Goal: Task Accomplishment & Management: Complete application form

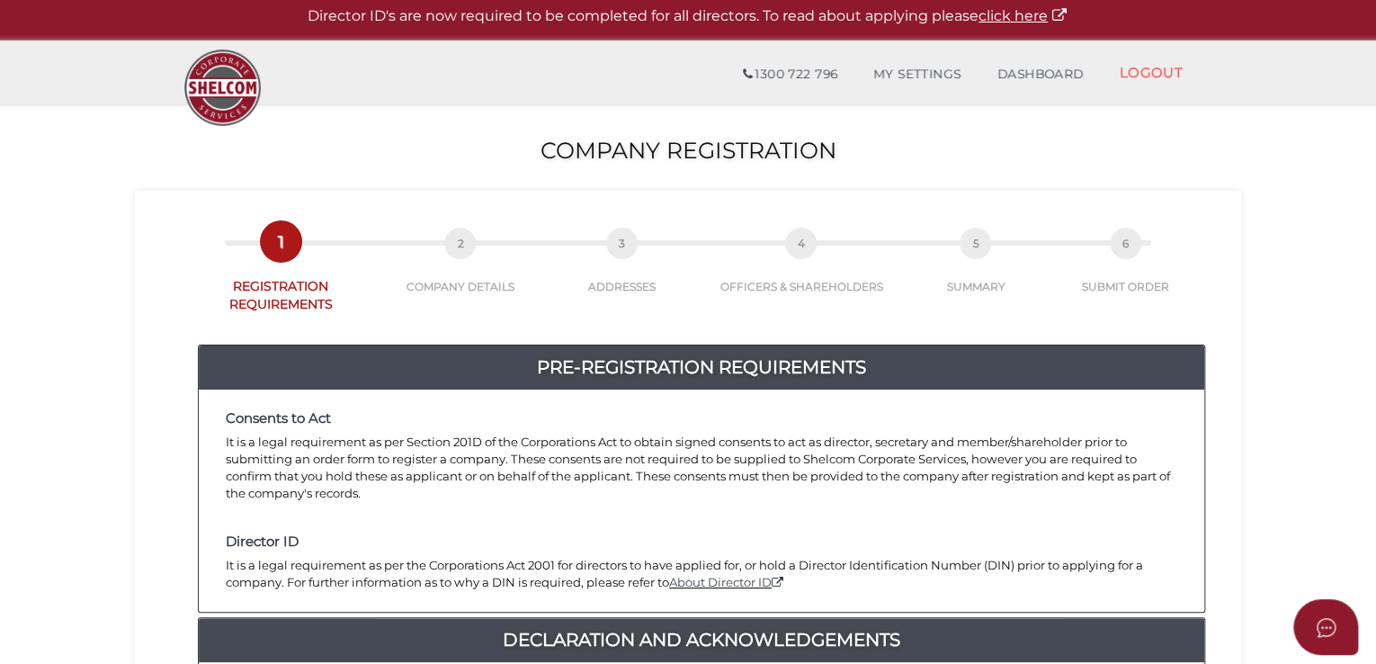
scroll to position [450, 0]
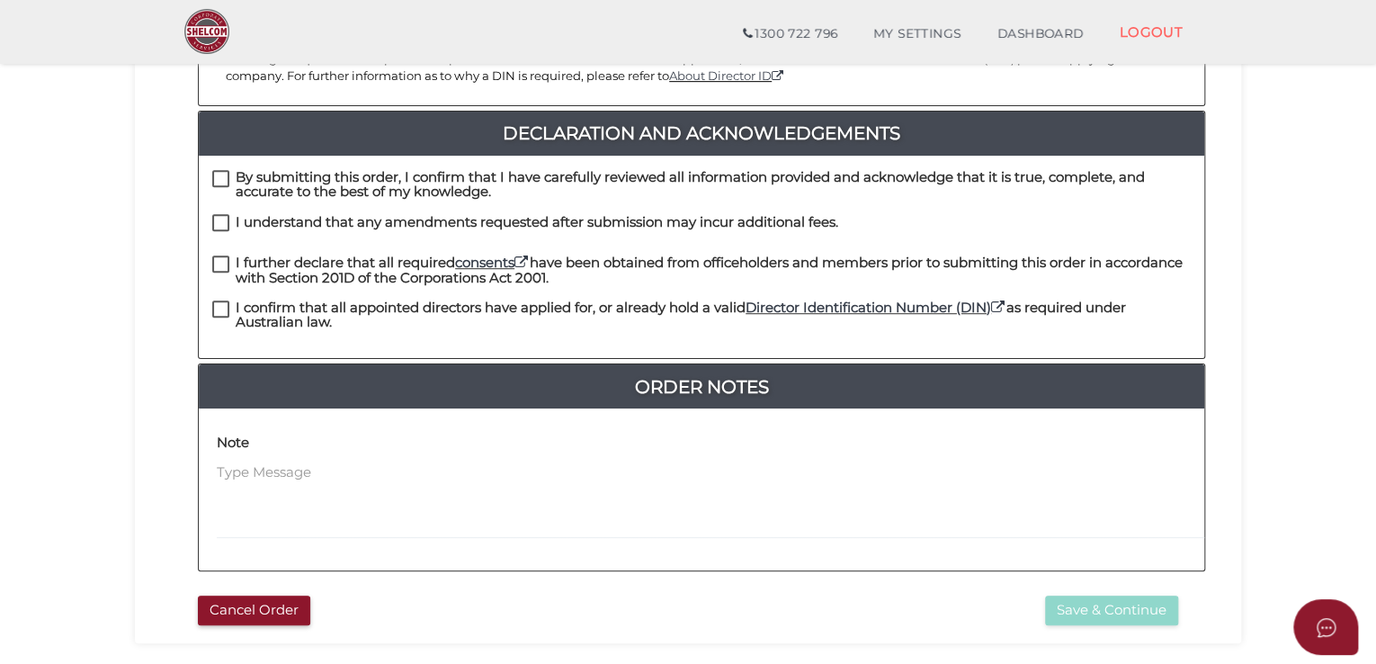
click at [223, 170] on label "By submitting this order, I confirm that I have carefully reviewed all informat…" at bounding box center [701, 181] width 978 height 22
checkbox input "true"
click at [218, 215] on label "I understand that any amendments requested after submission may incur additiona…" at bounding box center [525, 226] width 626 height 22
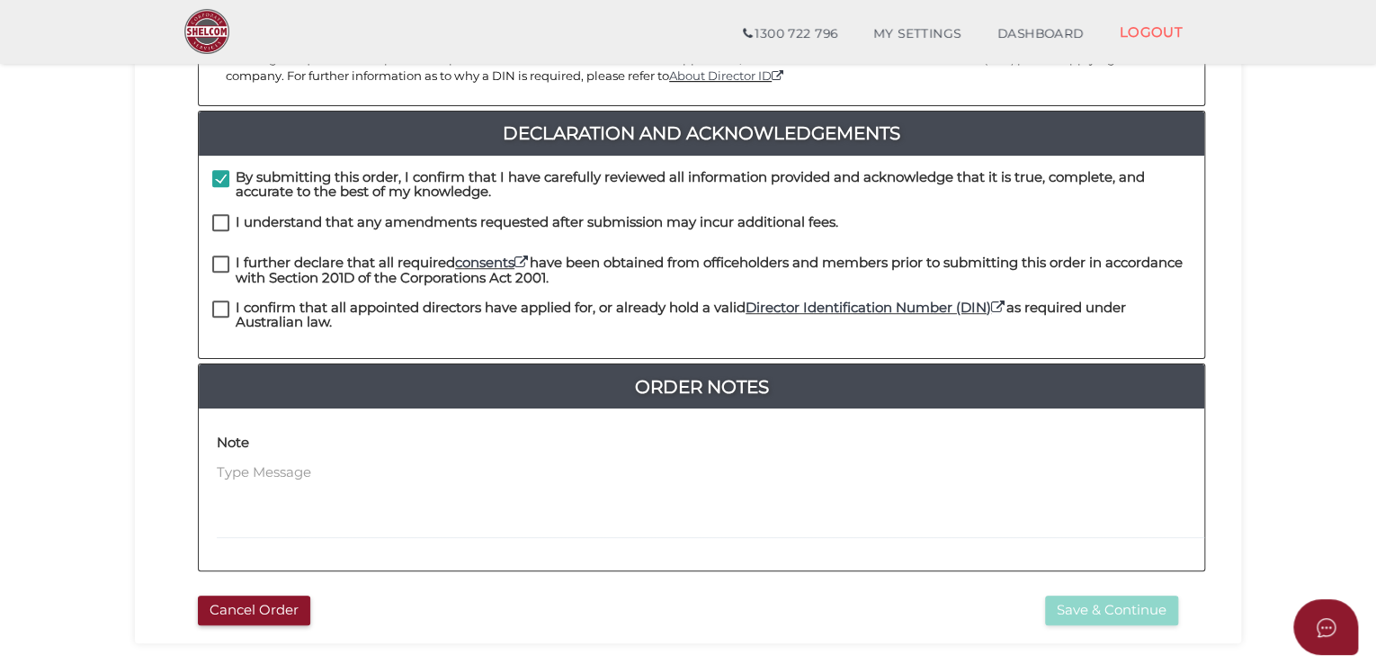
checkbox input "true"
click at [220, 255] on label "I further declare that all required consents have been obtained from officehold…" at bounding box center [701, 266] width 978 height 22
checkbox input "true"
click at [223, 300] on label "I confirm that all appointed directors have applied for, or already hold a vali…" at bounding box center [701, 311] width 978 height 22
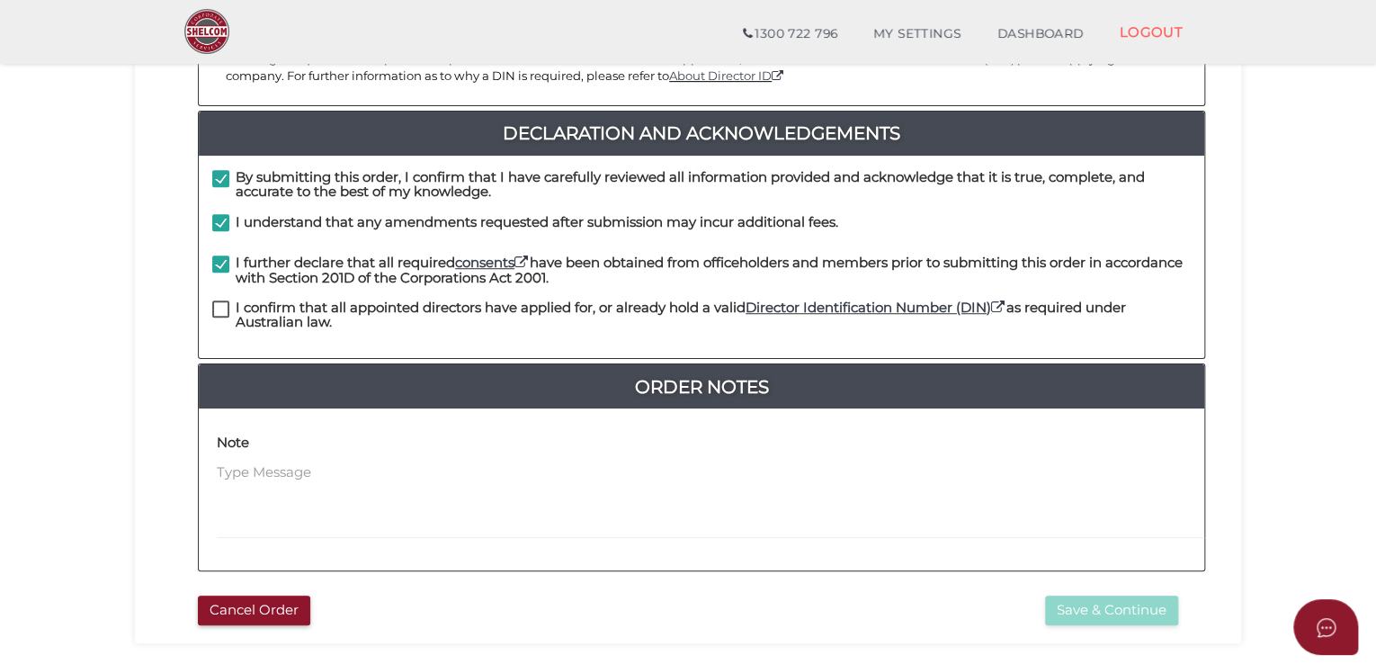
checkbox input "true"
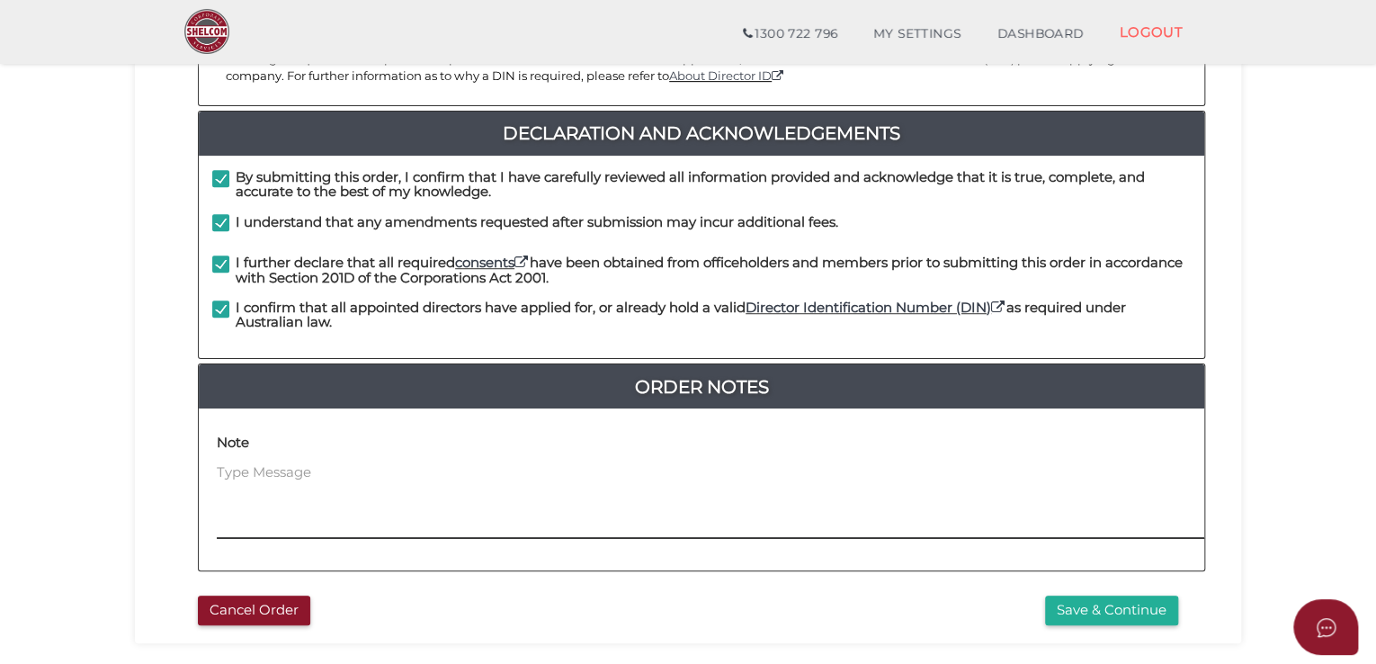
click at [280, 462] on textarea at bounding box center [823, 500] width 1212 height 77
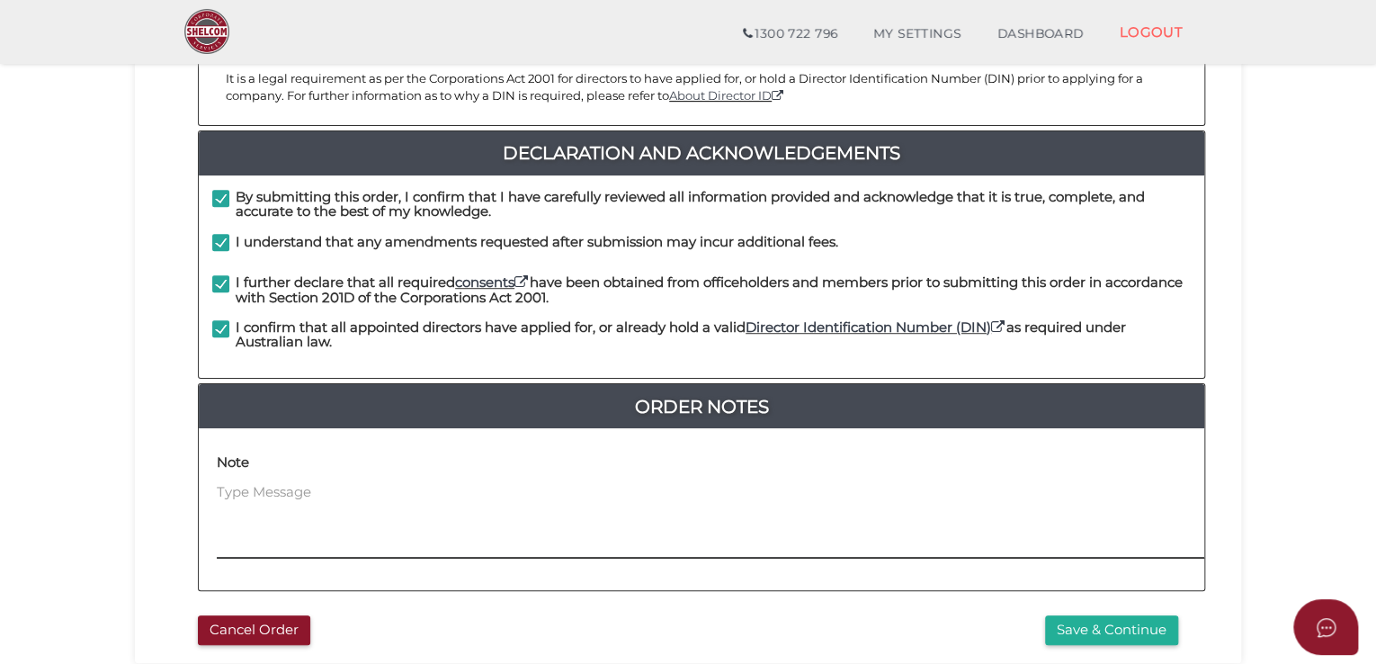
scroll to position [461, 0]
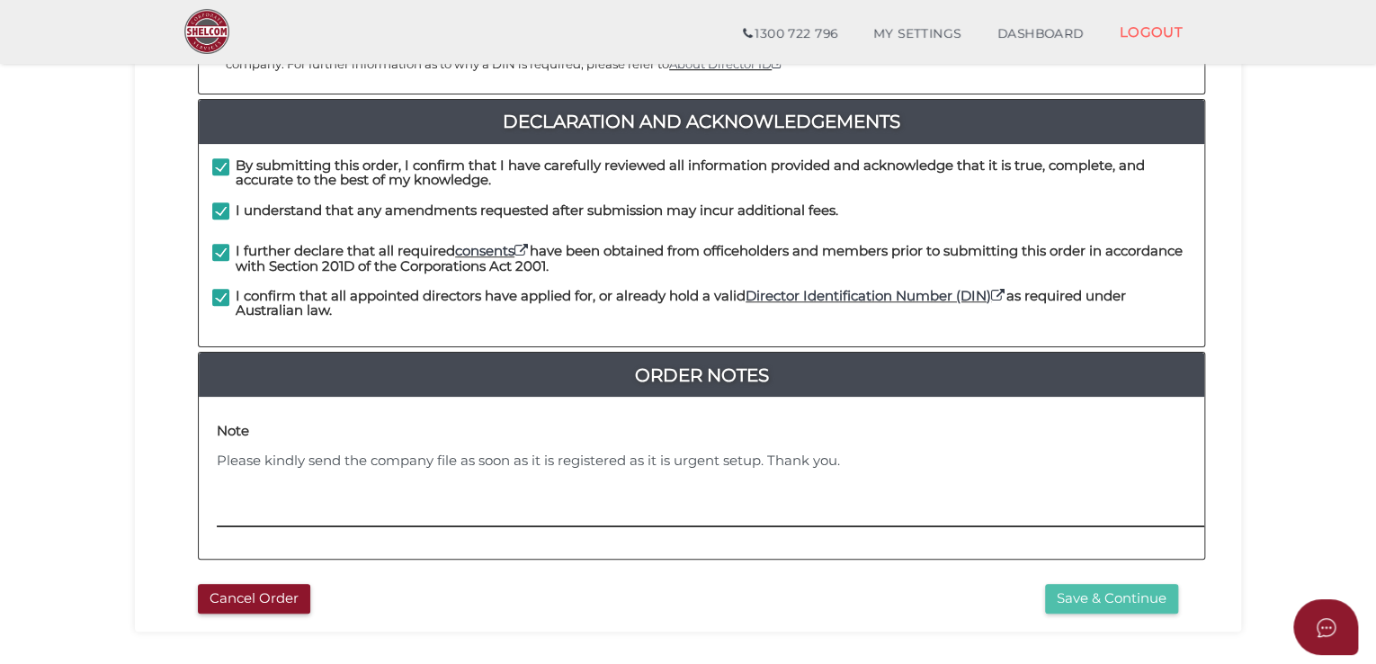
type textarea "Please kindly send the company file as soon as it is registered as it is urgent…"
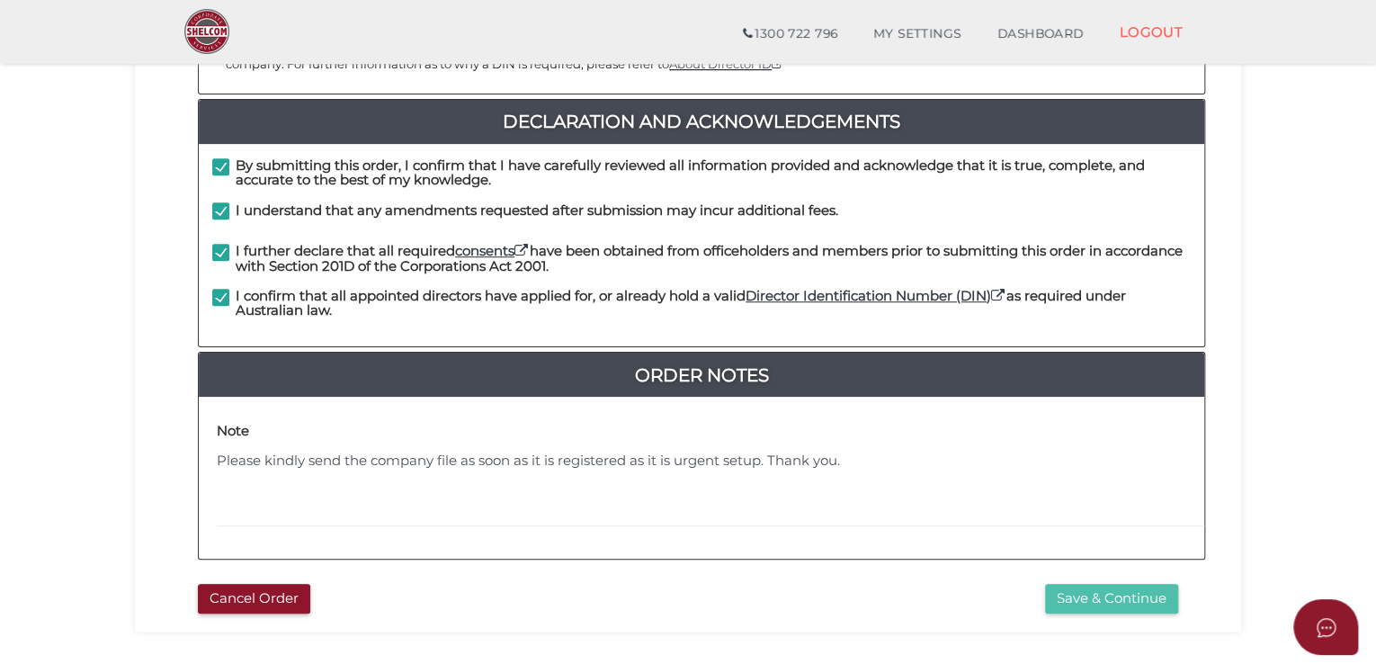
click at [1126, 584] on button "Save & Continue" at bounding box center [1111, 599] width 133 height 30
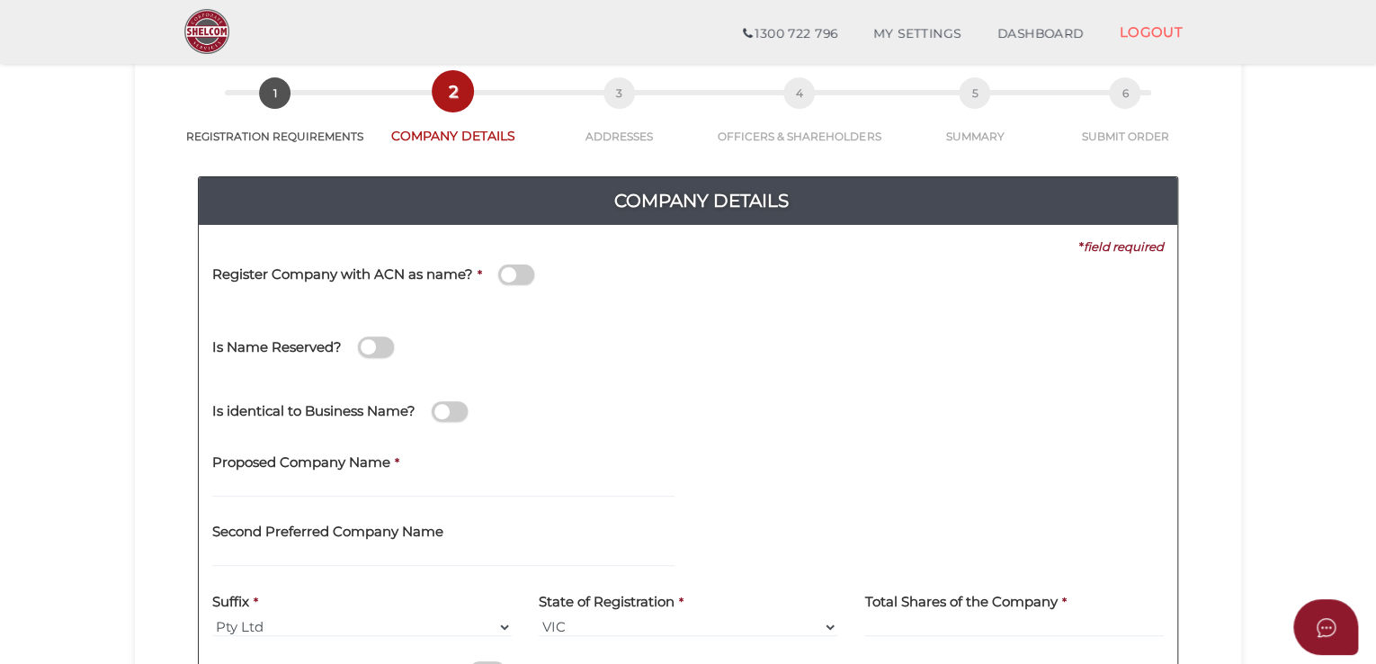
scroll to position [90, 0]
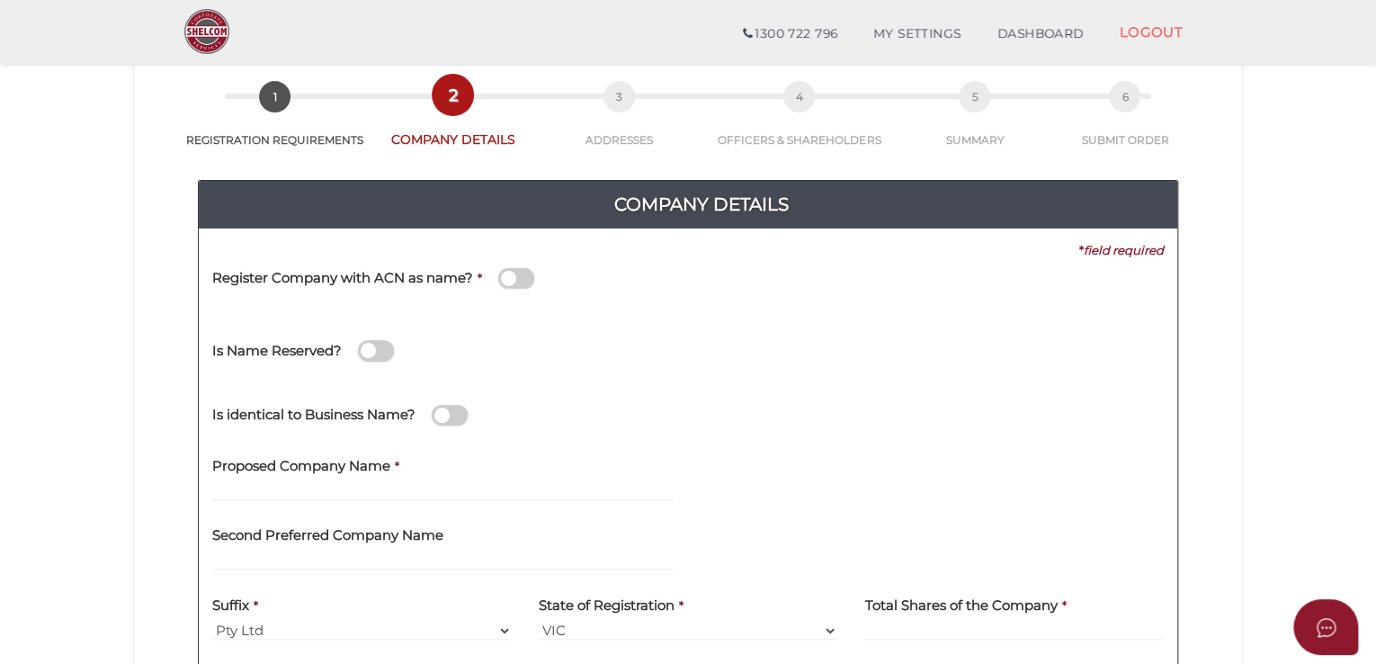
drag, startPoint x: 525, startPoint y: 278, endPoint x: 564, endPoint y: 294, distance: 41.9
click at [525, 278] on span at bounding box center [516, 278] width 36 height 21
click at [0, 0] on input "checkbox" at bounding box center [0, 0] width 0 height 0
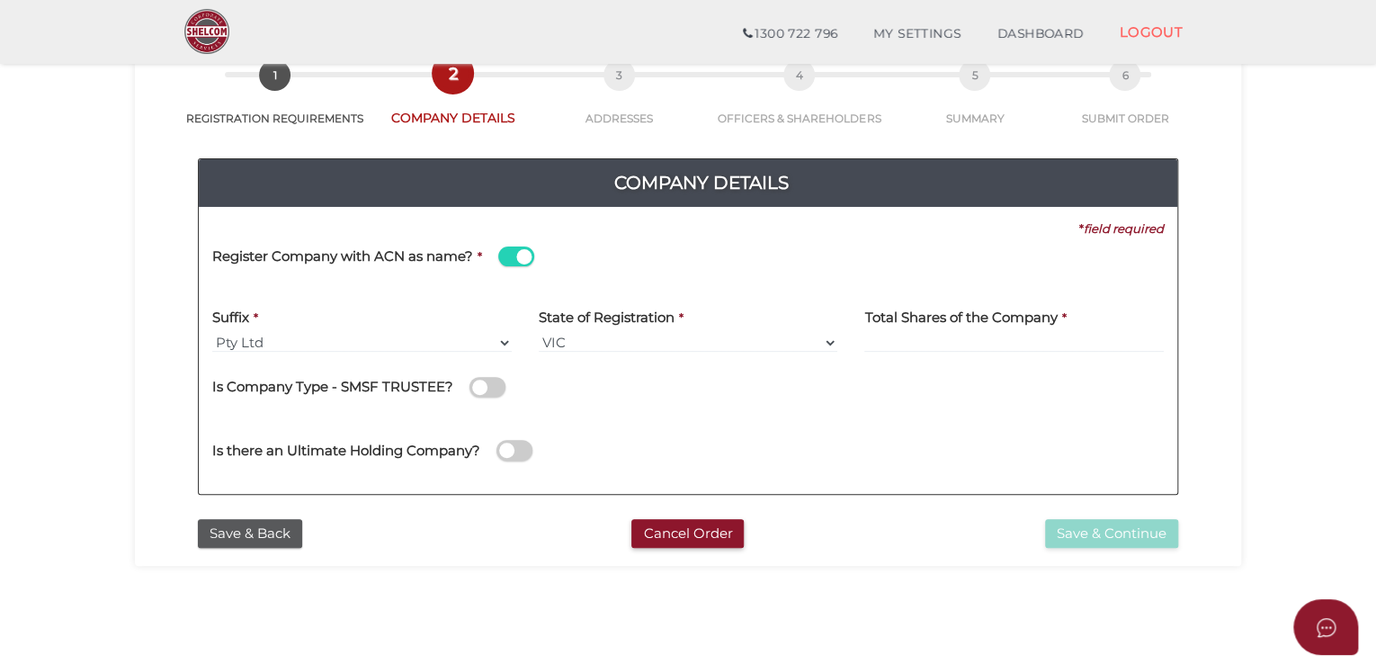
scroll to position [180, 0]
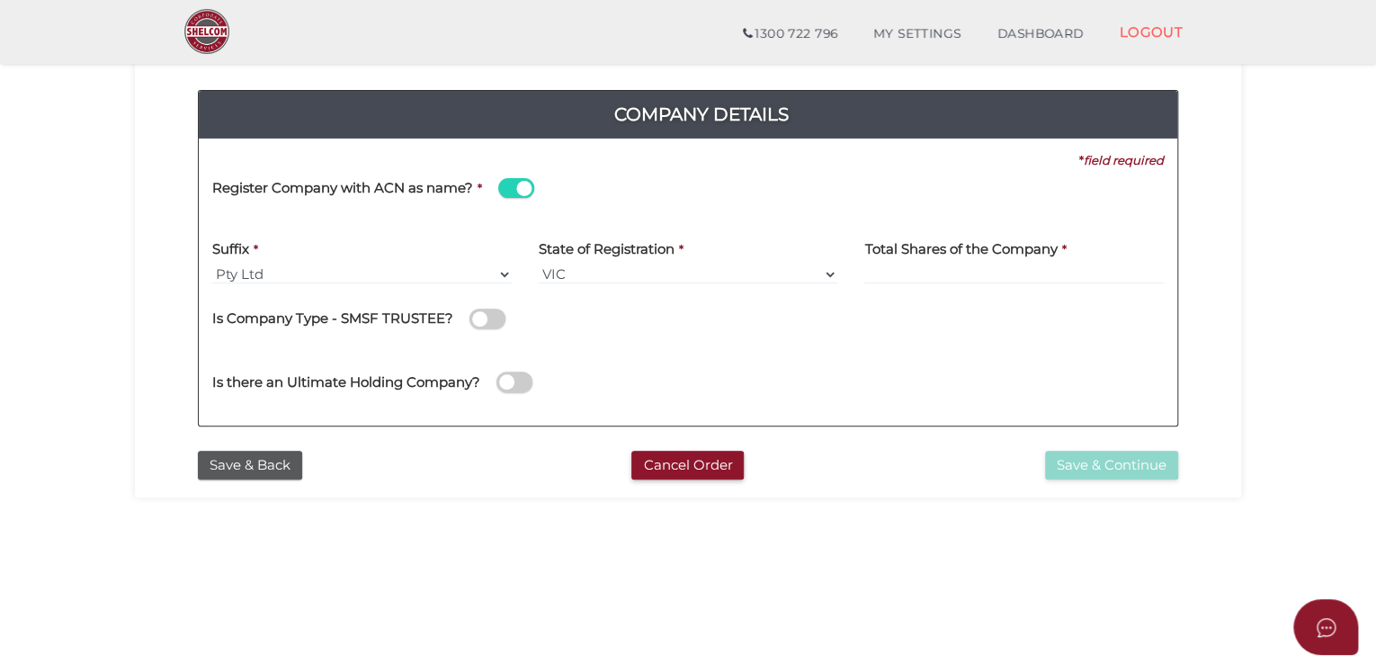
click at [515, 189] on span at bounding box center [516, 188] width 36 height 21
click at [0, 0] on input "checkbox" at bounding box center [0, 0] width 0 height 0
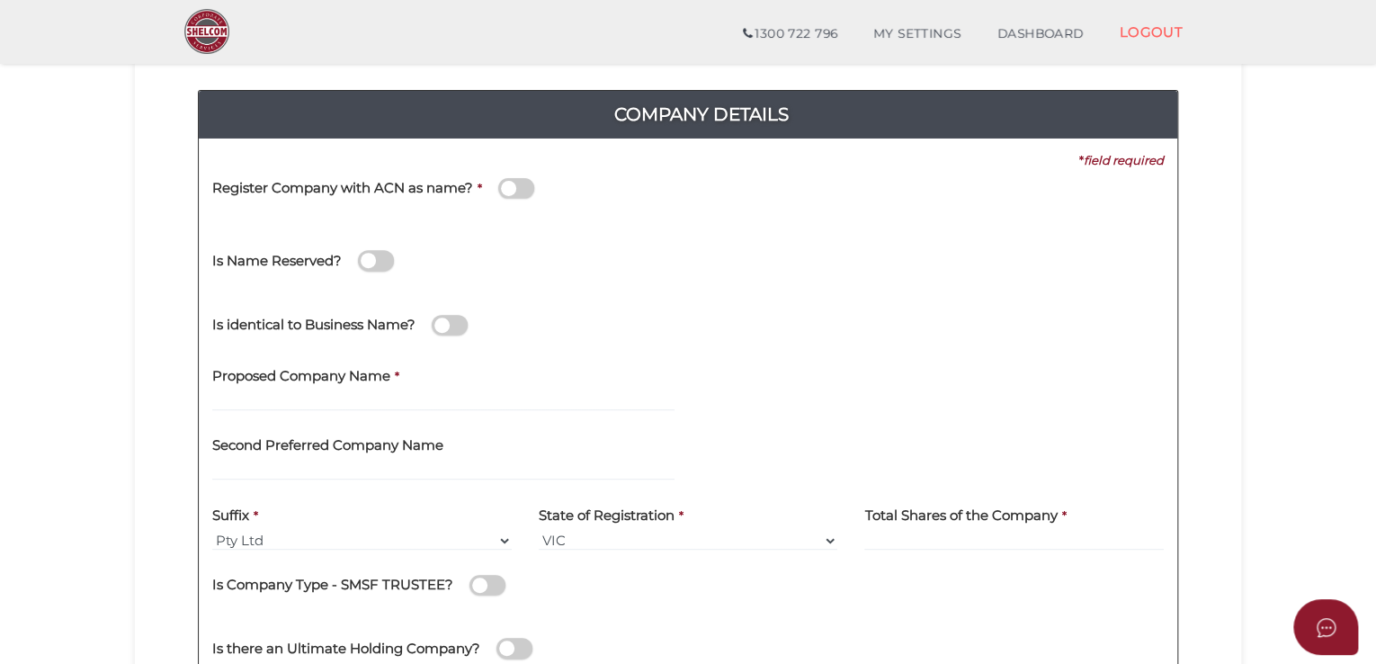
click at [371, 269] on span at bounding box center [376, 260] width 36 height 21
click at [0, 0] on input "checkbox" at bounding box center [0, 0] width 0 height 0
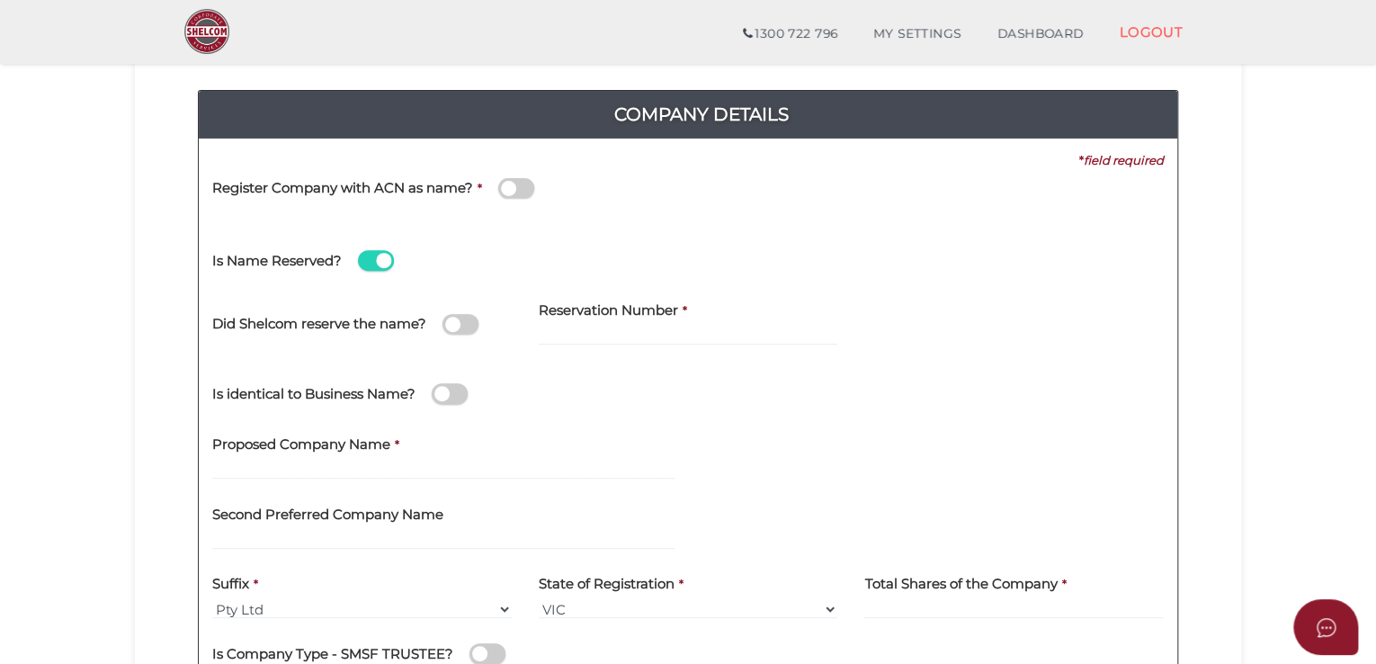
click at [374, 266] on span at bounding box center [376, 260] width 36 height 21
click at [0, 0] on input "checkbox" at bounding box center [0, 0] width 0 height 0
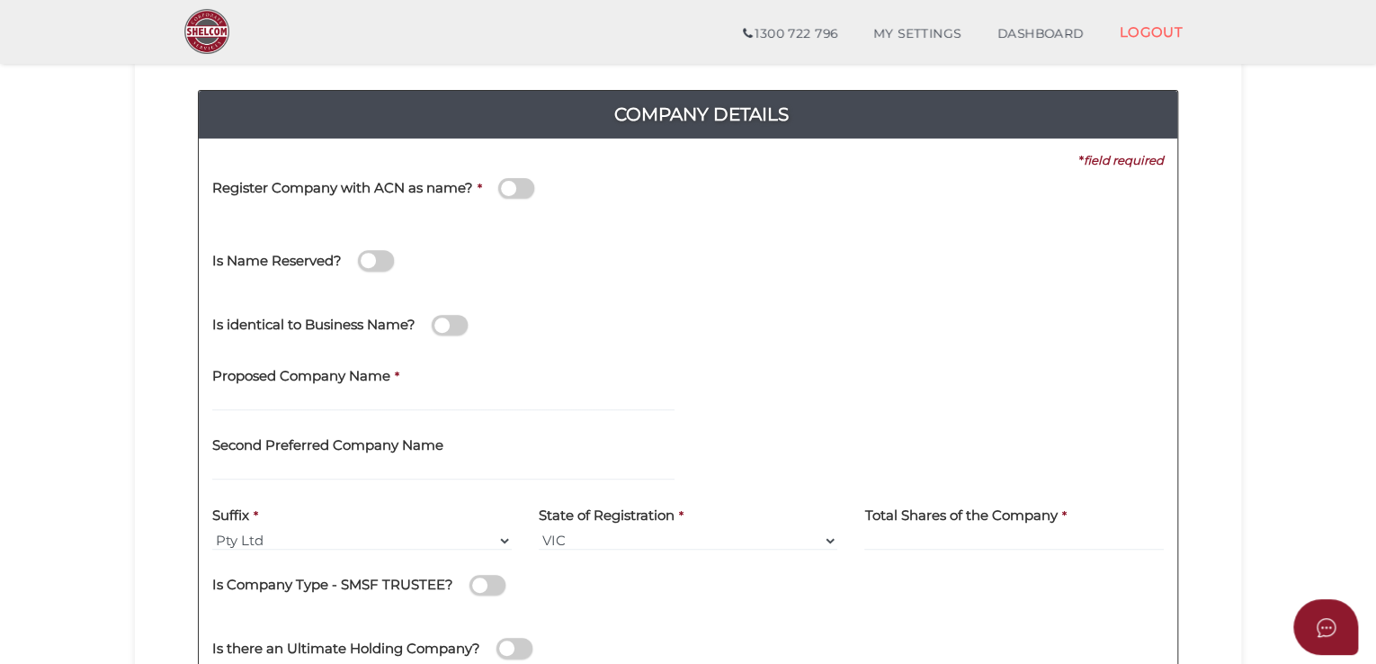
scroll to position [270, 0]
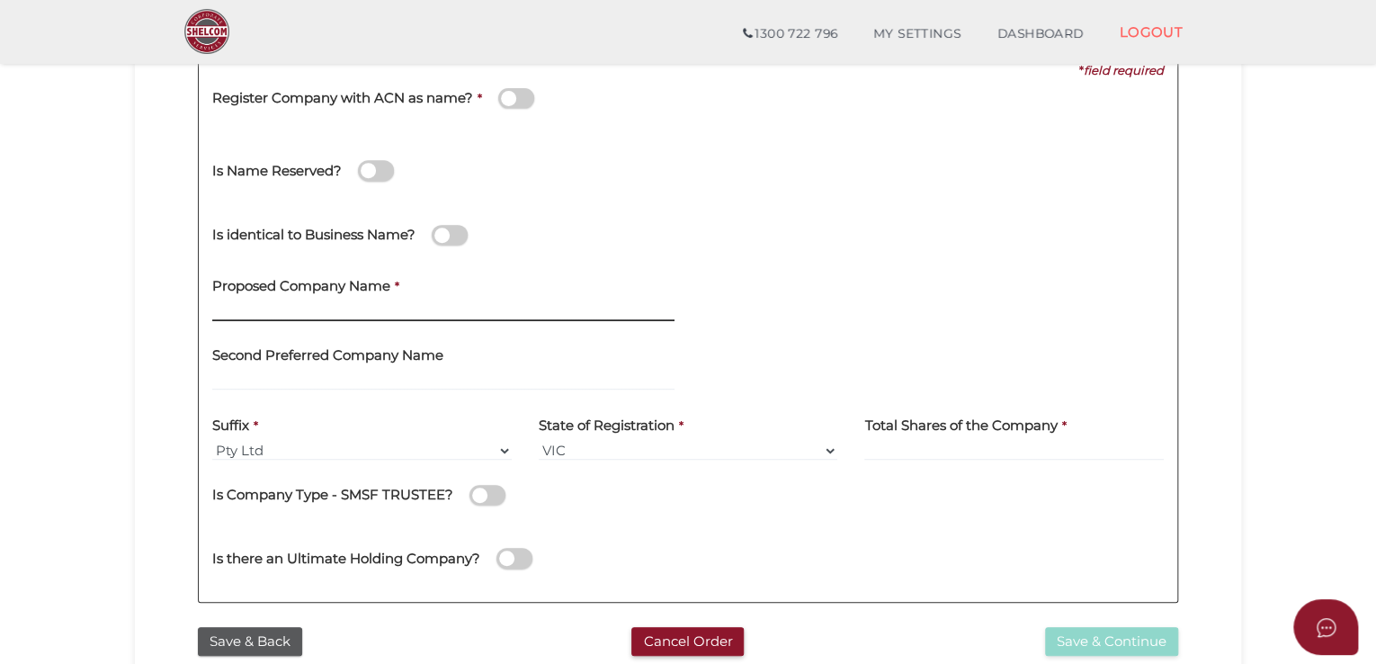
click at [319, 319] on input "text" at bounding box center [443, 311] width 462 height 20
paste input "TK&TJ Holdings"
type input "TK&TJ Holdings"
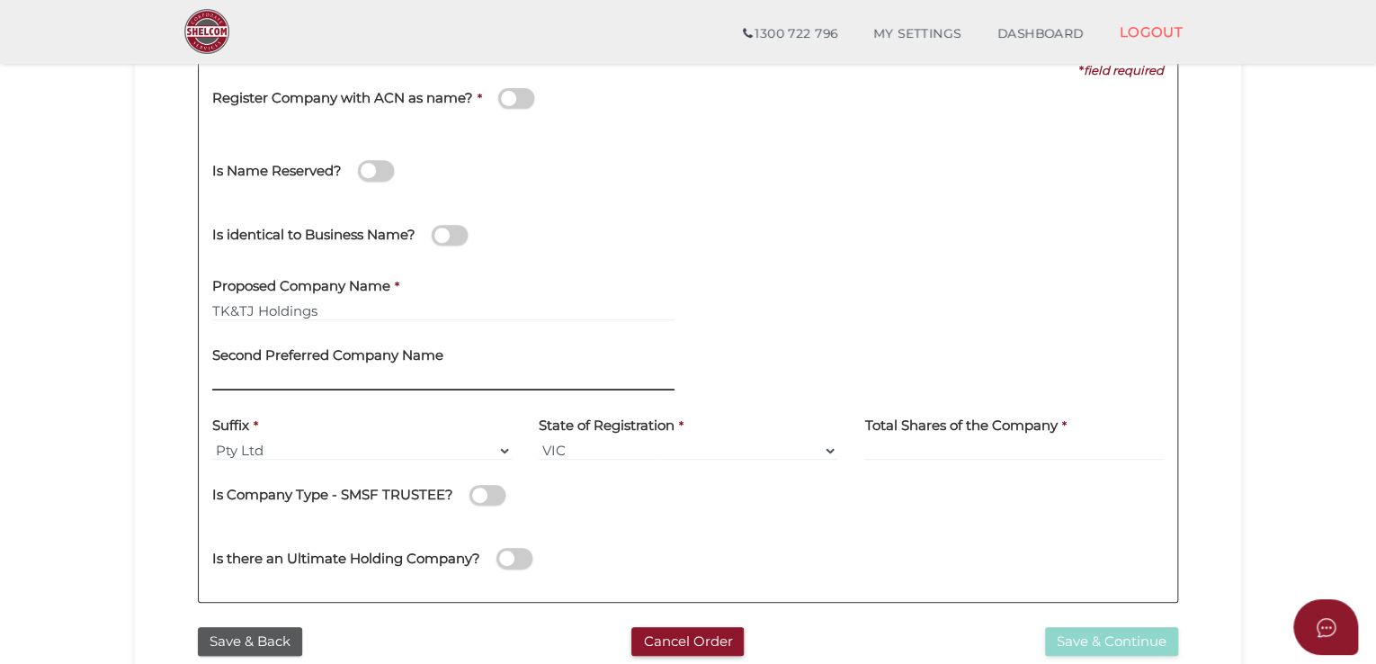
click at [317, 389] on input "text" at bounding box center [443, 381] width 462 height 20
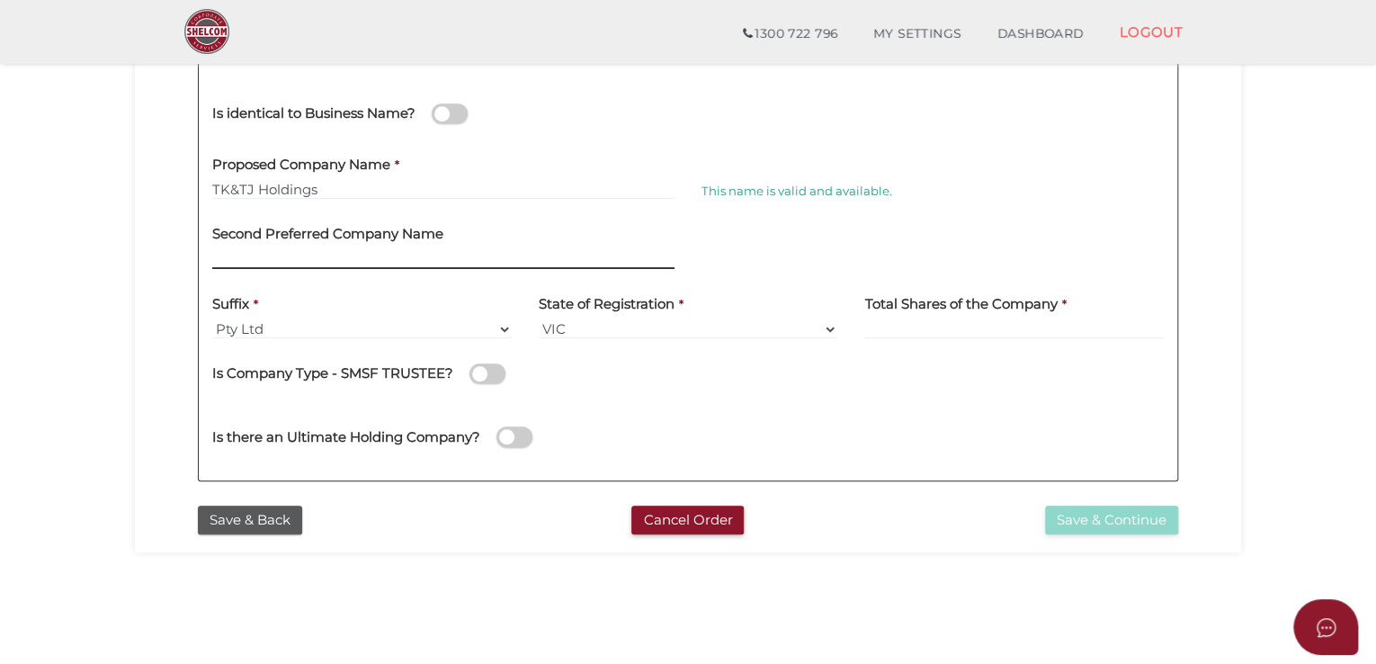
scroll to position [360, 0]
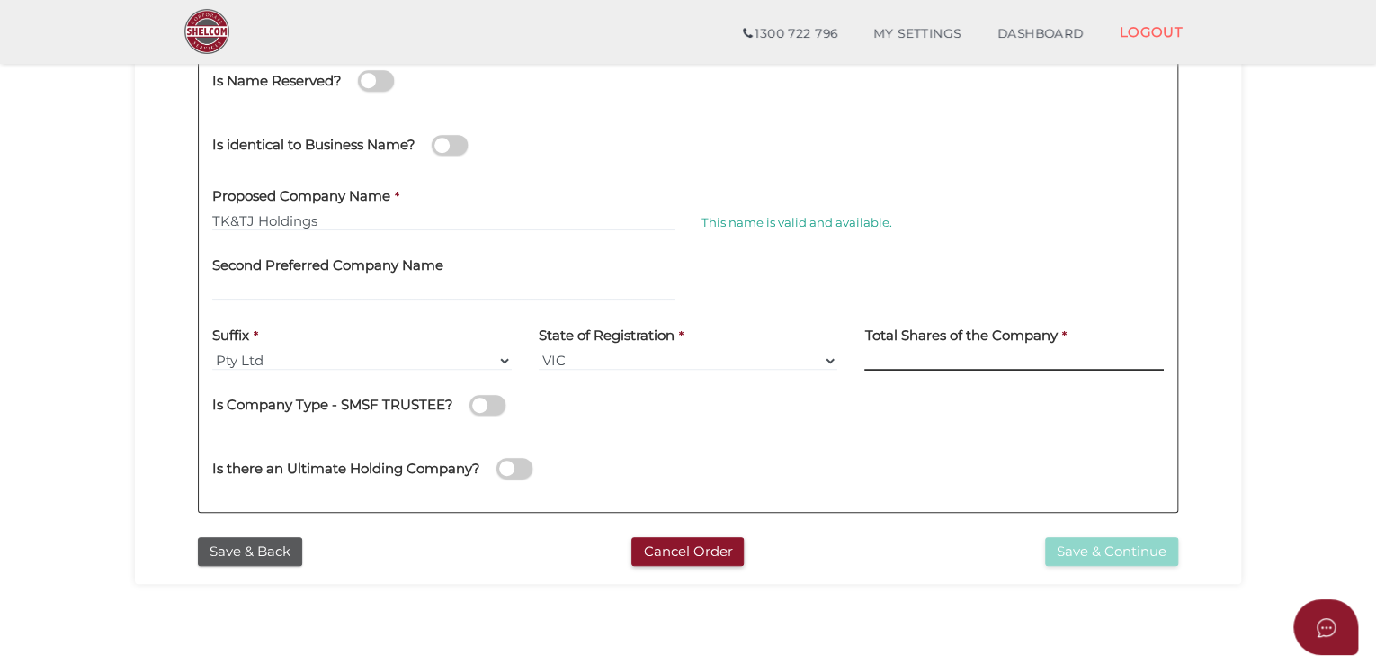
click at [960, 362] on input at bounding box center [1013, 361] width 299 height 20
type input "240"
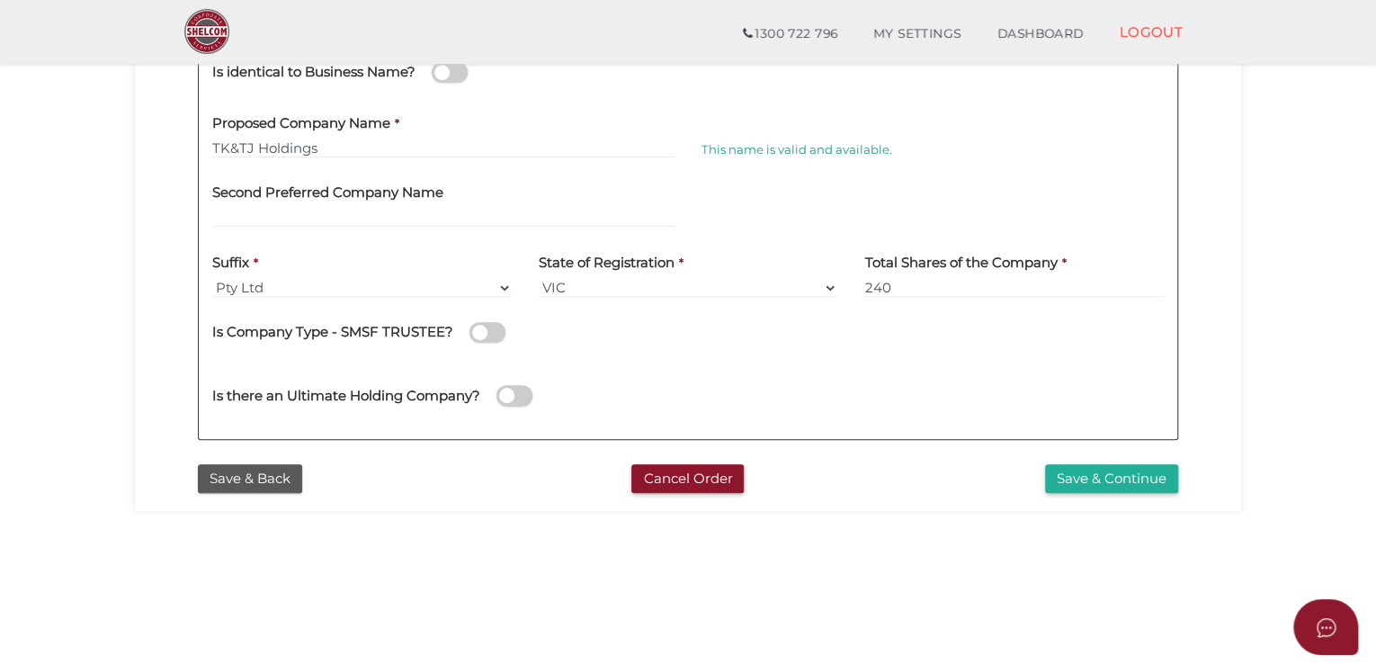
scroll to position [540, 0]
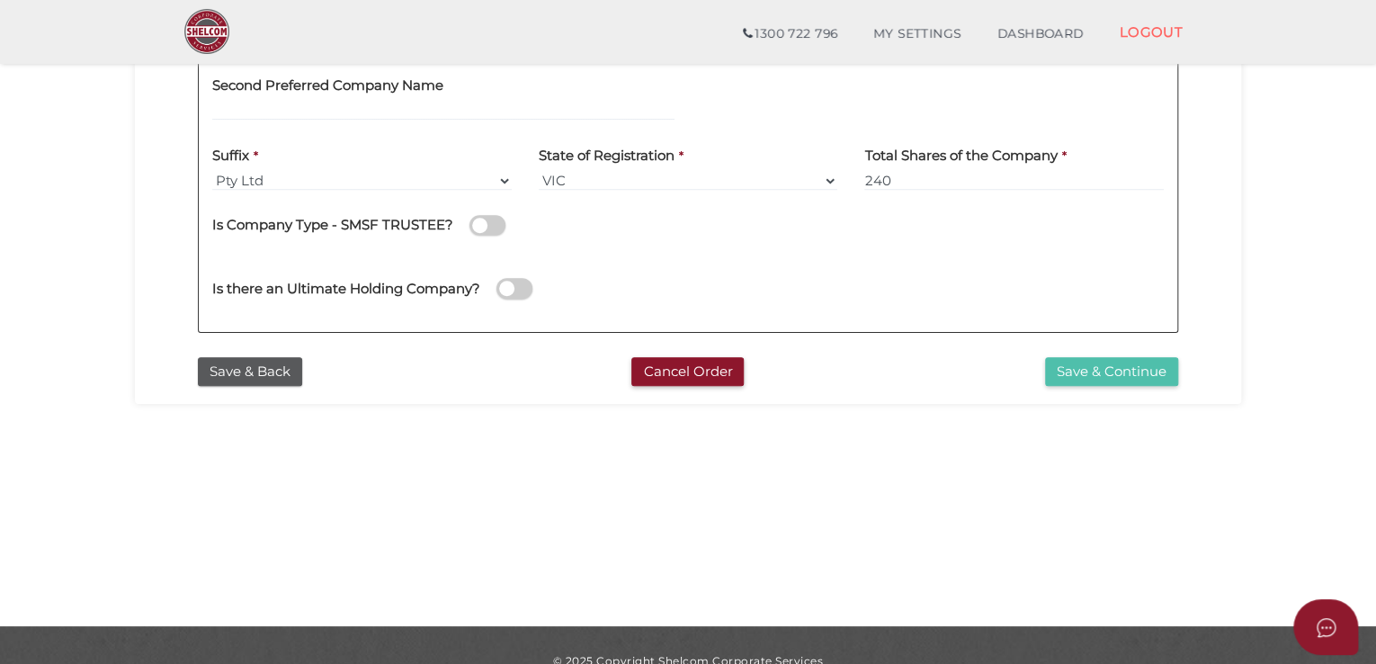
click at [1123, 374] on button "Save & Continue" at bounding box center [1111, 372] width 133 height 30
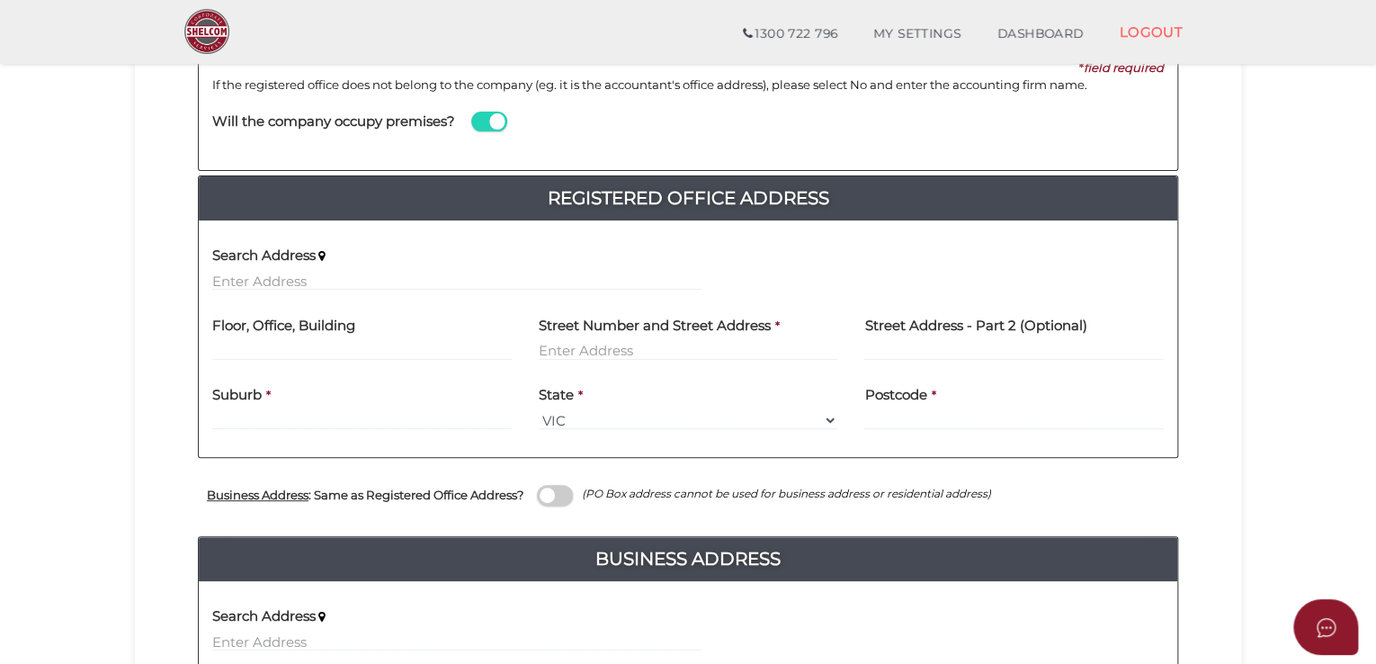
scroll to position [180, 0]
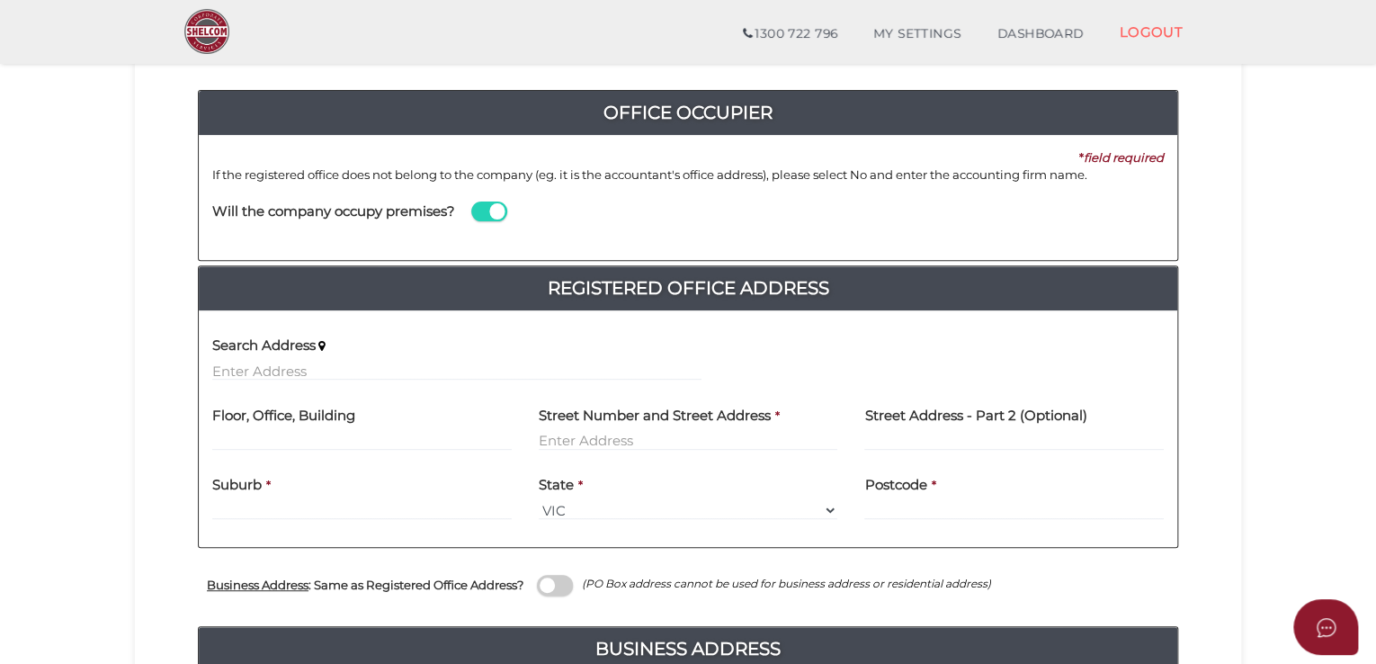
click at [481, 208] on span at bounding box center [489, 211] width 36 height 21
click at [0, 0] on input "checkbox" at bounding box center [0, 0] width 0 height 0
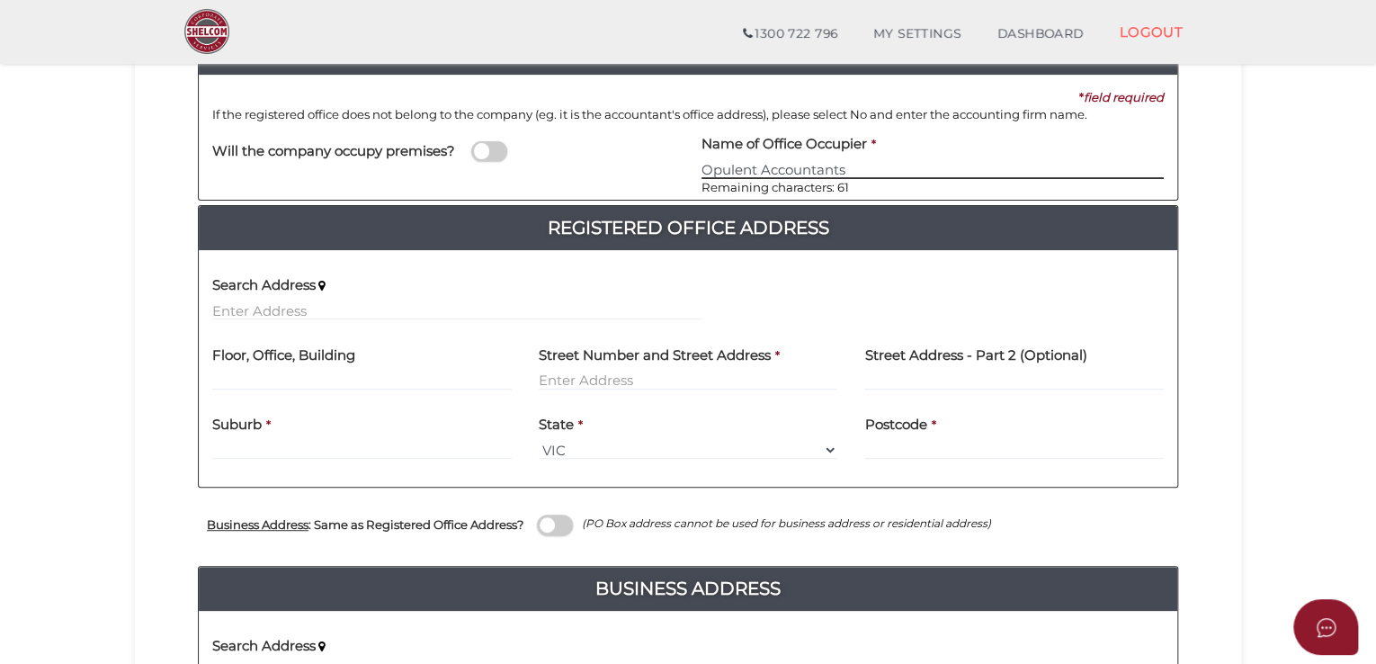
scroll to position [270, 0]
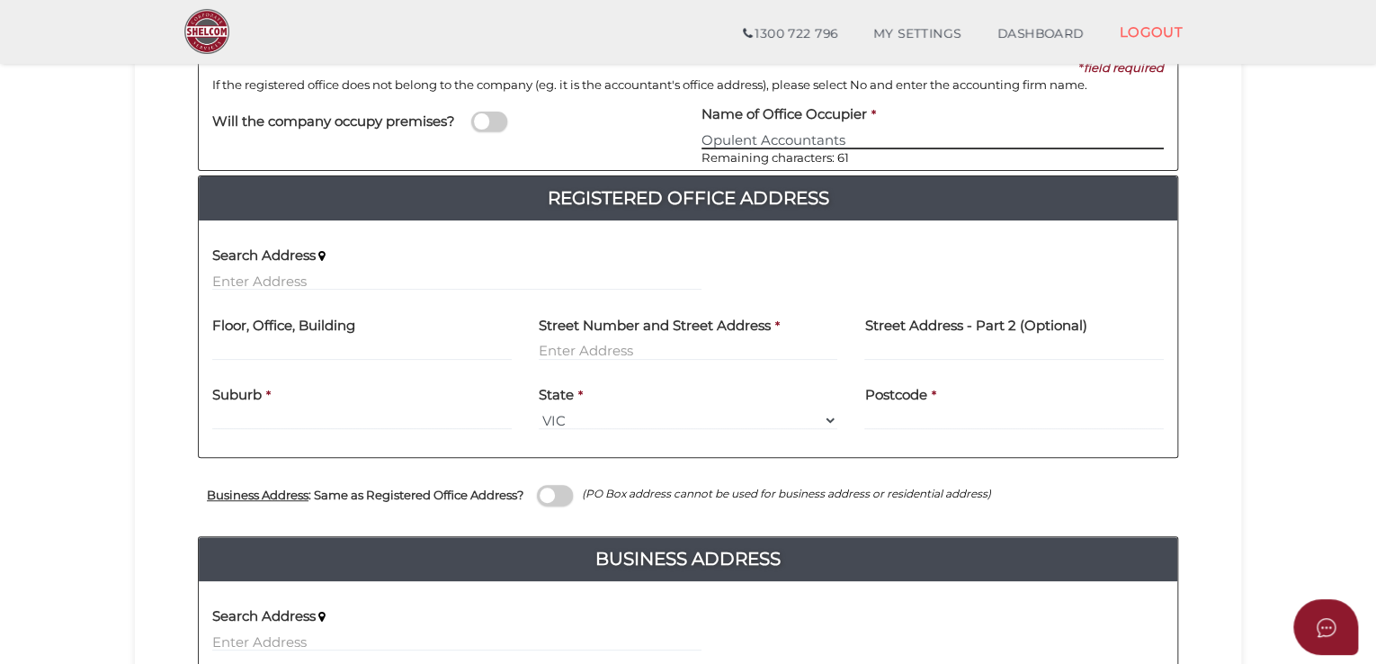
type input "Opulent Accountants"
click at [403, 263] on div "Search Address" at bounding box center [456, 263] width 489 height 57
click at [253, 277] on input "text" at bounding box center [456, 281] width 489 height 20
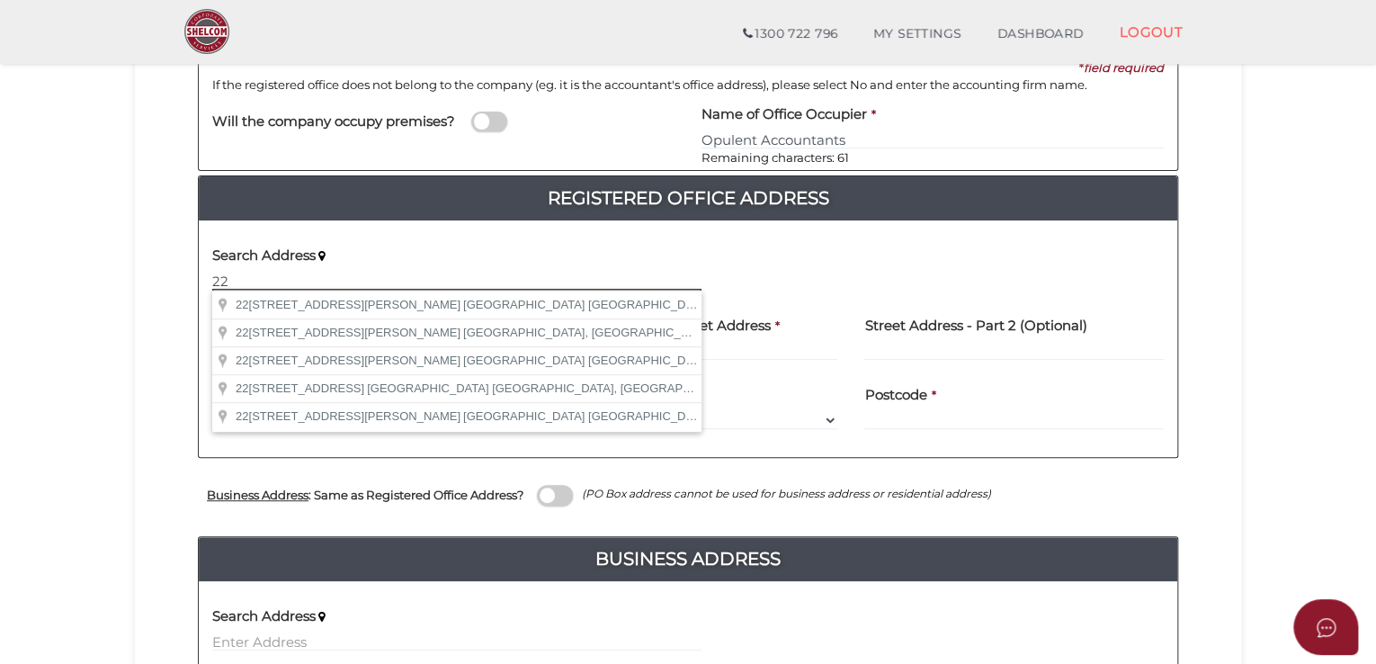
type input "2"
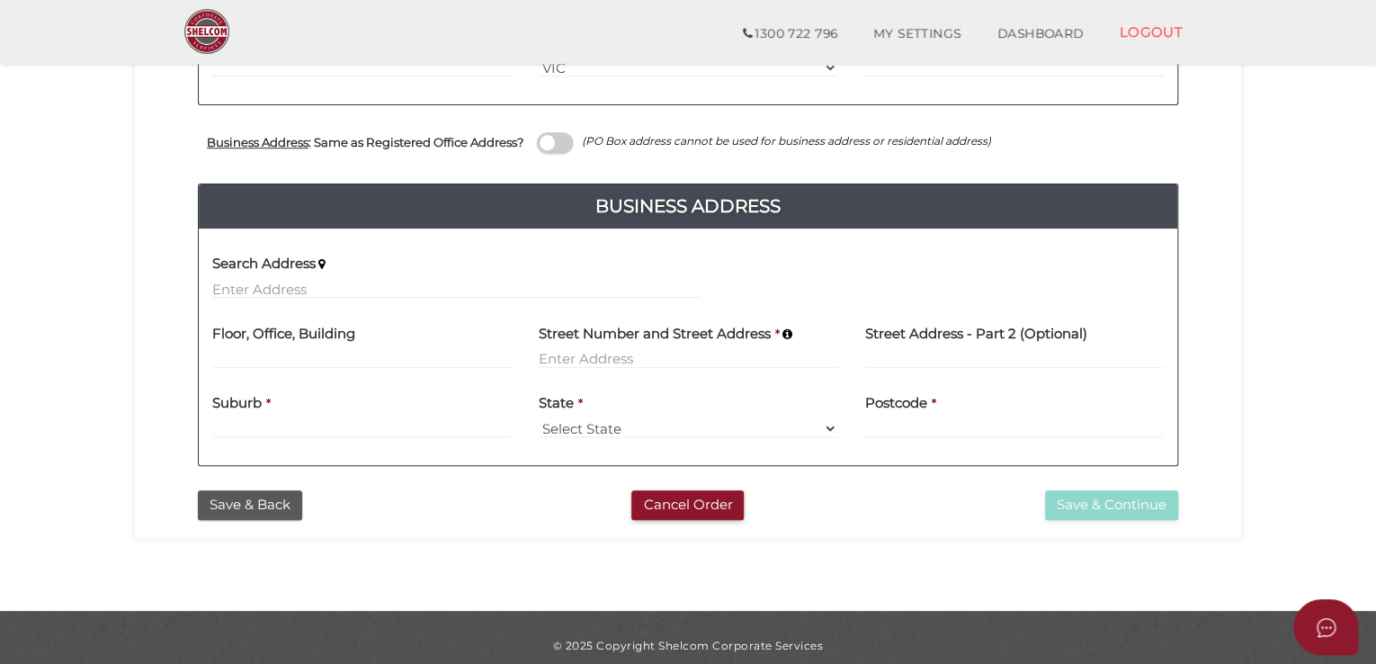
scroll to position [630, 0]
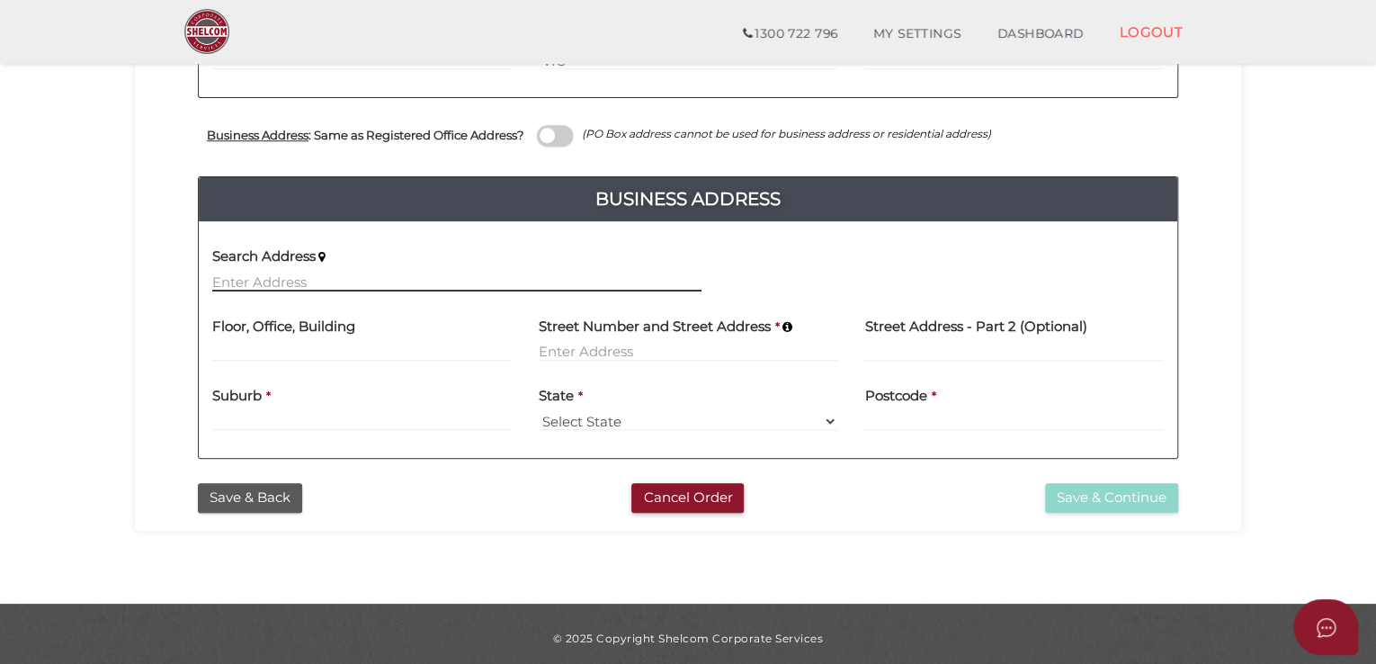
click at [268, 283] on input "text" at bounding box center [456, 282] width 489 height 20
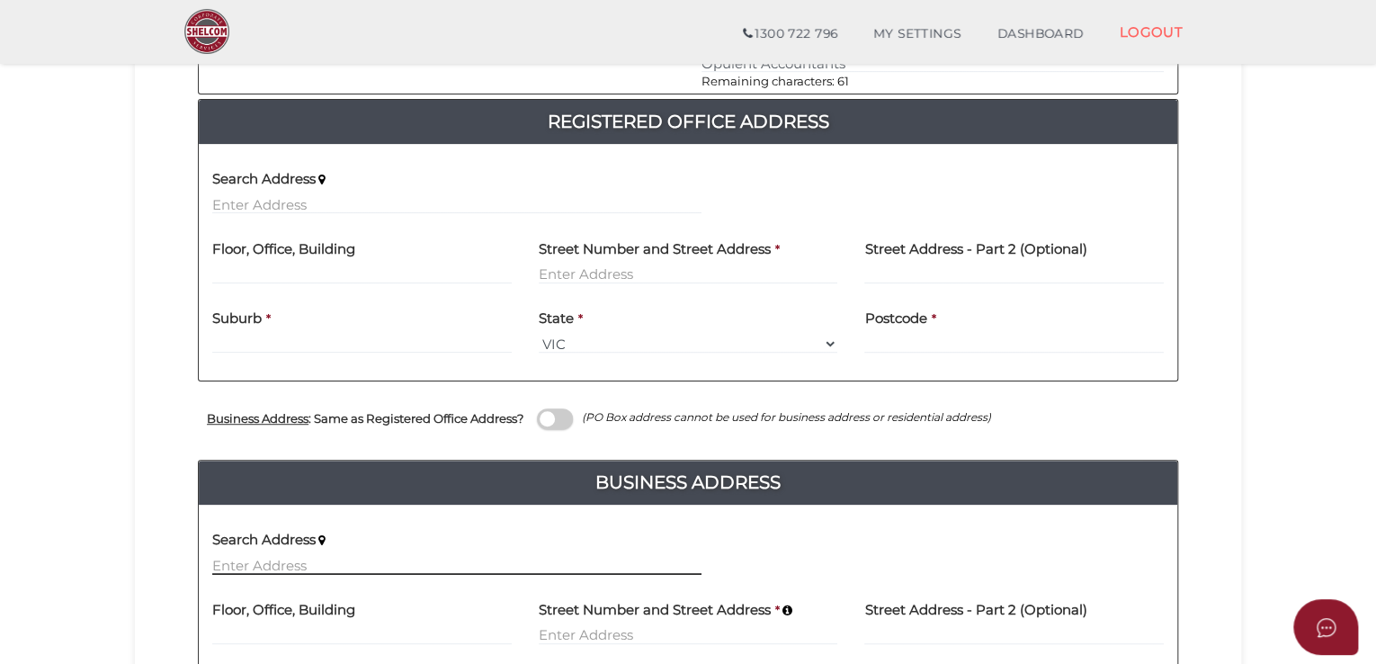
scroll to position [180, 0]
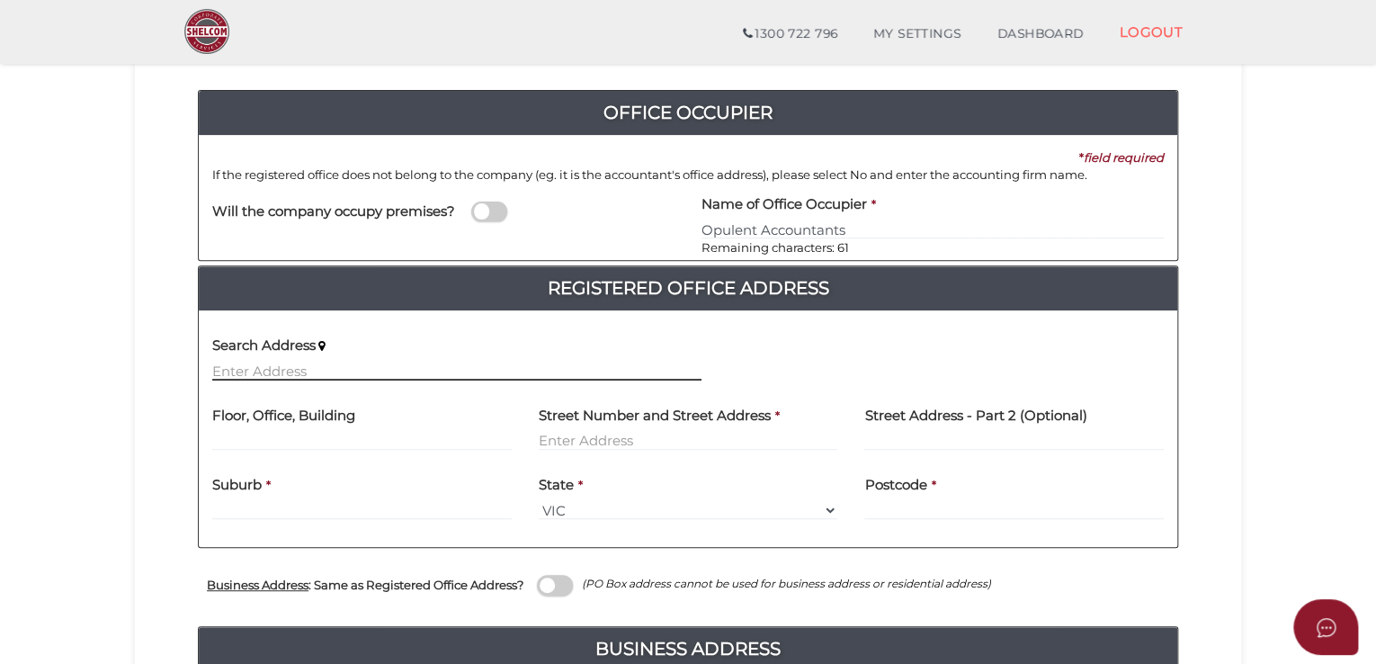
click at [385, 375] on input "text" at bounding box center [456, 371] width 489 height 20
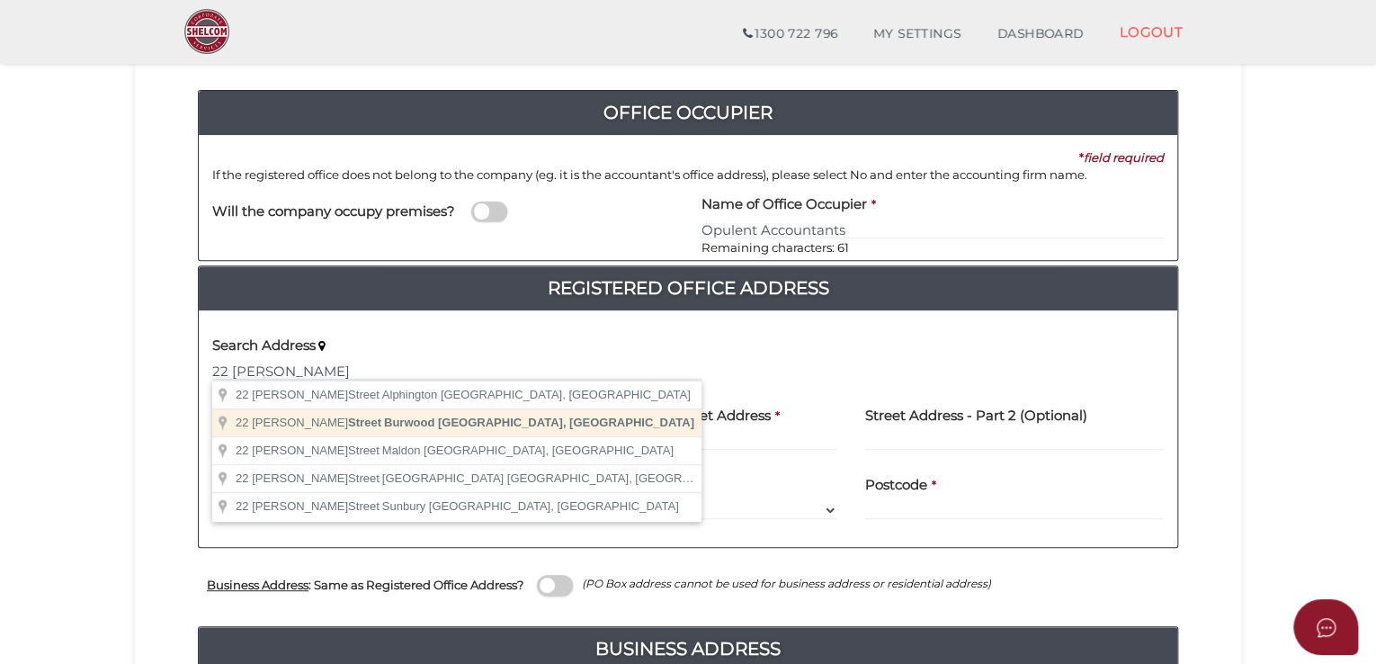
type input "22 Harker Street, Burwood VIC, Australia"
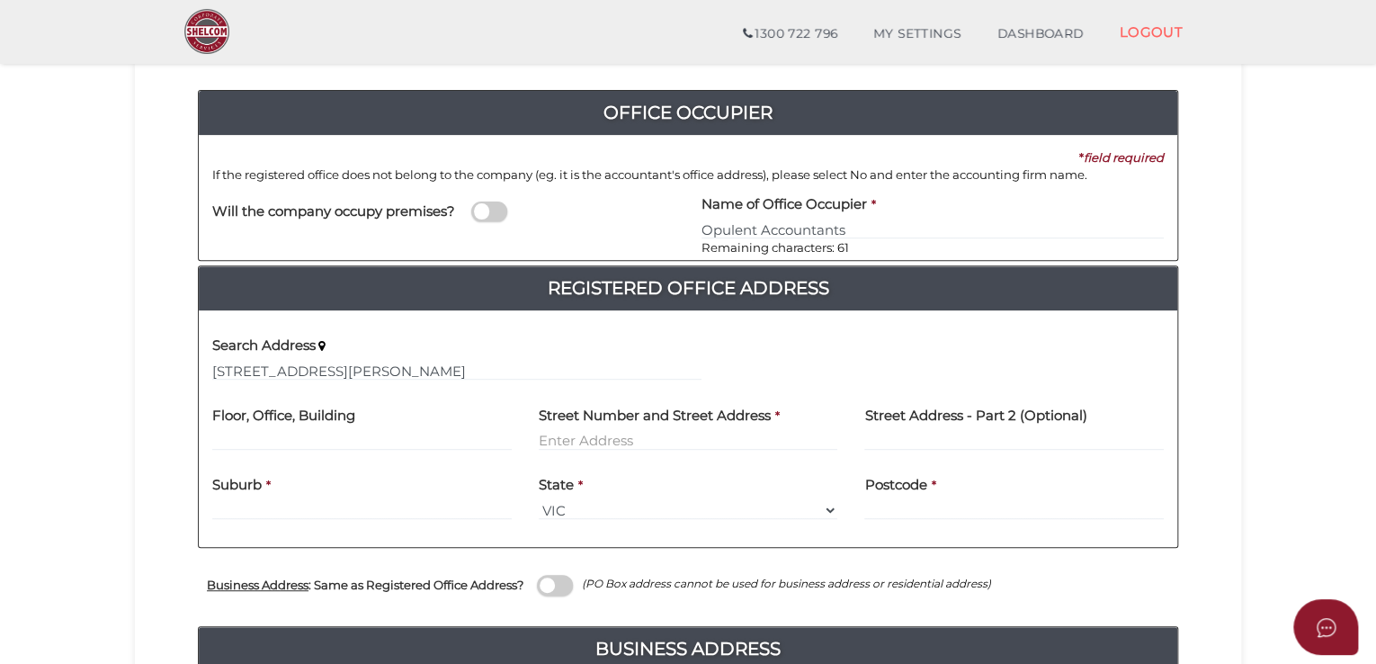
type input "[STREET_ADDRESS][PERSON_NAME]"
type input "Burwood"
select select "VIC"
type input "3125"
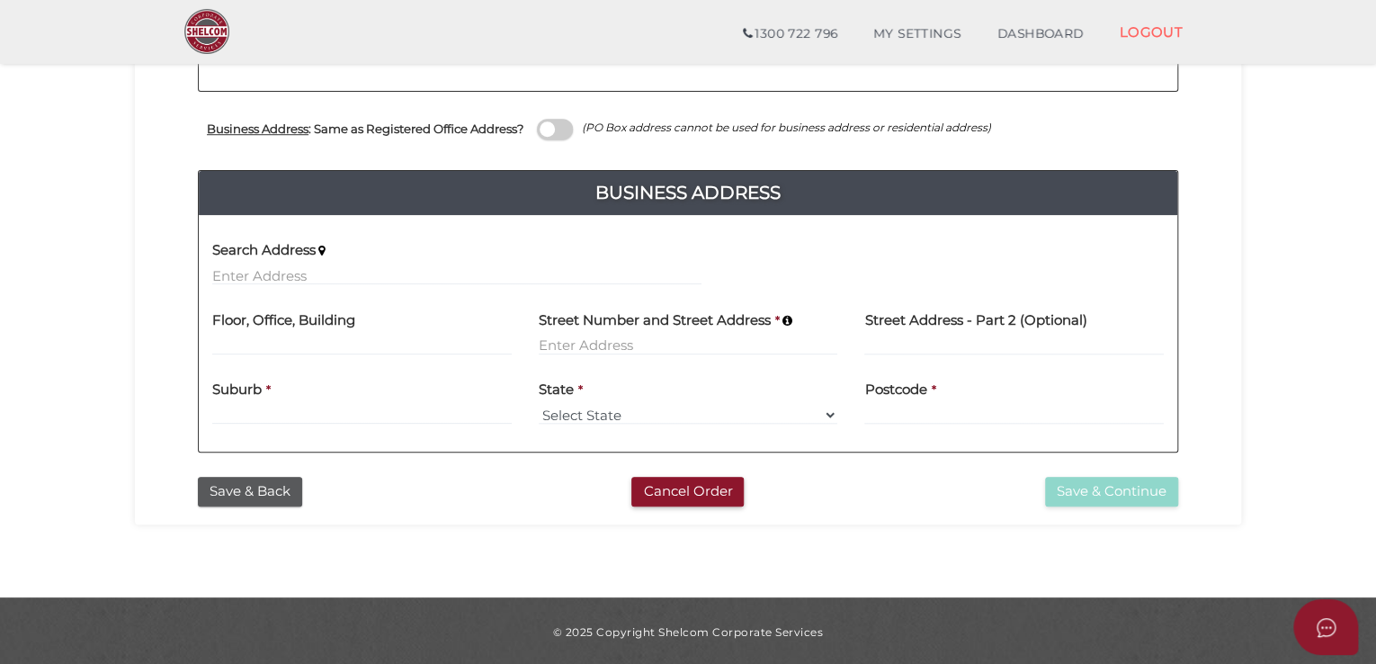
scroll to position [637, 0]
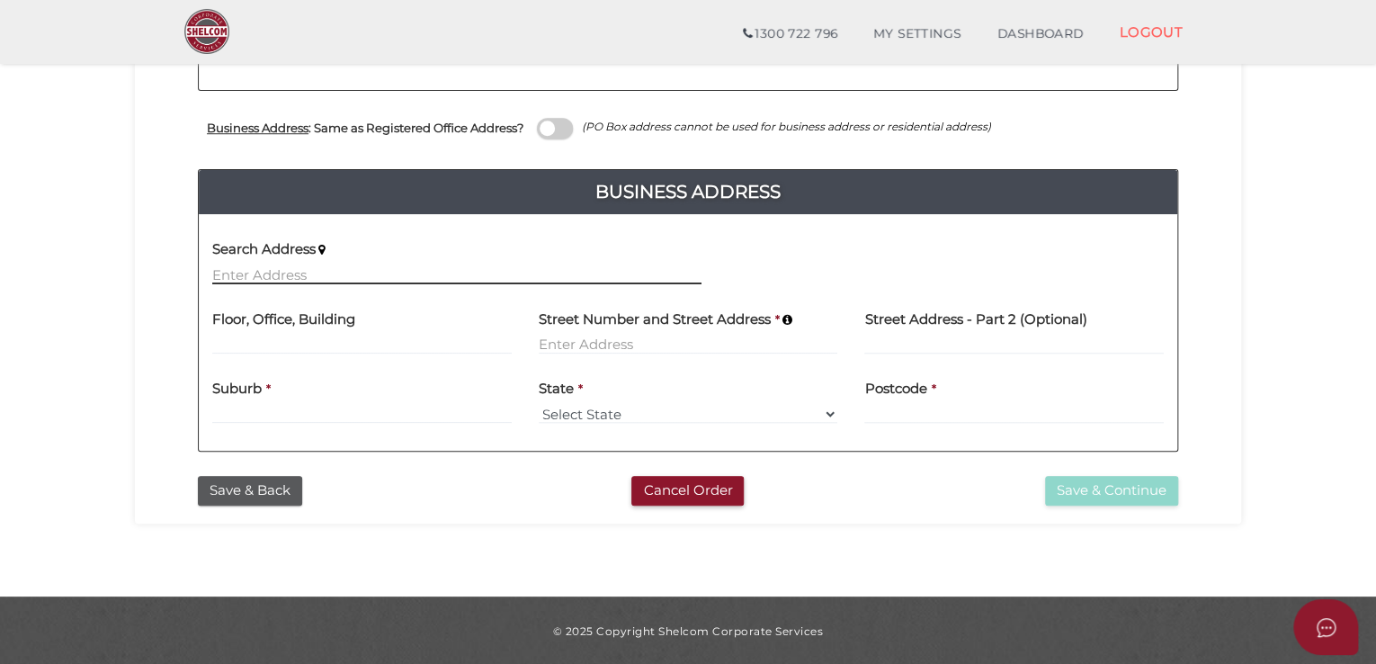
click at [327, 264] on input "text" at bounding box center [456, 274] width 489 height 20
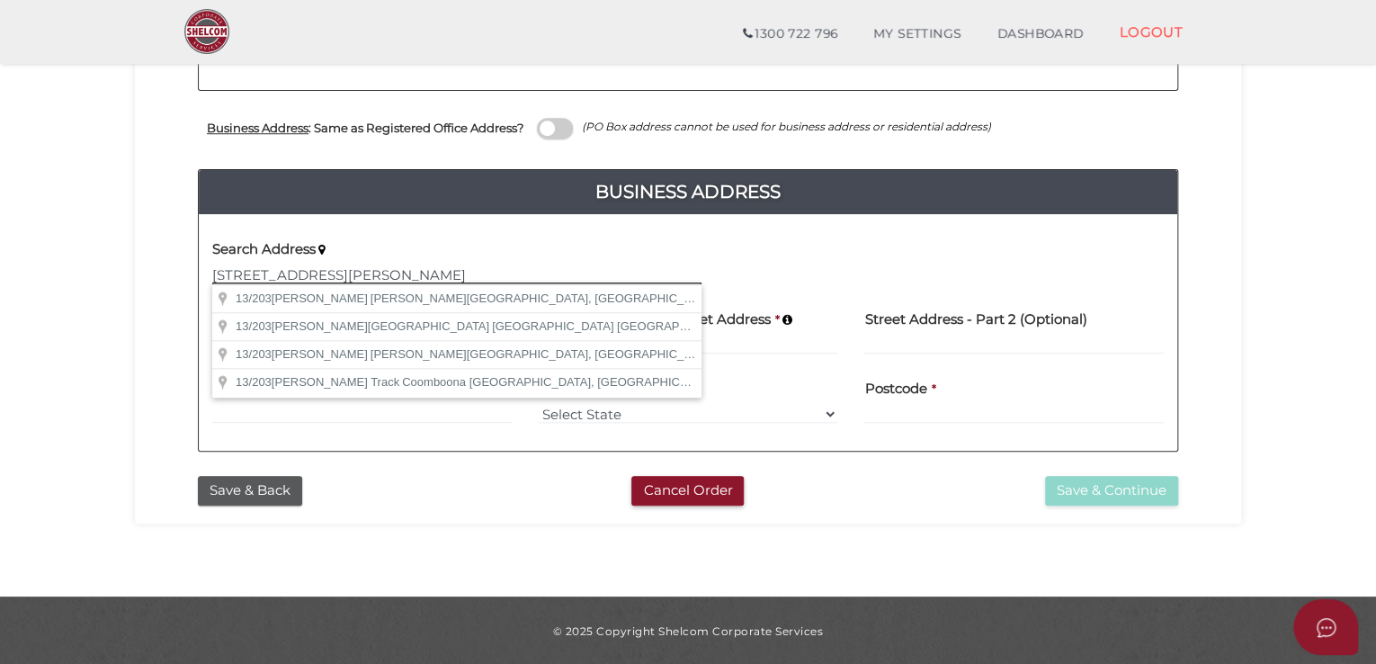
drag, startPoint x: 229, startPoint y: 270, endPoint x: 151, endPoint y: 288, distance: 80.3
click at [162, 281] on div "Office Occupier Yes * field required If the registered office does not belong t…" at bounding box center [687, 34] width 1079 height 865
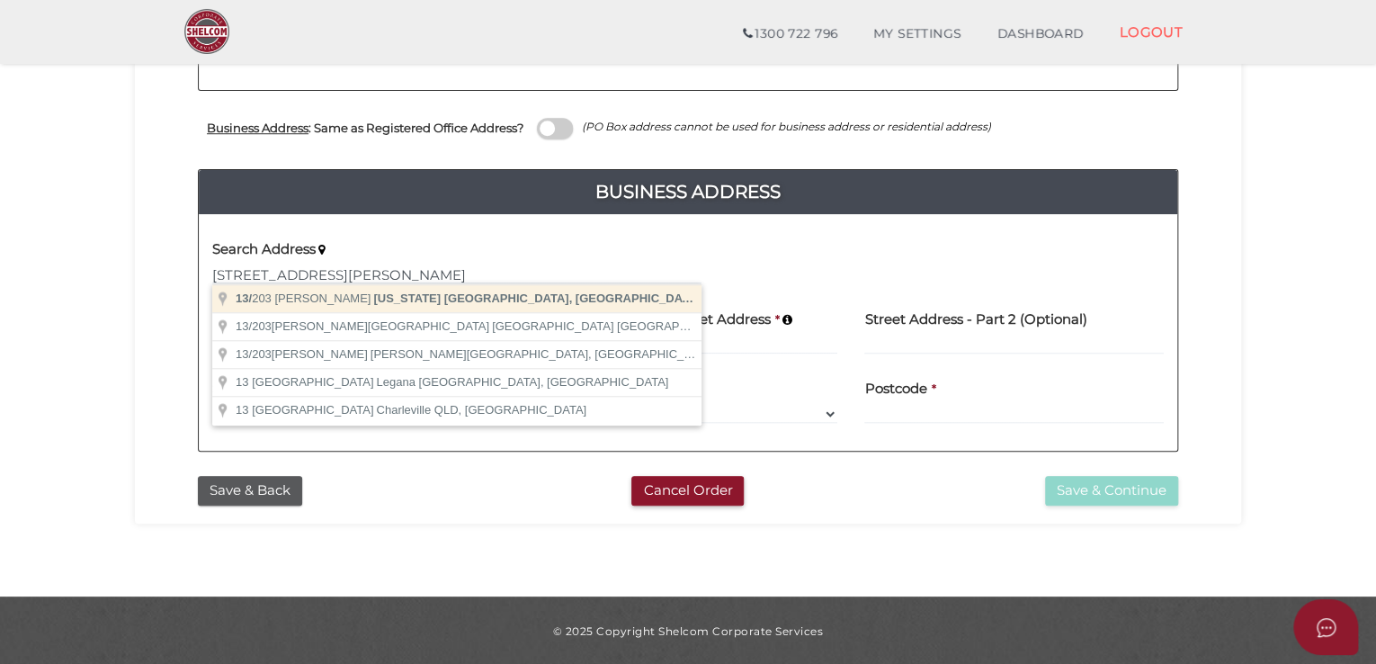
type input "13/203 Rooks Rd, Vermont VIC, Australia"
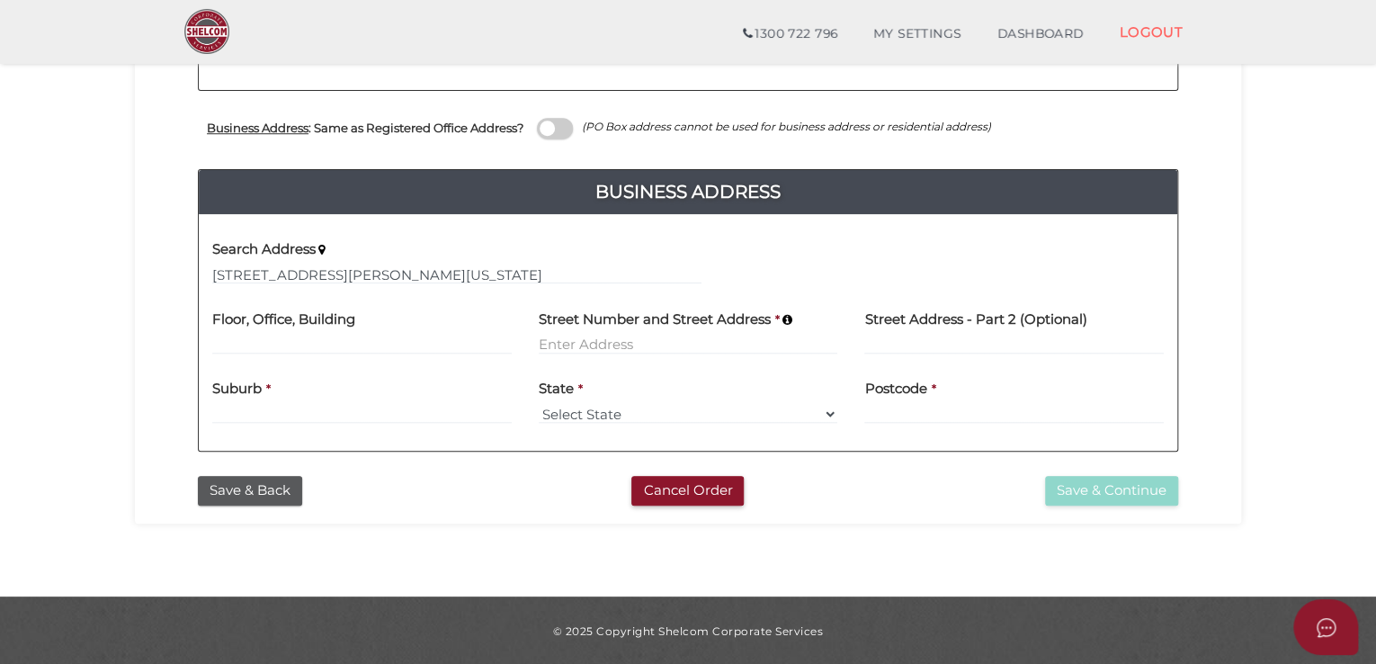
type input "13"
type input "203 Rooks Road"
type input "Vermont"
select select "VIC"
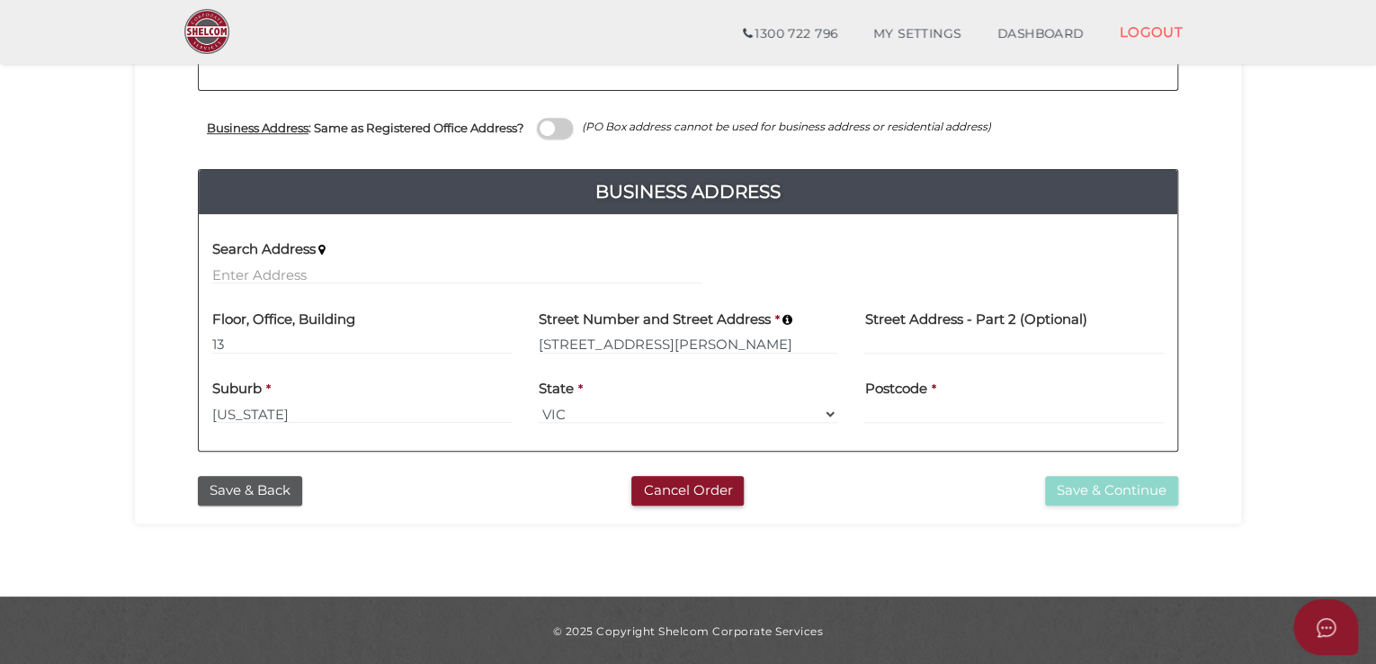
type input "3133"
click at [1137, 489] on button "Save & Continue" at bounding box center [1111, 491] width 133 height 30
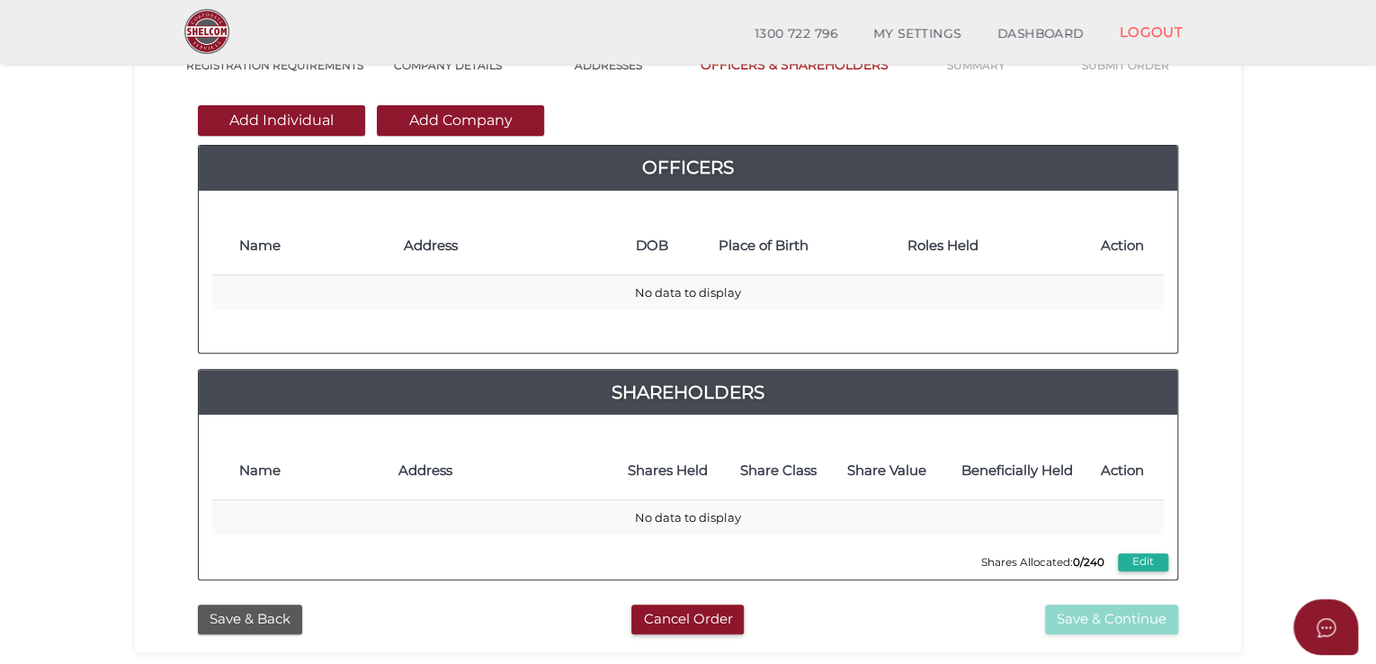
scroll to position [90, 0]
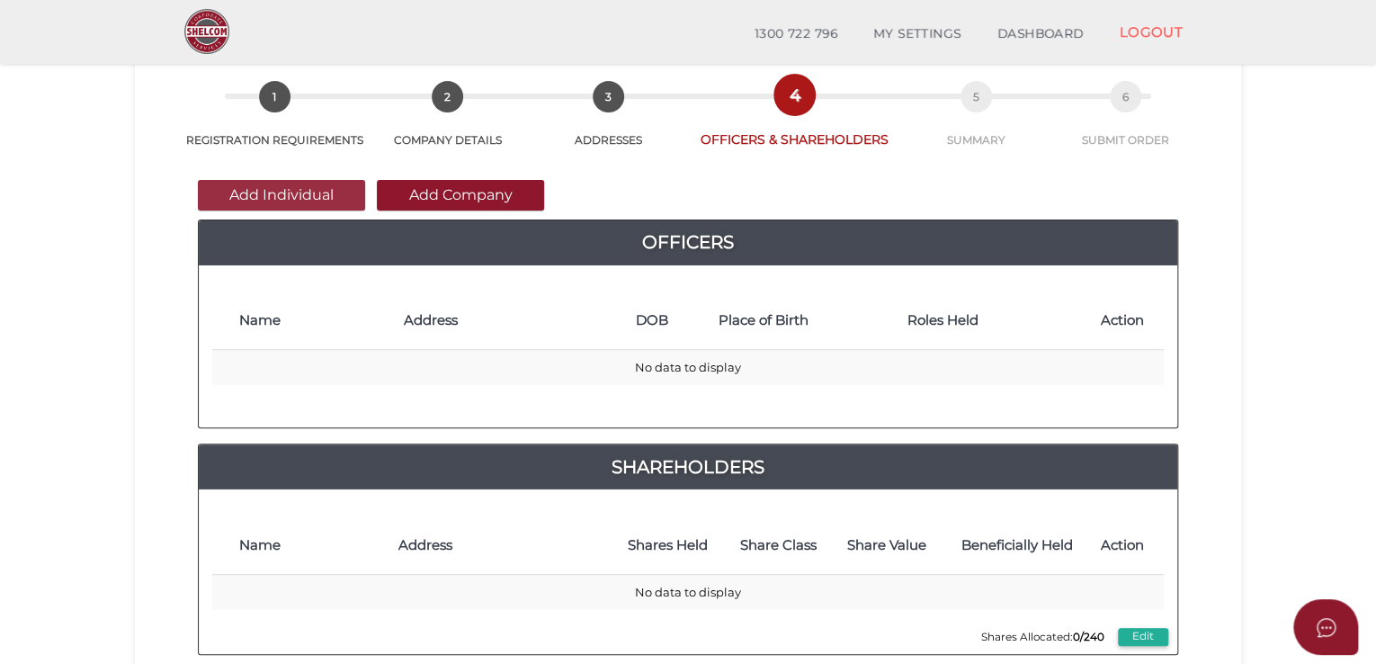
click at [295, 190] on button "Add Individual" at bounding box center [281, 195] width 167 height 31
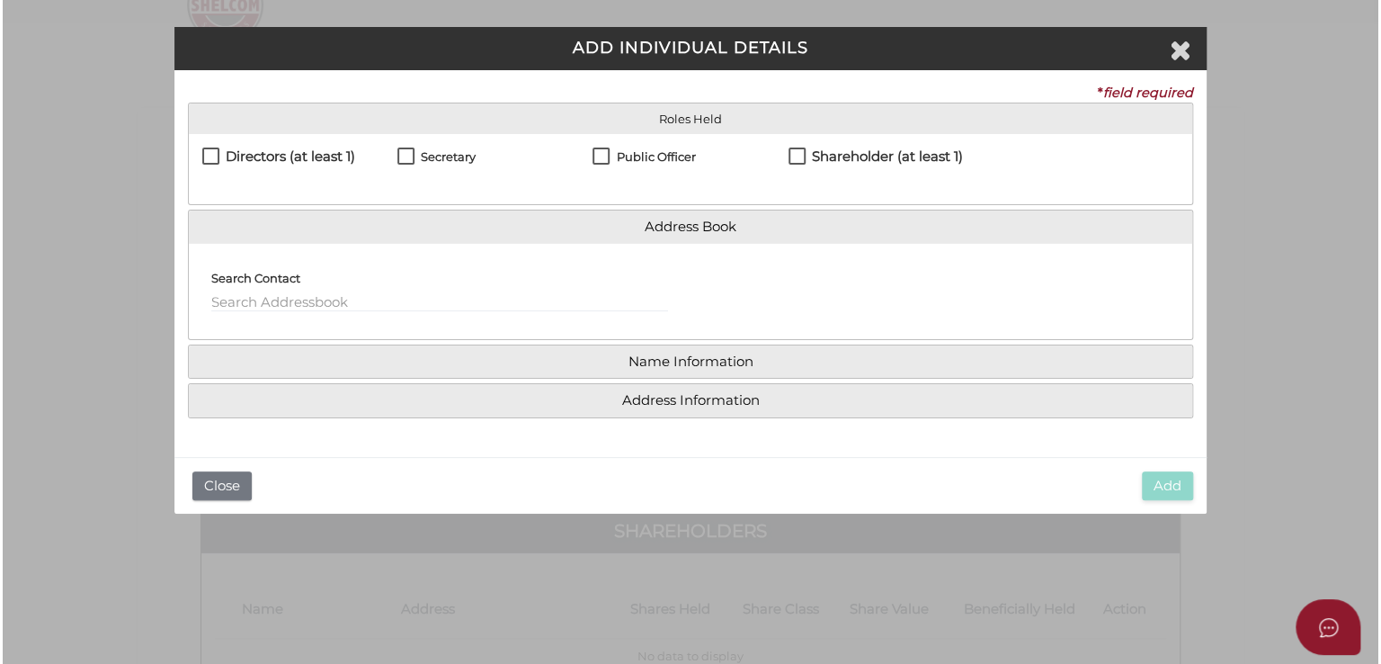
scroll to position [0, 0]
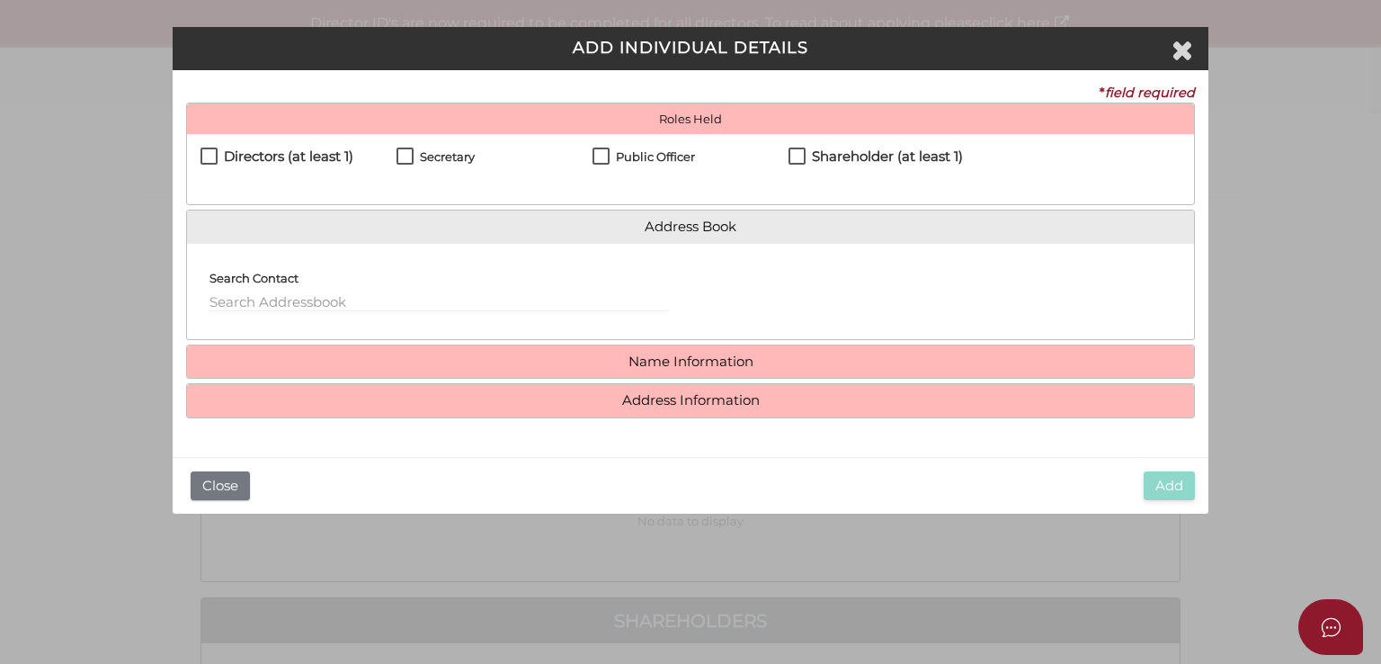
click at [263, 155] on h4 "Directors (at least 1)" at bounding box center [288, 156] width 129 height 15
checkbox input "true"
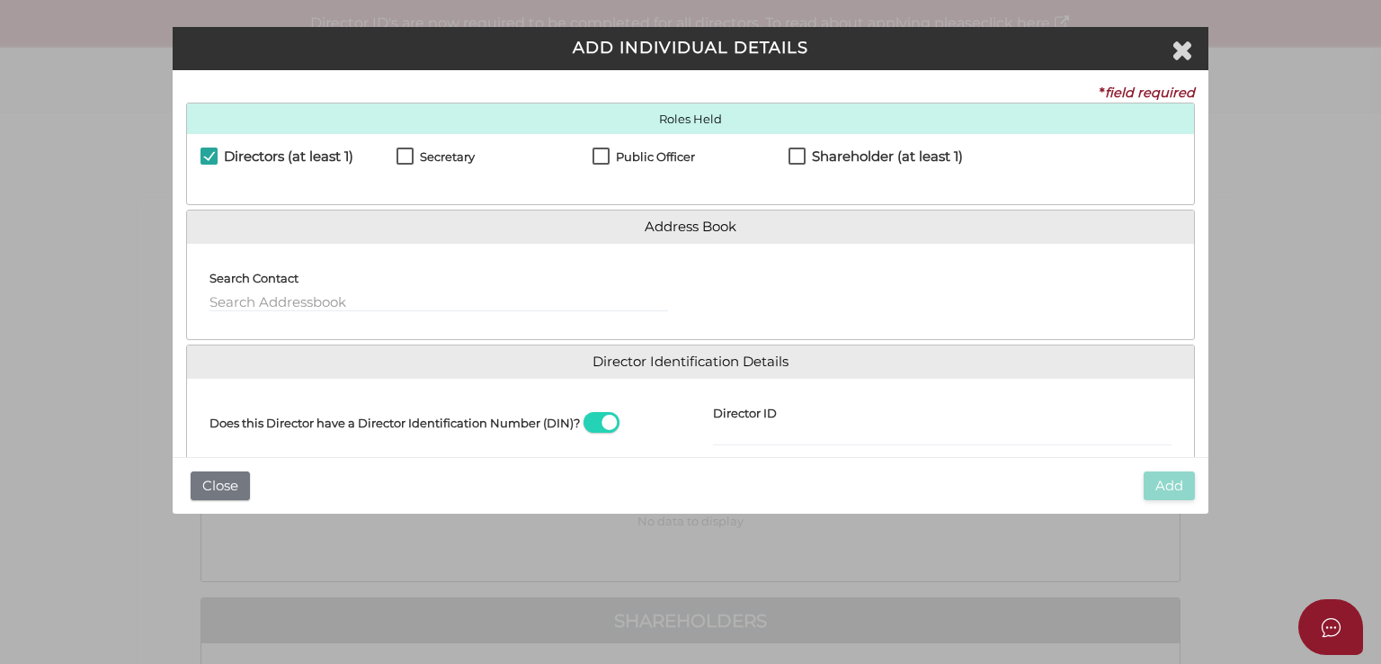
click at [468, 156] on h4 "Secretary" at bounding box center [447, 156] width 55 height 13
checkbox input "true"
click at [647, 150] on h4 "Public Officer" at bounding box center [655, 156] width 79 height 13
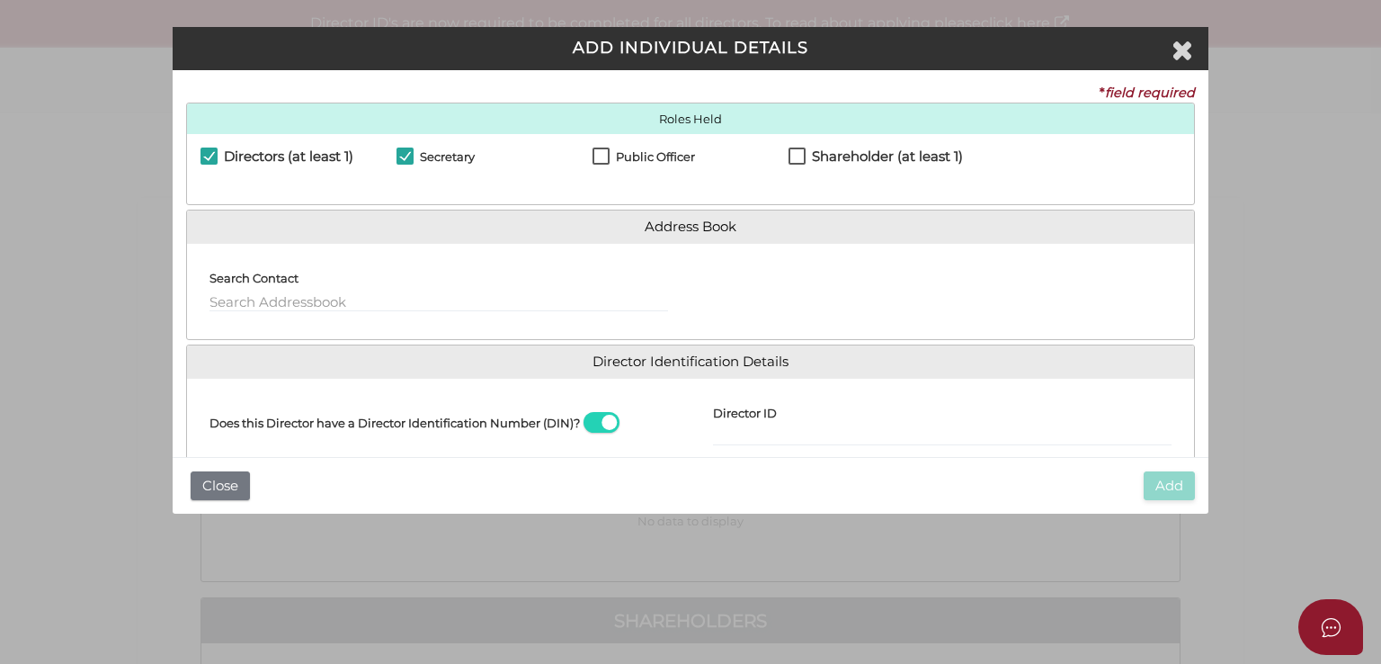
checkbox input "true"
click at [838, 158] on h4 "Shareholder (at least 1)" at bounding box center [887, 156] width 151 height 15
checkbox input "true"
click at [324, 317] on div "Search Contact" at bounding box center [439, 290] width 504 height 67
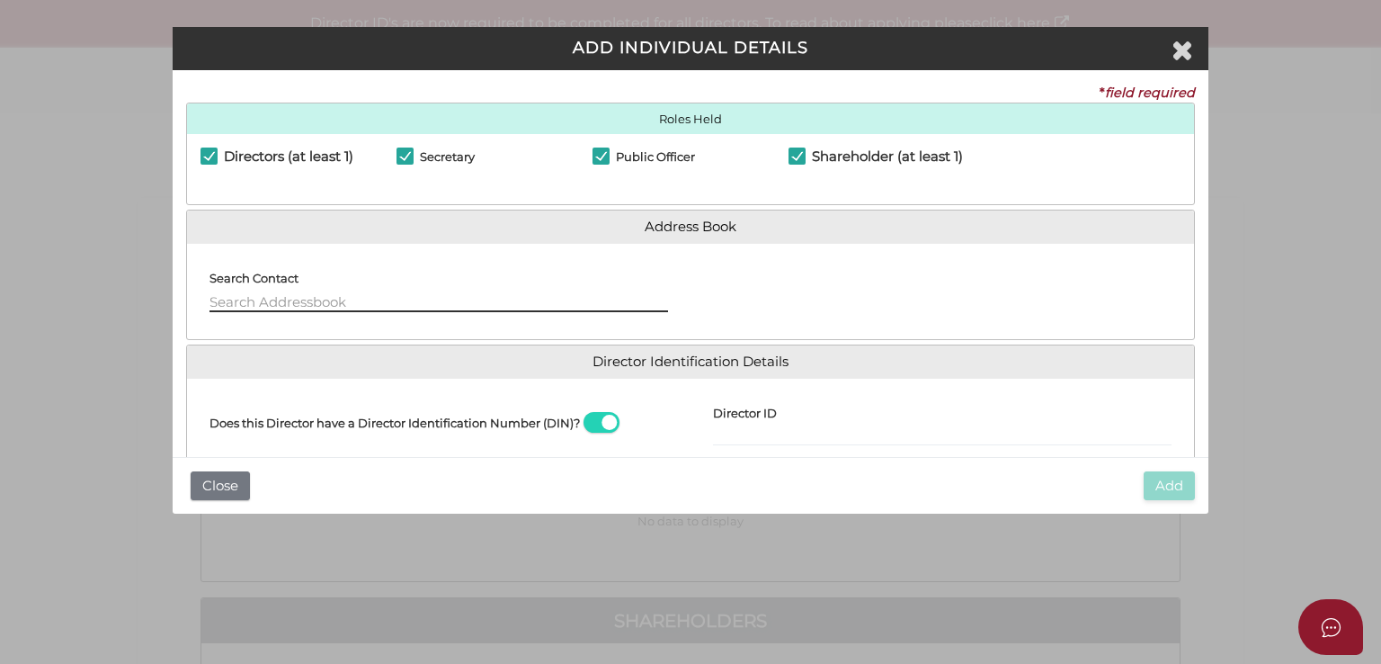
click at [273, 296] on input "text" at bounding box center [439, 302] width 459 height 20
paste input "[STREET_ADDRESS][PERSON_NAME]"
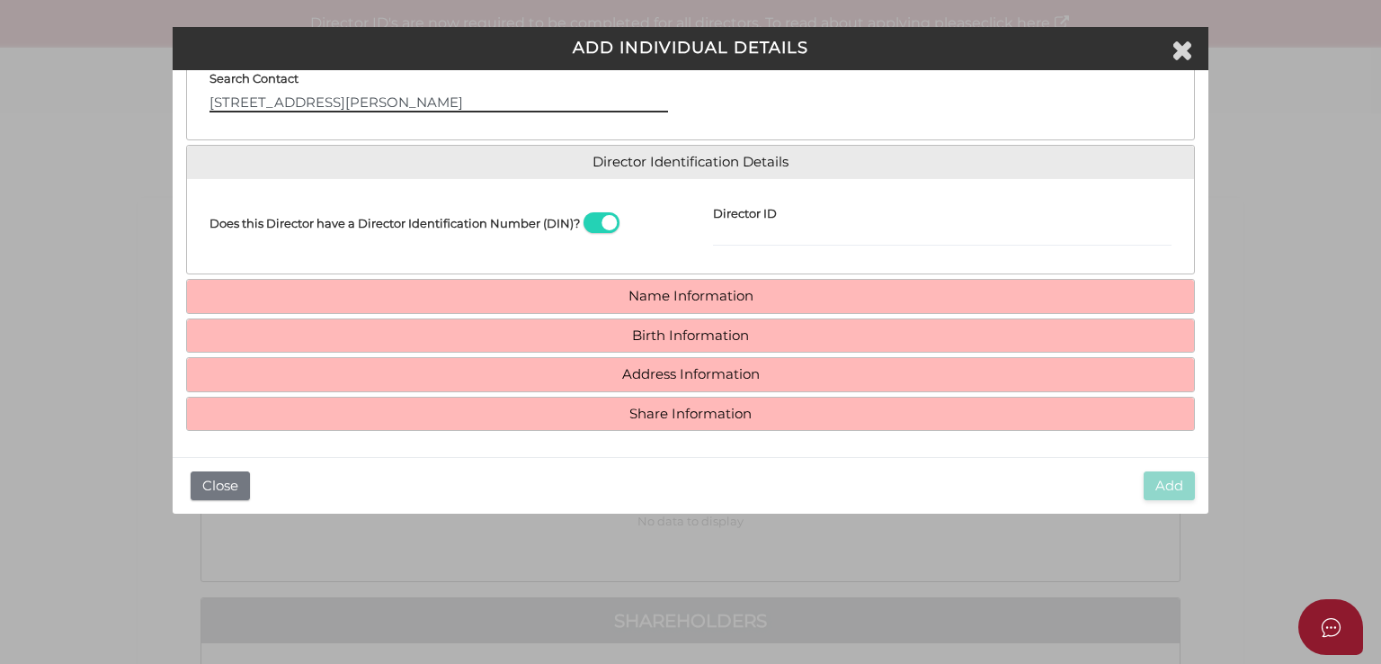
scroll to position [201, 0]
type input "[STREET_ADDRESS][PERSON_NAME]"
click at [597, 223] on span at bounding box center [602, 221] width 36 height 21
click at [0, 0] on input "checkbox" at bounding box center [0, 0] width 0 height 0
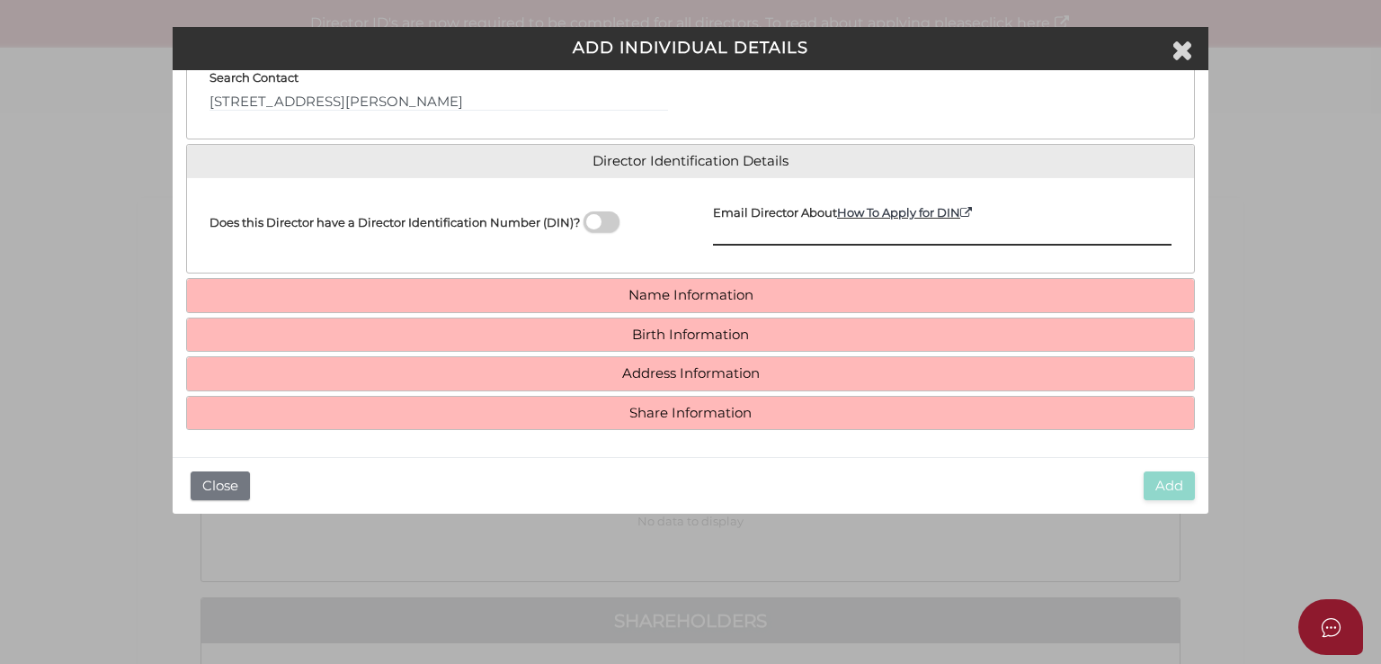
click at [757, 234] on input "Email Director About How To Apply for DIN" at bounding box center [942, 236] width 459 height 20
paste input "thisaragunarathna87@gmail.com"
type input "thisaragunarathna87@gmail.com"
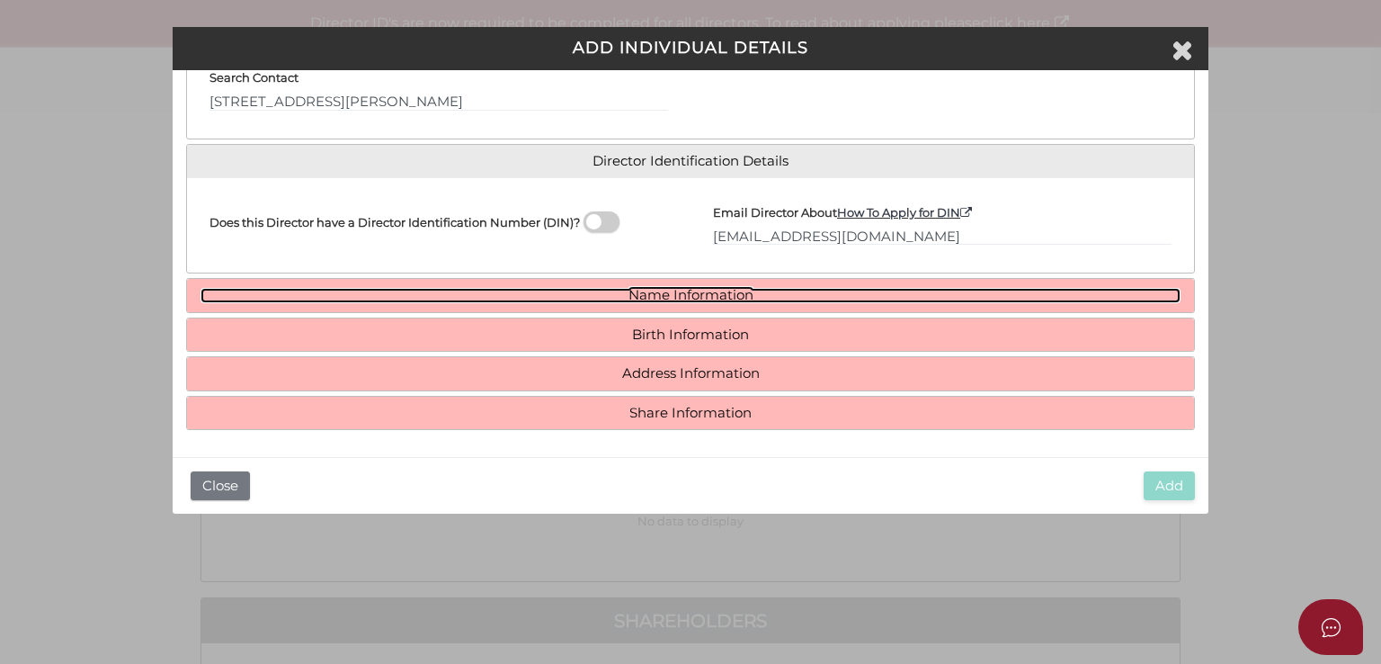
click at [627, 289] on link "Name Information" at bounding box center [691, 295] width 980 height 15
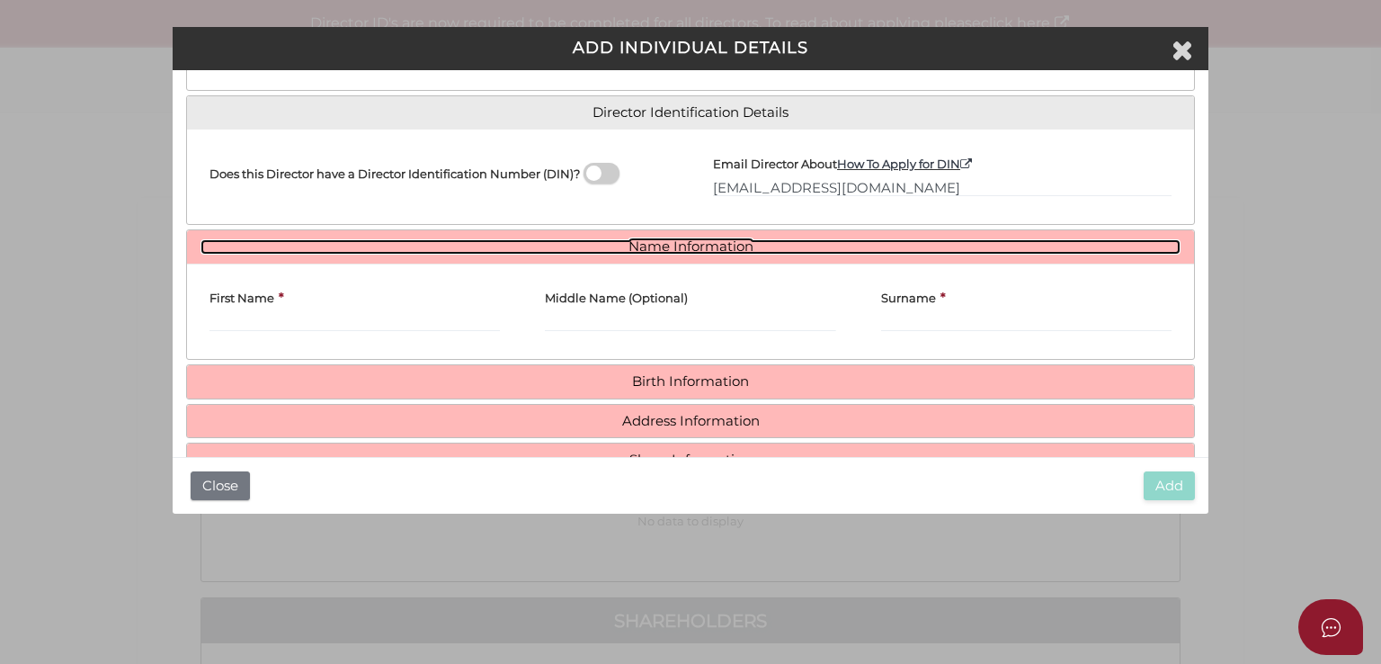
scroll to position [295, 0]
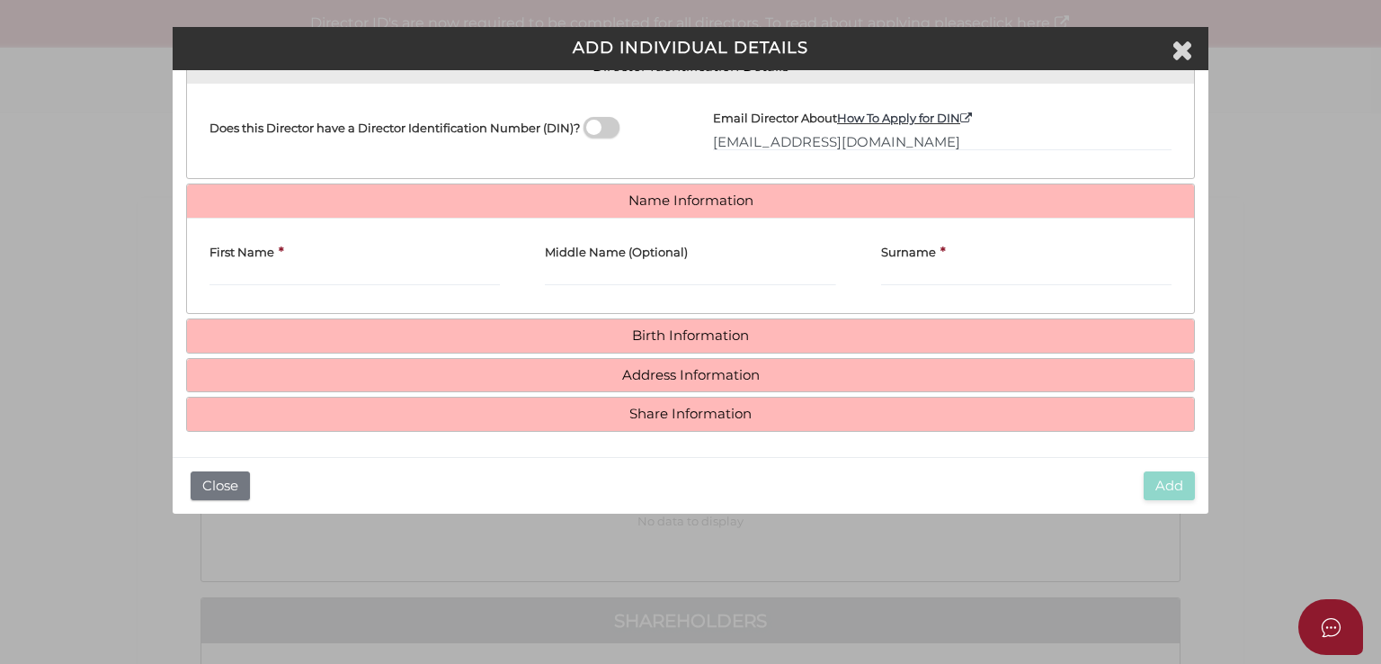
click at [320, 240] on div "First Name *" at bounding box center [355, 259] width 290 height 54
click at [319, 258] on div "First Name *" at bounding box center [355, 259] width 290 height 54
click at [410, 279] on input "First Name" at bounding box center [355, 276] width 290 height 20
paste input "Thilanka"
type input "Thilanka"
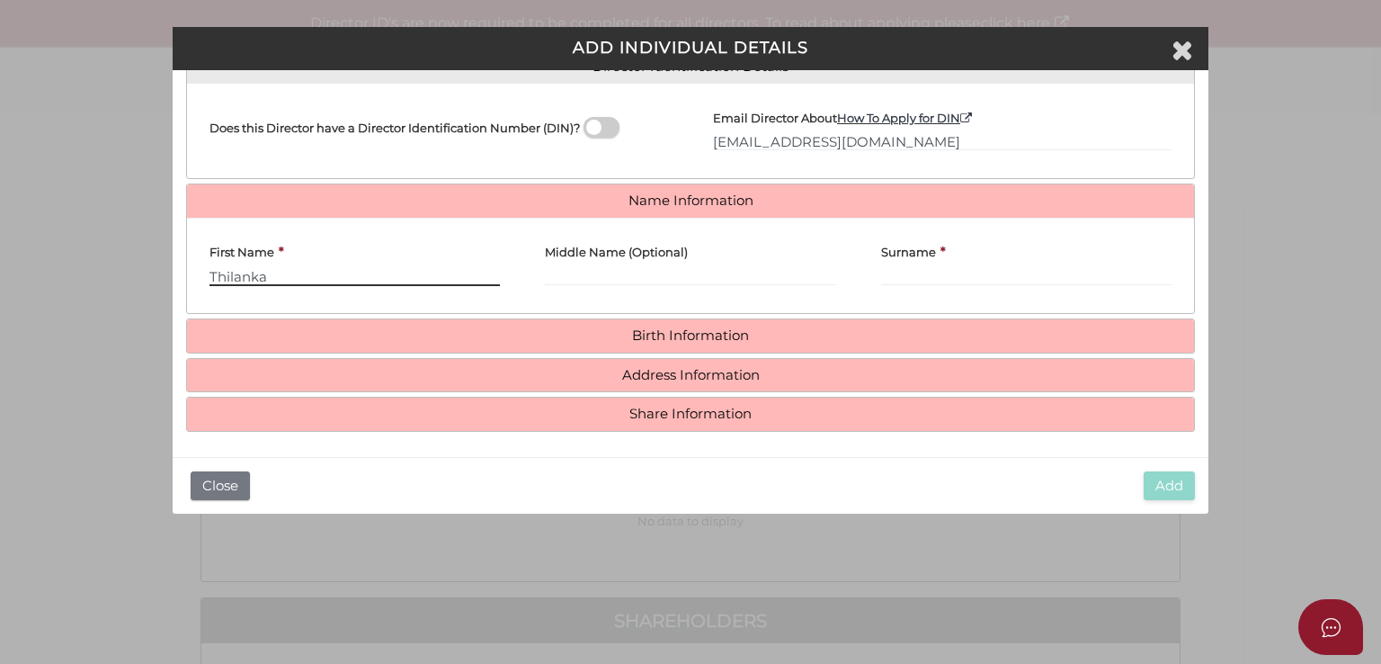
click at [313, 270] on input "Thilanka" at bounding box center [355, 276] width 290 height 20
click at [734, 280] on input "Middle Name (Optional)" at bounding box center [690, 276] width 290 height 20
click at [320, 290] on div "First Name * Thilanka" at bounding box center [354, 265] width 335 height 67
click at [326, 274] on input "Thilanka" at bounding box center [355, 276] width 290 height 20
click at [663, 280] on input "Middle Name (Optional)" at bounding box center [690, 276] width 290 height 20
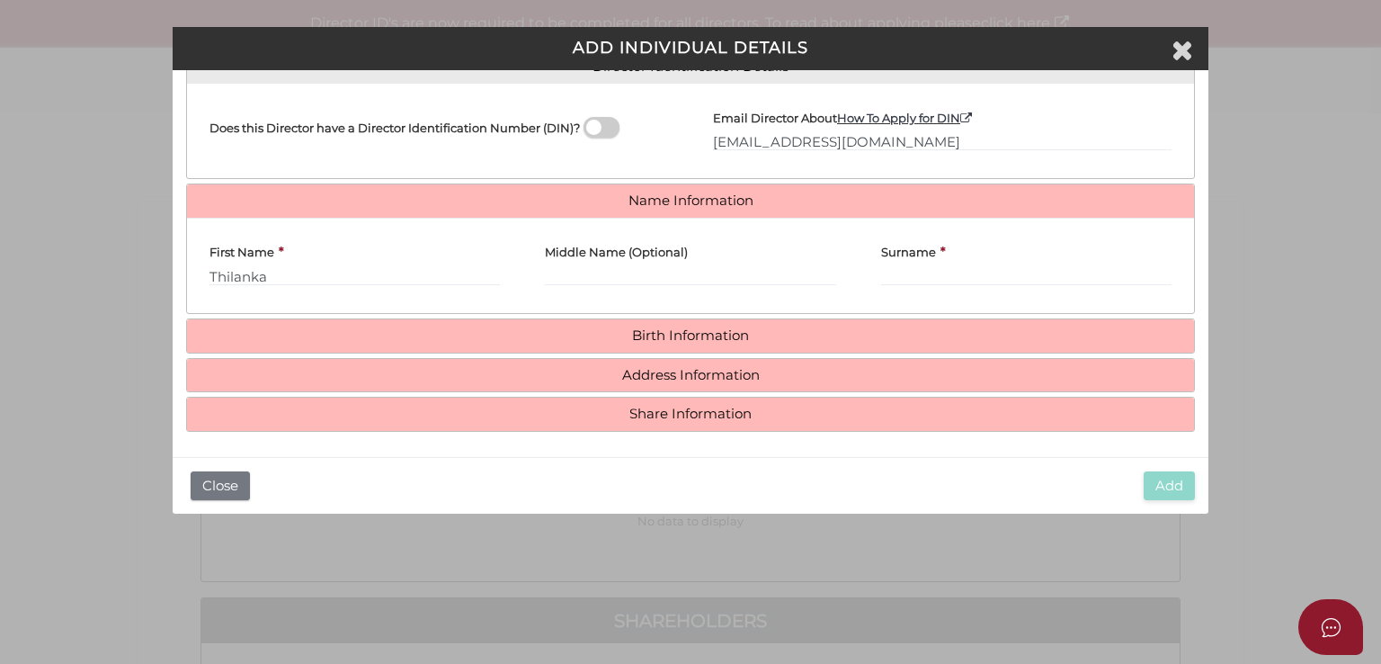
click at [932, 260] on div "Surname *" at bounding box center [1026, 259] width 290 height 54
click at [678, 287] on div "Middle Name (Optional)" at bounding box center [689, 265] width 335 height 67
click at [685, 269] on input "Middle Name (Optional)" at bounding box center [690, 276] width 290 height 20
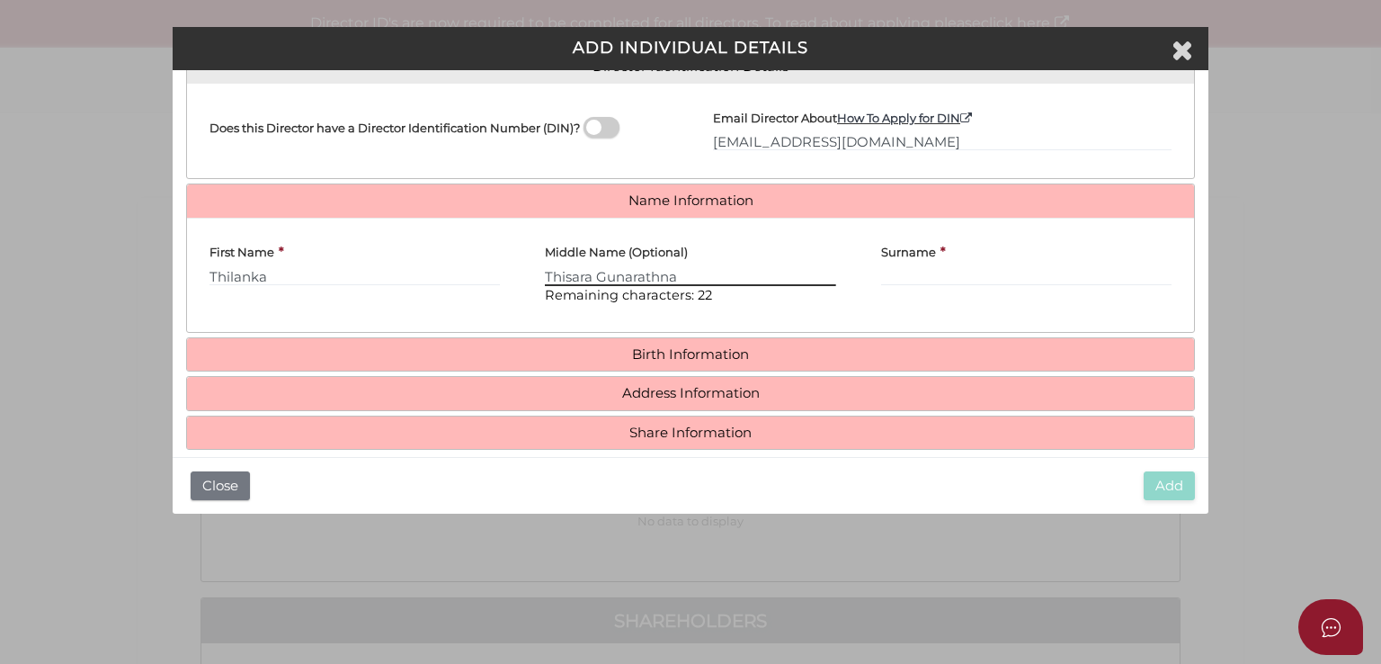
type input "Thisara Gunarathna"
click at [1014, 256] on div "Surname *" at bounding box center [1026, 259] width 290 height 54
click at [1012, 266] on input "Surname" at bounding box center [1026, 276] width 290 height 20
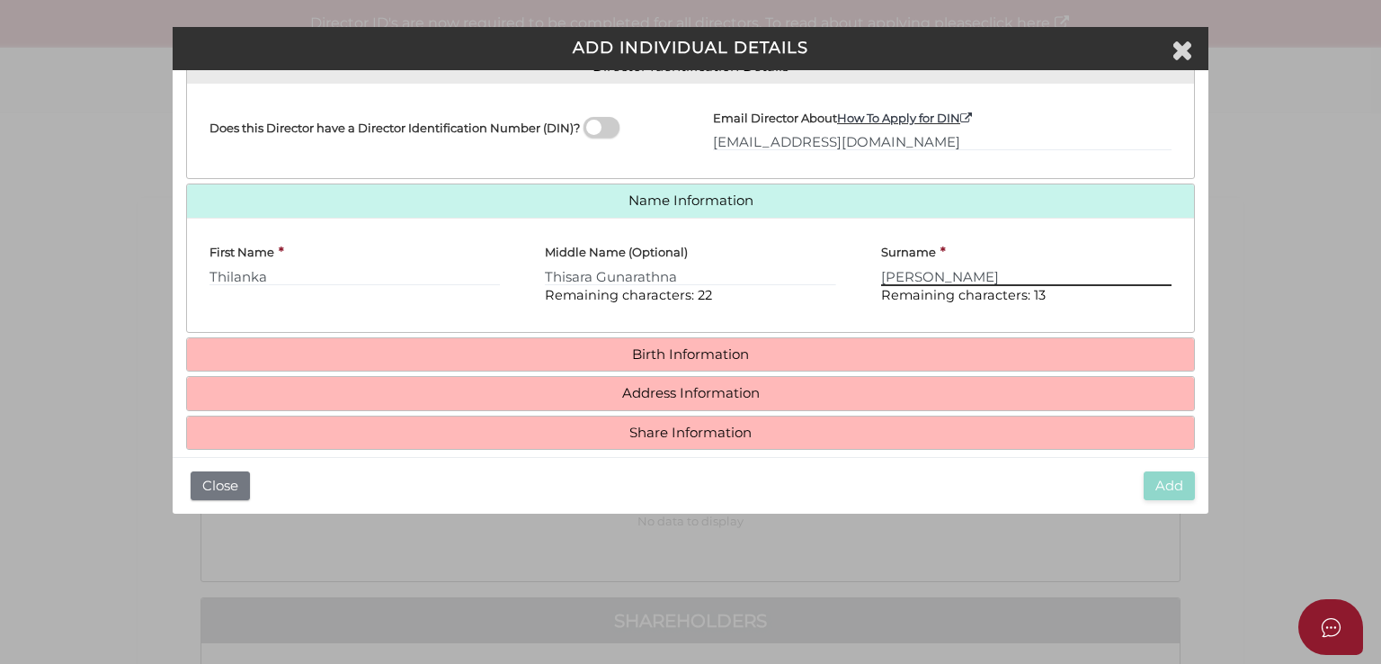
type input "Kahanda Kanattage"
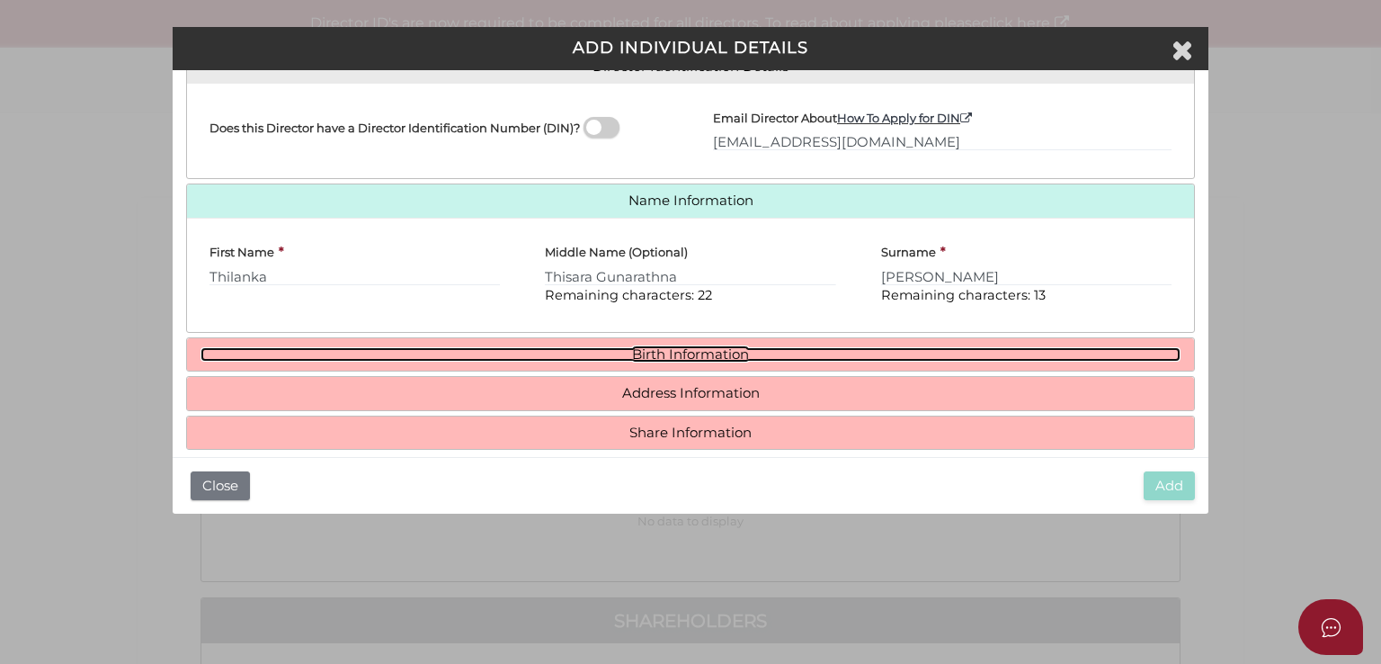
click at [565, 360] on link "Birth Information" at bounding box center [691, 354] width 980 height 15
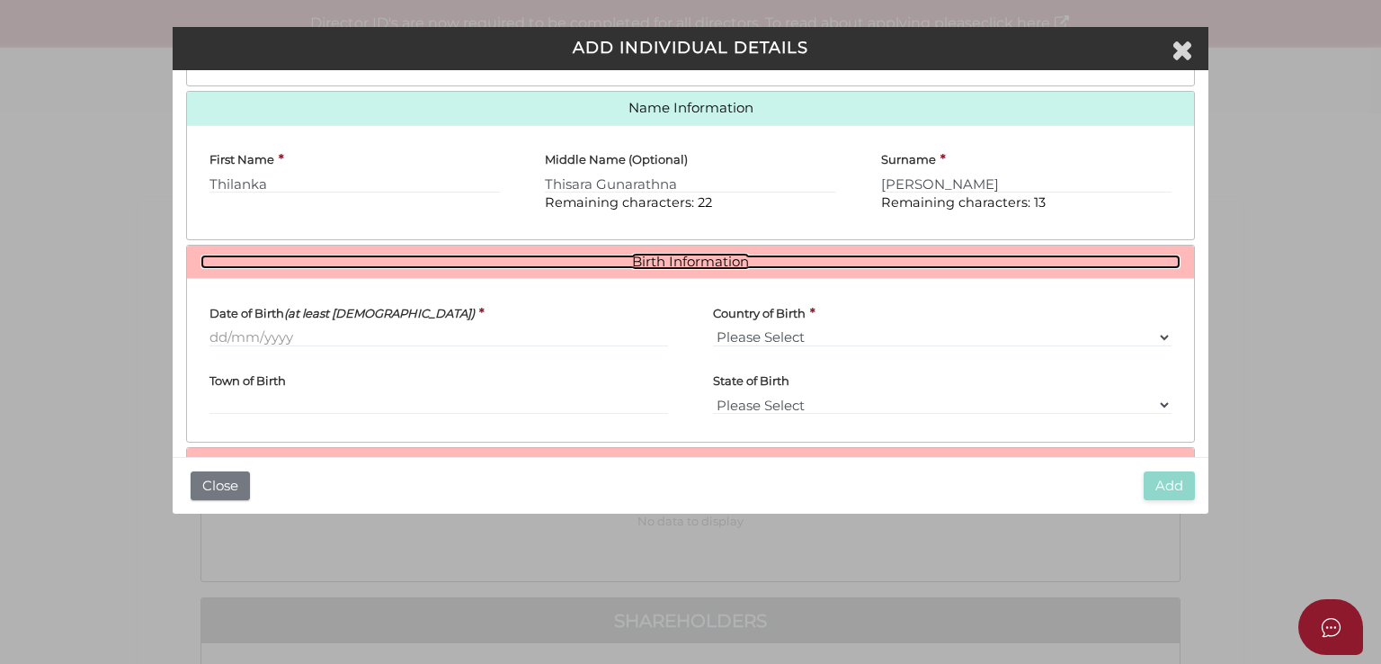
scroll to position [478, 0]
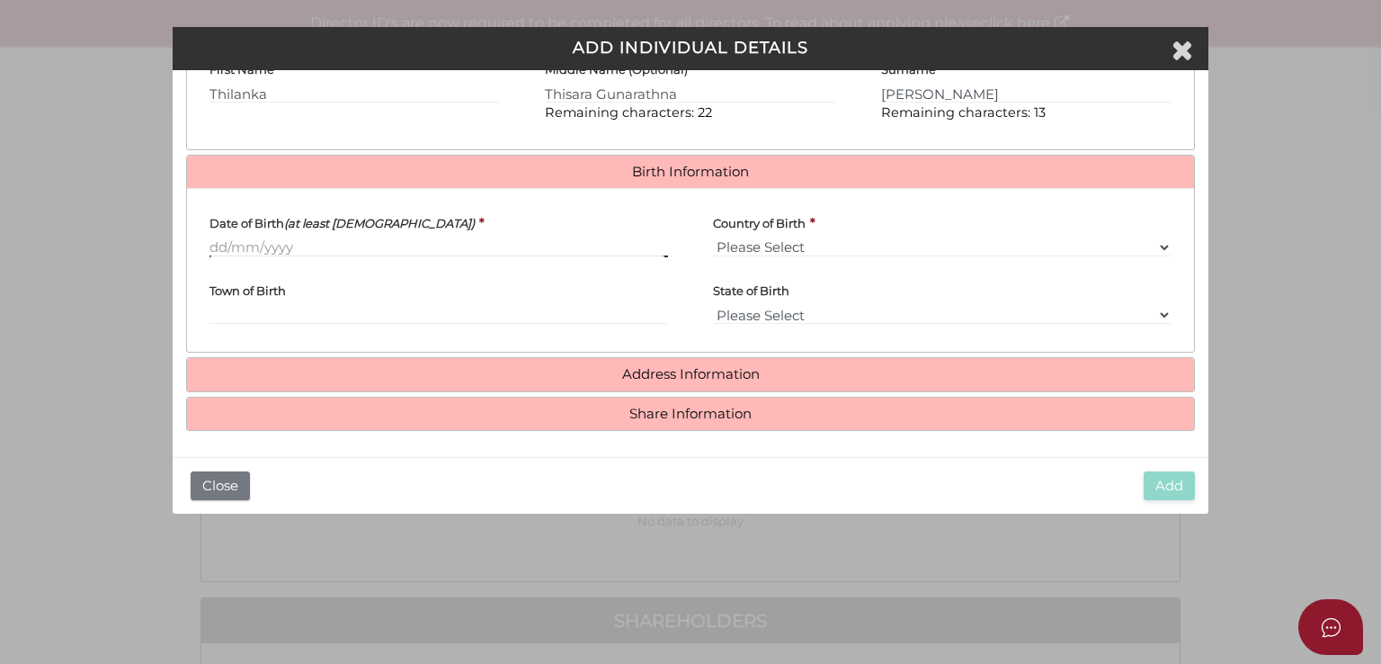
click at [308, 241] on input "Date of Birth (at least 18 years old)" at bounding box center [439, 247] width 459 height 20
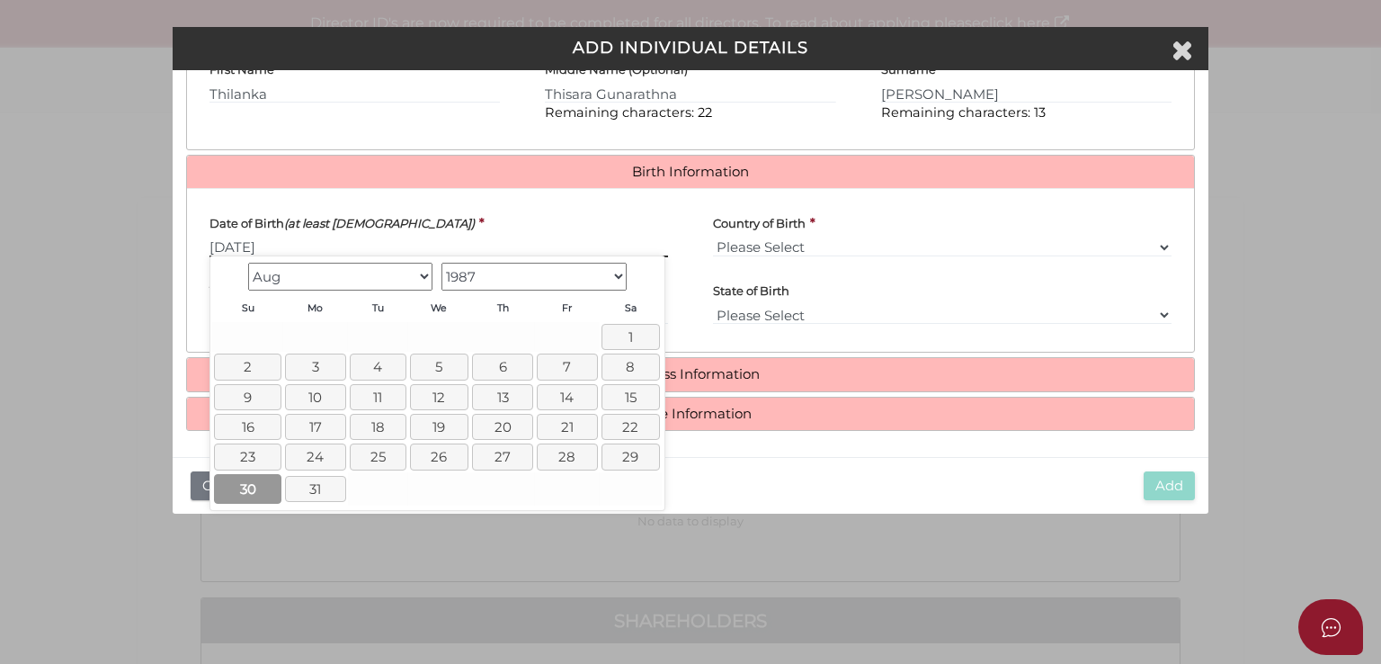
type input "30/08/1987"
click at [248, 482] on link "30" at bounding box center [247, 489] width 67 height 30
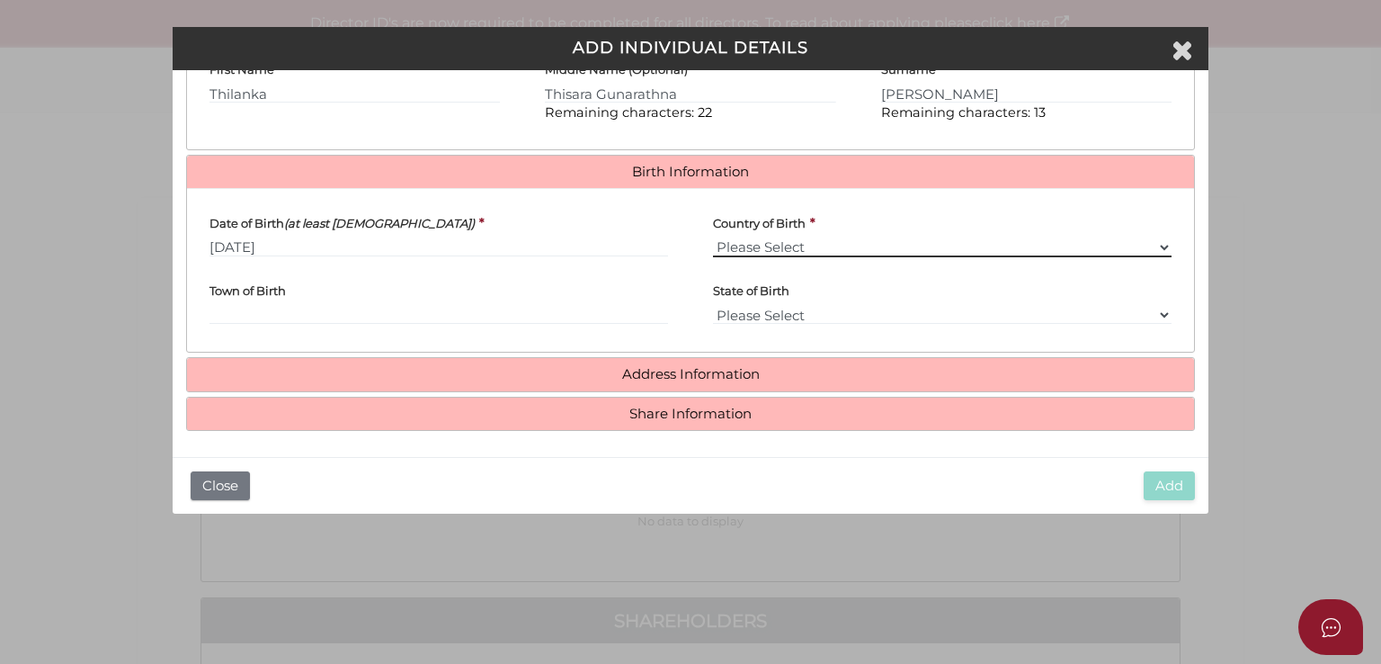
click at [845, 247] on select "Please Select v Australia Afghanistan Albania Algeria American Samoa Andorra An…" at bounding box center [942, 247] width 459 height 20
select select "Sri Lanka"
click at [713, 237] on select "Please Select v Australia Afghanistan Albania Algeria American Samoa Andorra An…" at bounding box center [942, 247] width 459 height 20
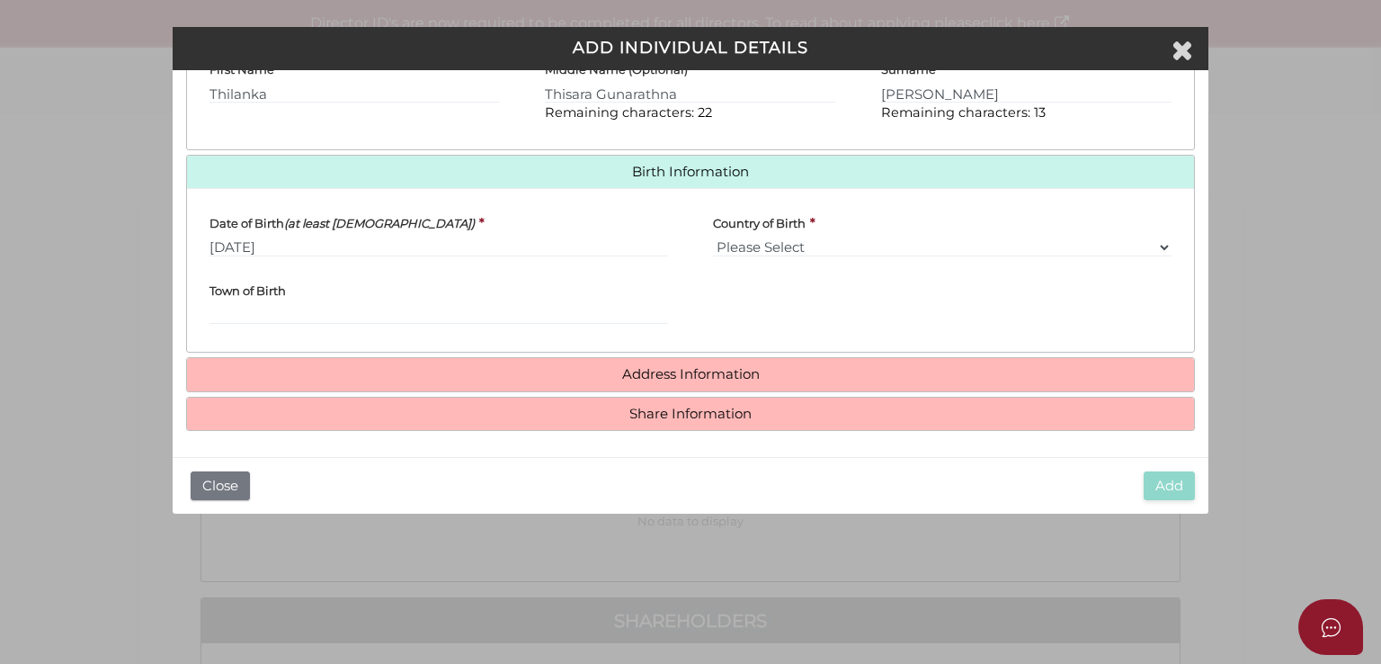
click at [250, 300] on label "Town of Birth" at bounding box center [248, 288] width 76 height 34
click at [250, 305] on input "Town of Birth" at bounding box center [439, 315] width 459 height 20
click at [250, 314] on input "Town of Birth" at bounding box center [439, 315] width 459 height 20
type input "Galle"
click at [632, 345] on div "Date of Birth (at least 18 years old) * 30/08/1987 Country of Birth * Please Se…" at bounding box center [690, 270] width 1007 height 164
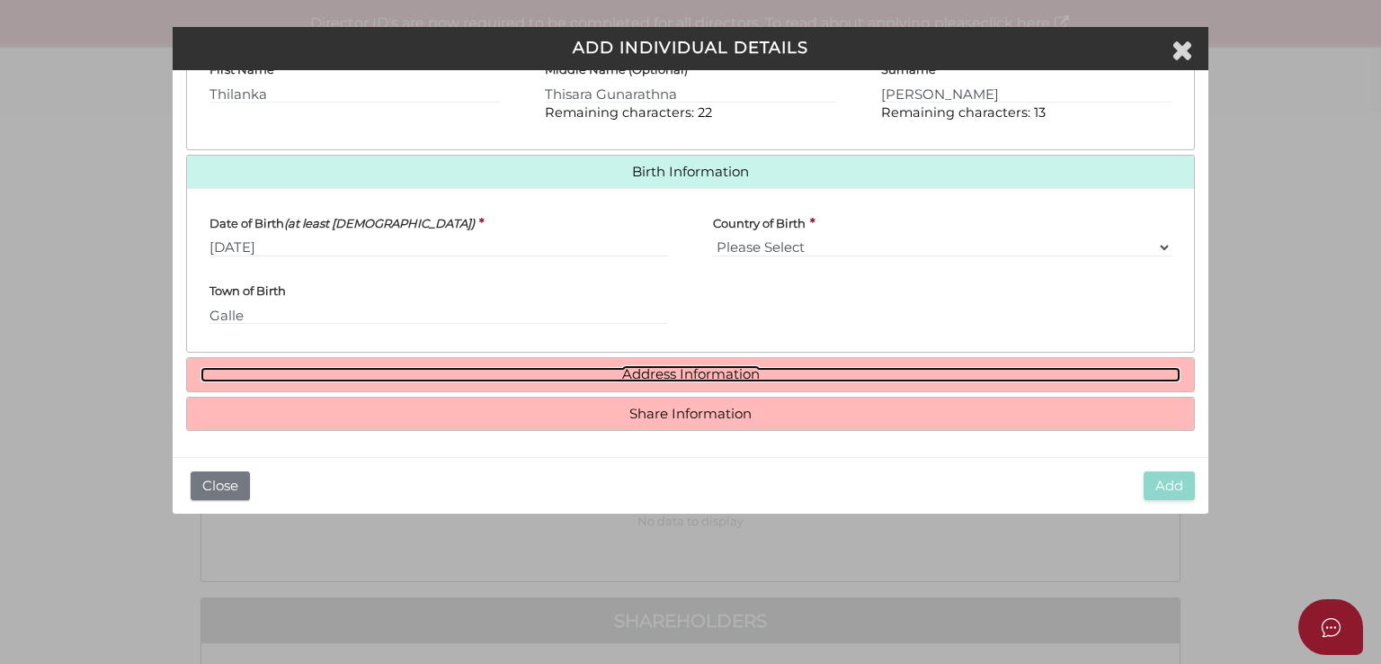
click at [633, 374] on link "Address Information" at bounding box center [691, 374] width 980 height 15
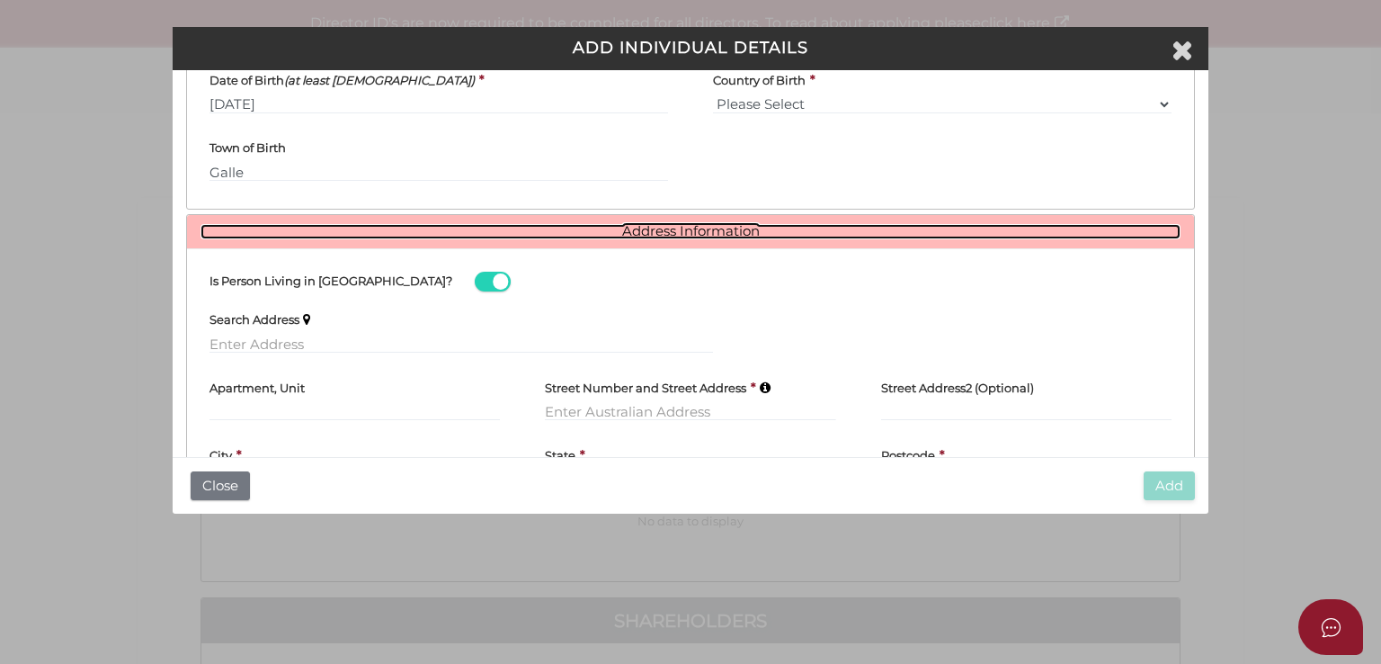
scroll to position [746, 0]
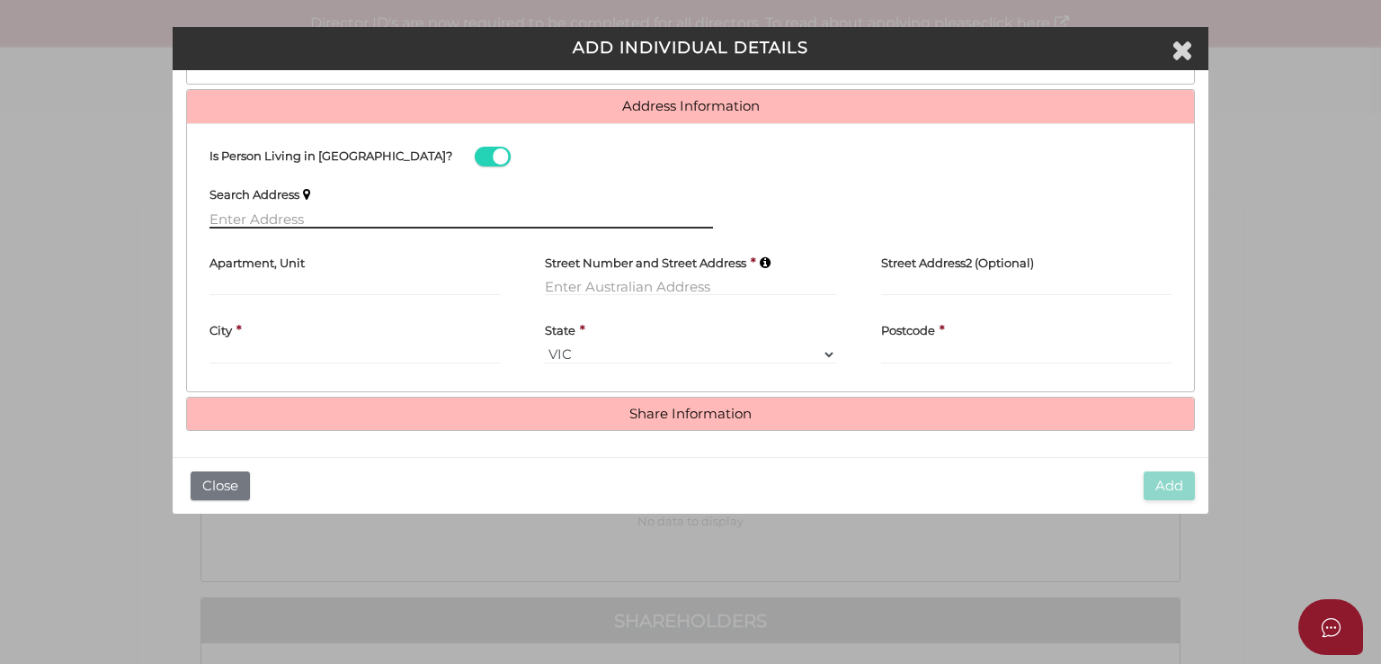
click at [280, 219] on input "text" at bounding box center [462, 219] width 504 height 20
paste input "72 Matthew Flinders Ave ENDEAVOUR HILLS VIC 3802"
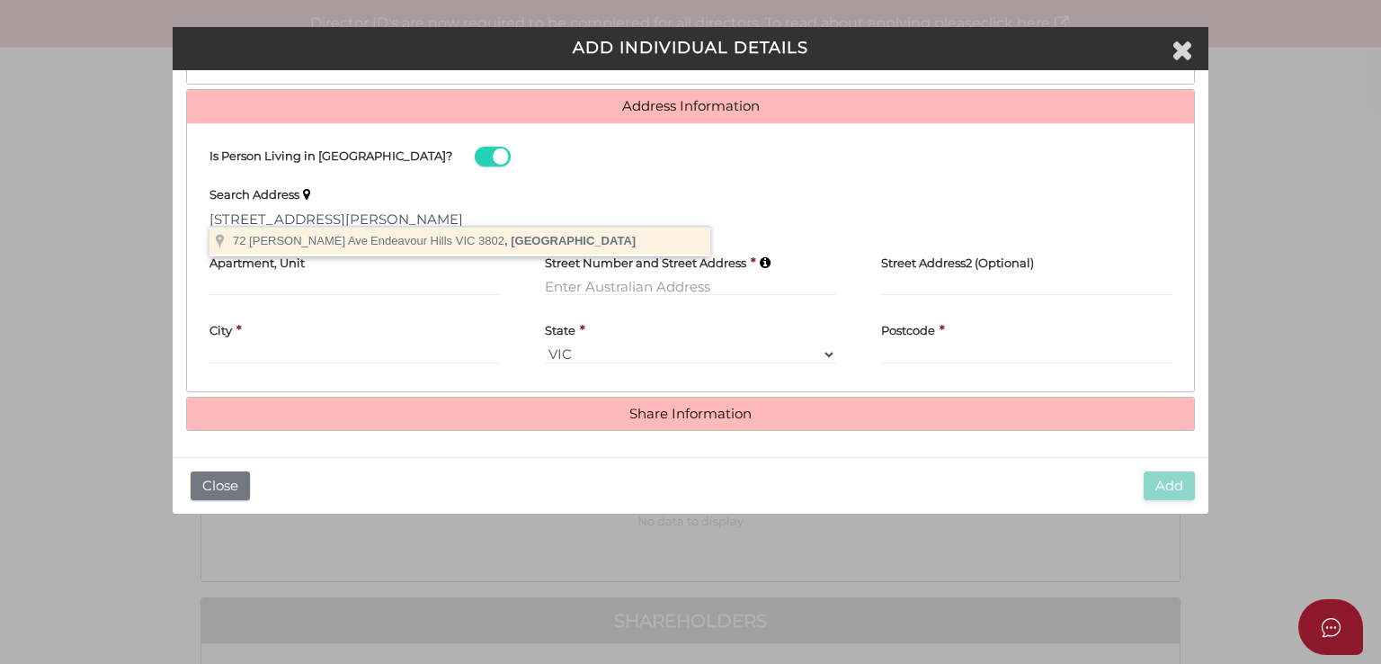
type input "72 Matthew Flinders Ave, Endeavour Hills VIC 3802, Australia"
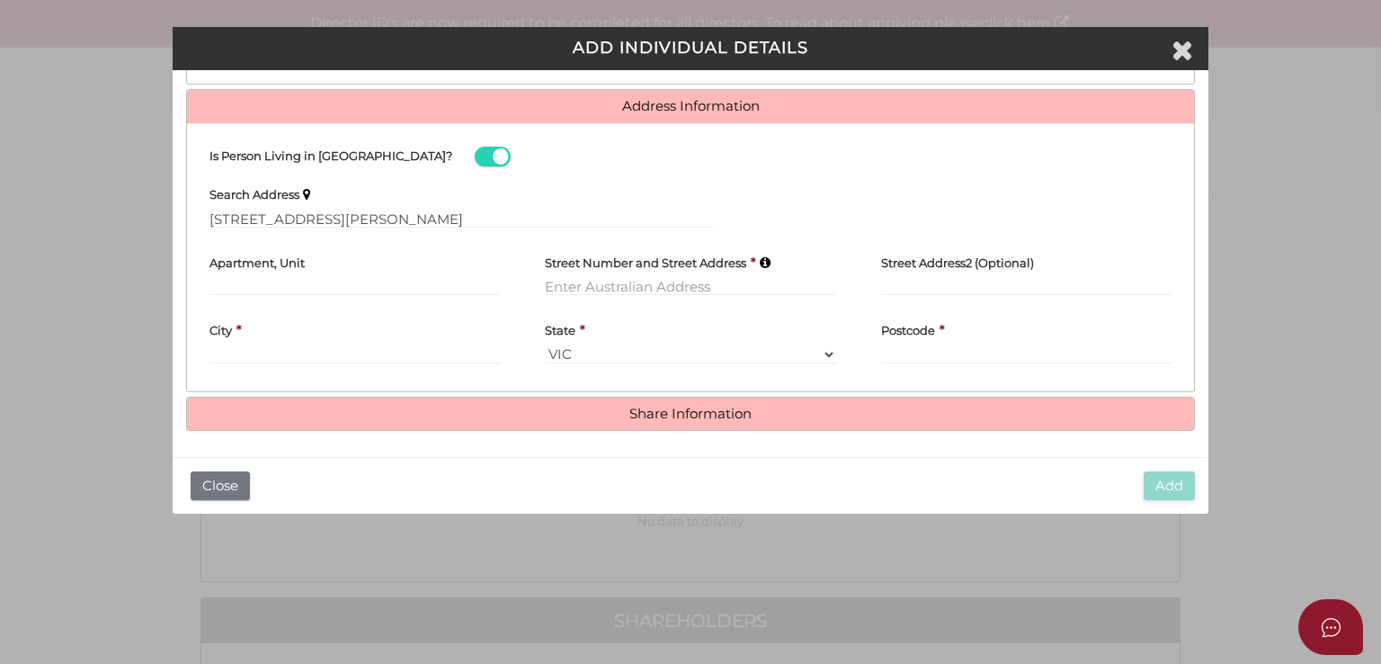
type input "72 Matthew Flinders Avenue"
type input "Endeavour Hills"
select select "VIC"
type input "3802"
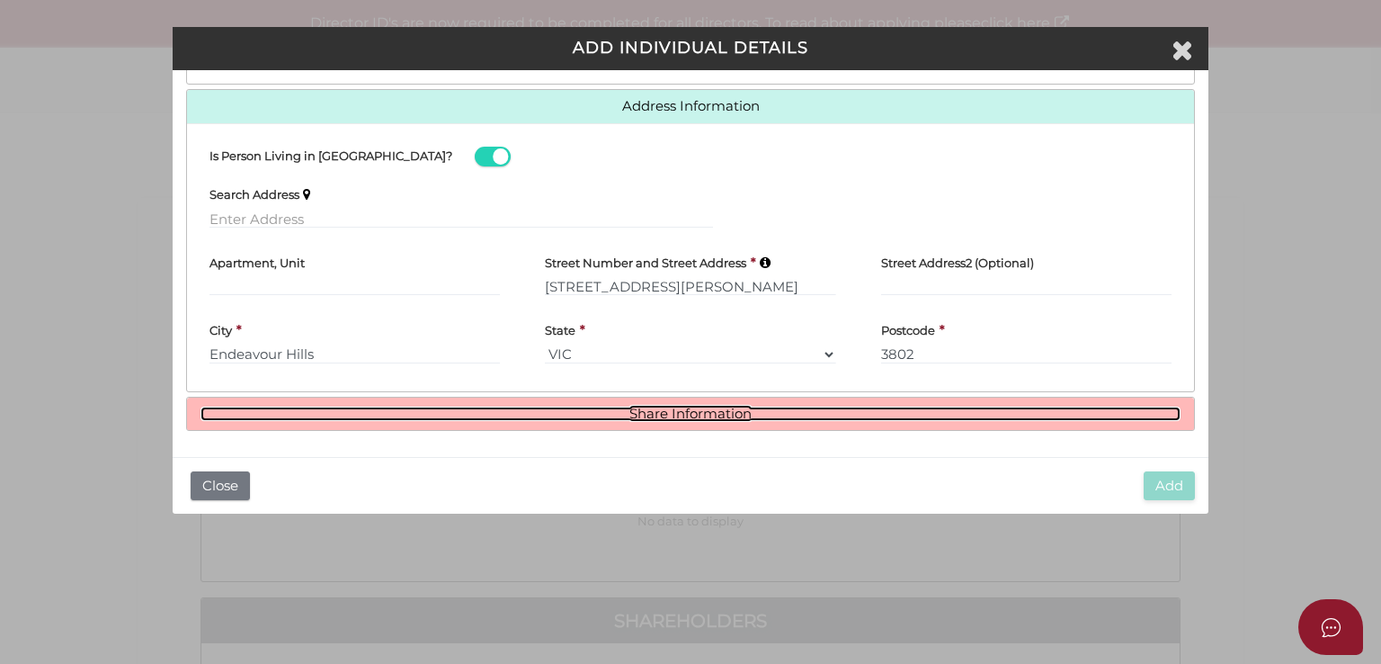
click at [723, 413] on link "Share Information" at bounding box center [691, 413] width 980 height 15
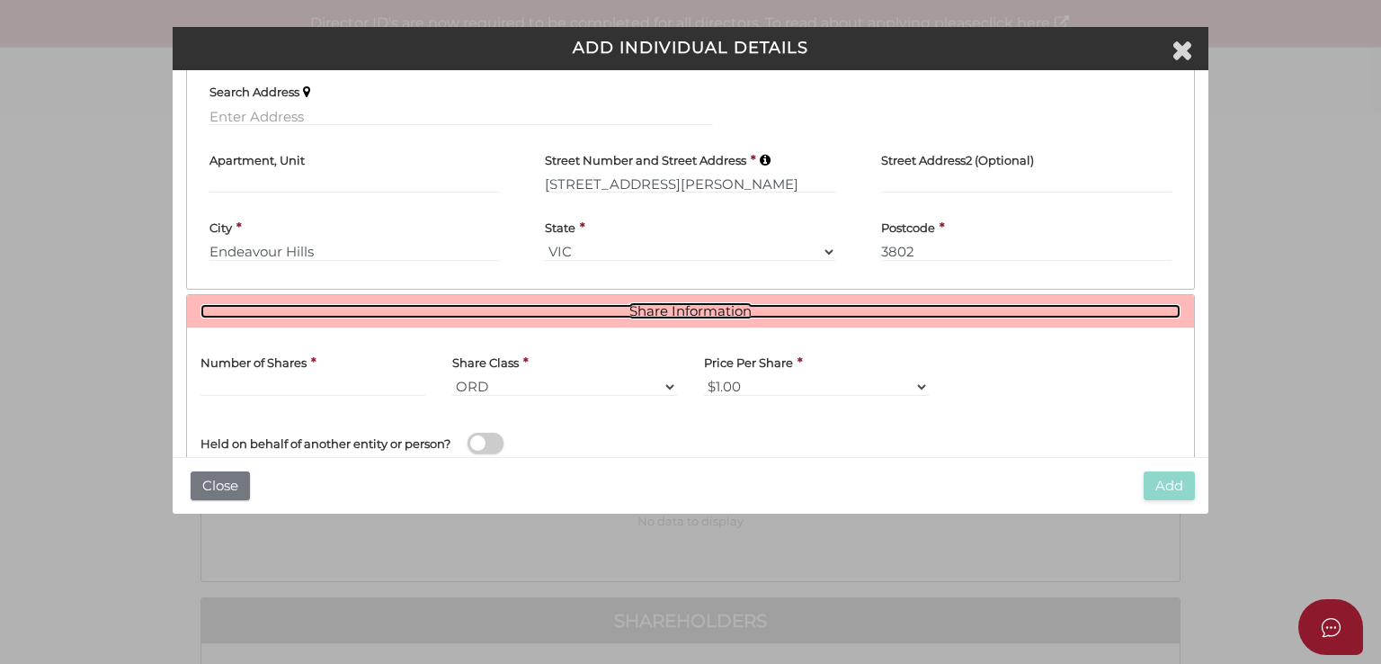
scroll to position [960, 0]
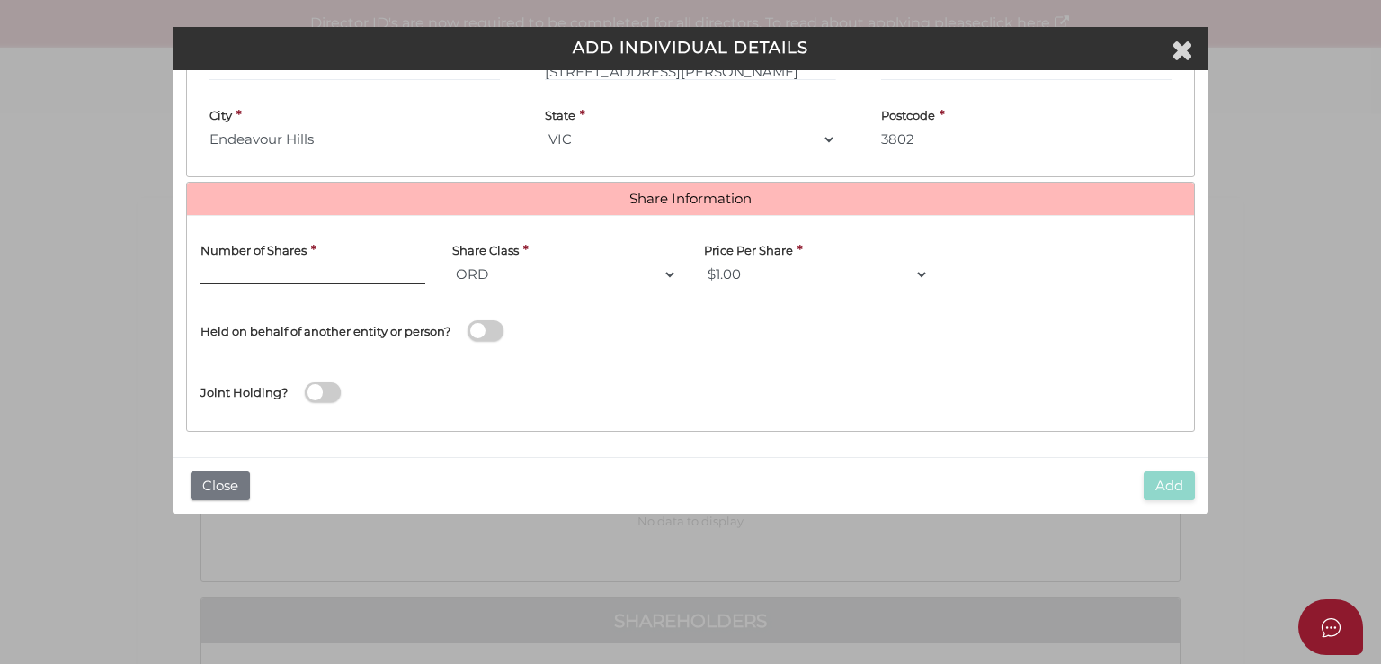
click at [308, 264] on input "text" at bounding box center [313, 274] width 225 height 20
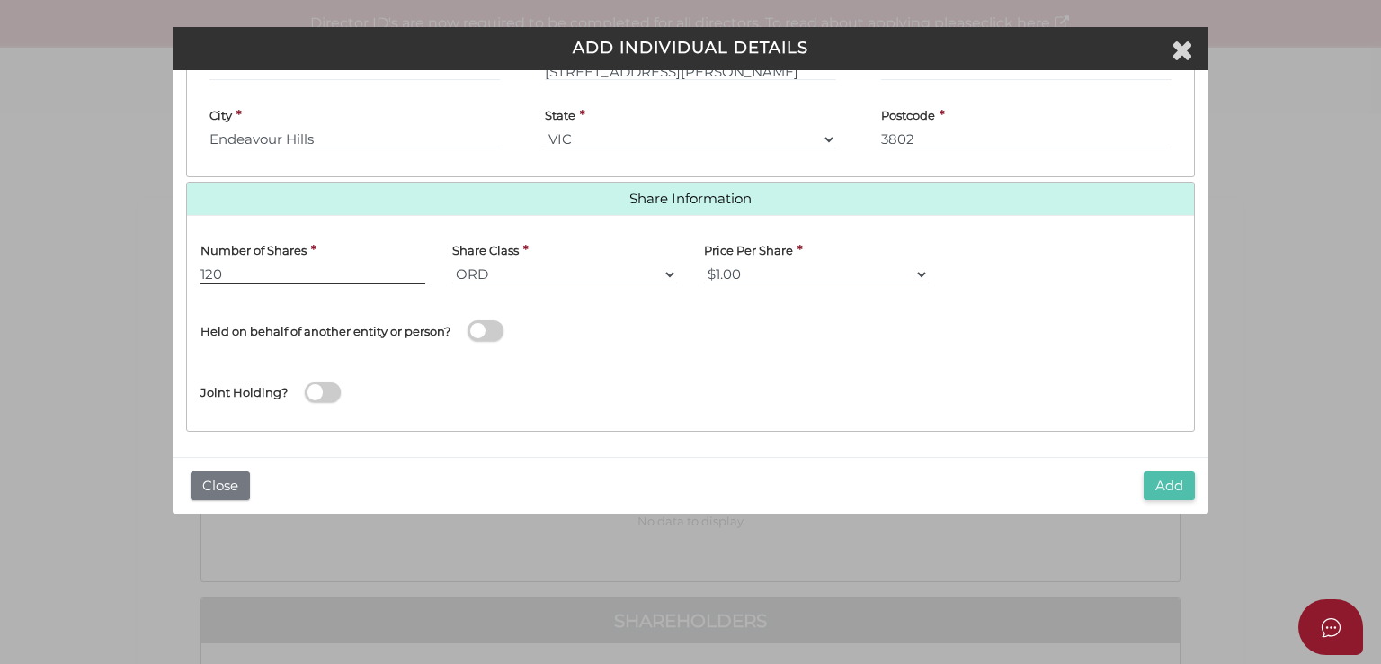
type input "120"
click at [1162, 479] on button "Add" at bounding box center [1169, 486] width 51 height 30
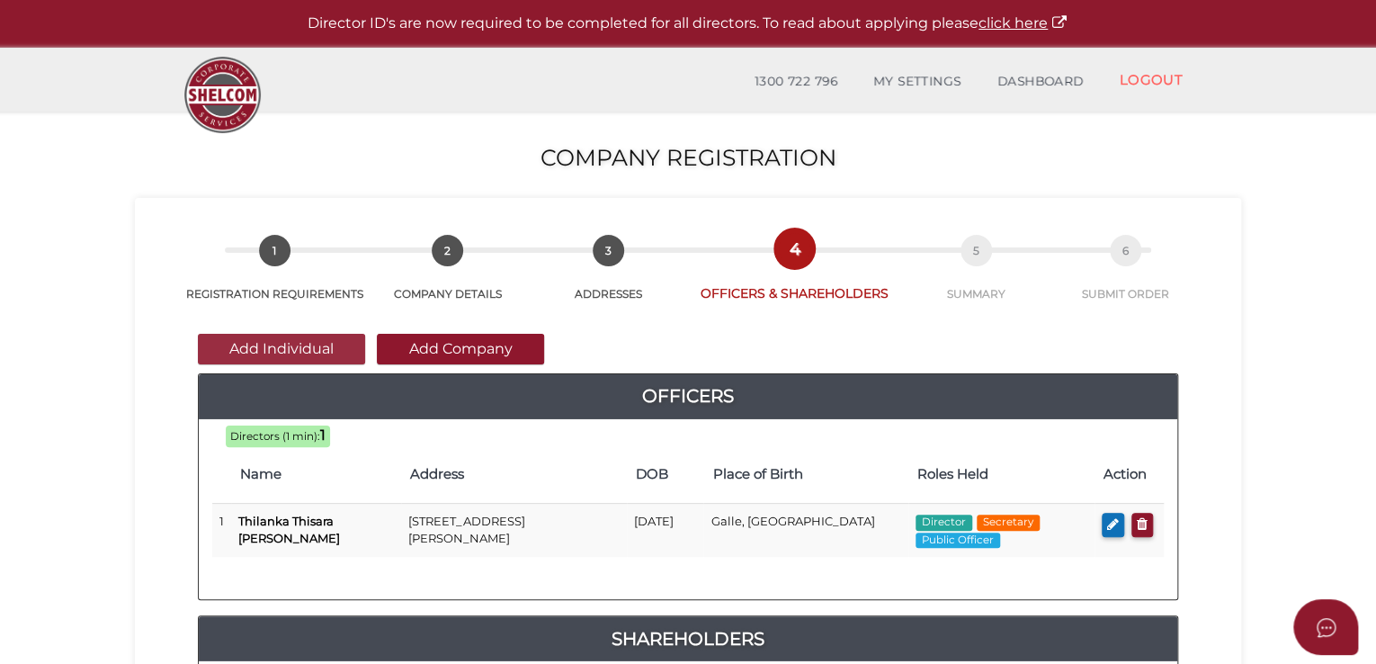
click at [281, 347] on button "Add Individual" at bounding box center [281, 349] width 167 height 31
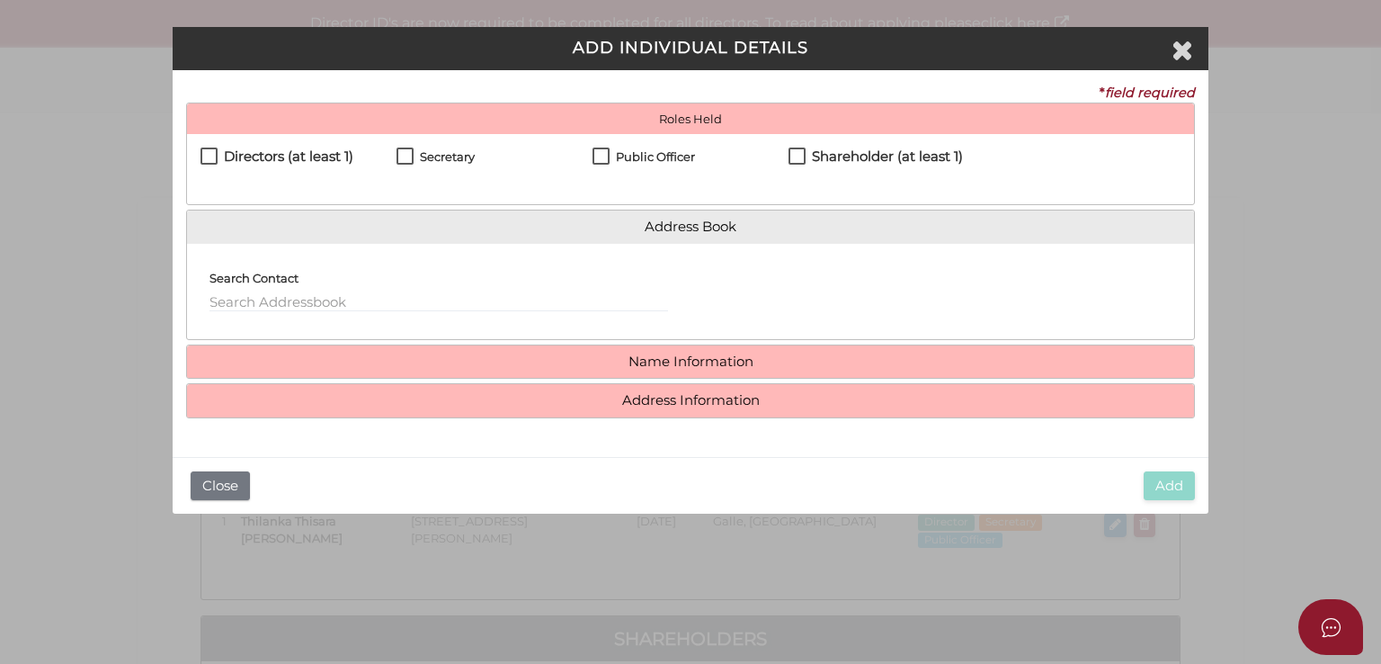
click at [276, 161] on h4 "Directors (at least 1)" at bounding box center [288, 156] width 129 height 15
checkbox input "true"
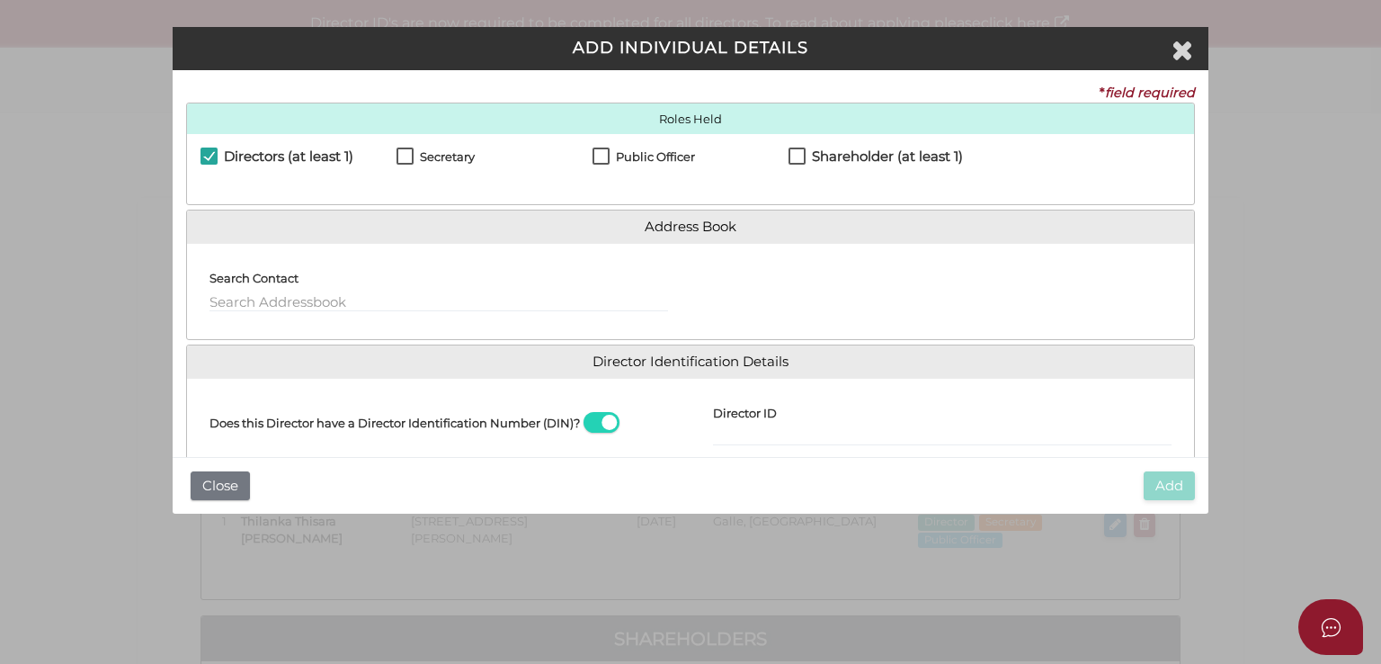
click at [795, 151] on label "Shareholder (at least 1)" at bounding box center [876, 160] width 174 height 22
checkbox input "true"
click at [412, 304] on input "text" at bounding box center [439, 302] width 459 height 20
paste input "72 Matthew Flinders Ave ENDEAVOUR HILLS VIC 3802"
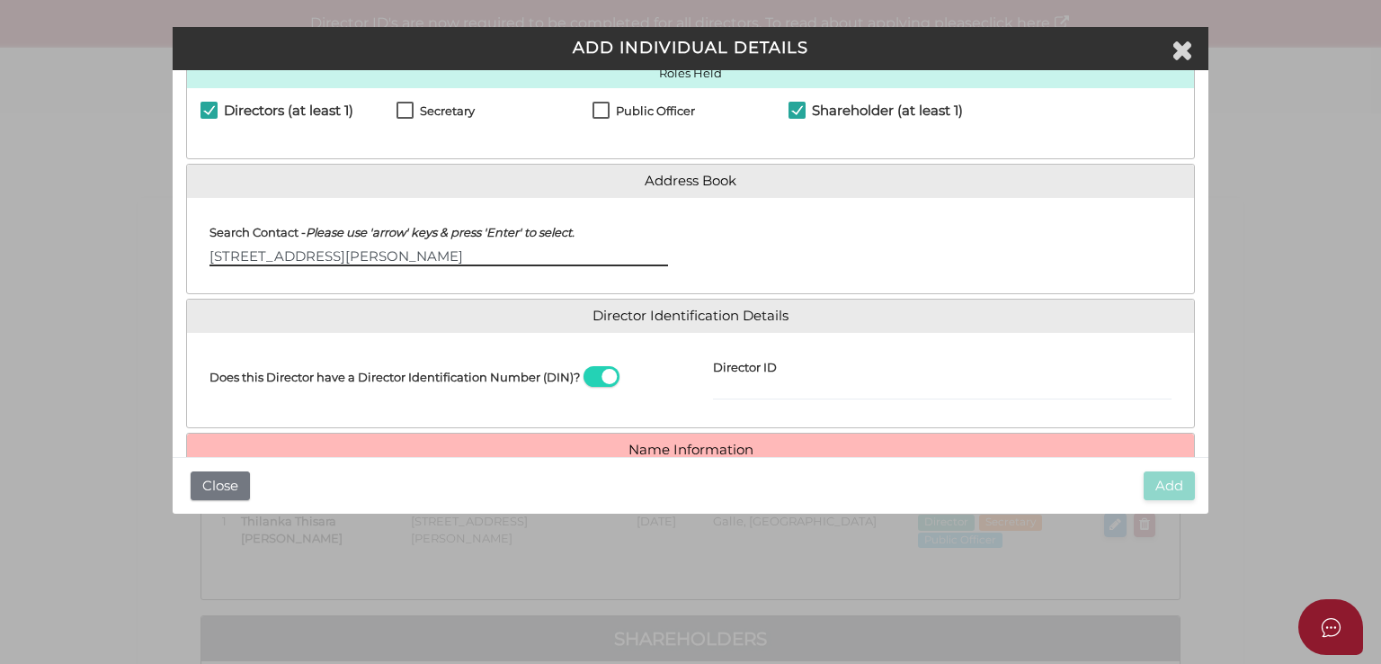
scroll to position [90, 0]
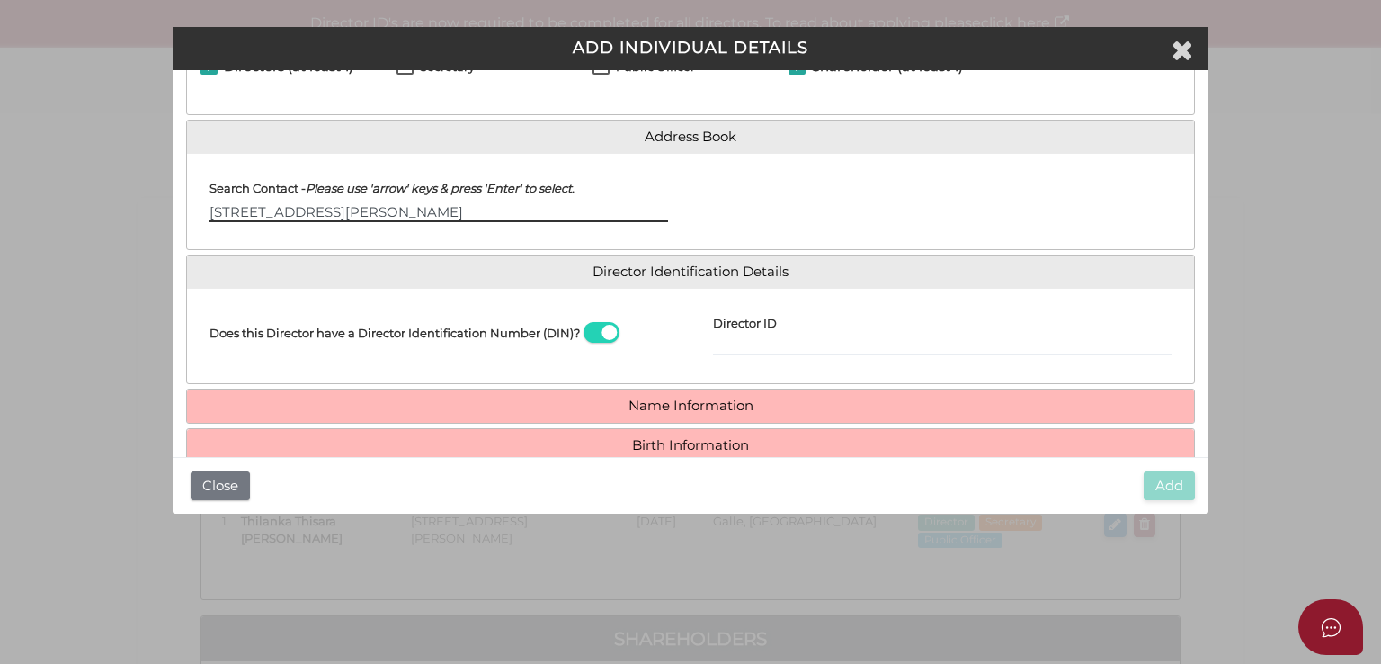
type input "72 Matthew Flinders Ave ENDEAVOUR HILLS VIC 3802"
click at [595, 335] on span at bounding box center [602, 332] width 36 height 21
click at [0, 0] on input "checkbox" at bounding box center [0, 0] width 0 height 0
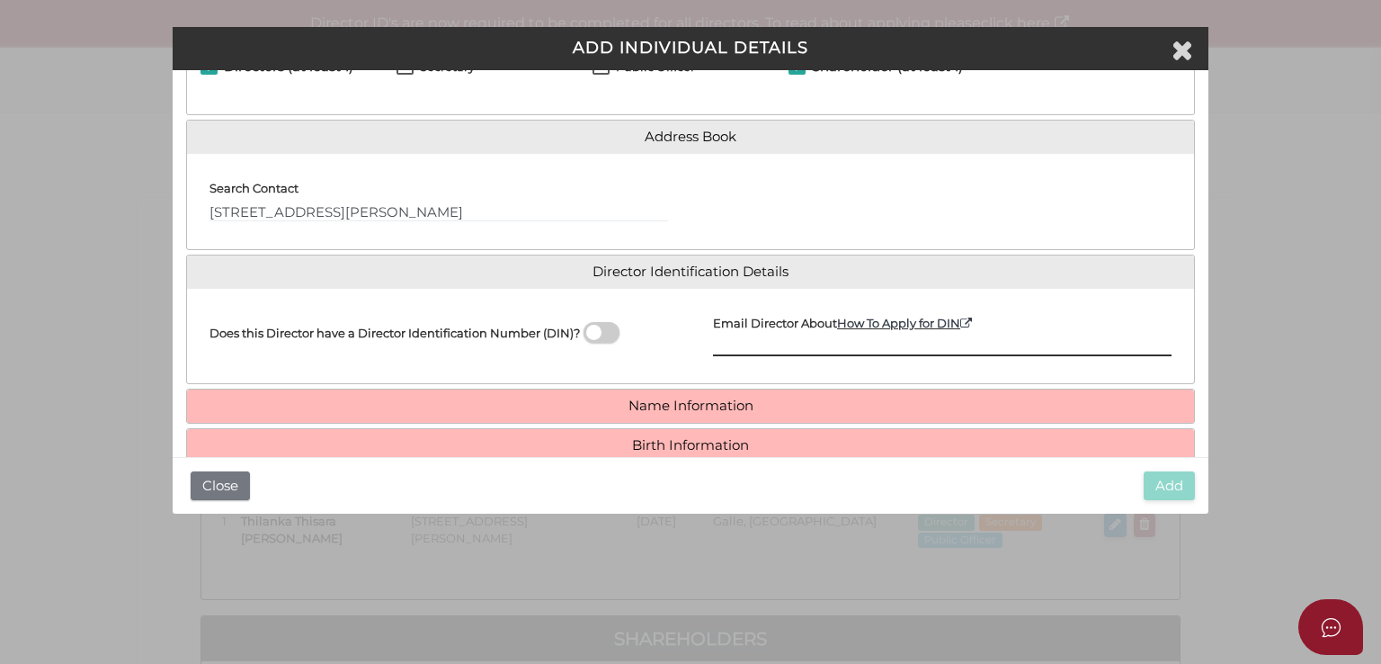
paste input "tisntis@yahoo.com.au"
type input "tisntis@yahoo.com.au"
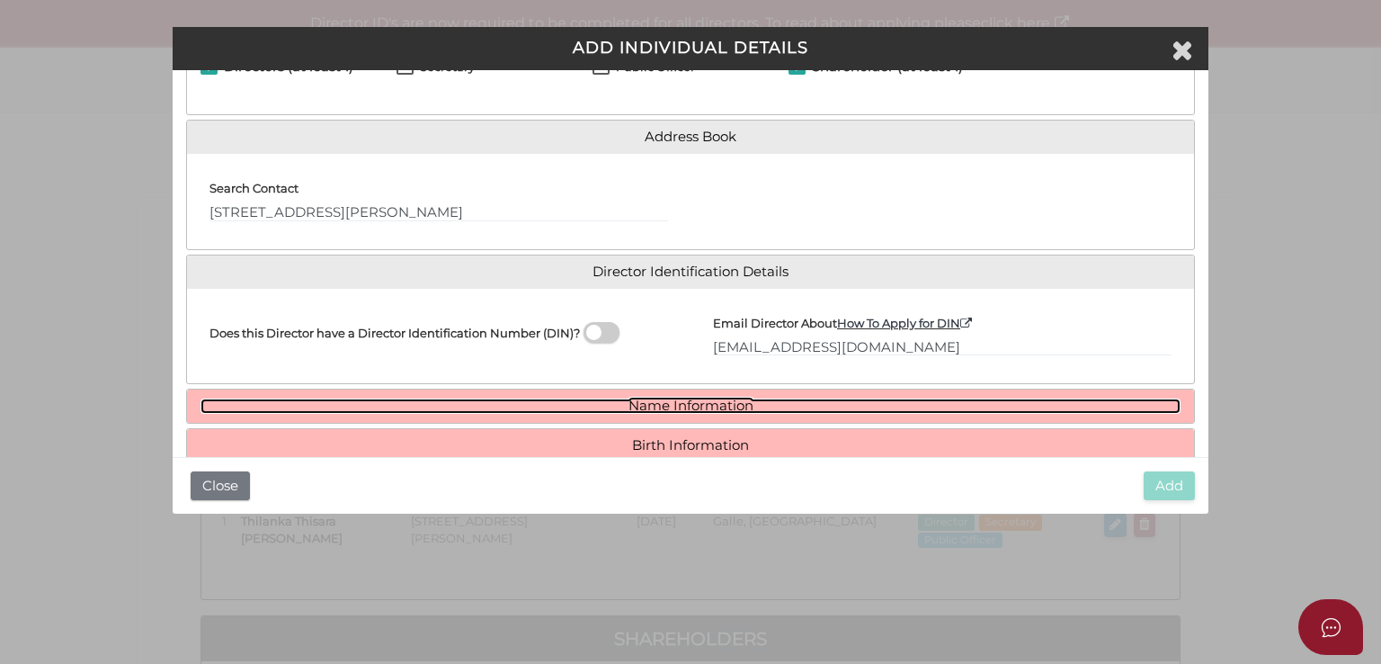
click at [719, 398] on link "Name Information" at bounding box center [691, 405] width 980 height 15
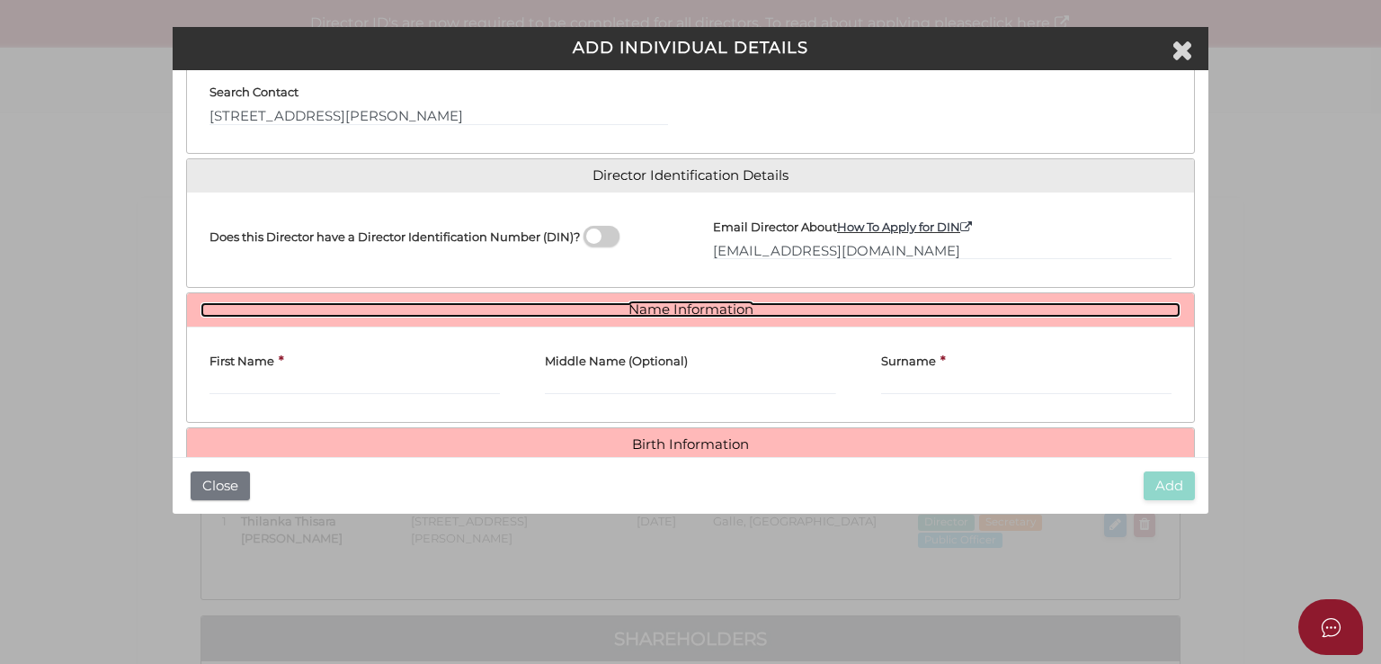
scroll to position [295, 0]
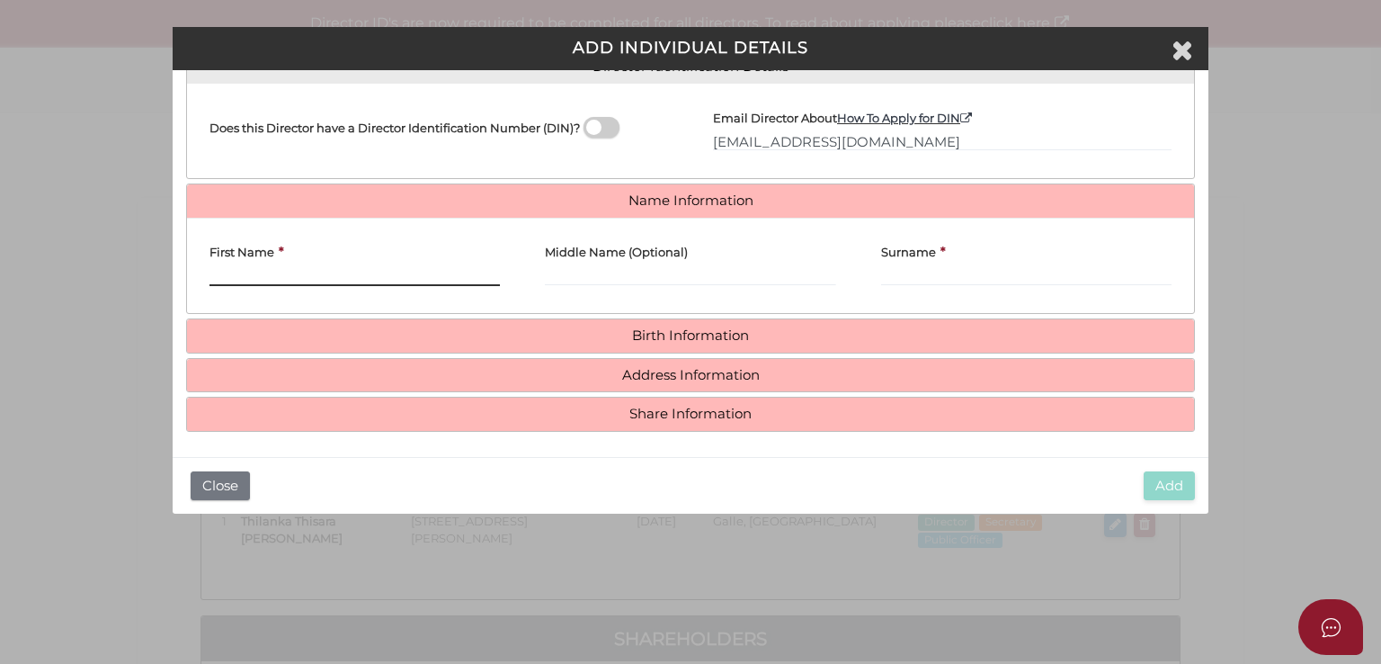
click at [324, 270] on input "First Name" at bounding box center [355, 276] width 290 height 20
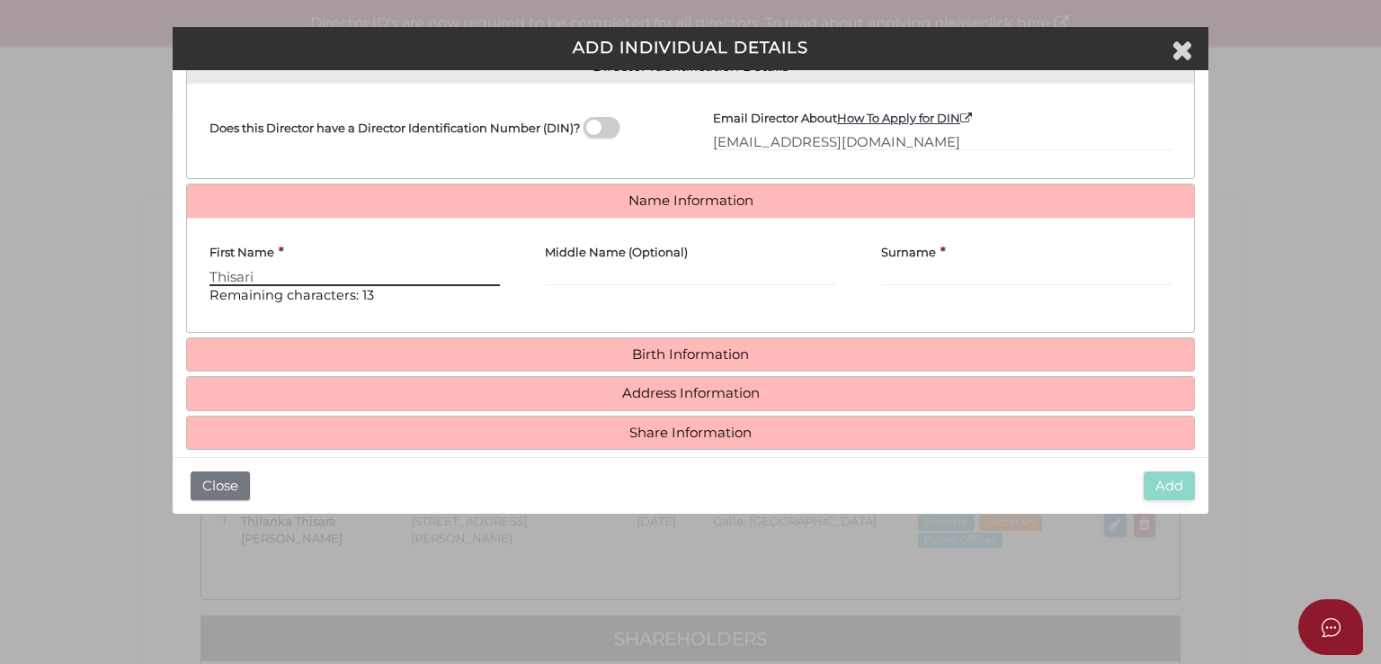
type input "Thisari"
click at [604, 277] on input "Middle Name (Optional)" at bounding box center [690, 276] width 290 height 20
type input "Nirmani De Silva"
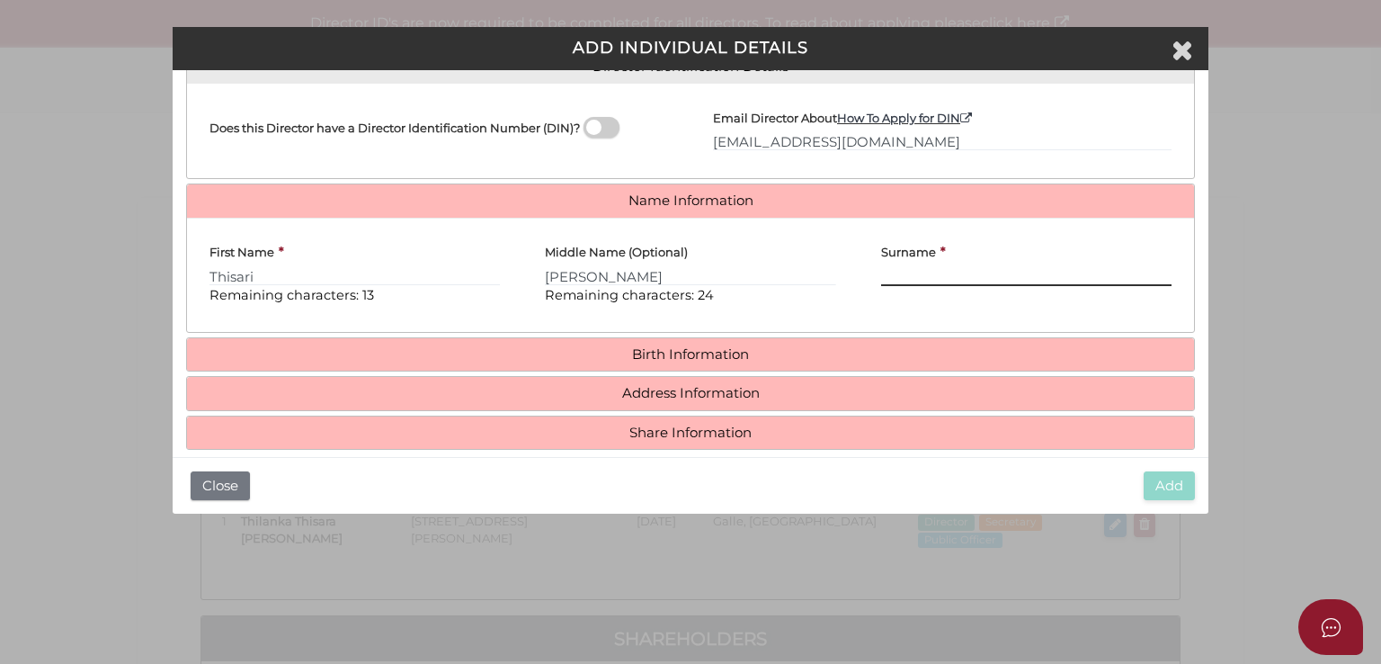
click at [942, 266] on input "Surname" at bounding box center [1026, 276] width 290 height 20
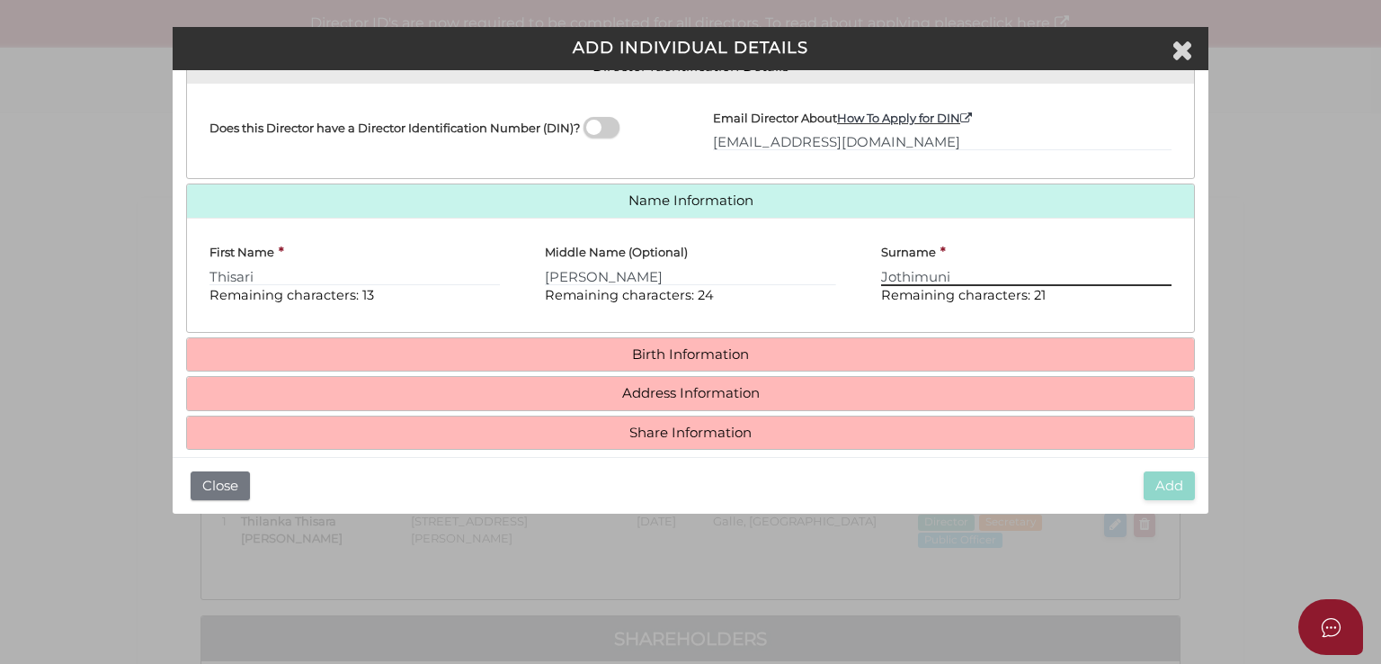
type input "Jothimuni"
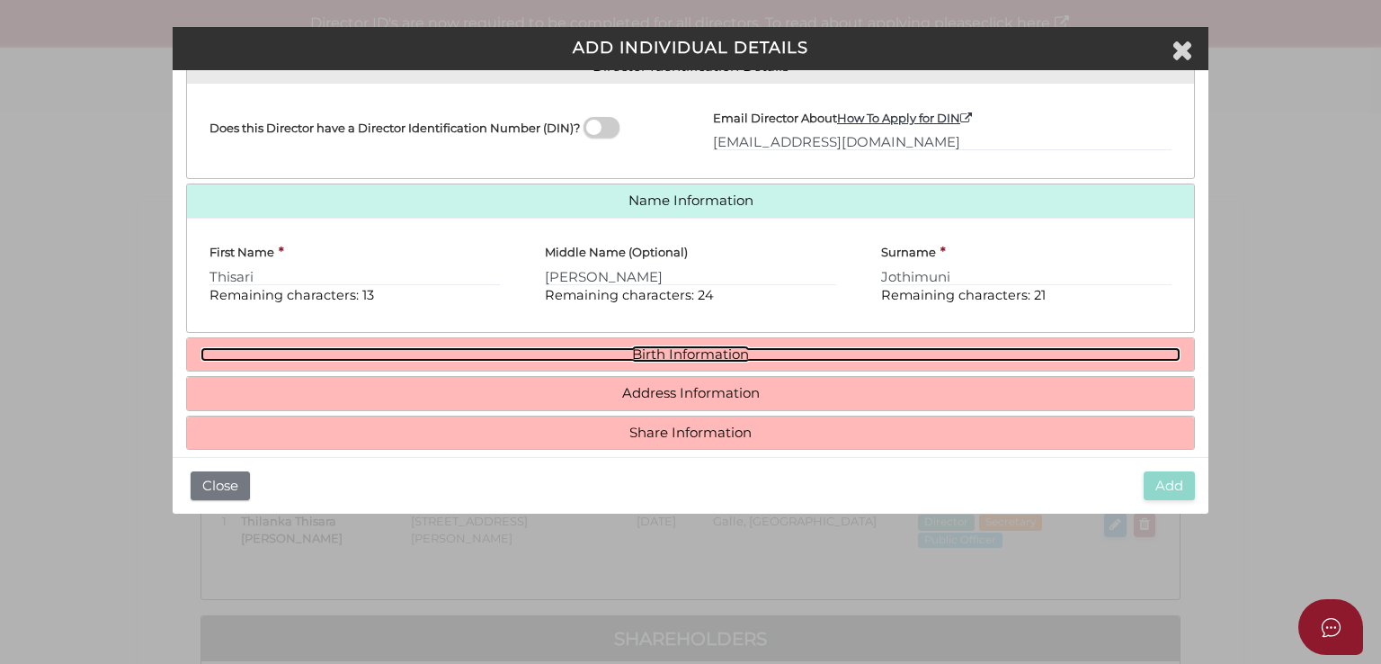
click at [944, 353] on link "Birth Information" at bounding box center [691, 354] width 980 height 15
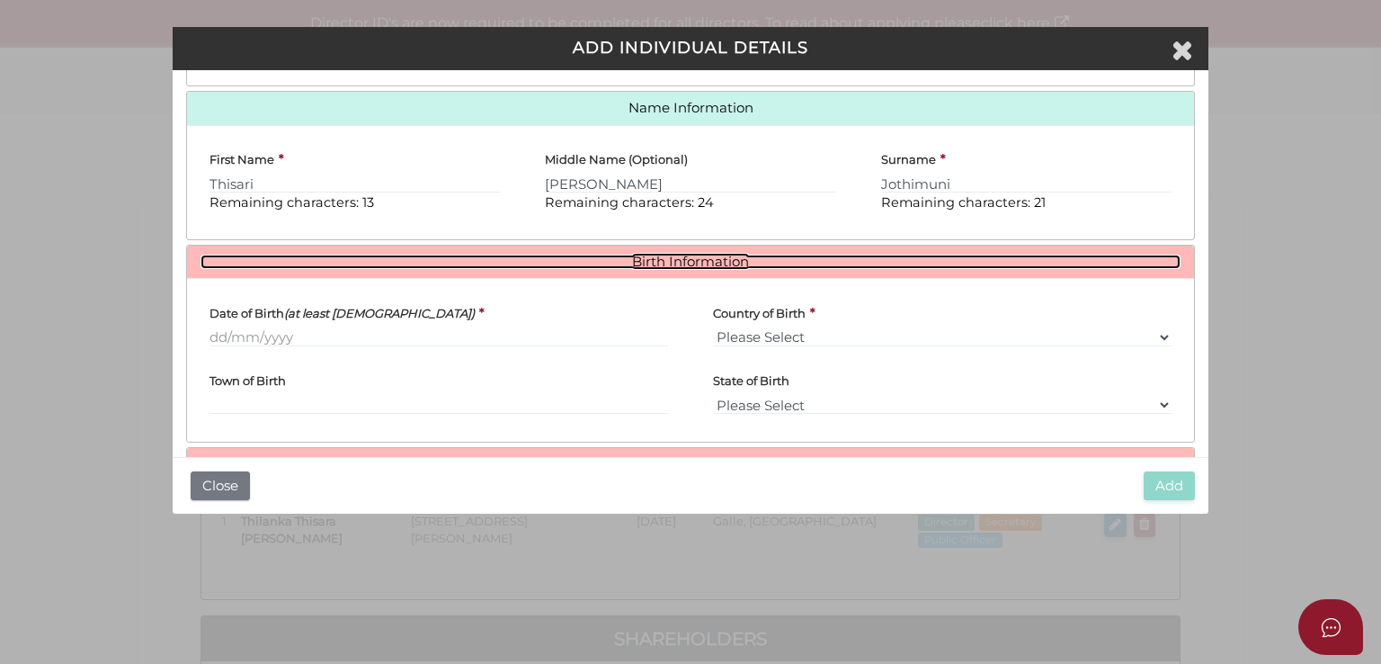
scroll to position [475, 0]
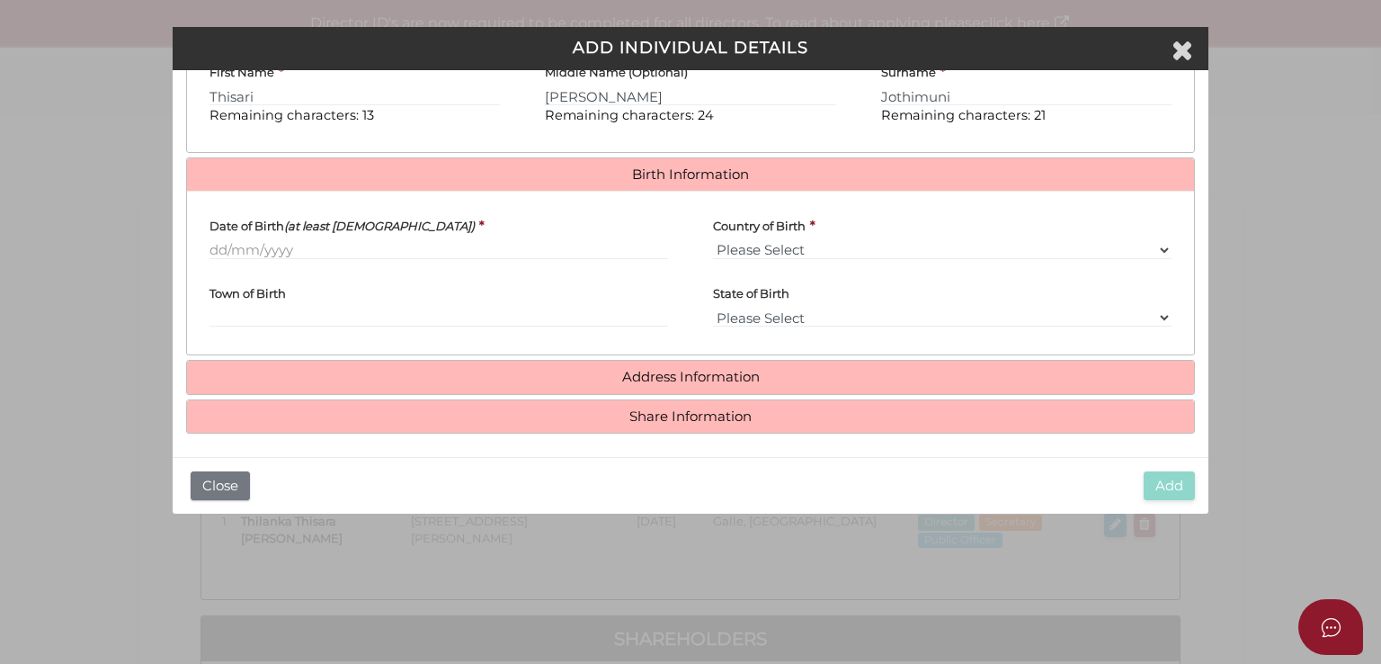
click at [317, 258] on div "Date of Birth (at least 18 years old) *" at bounding box center [439, 238] width 504 height 67
click at [324, 244] on input "Date of Birth (at least 18 years old)" at bounding box center [439, 250] width 459 height 20
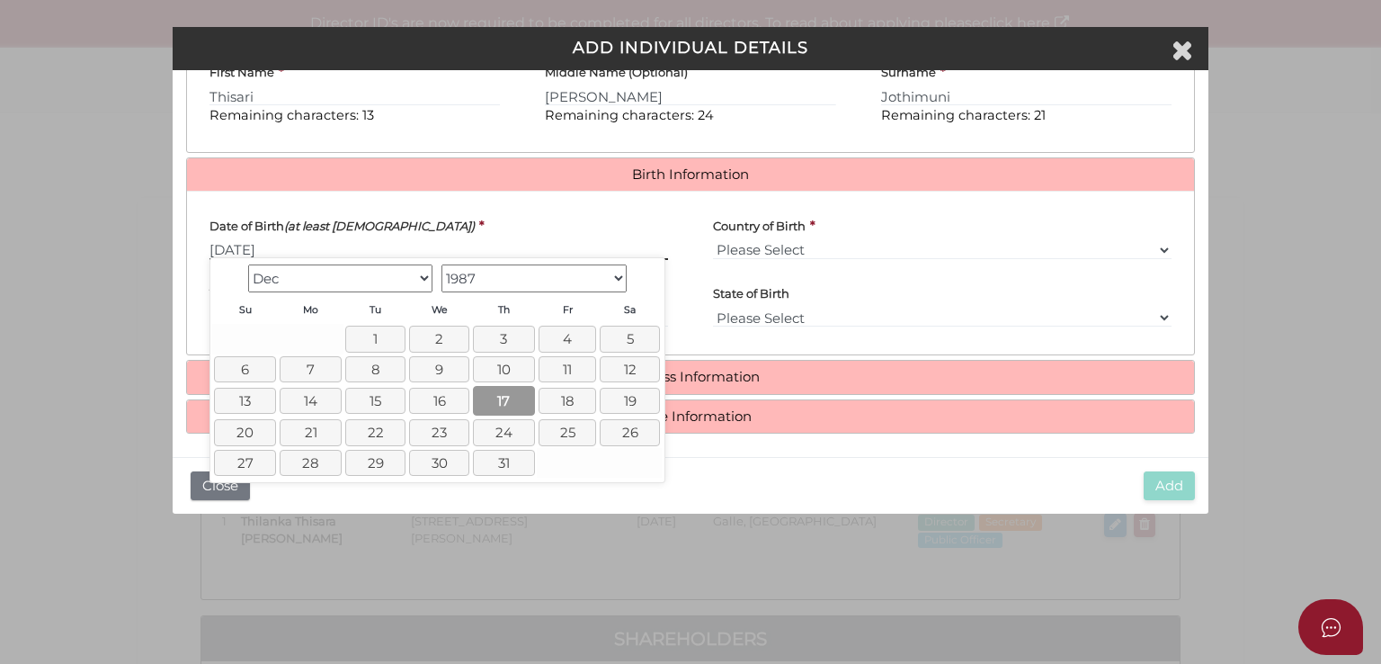
type input "17/12/1987"
click at [513, 403] on link "17" at bounding box center [504, 401] width 62 height 30
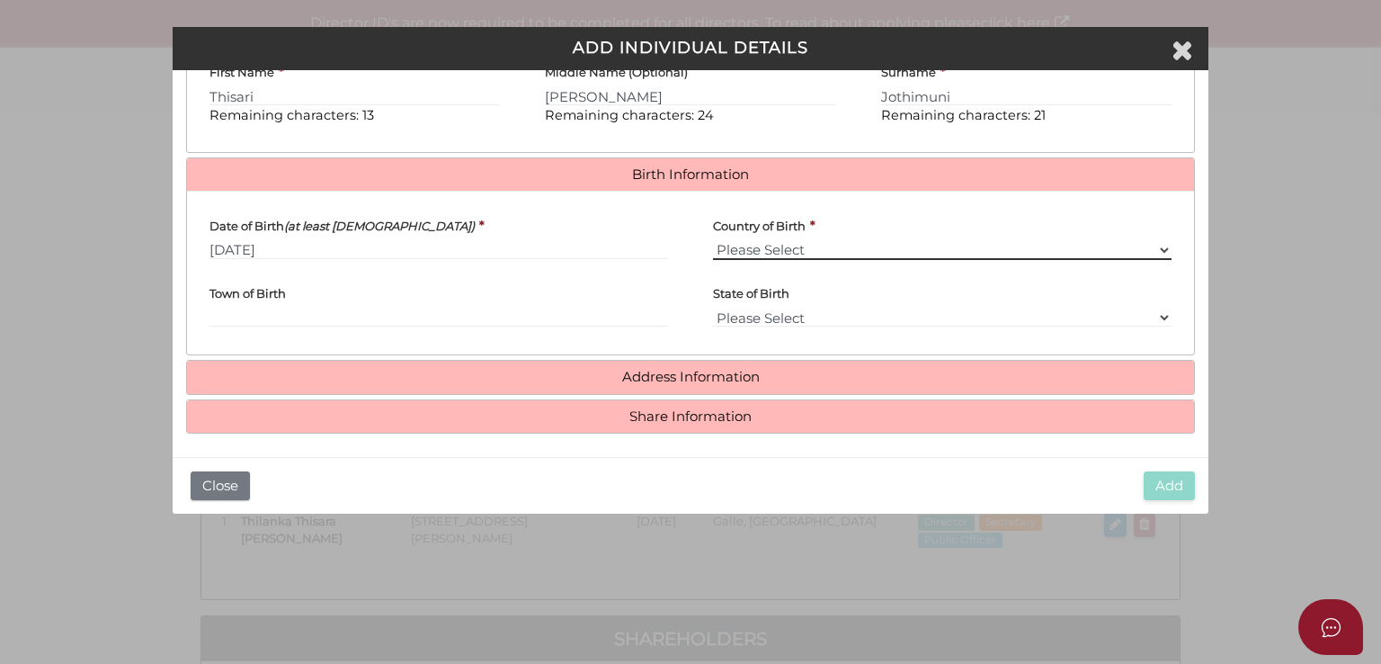
click at [790, 246] on select "Please Select v Australia Afghanistan Albania Algeria American Samoa Andorra An…" at bounding box center [942, 250] width 459 height 20
select select "Sri Lanka"
click at [713, 240] on select "Please Select v Australia Afghanistan Albania Algeria American Samoa Andorra An…" at bounding box center [942, 250] width 459 height 20
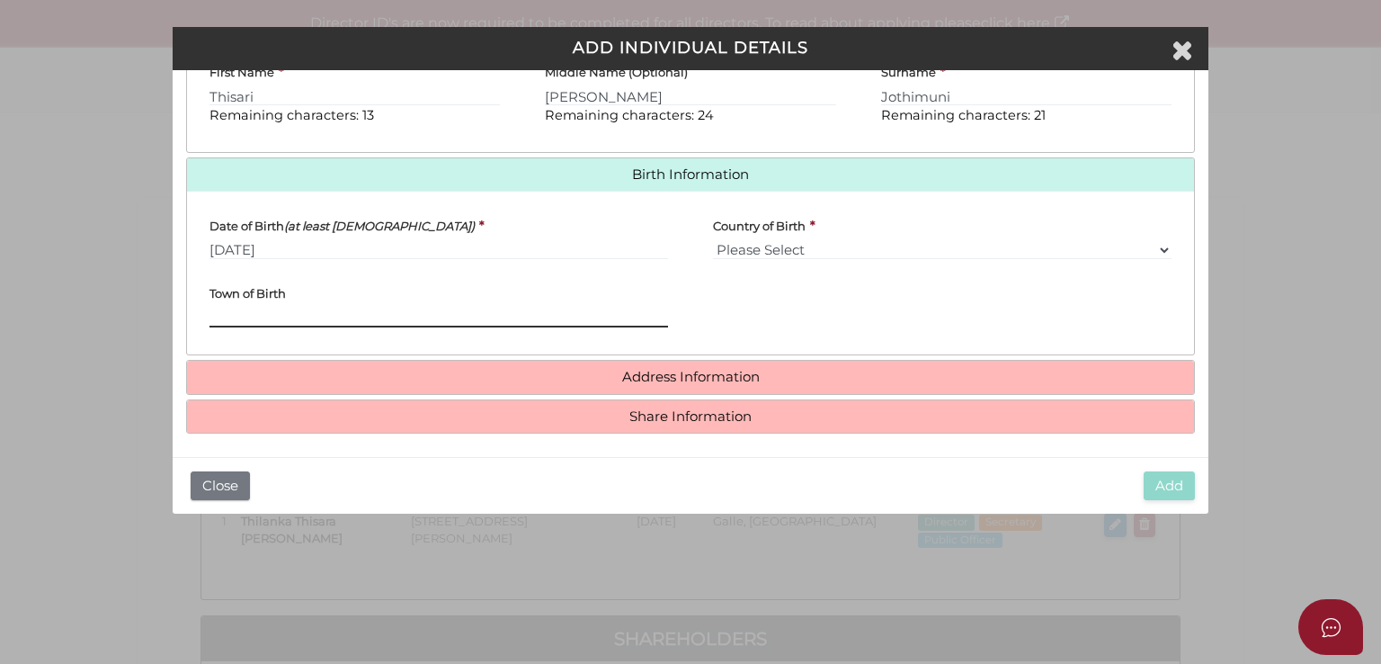
click at [320, 309] on input "Town of Birth" at bounding box center [439, 318] width 459 height 20
type input "Galle"
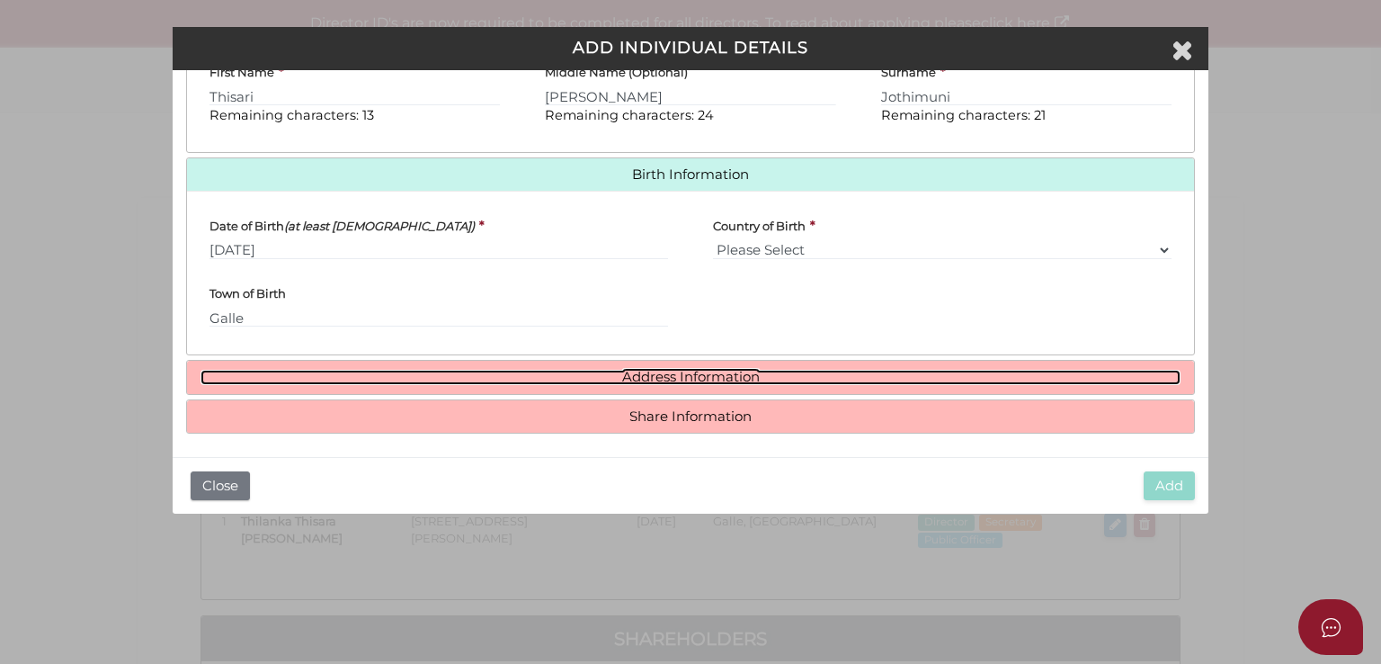
click at [326, 381] on link "Address Information" at bounding box center [691, 377] width 980 height 15
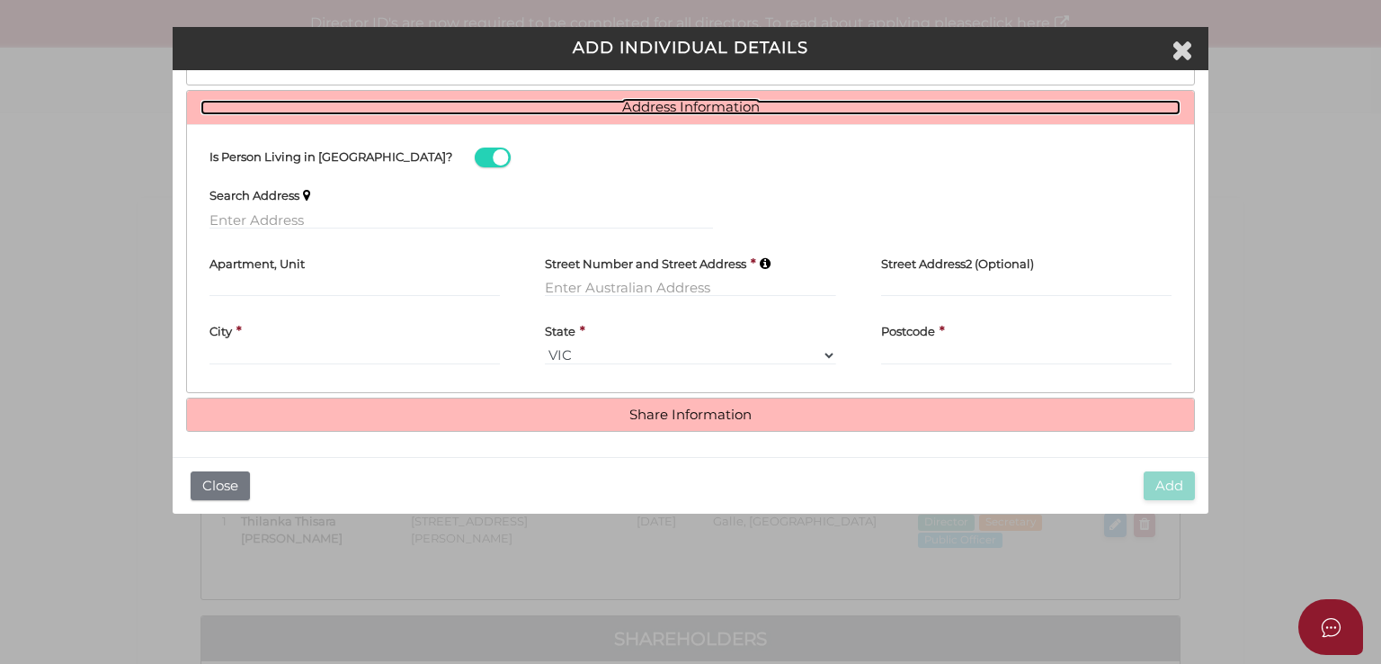
scroll to position [746, 0]
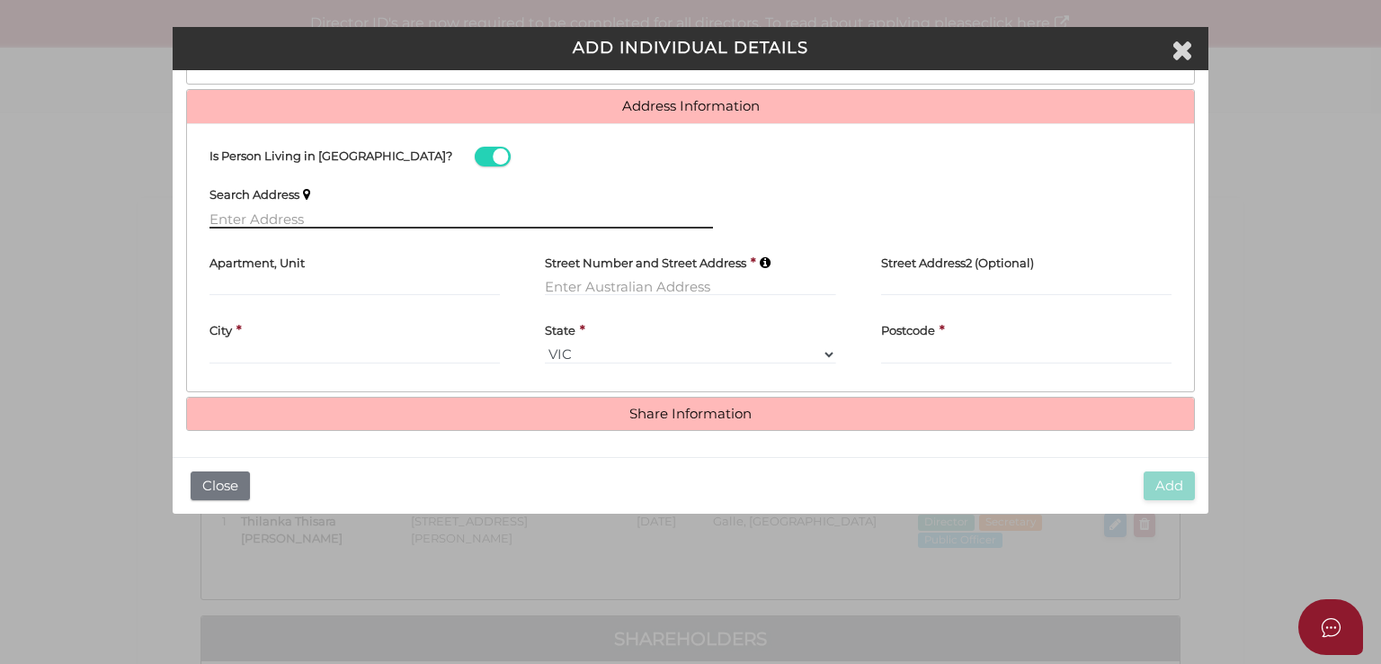
click at [299, 213] on input "text" at bounding box center [462, 219] width 504 height 20
paste input "tisntis@yahoo.com.au"
type input "tisntis@yahoo.com.au"
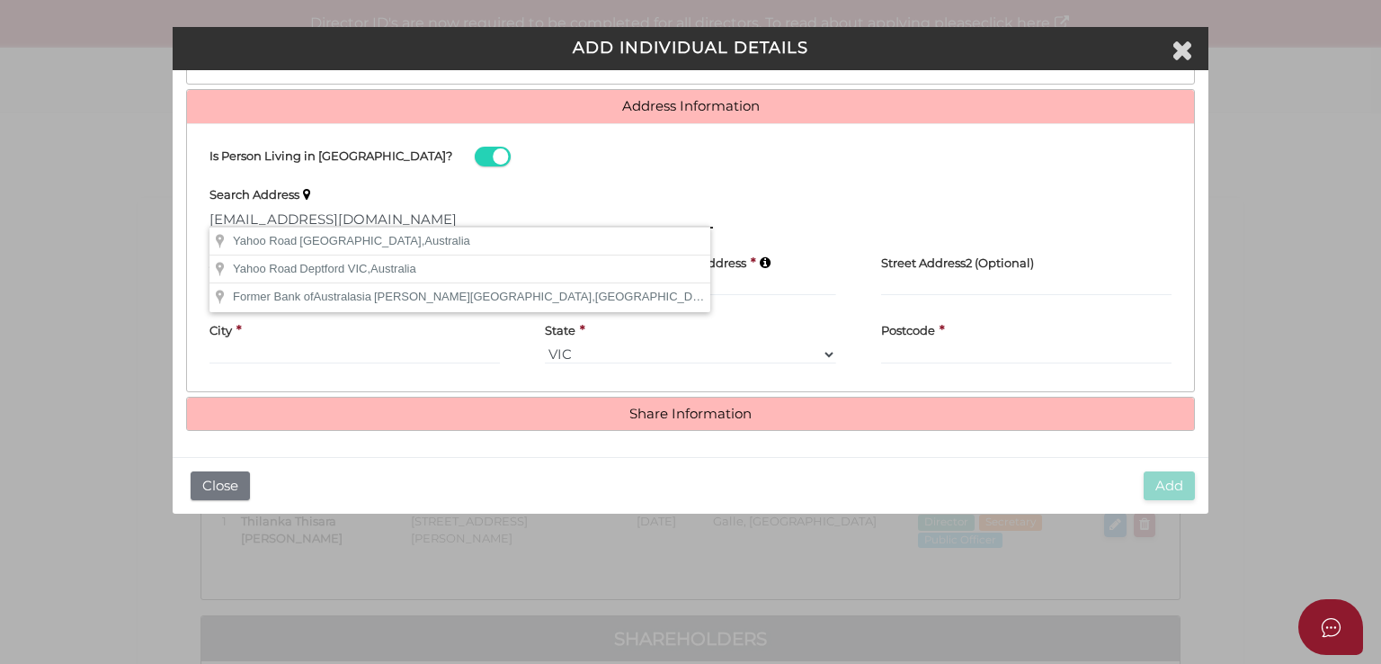
drag, startPoint x: 395, startPoint y: 215, endPoint x: 0, endPoint y: 247, distance: 396.1
click at [0, 247] on div "Pty Ltd ADD INDIVIDUAL DETAILS * field required Roles Held Directors (at least …" at bounding box center [690, 332] width 1381 height 664
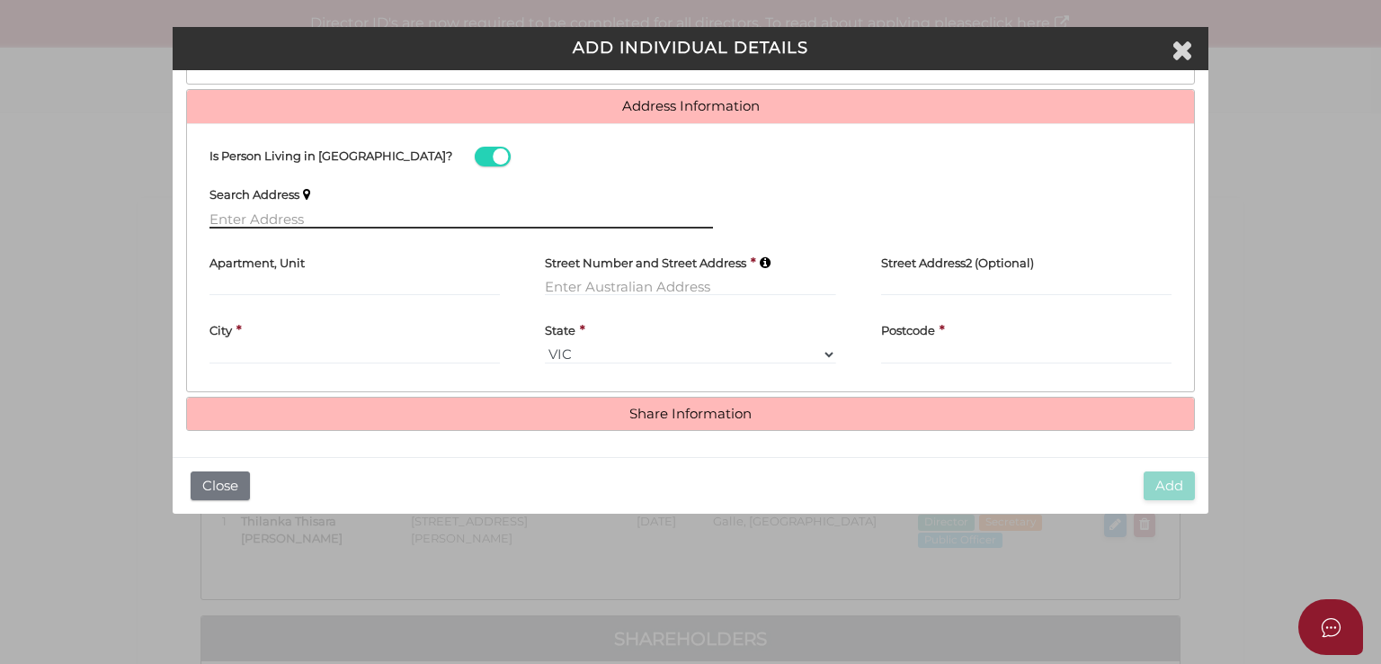
paste input "72 Matthew Flinders Ave ENDEAVOUR HILLS VIC 3802 Australia"
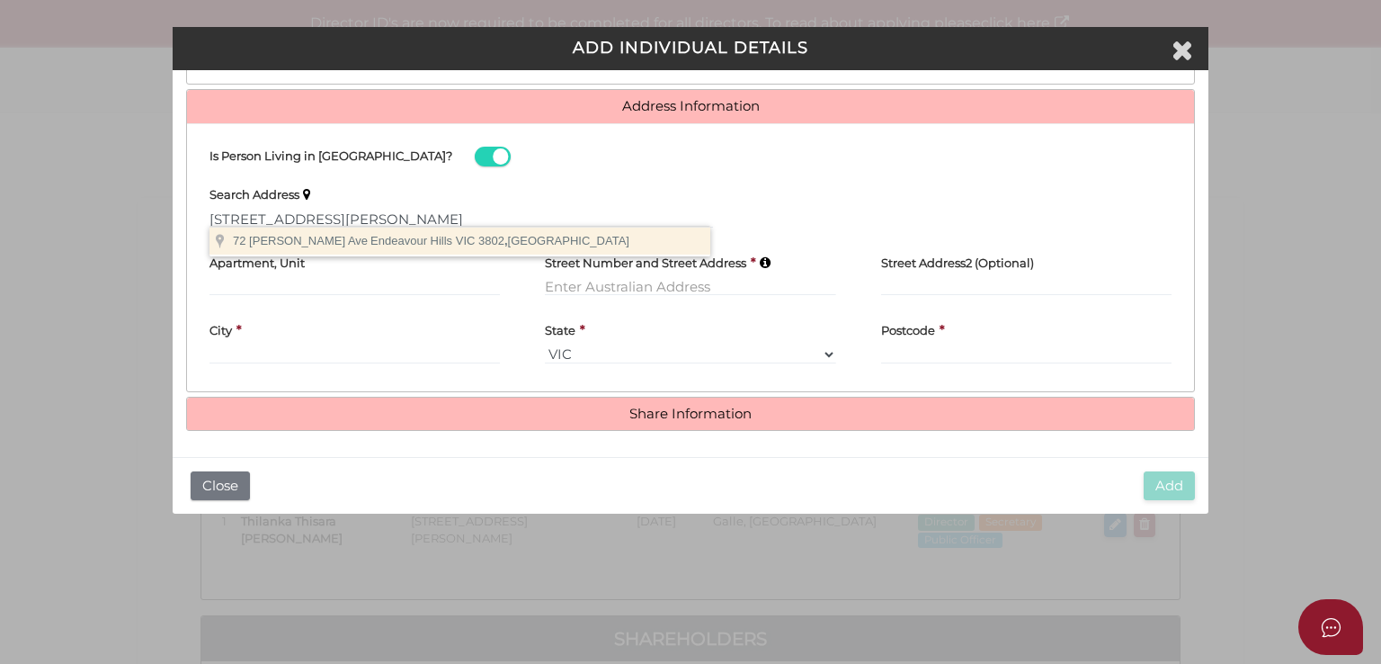
type input "72 Matthew Flinders Ave, Endeavour Hills VIC 3802, Australia"
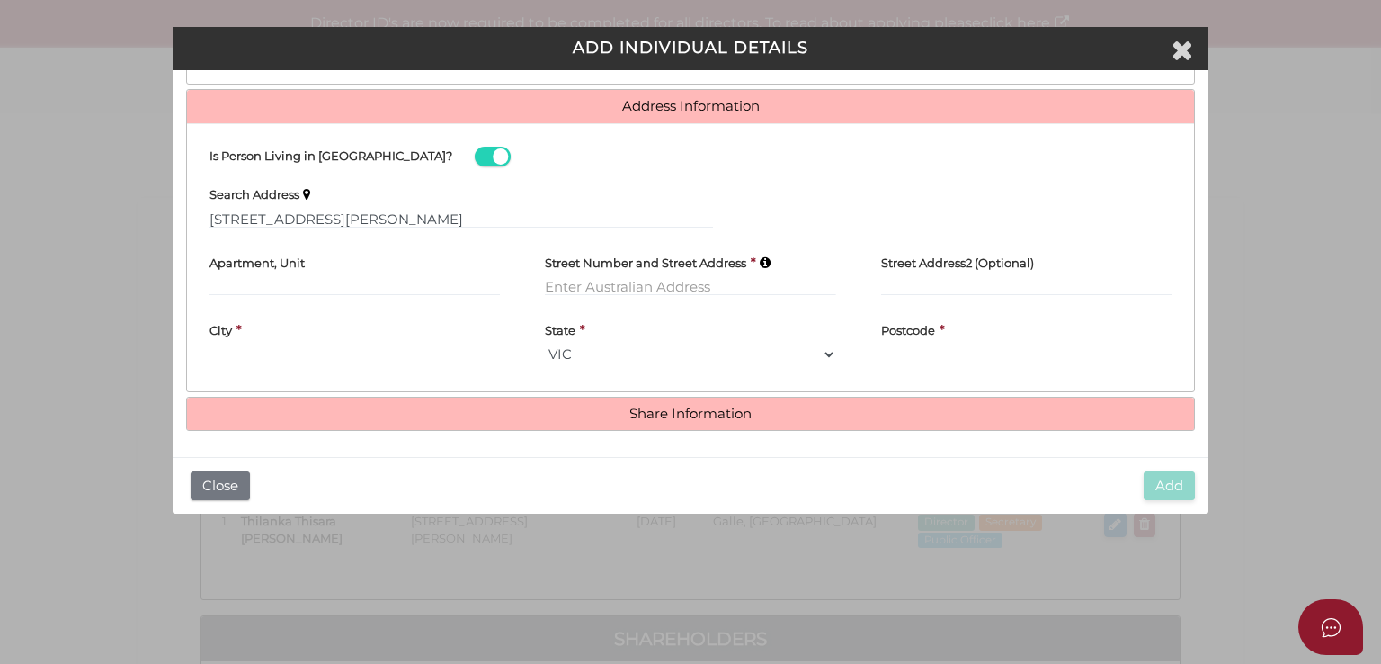
type input "72 Matthew Flinders Avenue"
type input "Endeavour Hills"
select select "VIC"
type input "3802"
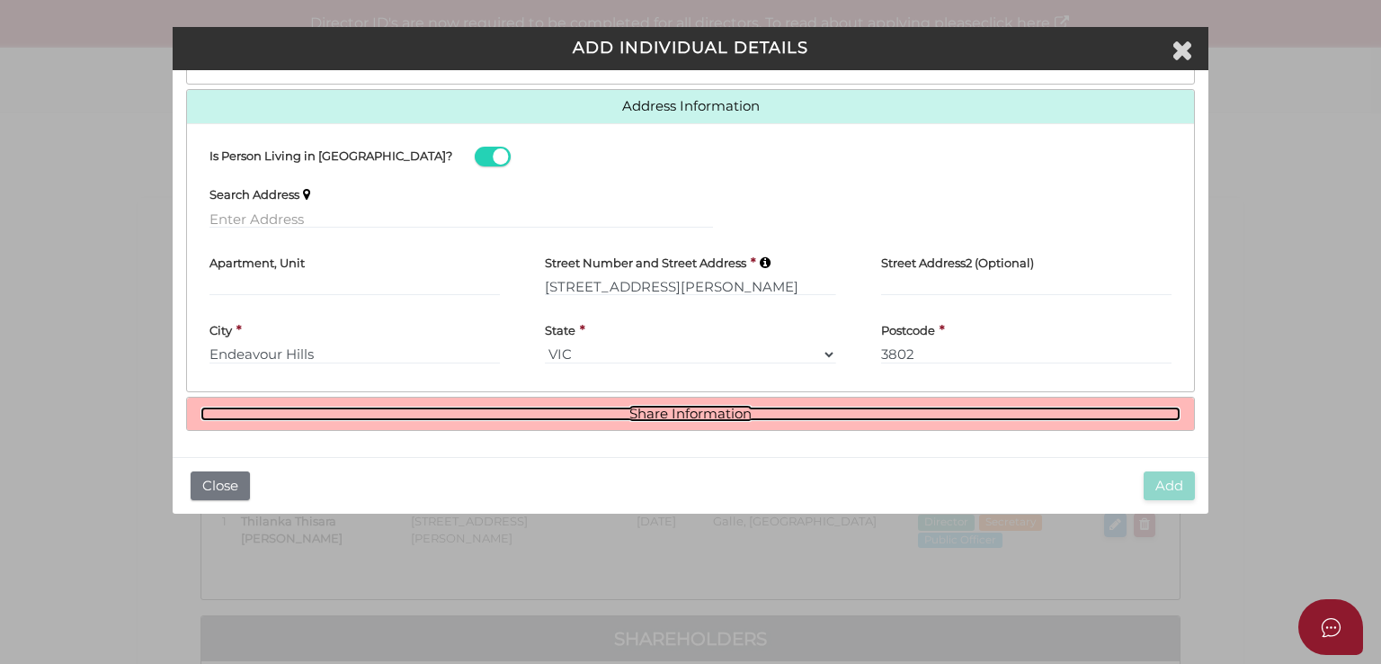
click at [644, 409] on link "Share Information" at bounding box center [691, 413] width 980 height 15
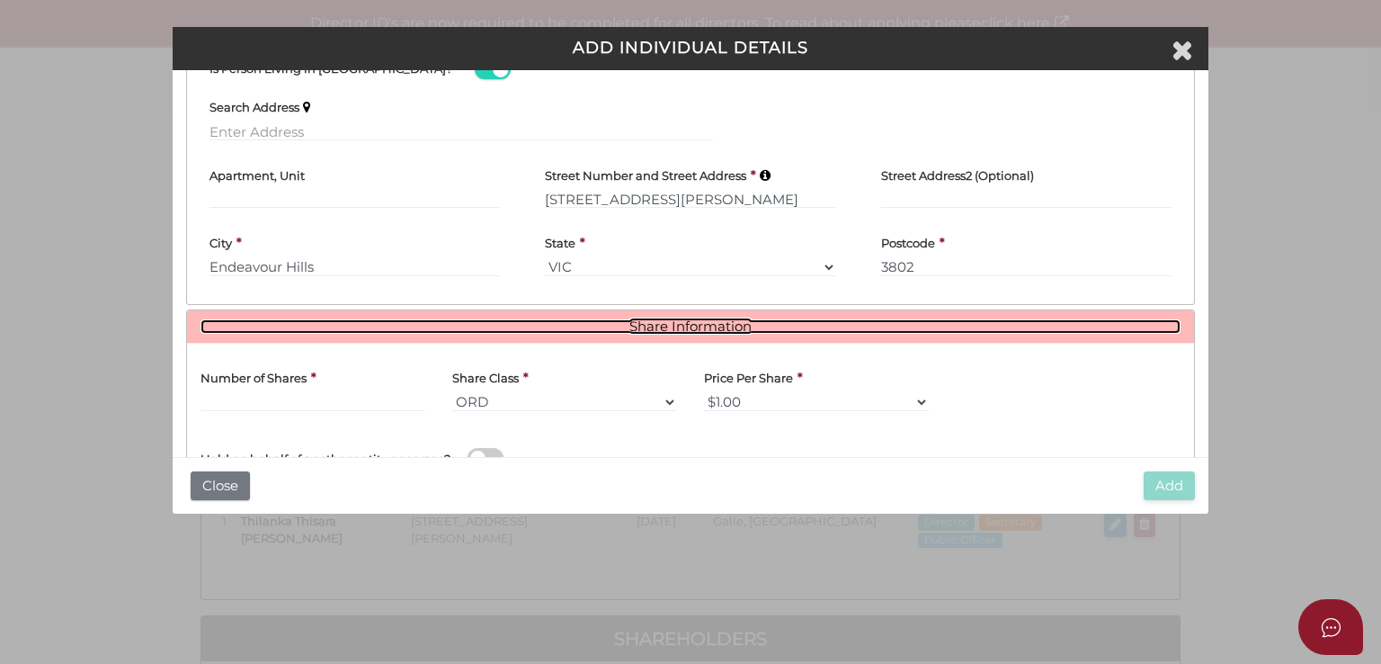
scroll to position [960, 0]
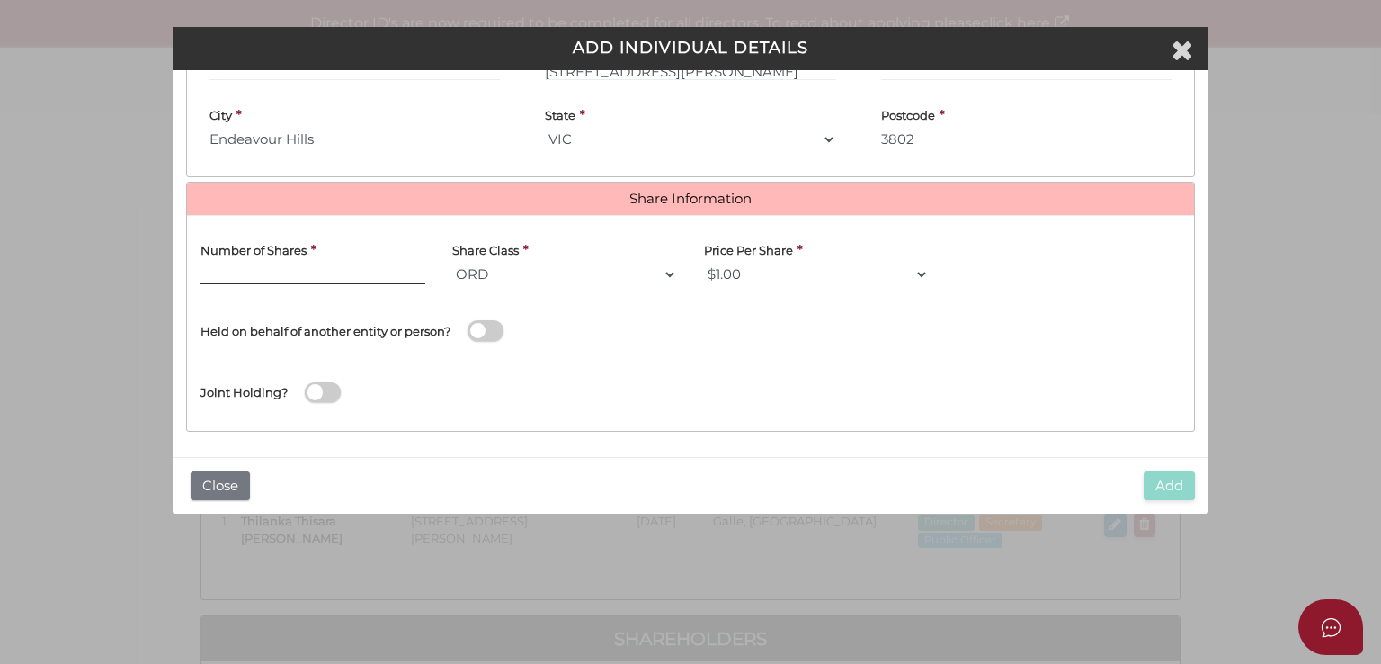
click at [293, 272] on input "text" at bounding box center [313, 274] width 225 height 20
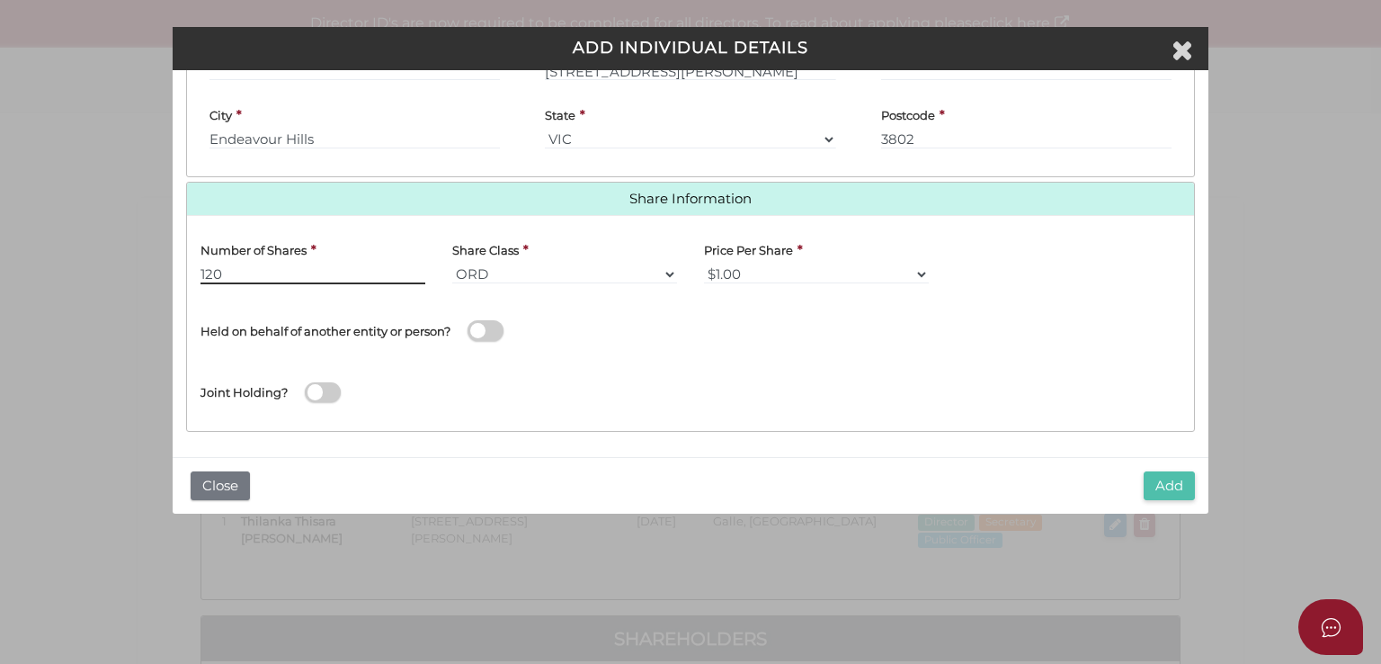
type input "120"
click at [1157, 484] on button "Add" at bounding box center [1169, 486] width 51 height 30
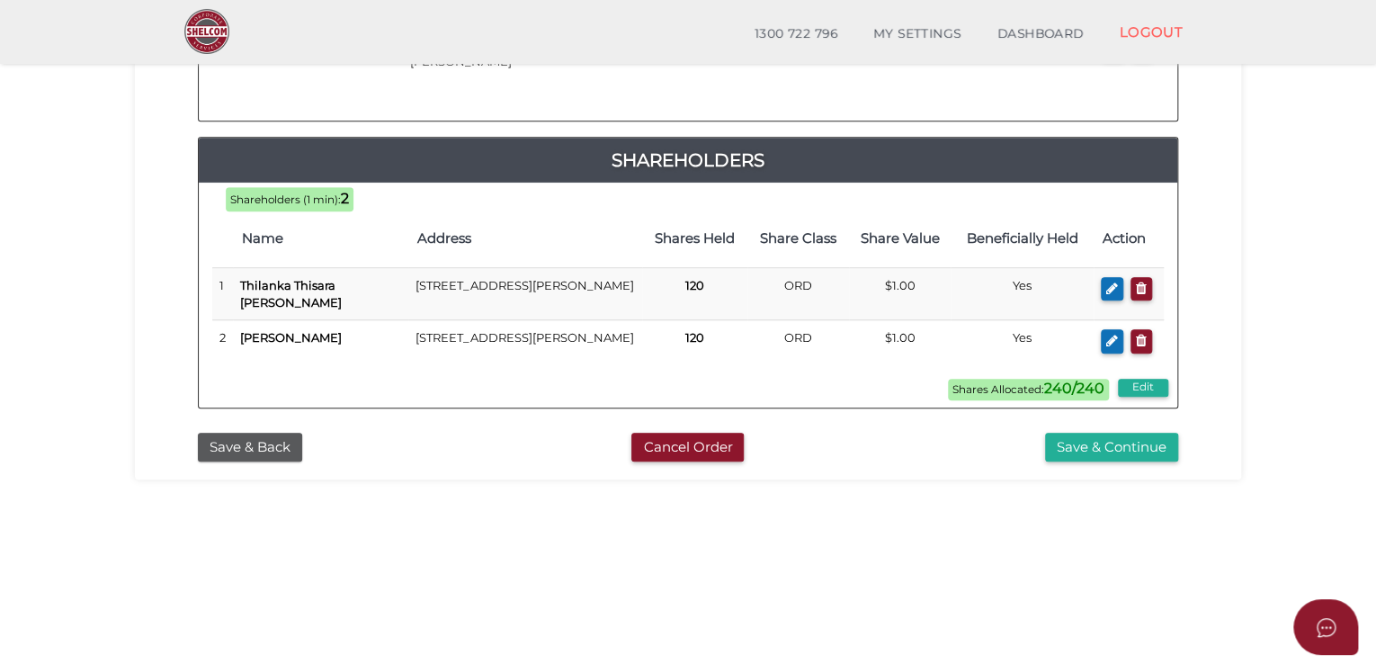
scroll to position [571, 0]
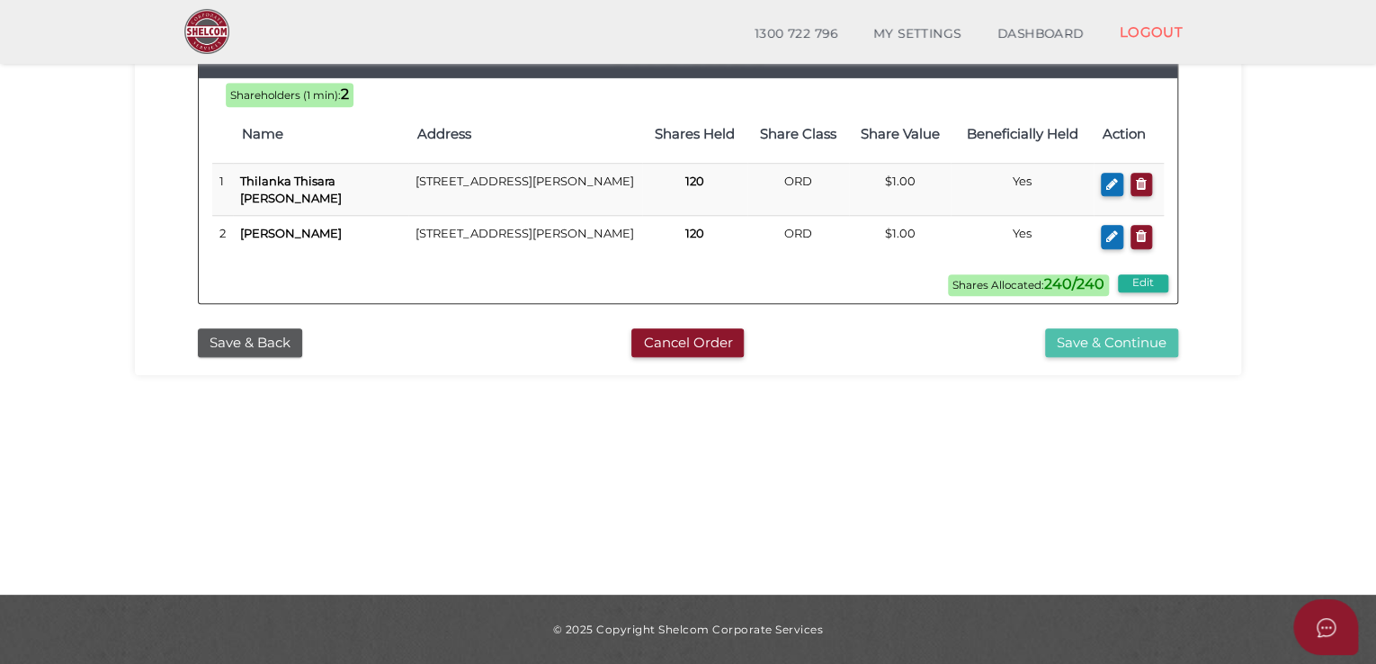
click at [1117, 358] on button "Save & Continue" at bounding box center [1111, 343] width 133 height 30
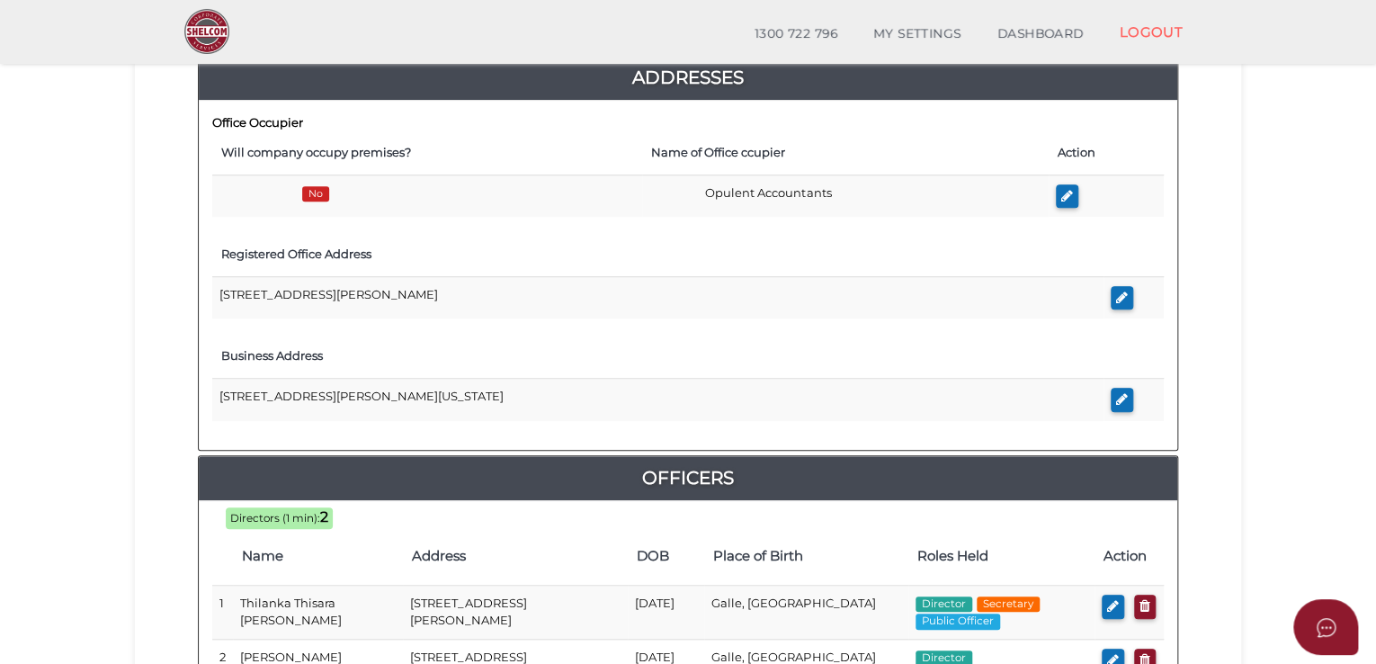
scroll to position [434, 0]
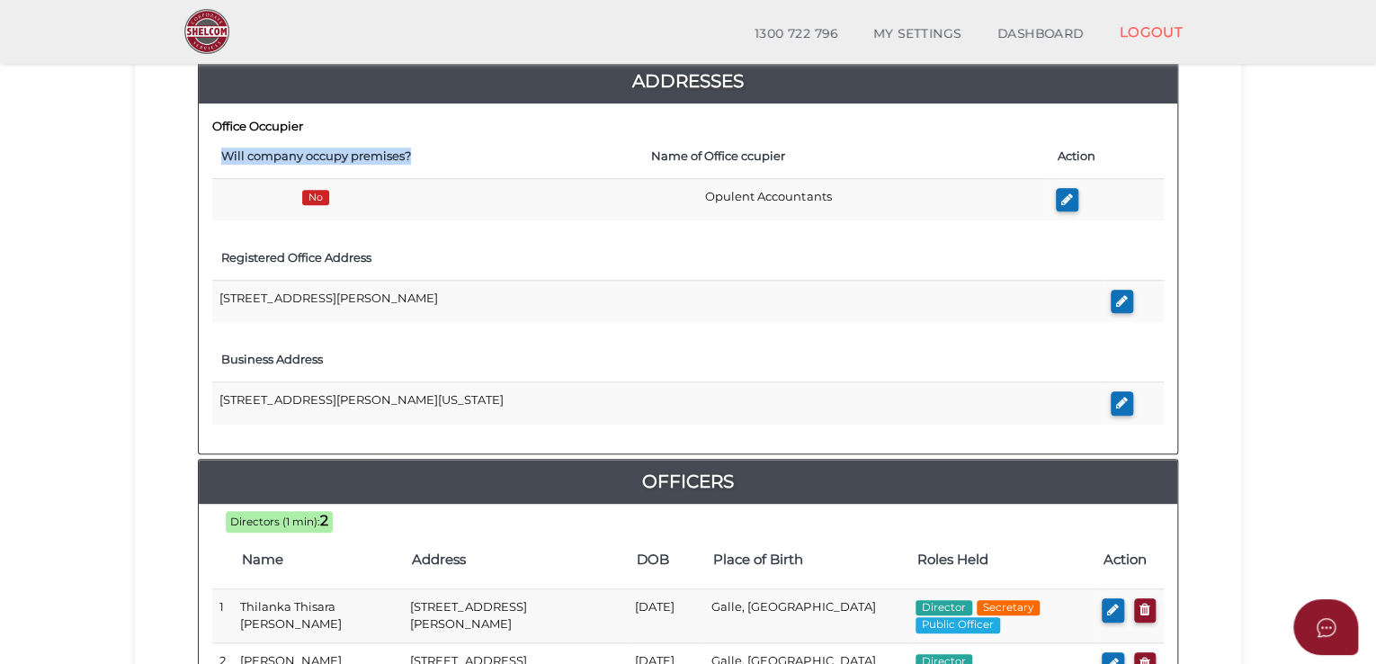
drag, startPoint x: 218, startPoint y: 156, endPoint x: 407, endPoint y: 156, distance: 189.8
click at [407, 156] on th "Will company occupy premises?" at bounding box center [427, 156] width 430 height 44
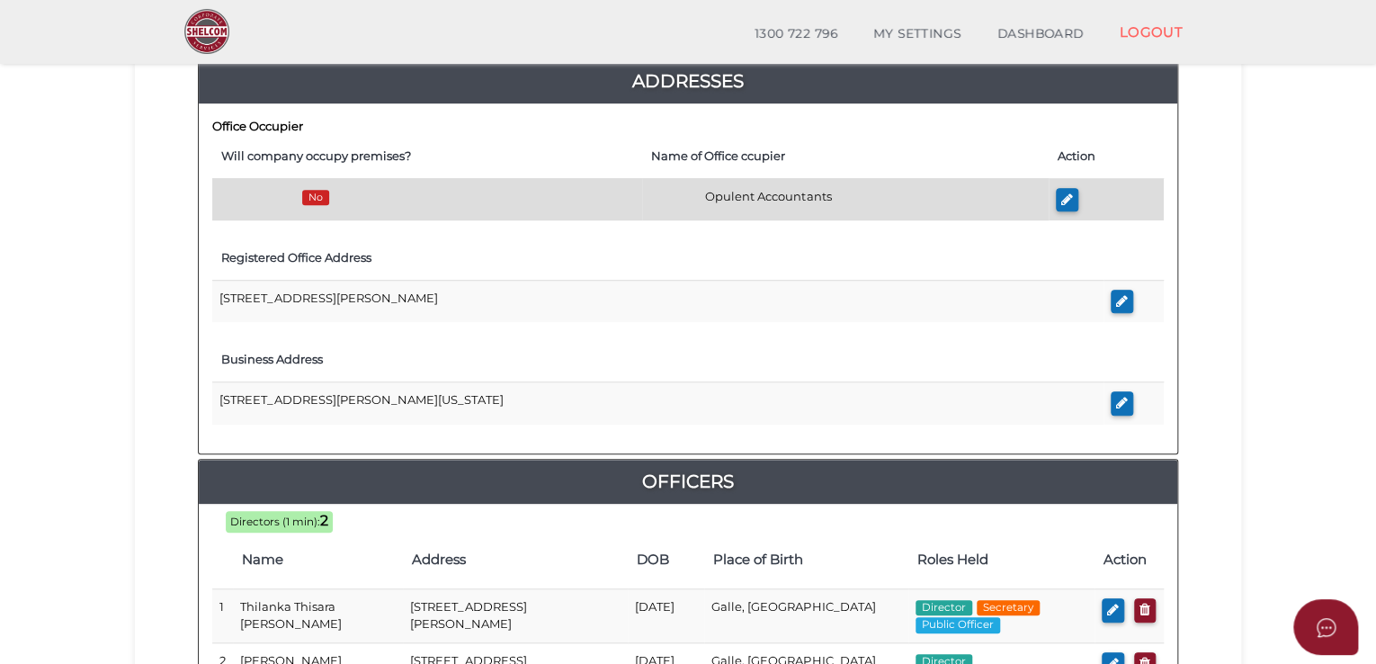
click at [348, 195] on td "No" at bounding box center [427, 199] width 430 height 42
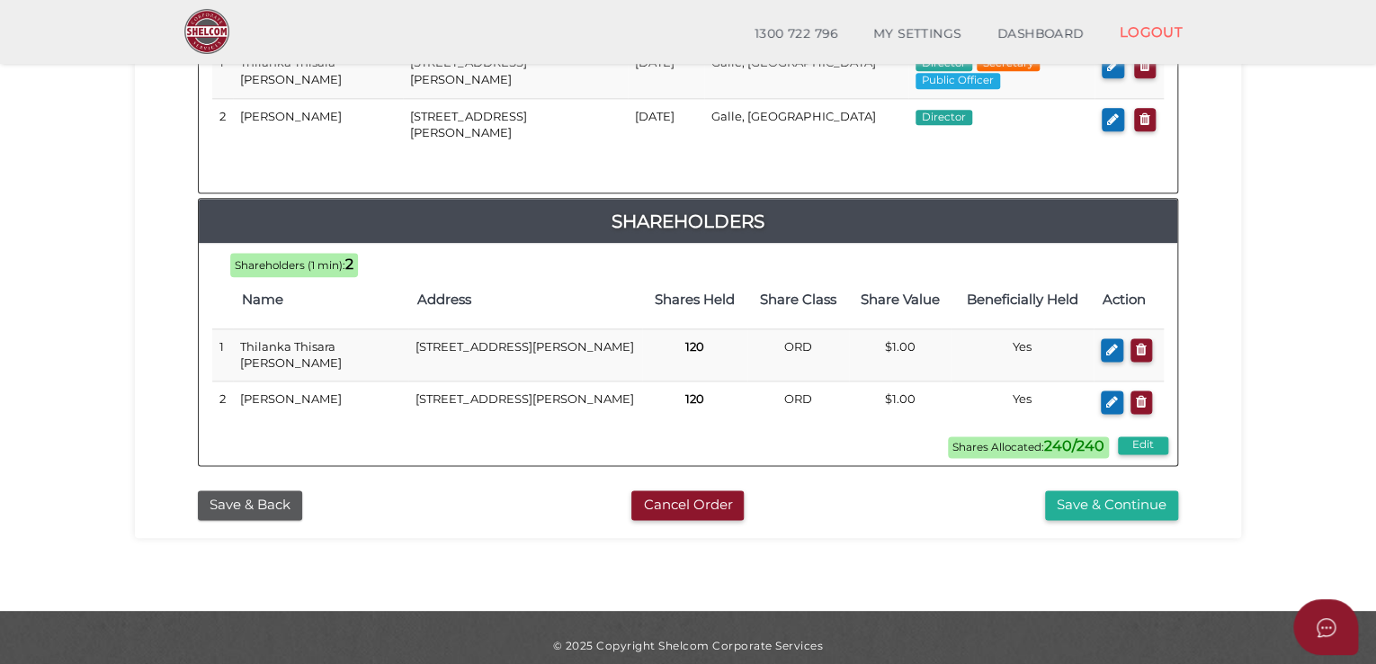
scroll to position [1064, 0]
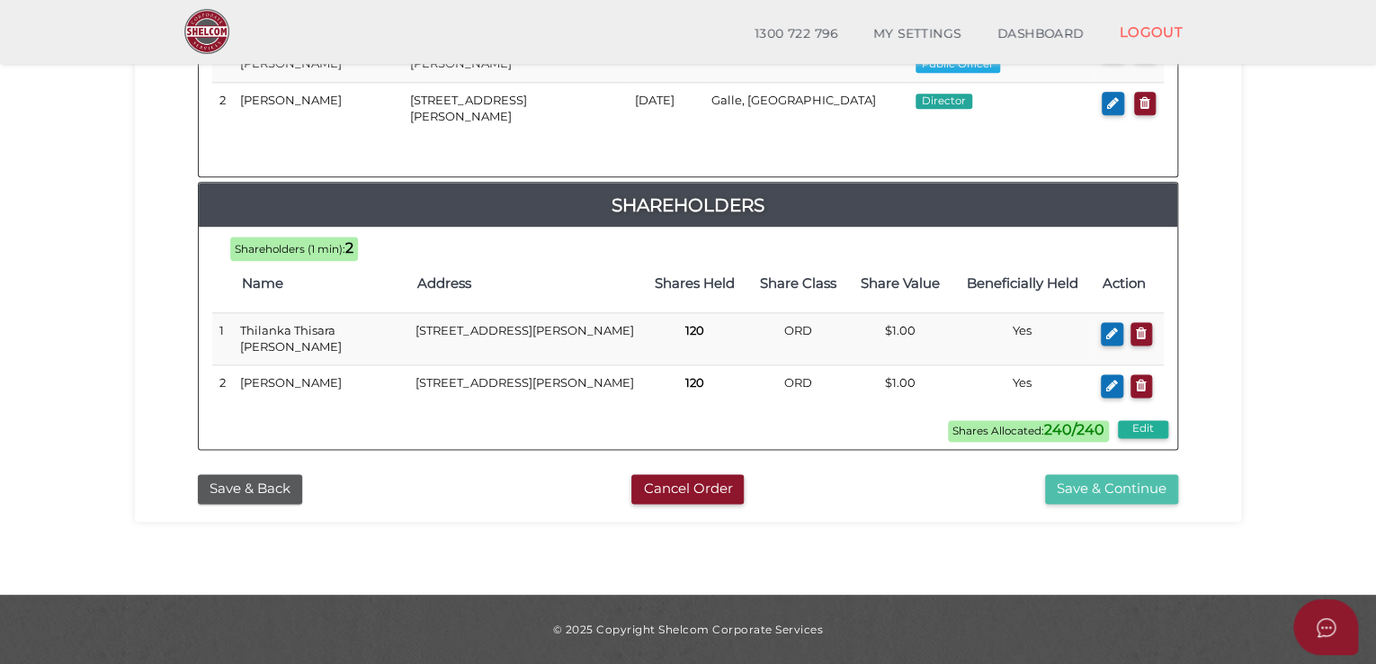
click at [1131, 489] on button "Save & Continue" at bounding box center [1111, 489] width 133 height 30
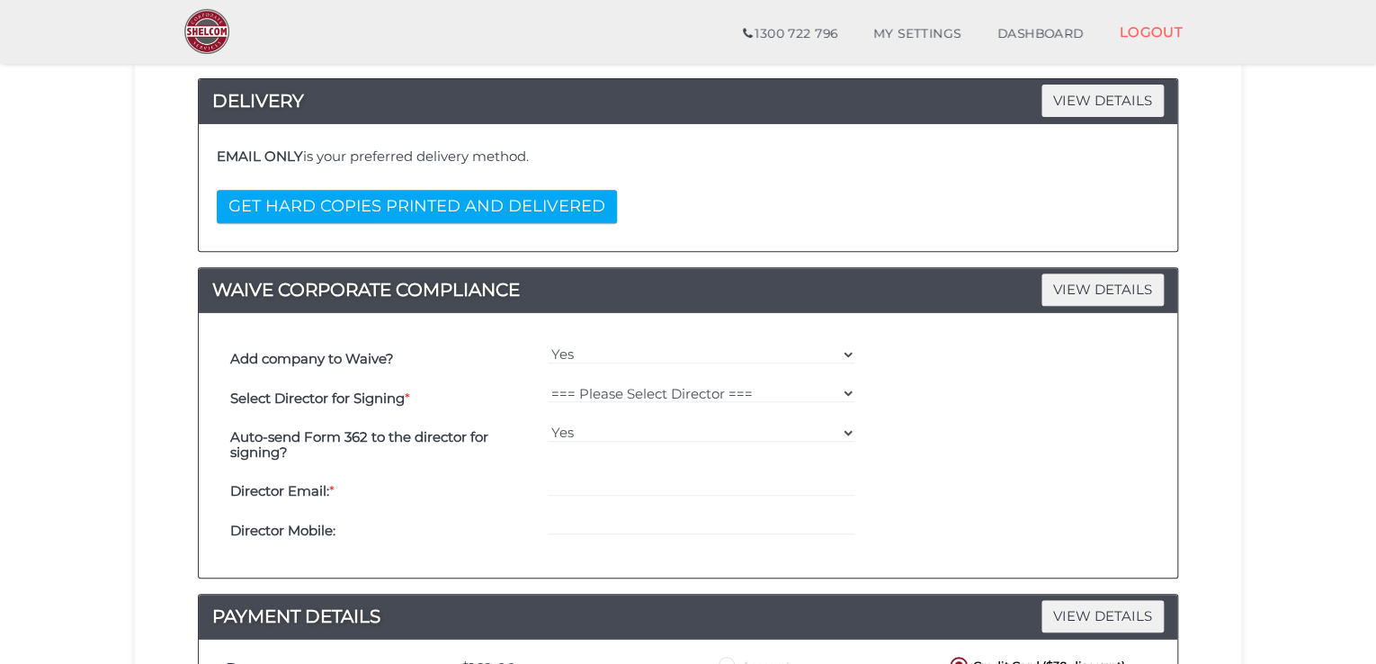
scroll to position [270, 0]
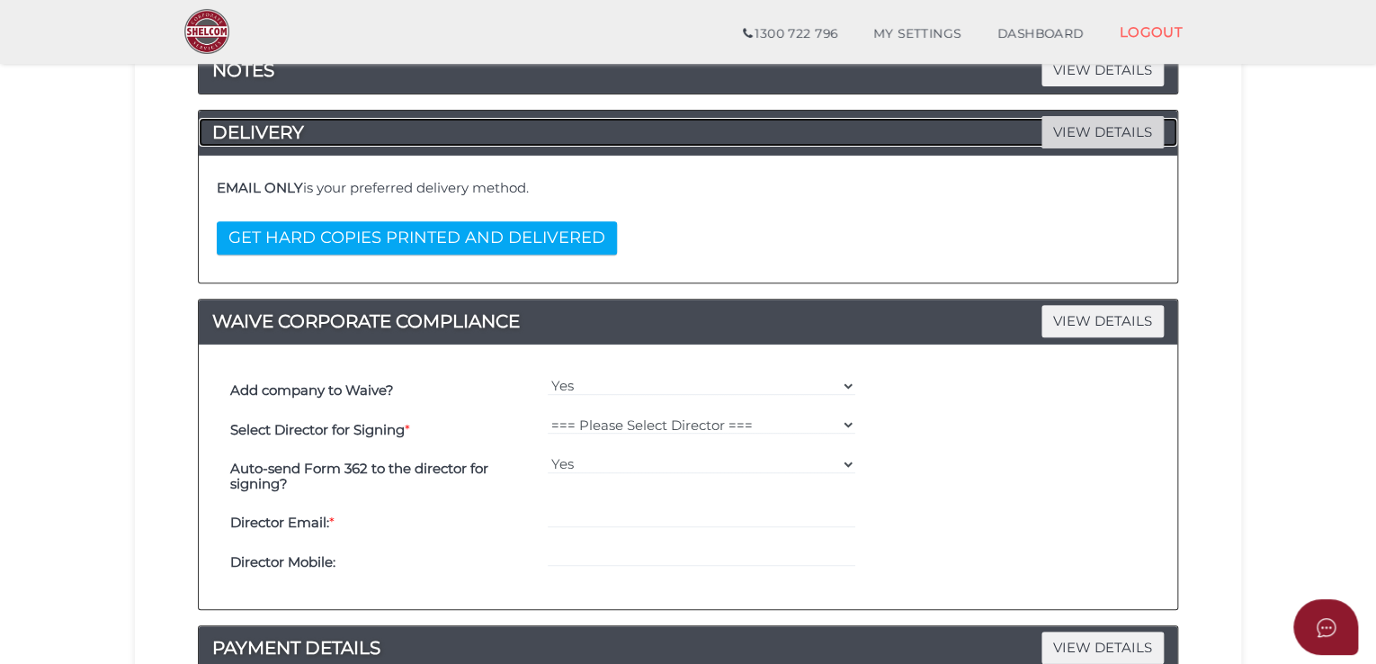
click at [1096, 133] on span "VIEW DETAILS" at bounding box center [1102, 131] width 122 height 31
click at [424, 264] on div "EMAIL ONLY is your preferred delivery method. GET HARD COPIES PRINTED AND DELIV…" at bounding box center [687, 219] width 951 height 100
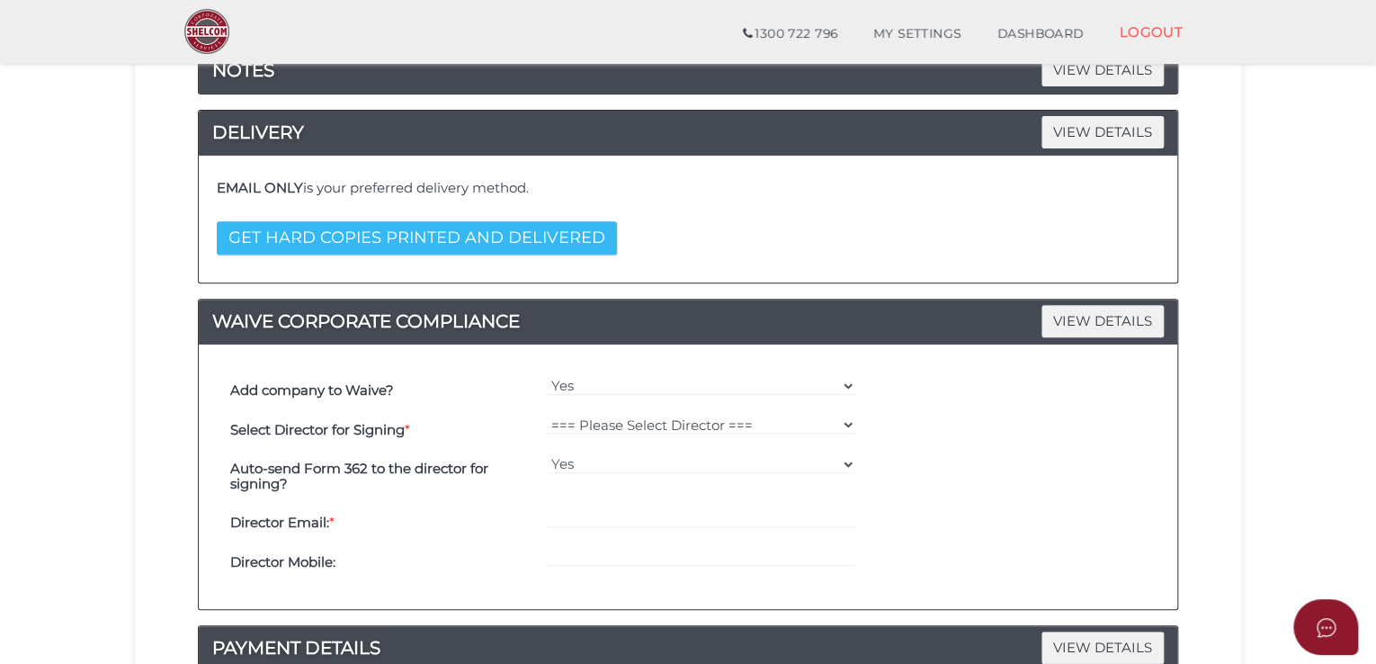
click at [443, 227] on button "GET HARD COPIES PRINTED AND DELIVERED" at bounding box center [417, 237] width 400 height 33
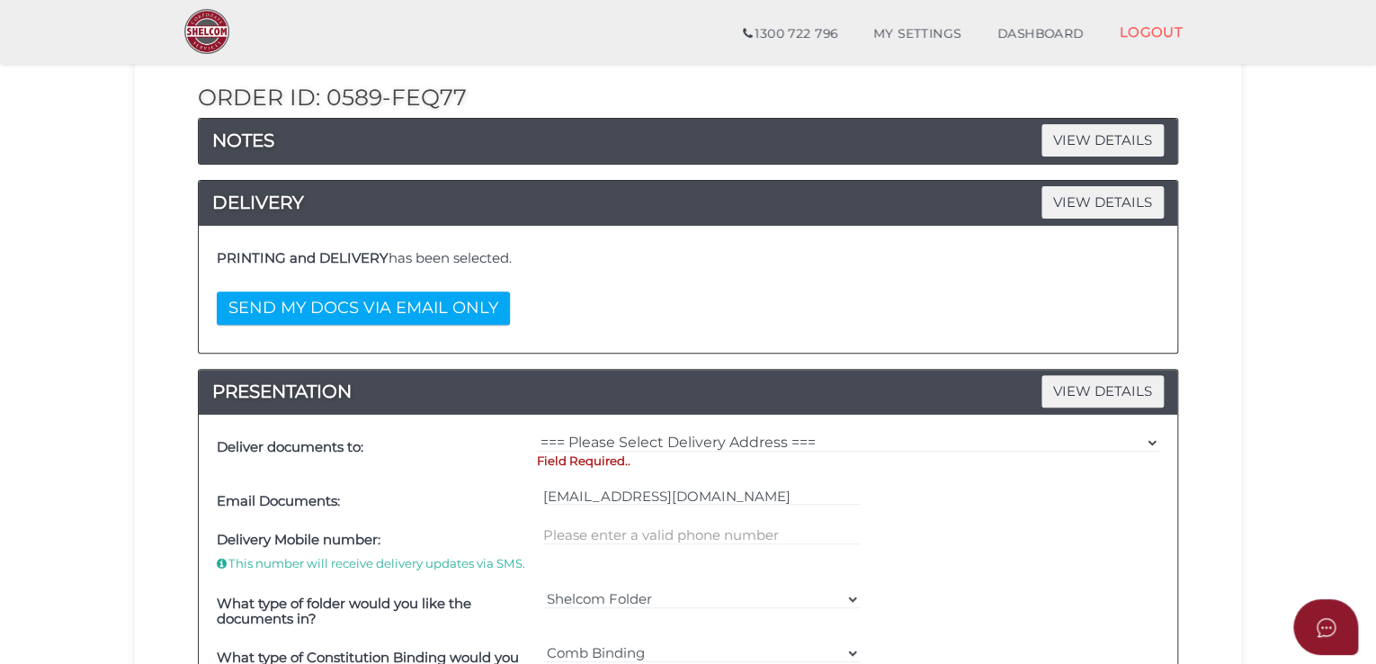
scroll to position [90, 0]
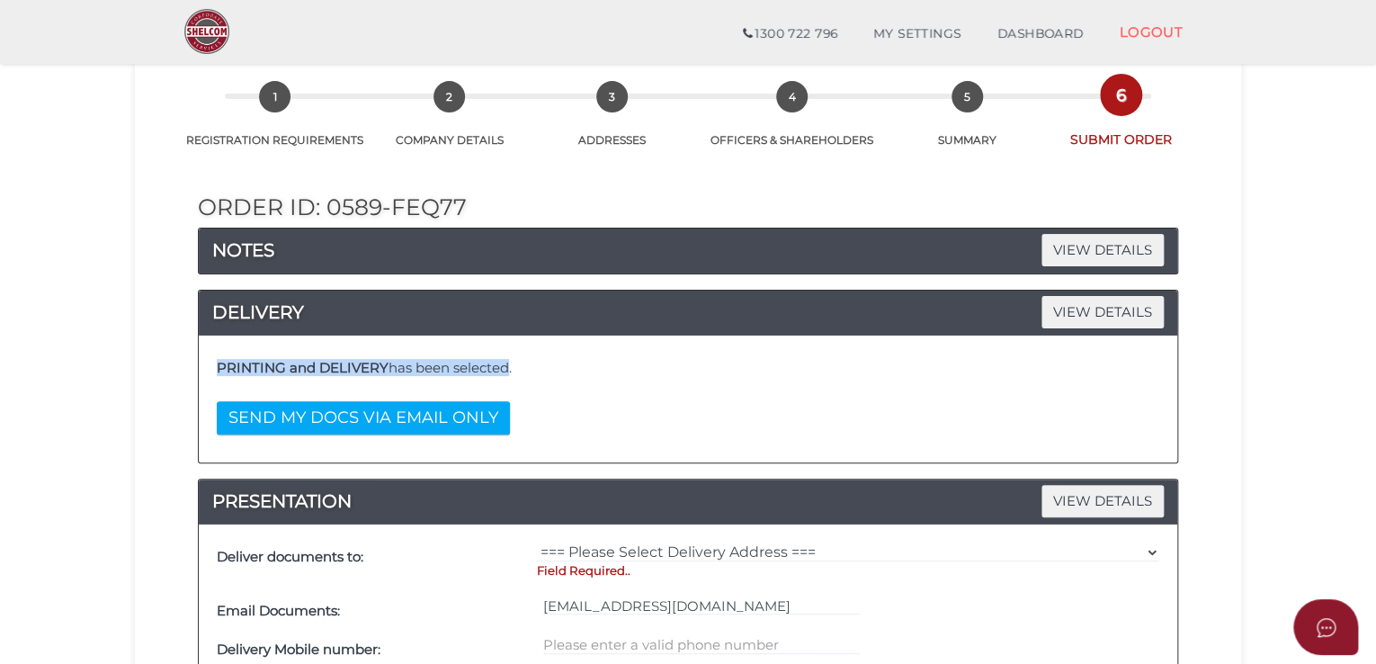
drag, startPoint x: 216, startPoint y: 368, endPoint x: 568, endPoint y: 379, distance: 352.7
click at [514, 370] on h4 "PRINTING and DELIVERY has been selected." at bounding box center [688, 368] width 942 height 15
click at [650, 412] on div "PRINTING and DELIVERY has been selected. SEND MY DOCS VIA EMAIL ONLY" at bounding box center [687, 399] width 951 height 100
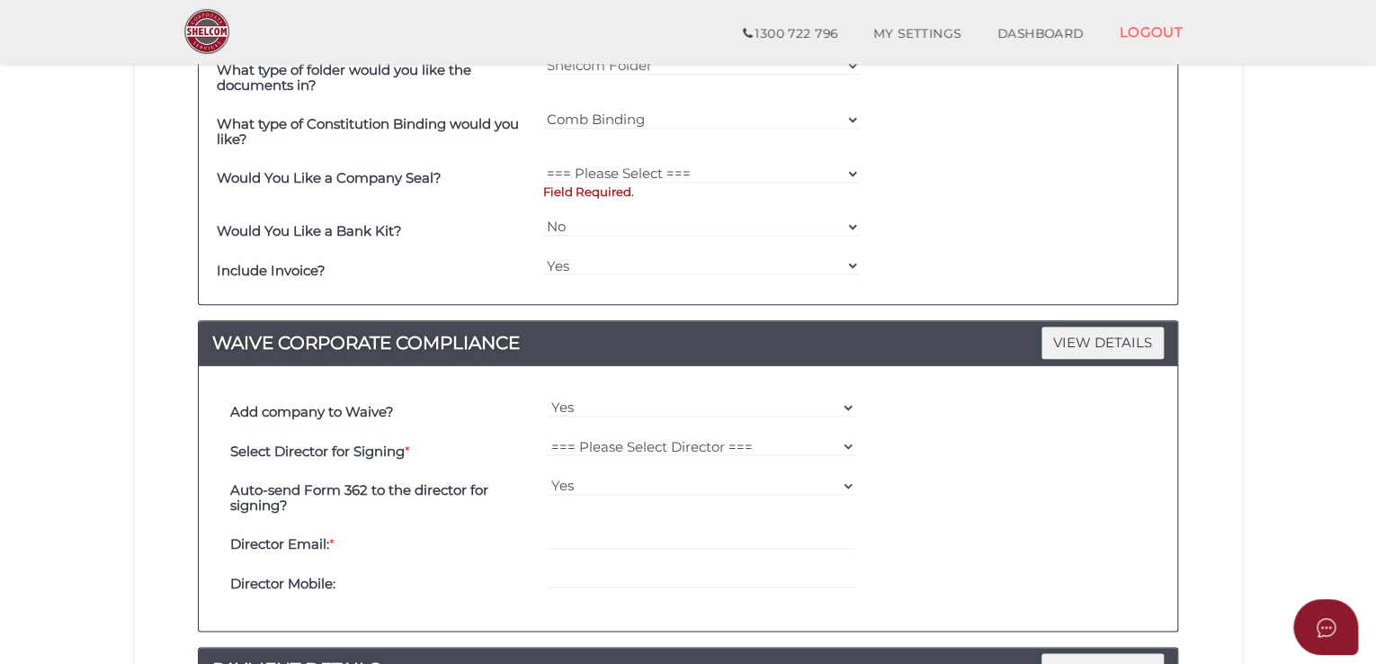
scroll to position [500, 0]
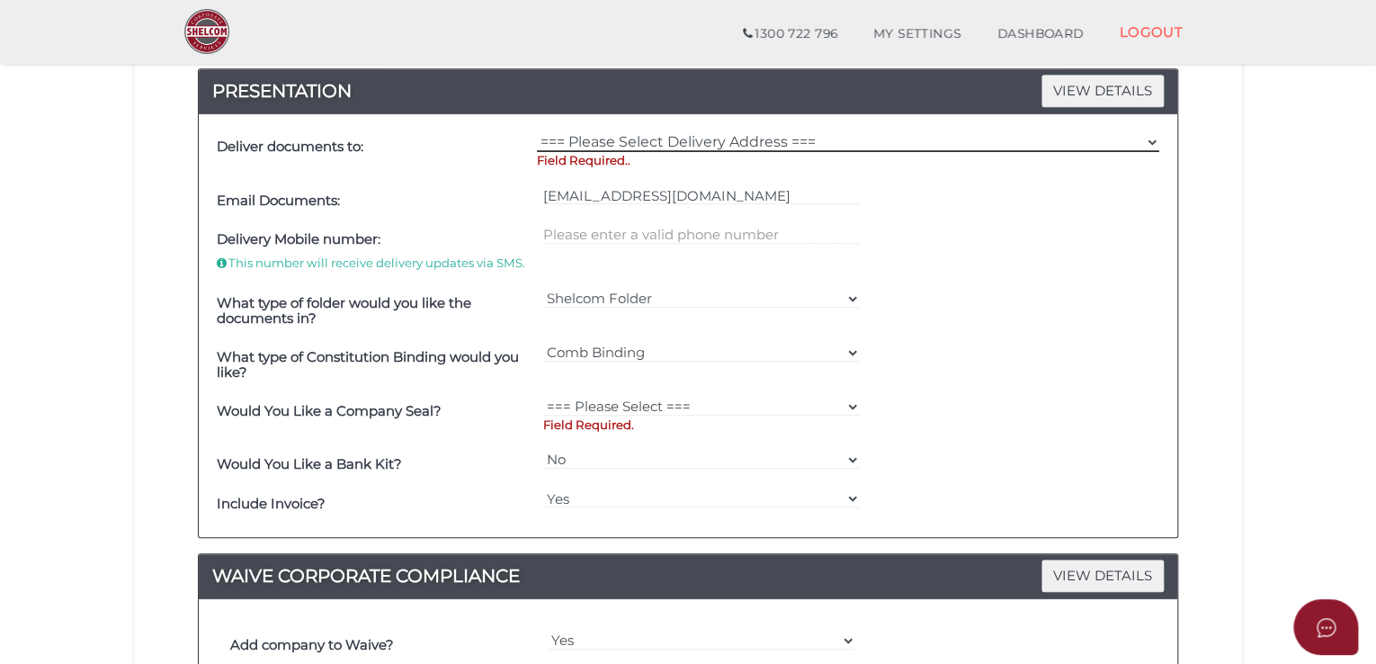
click at [665, 138] on select "=== Please Select Delivery Address === (User Address - [PERSON_NAME]) null , , …" at bounding box center [848, 142] width 622 height 20
click at [1258, 256] on section "Company Registration fbeb1354afabc08cc8cd95e4bd2dfdee 1 REGISTRATION REQUIREMEN…" at bounding box center [688, 433] width 1376 height 1770
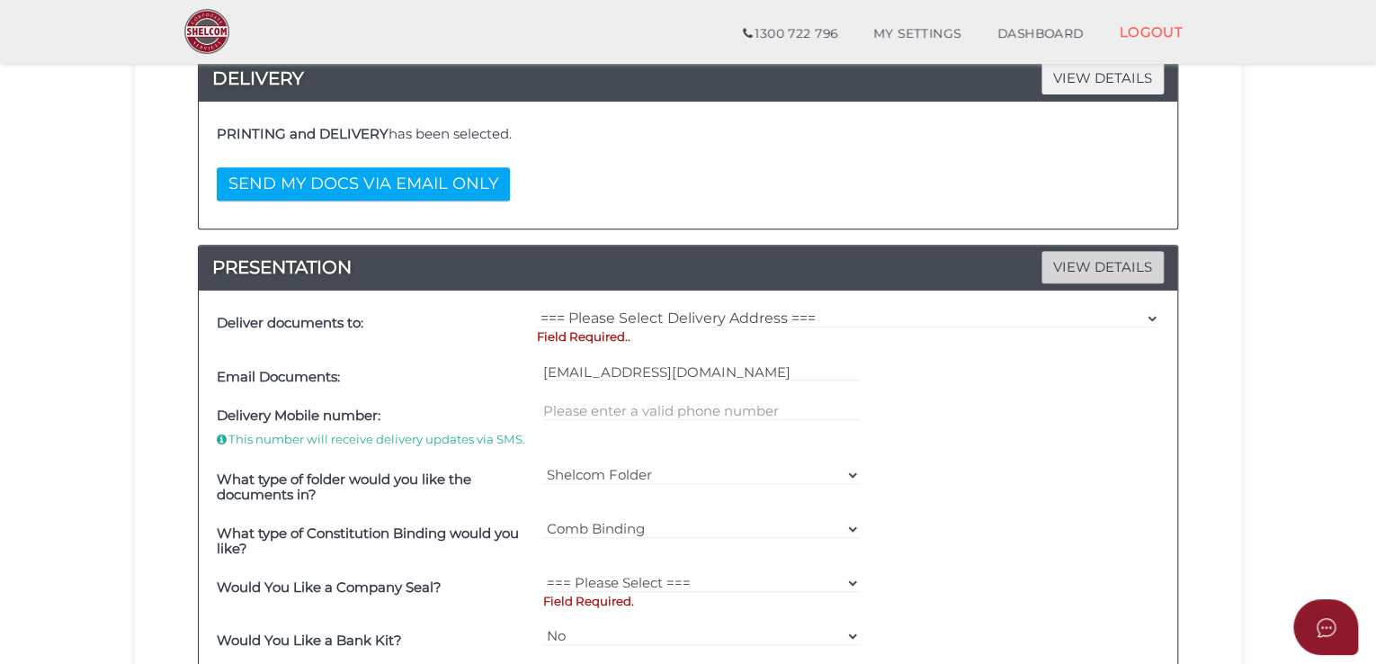
scroll to position [320, 0]
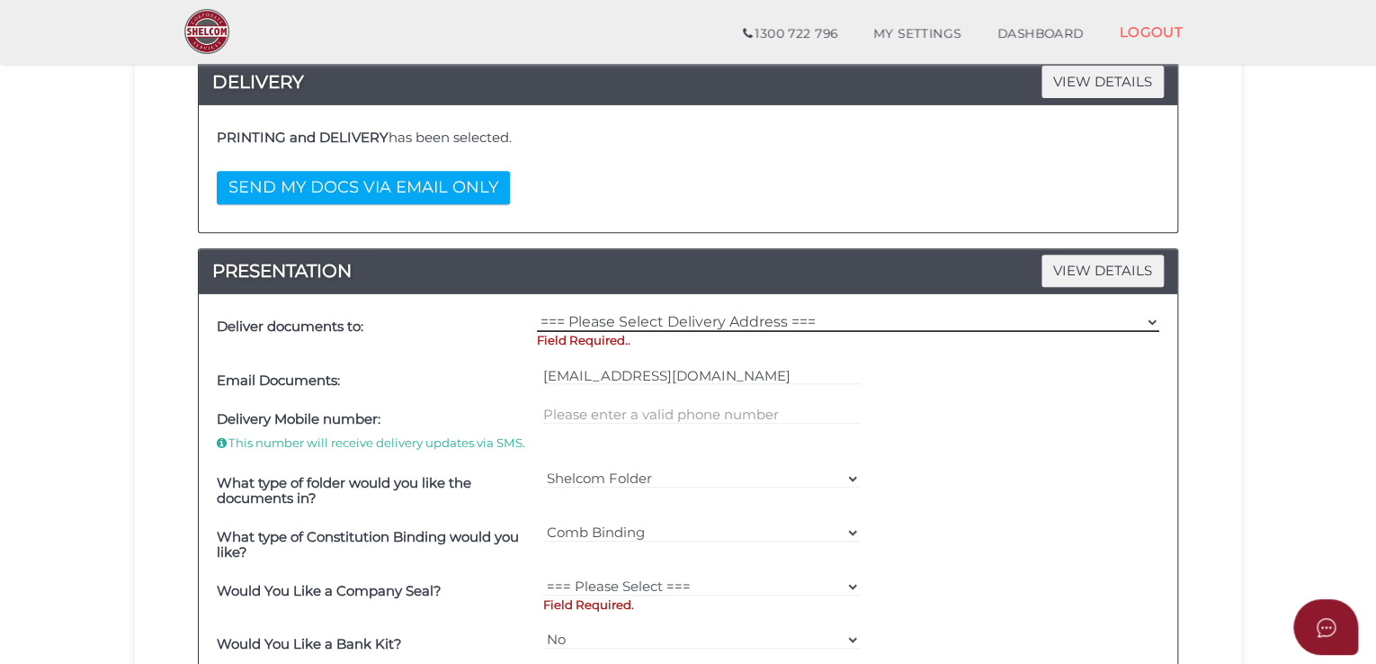
click at [620, 317] on select "=== Please Select Delivery Address === (User Address - [PERSON_NAME]) null , , …" at bounding box center [848, 322] width 622 height 20
click at [537, 312] on select "=== Please Select Delivery Address === (User Address - [PERSON_NAME]) null , , …" at bounding box center [848, 322] width 622 height 20
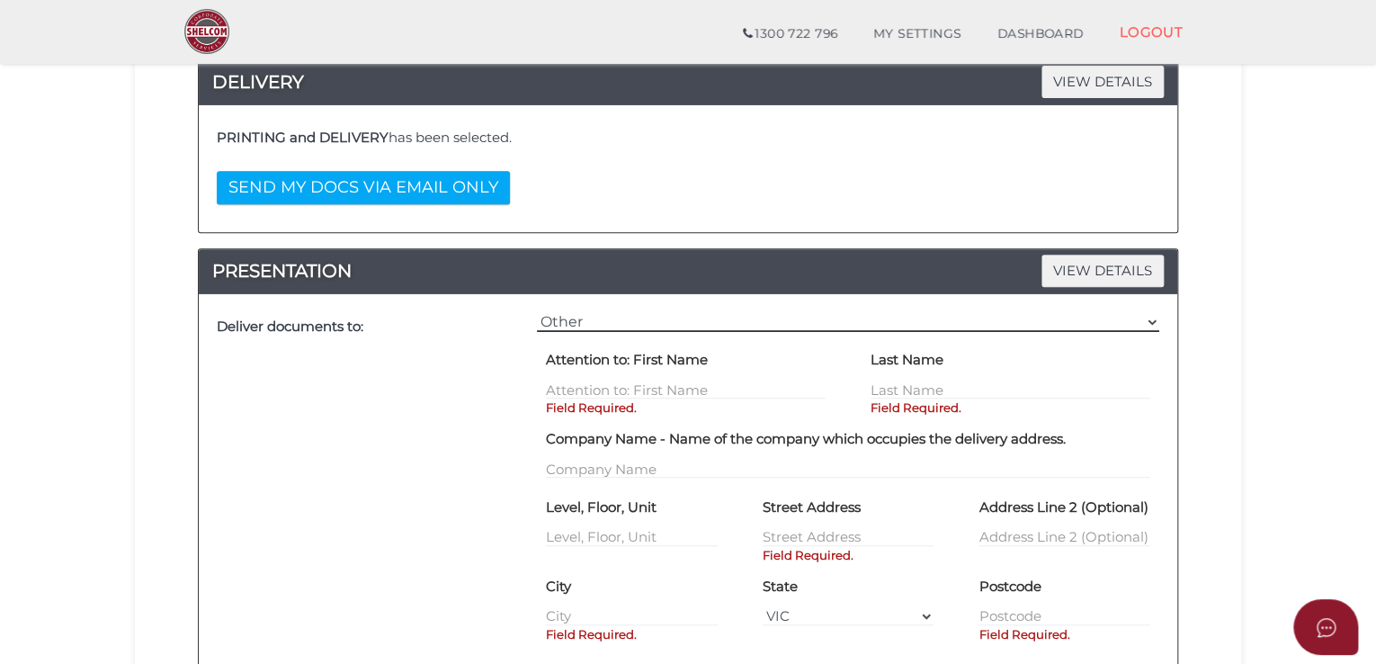
click at [603, 326] on select "=== Please Select Delivery Address === (User Address - [PERSON_NAME]) null , , …" at bounding box center [848, 322] width 622 height 20
select select "0"
click at [537, 312] on select "=== Please Select Delivery Address === (User Address - [PERSON_NAME]) null , , …" at bounding box center [848, 322] width 622 height 20
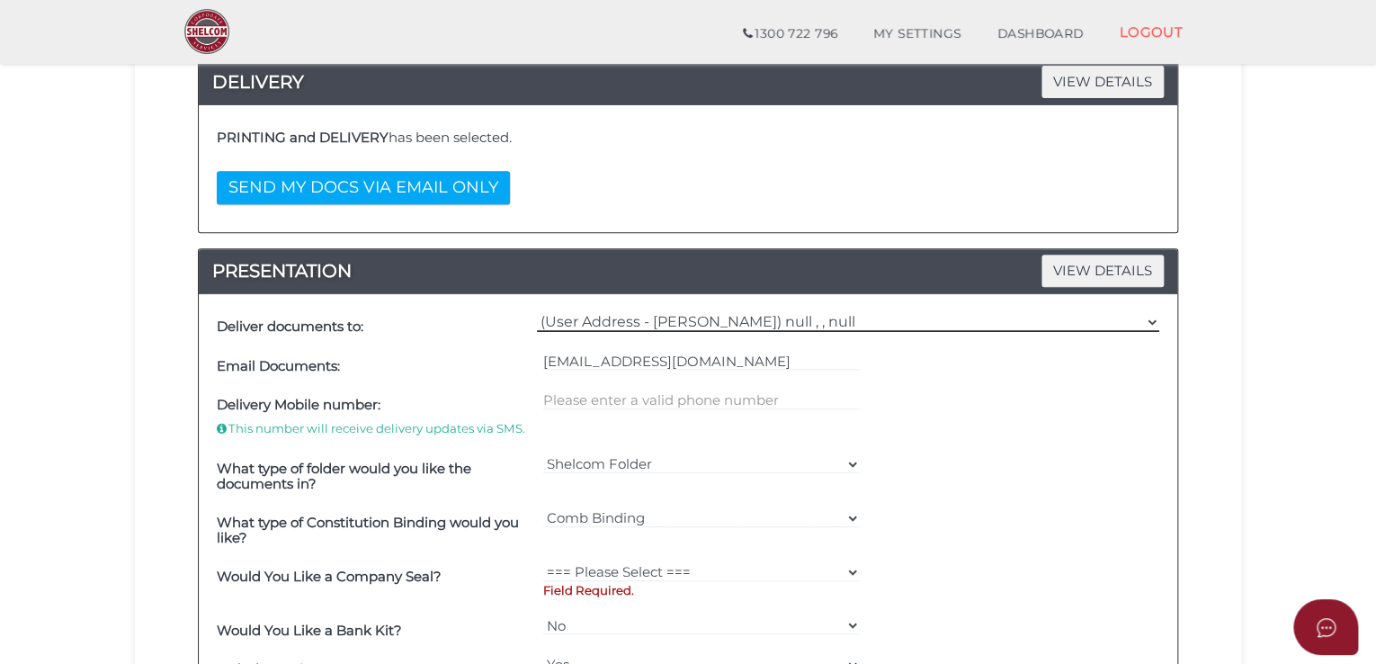
scroll to position [410, 0]
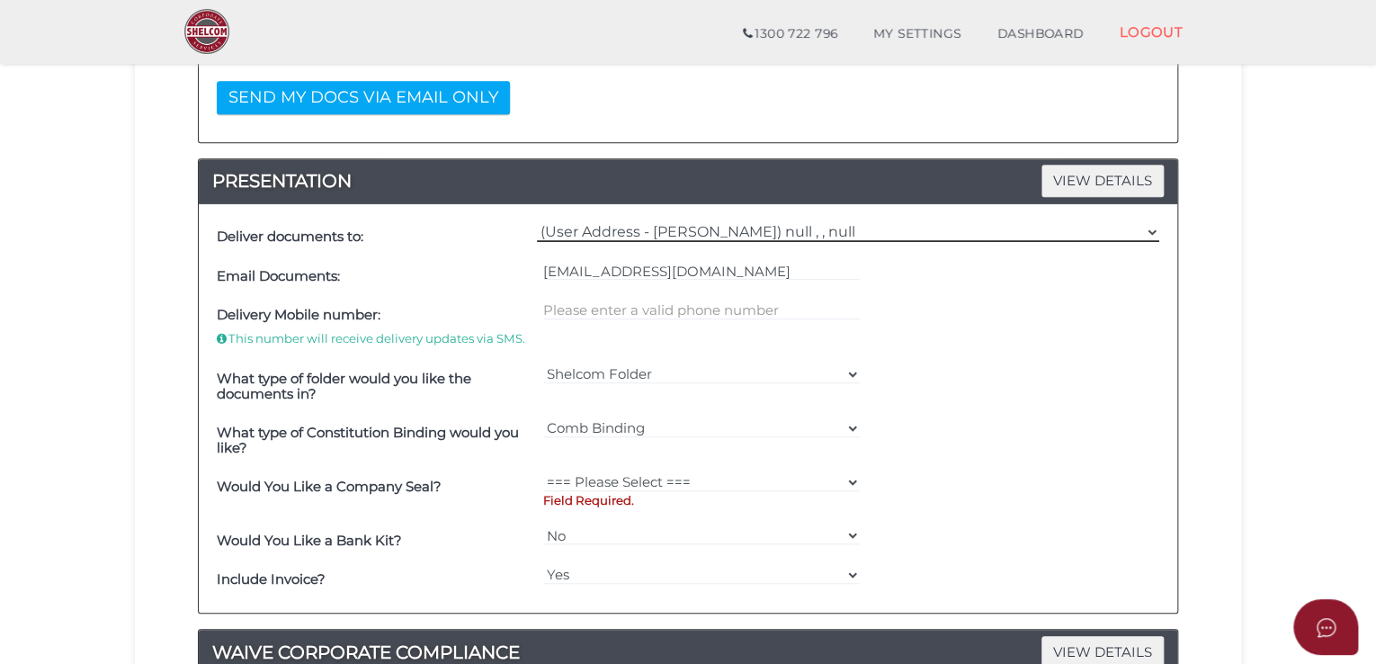
click at [989, 230] on select "=== Please Select Delivery Address === (User Address - [PERSON_NAME]) null , , …" at bounding box center [848, 232] width 622 height 20
click at [537, 222] on select "=== Please Select Delivery Address === (User Address - [PERSON_NAME]) null , , …" at bounding box center [848, 232] width 622 height 20
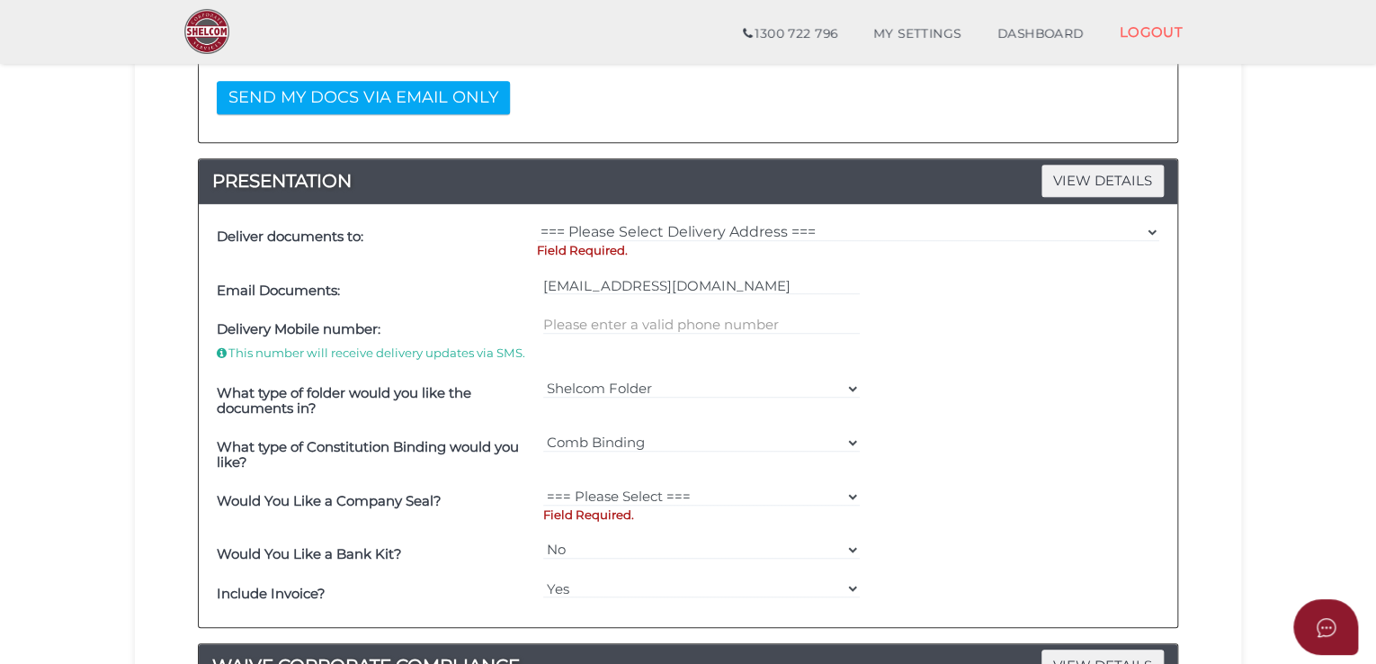
drag, startPoint x: 1237, startPoint y: 267, endPoint x: 1103, endPoint y: 267, distance: 134.9
click at [1236, 267] on div "fbeb1354afabc08cc8cd95e4bd2dfdee 1 REGISTRATION REQUIREMENTS 2 COMPANY DETAILS …" at bounding box center [688, 529] width 1106 height 1611
click at [1119, 174] on span "VIEW DETAILS" at bounding box center [1102, 180] width 122 height 31
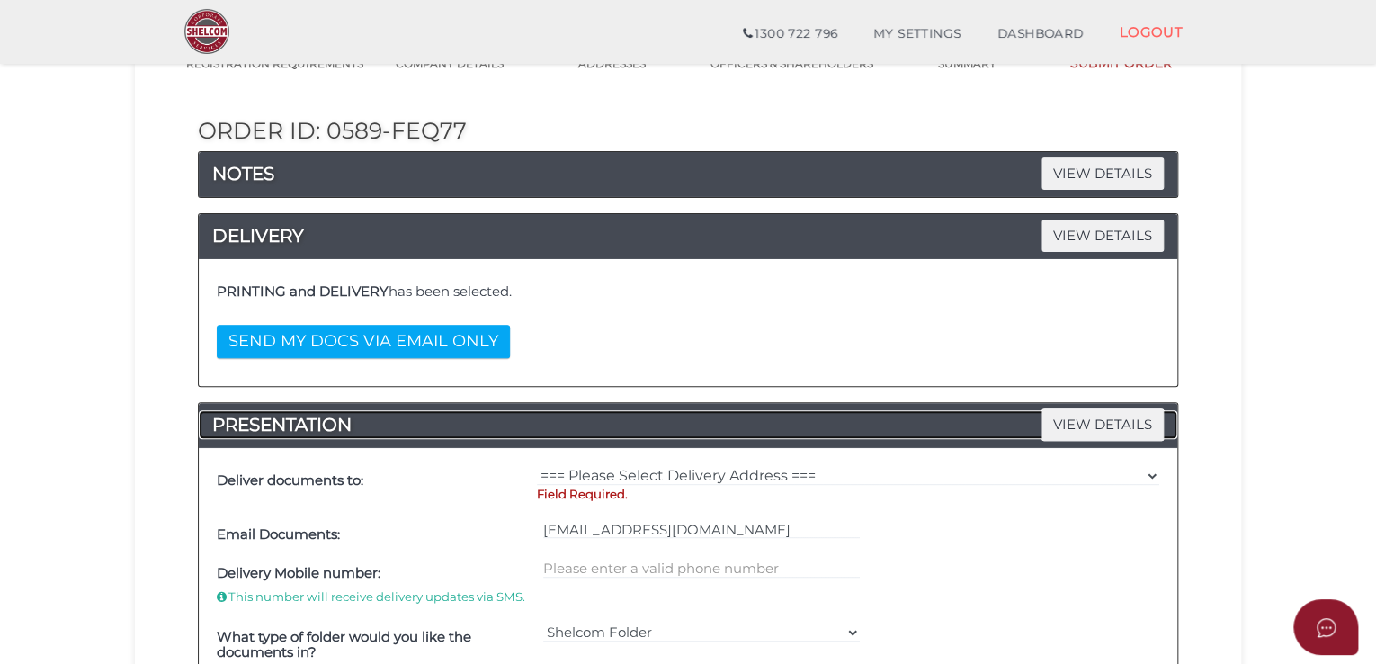
scroll to position [140, 0]
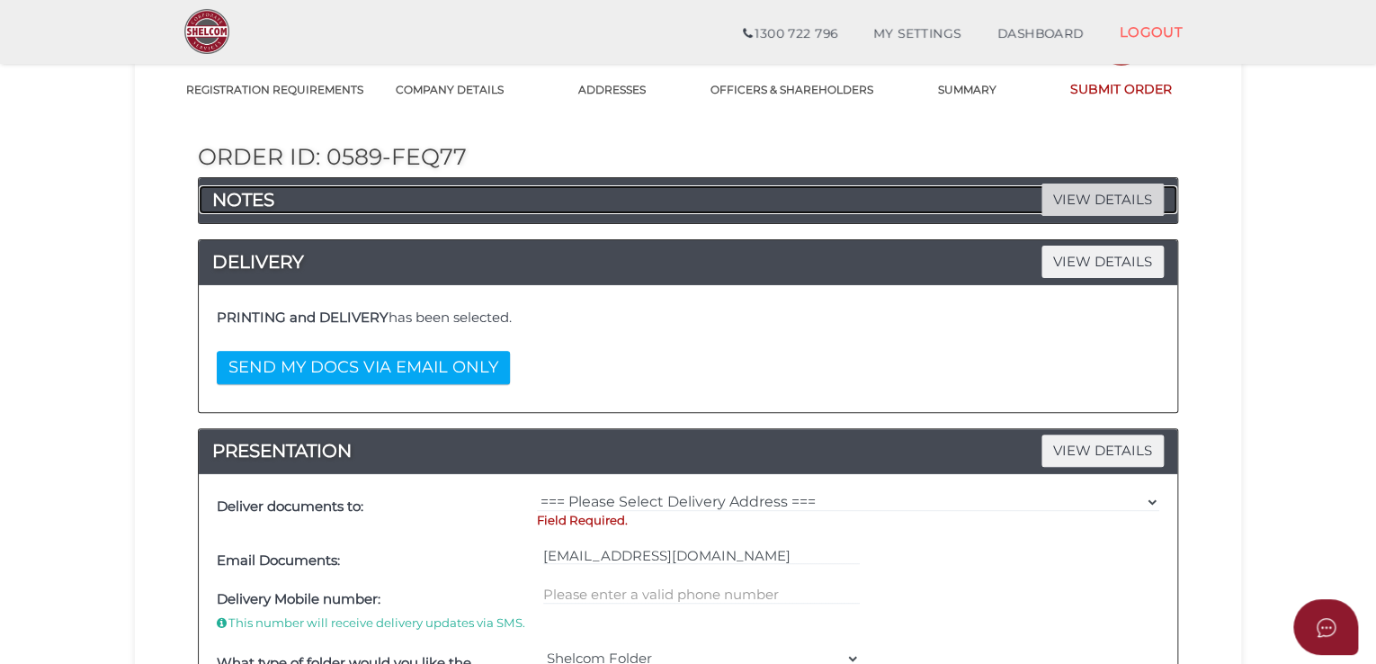
click at [1104, 201] on span "VIEW DETAILS" at bounding box center [1102, 198] width 122 height 31
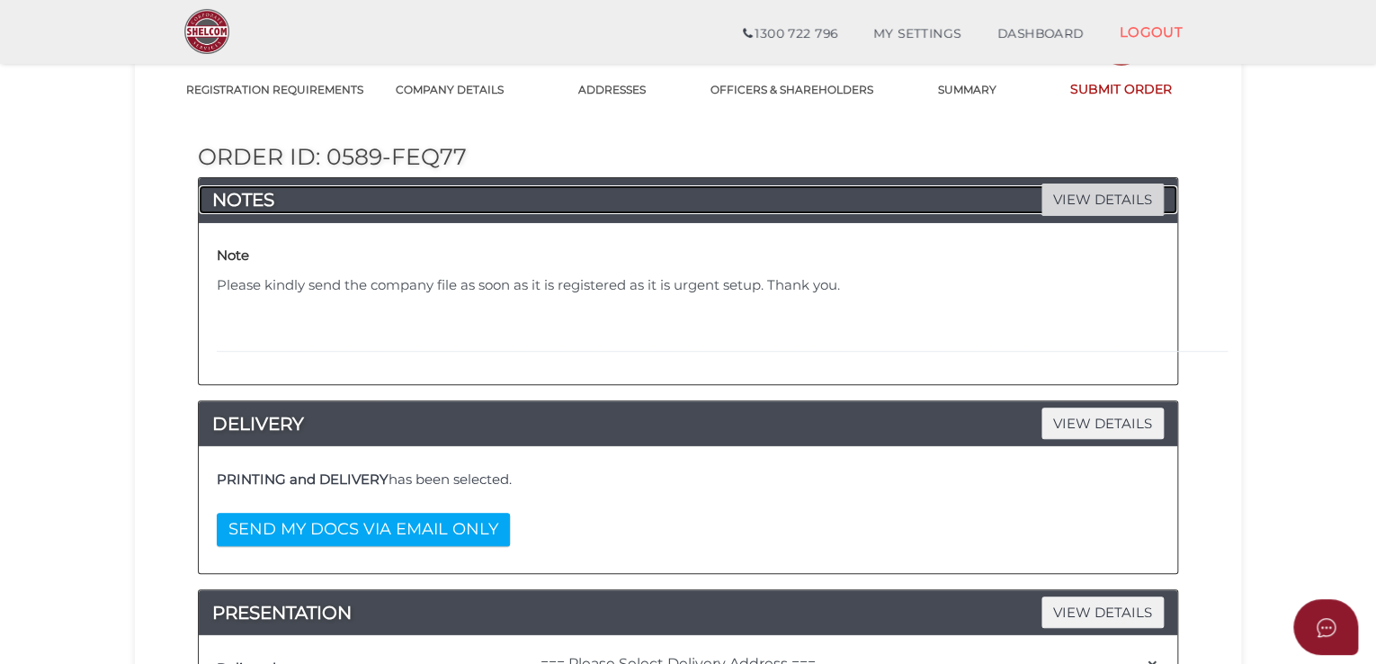
click at [1107, 199] on span "VIEW DETAILS" at bounding box center [1102, 198] width 122 height 31
click at [1094, 192] on span "VIEW DETAILS" at bounding box center [1102, 198] width 122 height 31
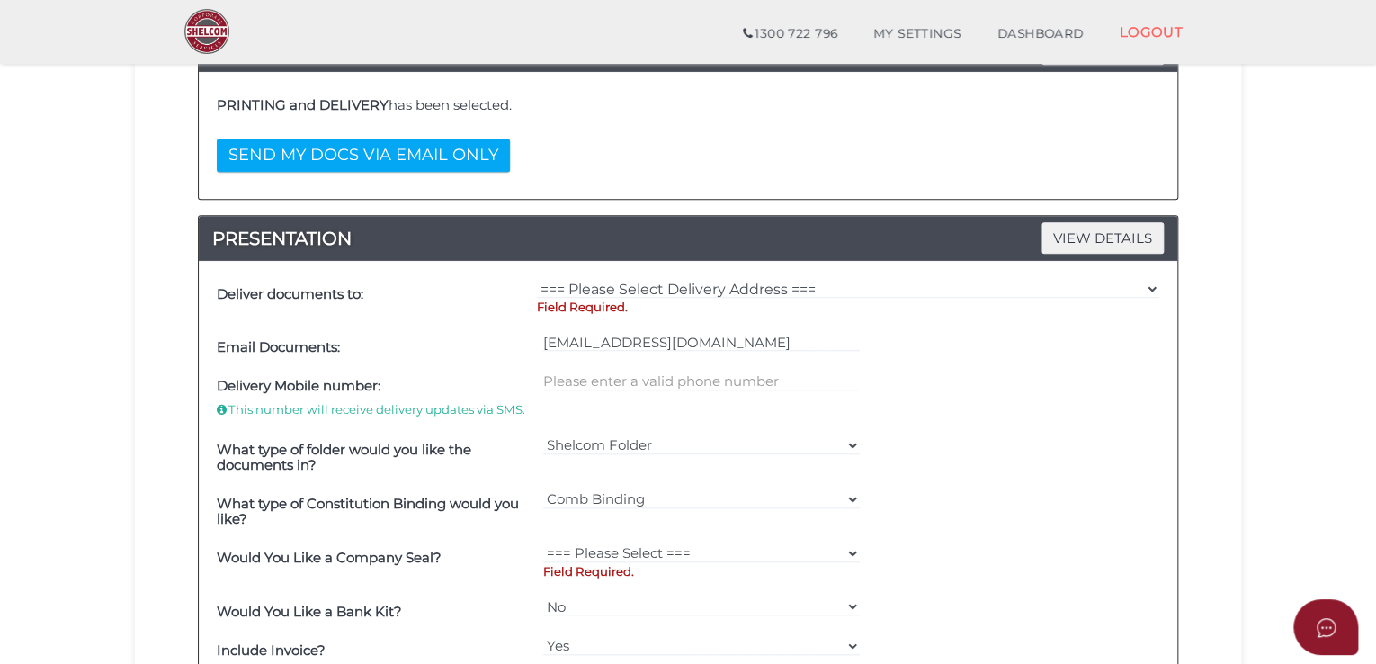
scroll to position [590, 0]
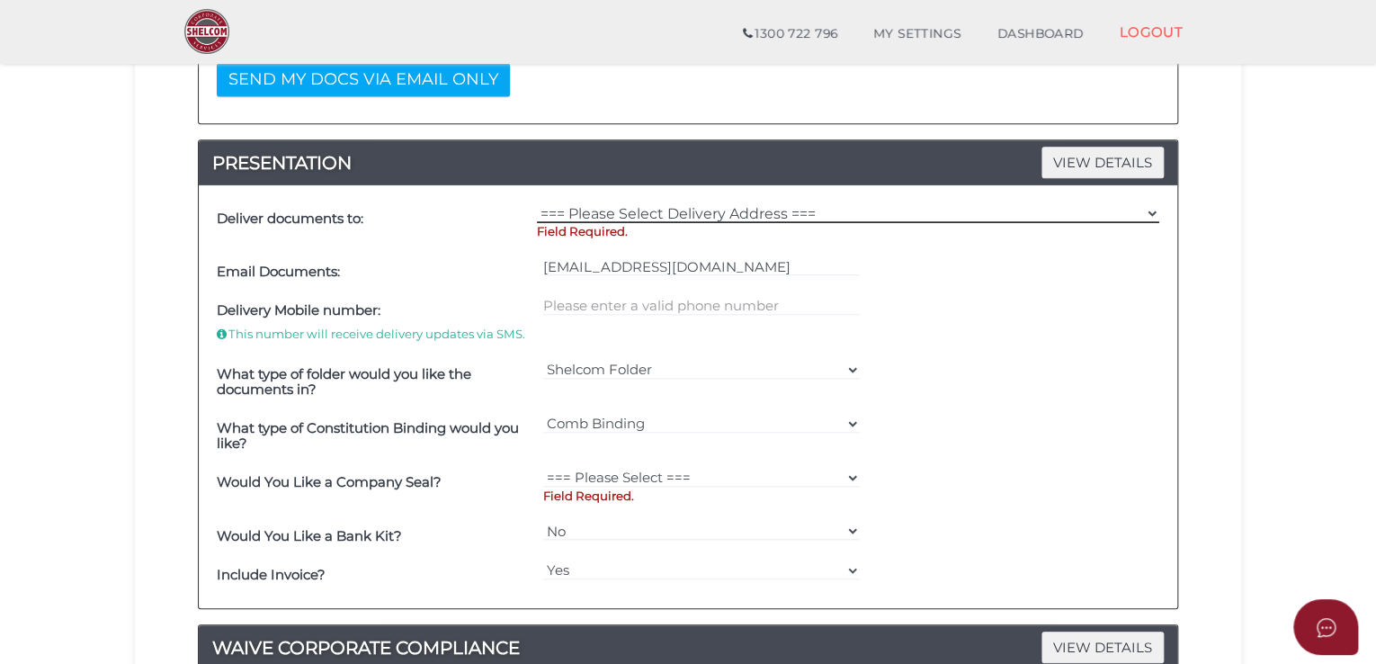
click at [682, 207] on select "=== Please Select Delivery Address === (User Address - [PERSON_NAME]) null , , …" at bounding box center [848, 213] width 622 height 20
select select "Other"
click at [537, 203] on select "=== Please Select Delivery Address === (User Address - [PERSON_NAME]) null , , …" at bounding box center [848, 213] width 622 height 20
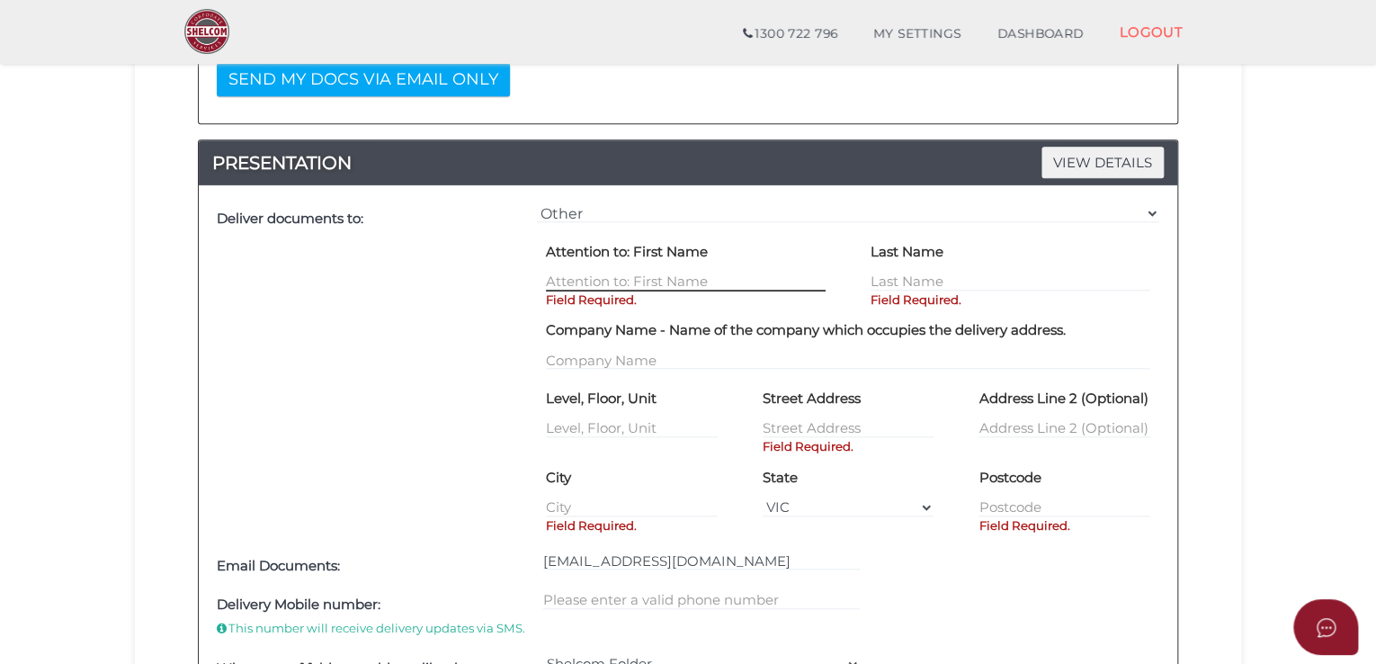
click at [680, 287] on input "text" at bounding box center [686, 282] width 280 height 20
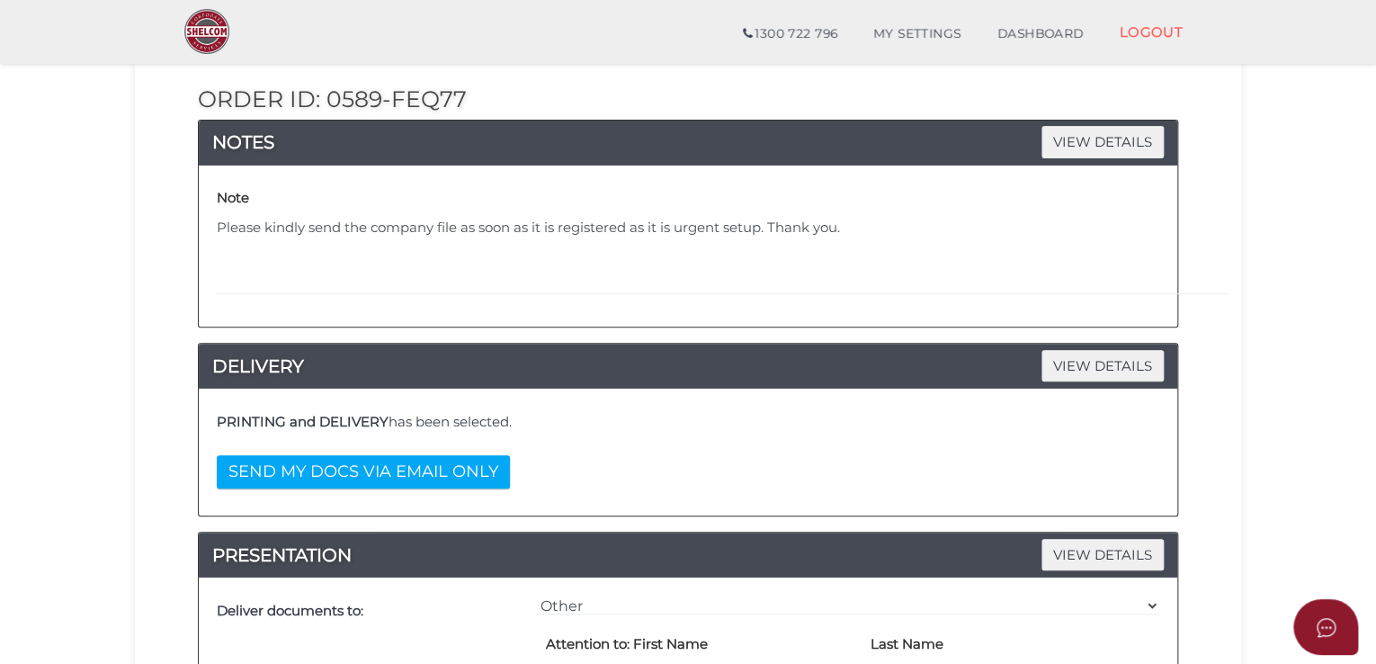
scroll to position [50, 0]
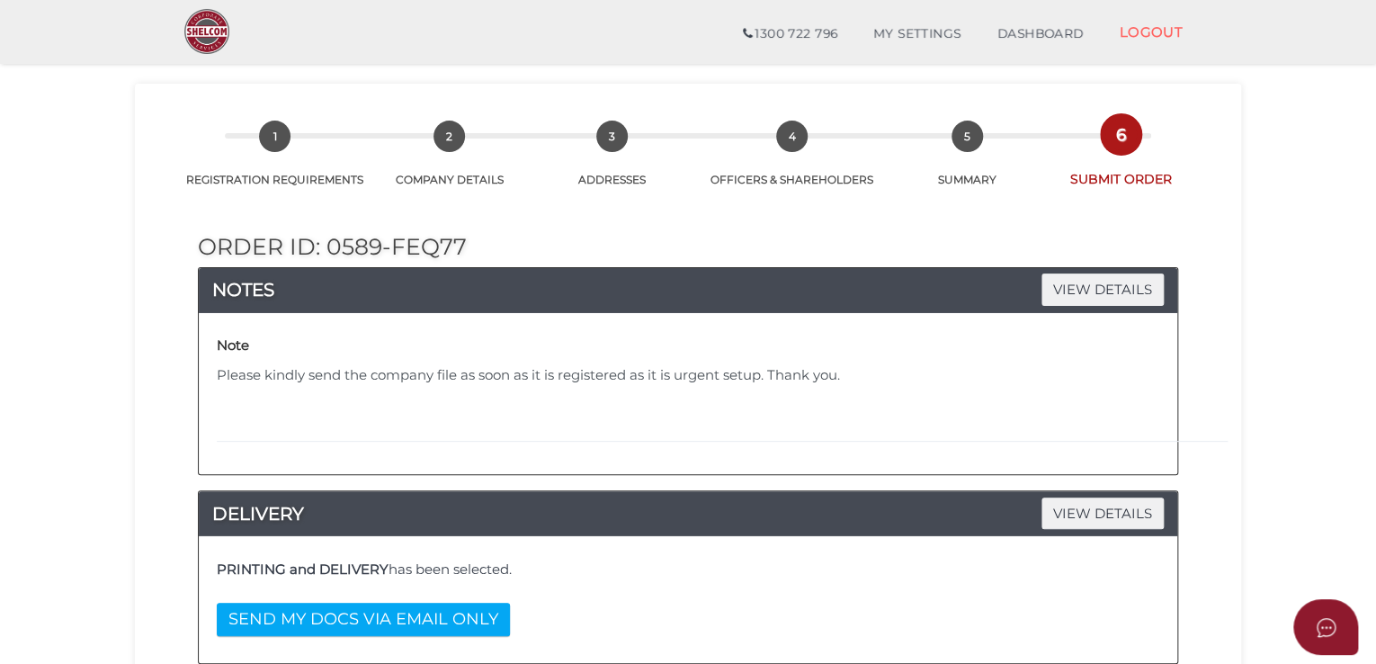
click at [689, 247] on h2 "Order ID: 0589-FEq77" at bounding box center [688, 247] width 980 height 25
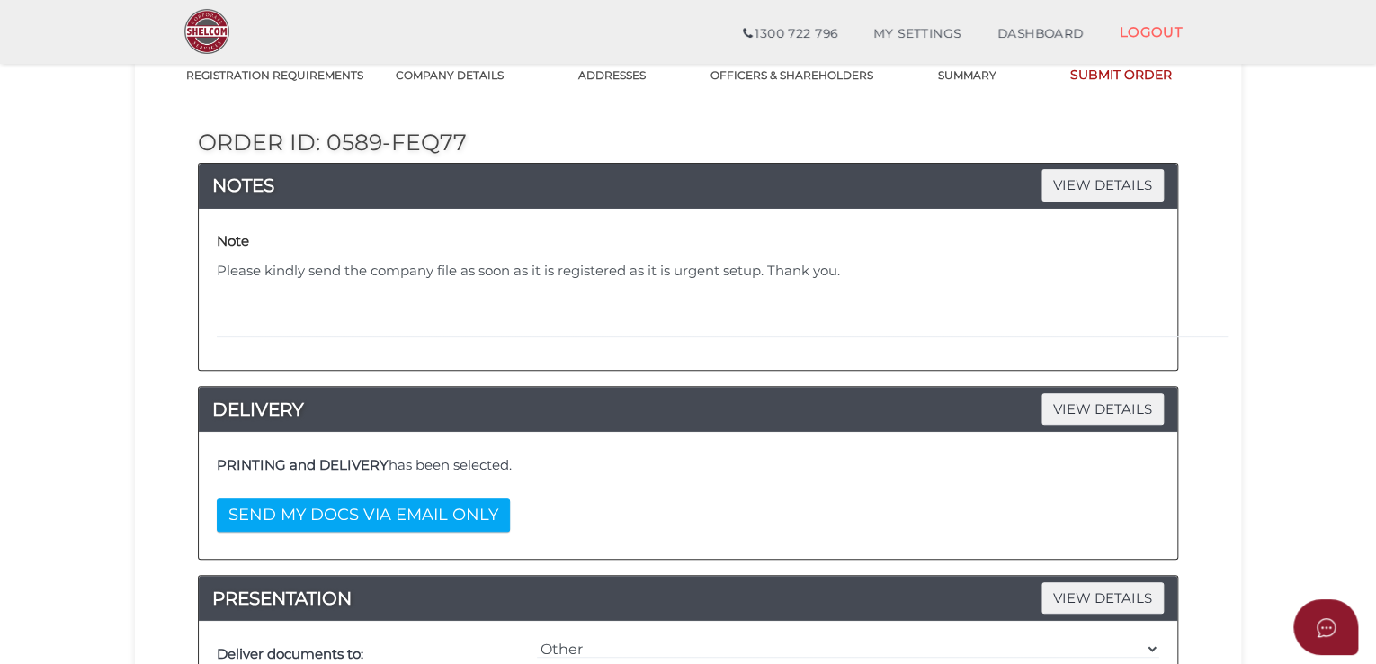
scroll to position [500, 0]
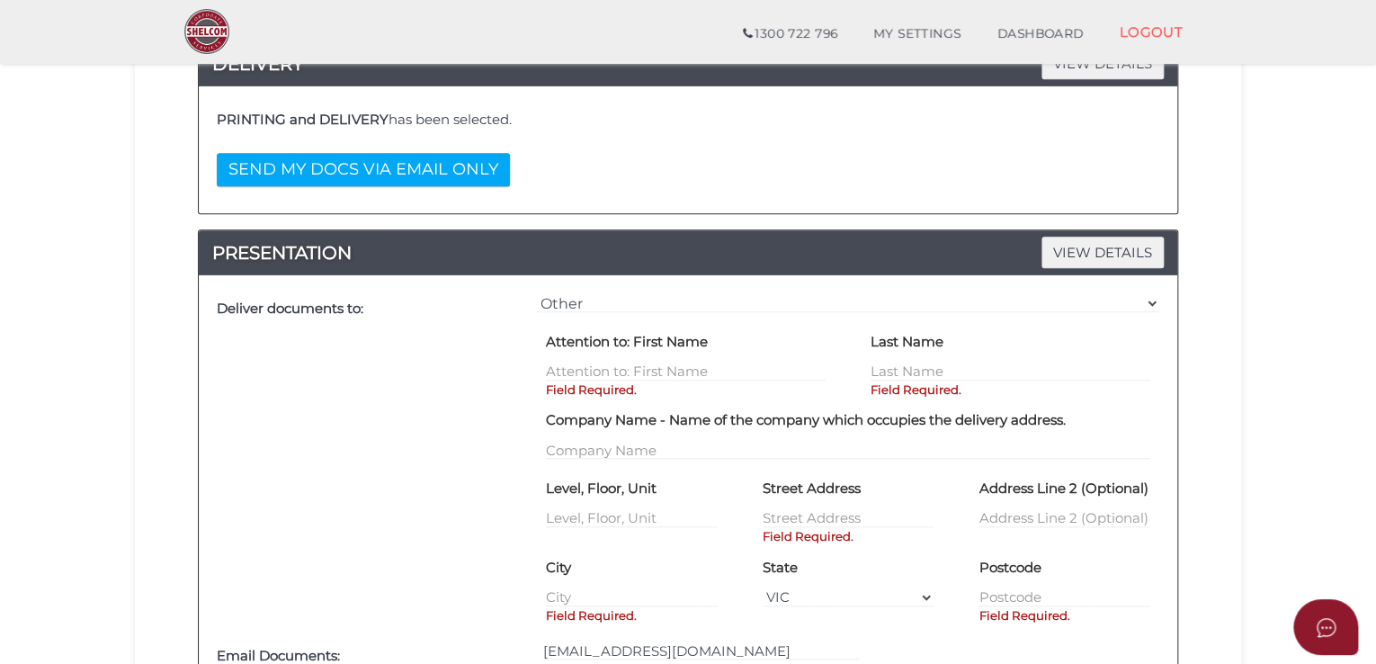
click at [621, 381] on p "Field Required." at bounding box center [686, 389] width 280 height 17
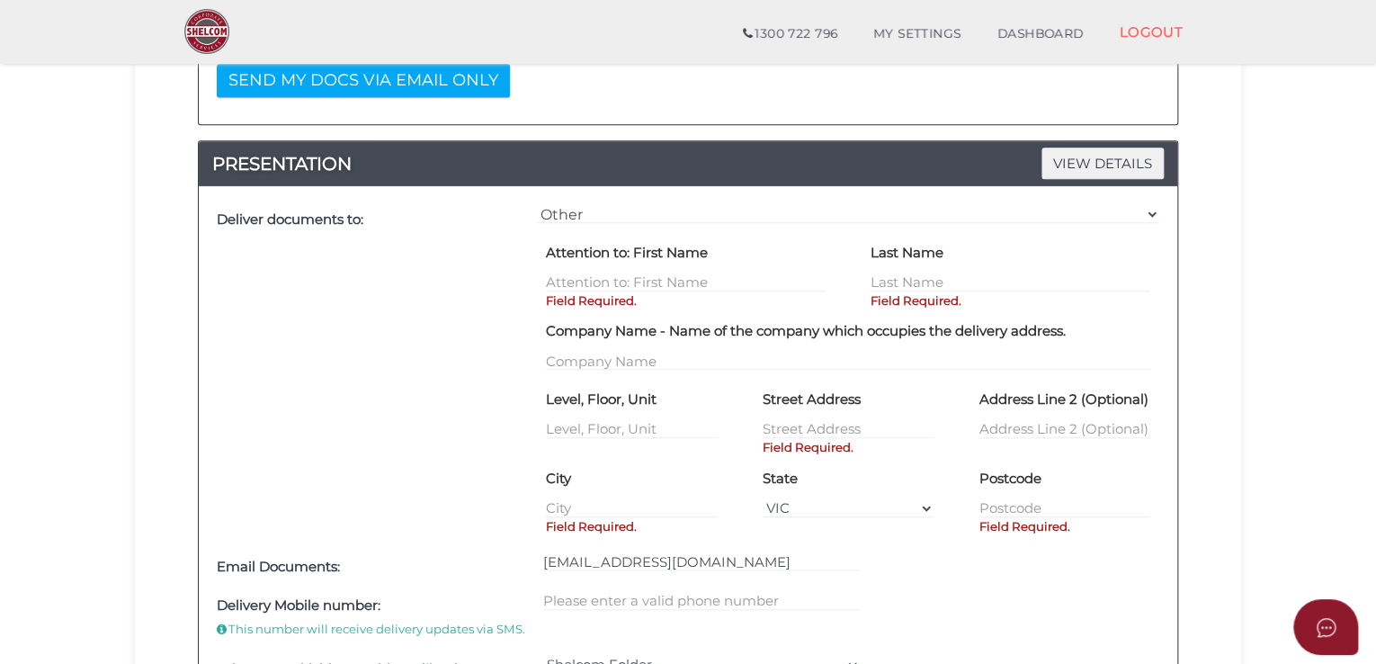
scroll to position [680, 0]
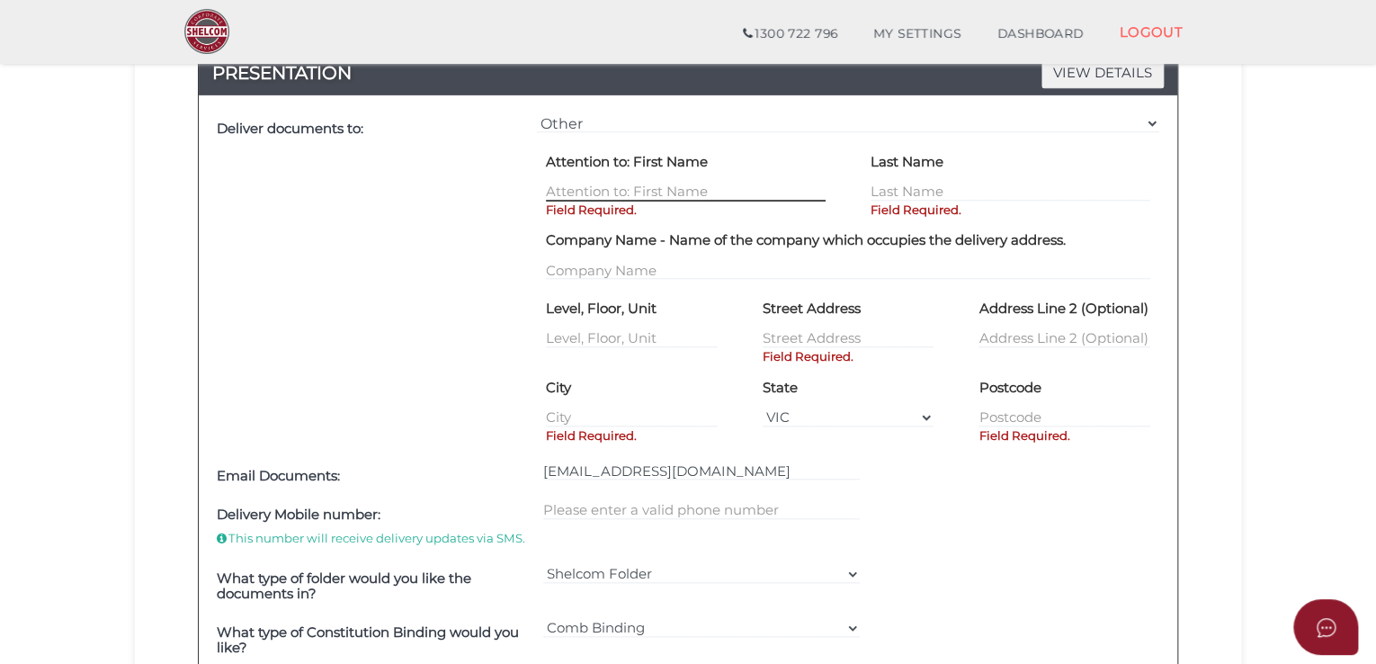
click at [674, 190] on input "text" at bounding box center [686, 192] width 280 height 20
type input "Chizuka"
type input "Fujiwara"
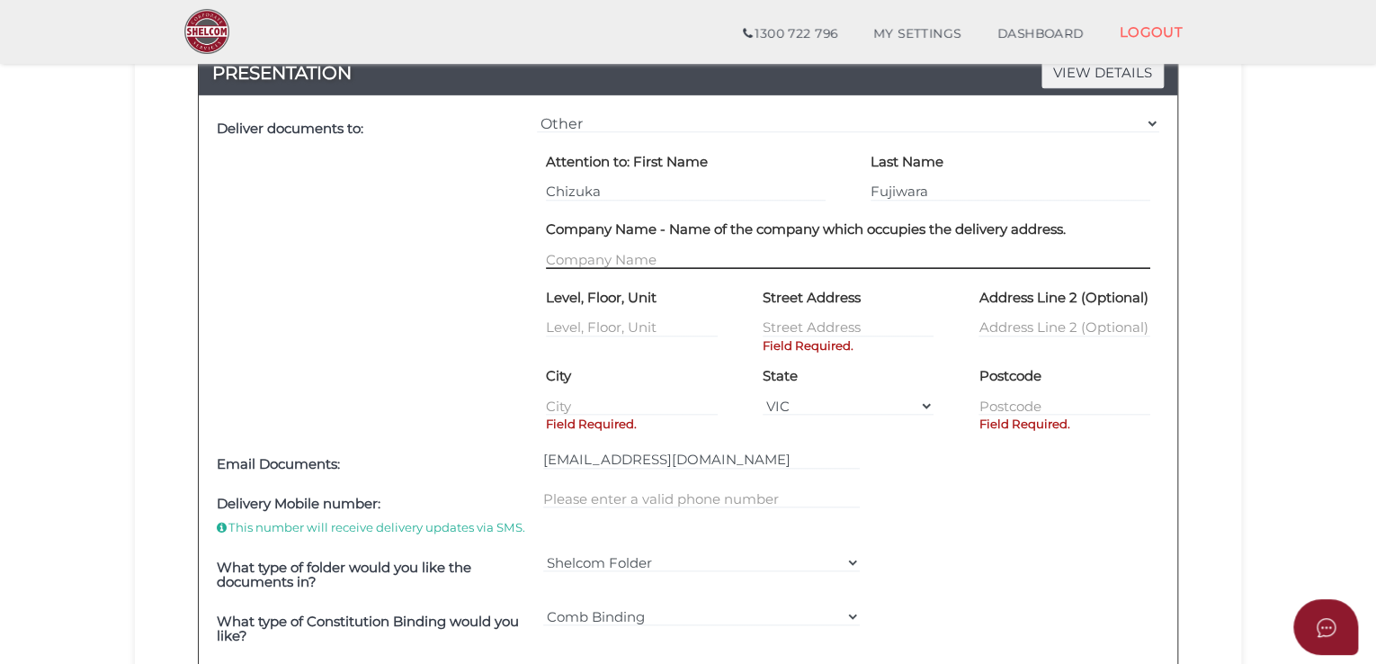
click at [679, 265] on input "text" at bounding box center [848, 259] width 604 height 20
type input "Opulent Accountants"
click at [804, 326] on input "text" at bounding box center [849, 327] width 172 height 20
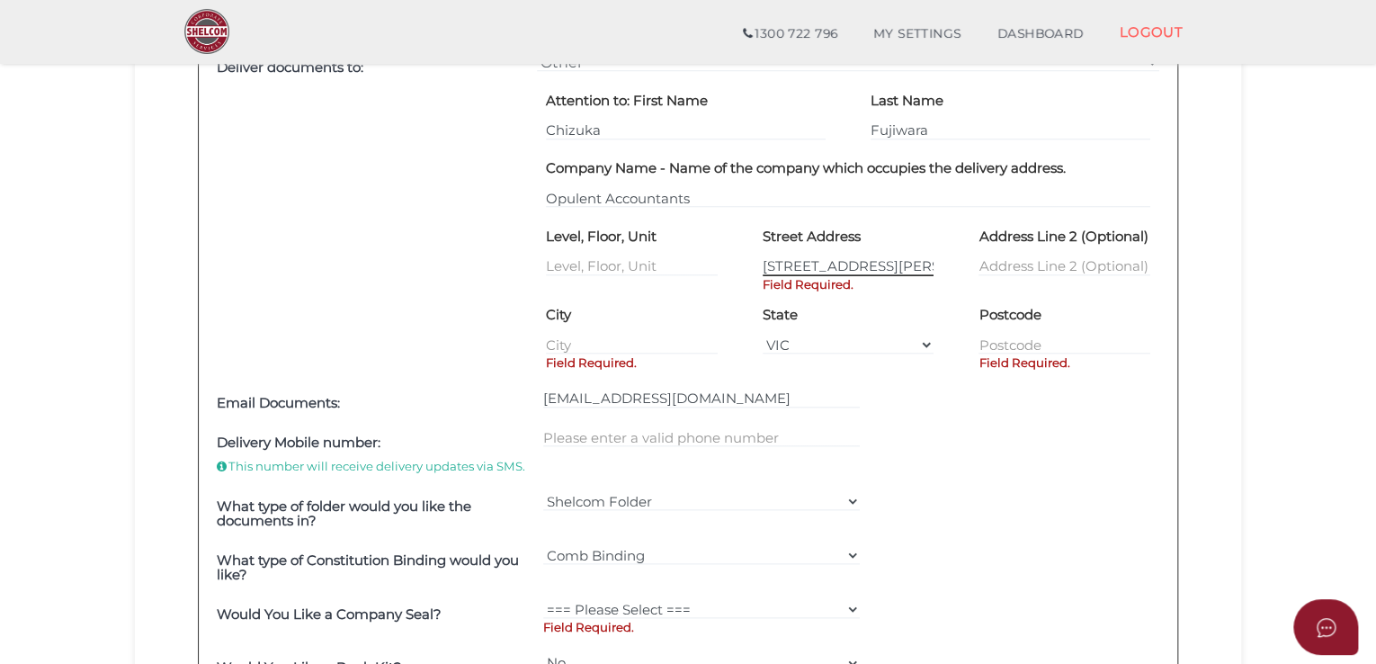
scroll to position [770, 0]
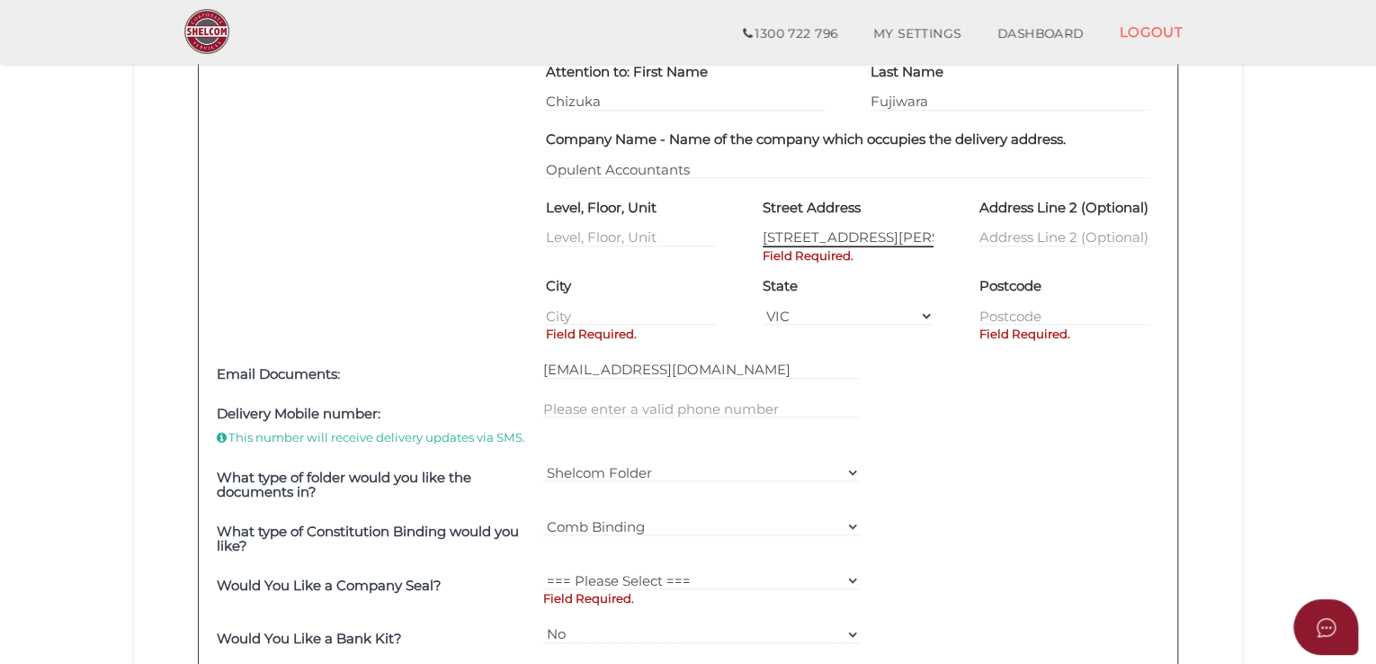
type input "22 Harker St"
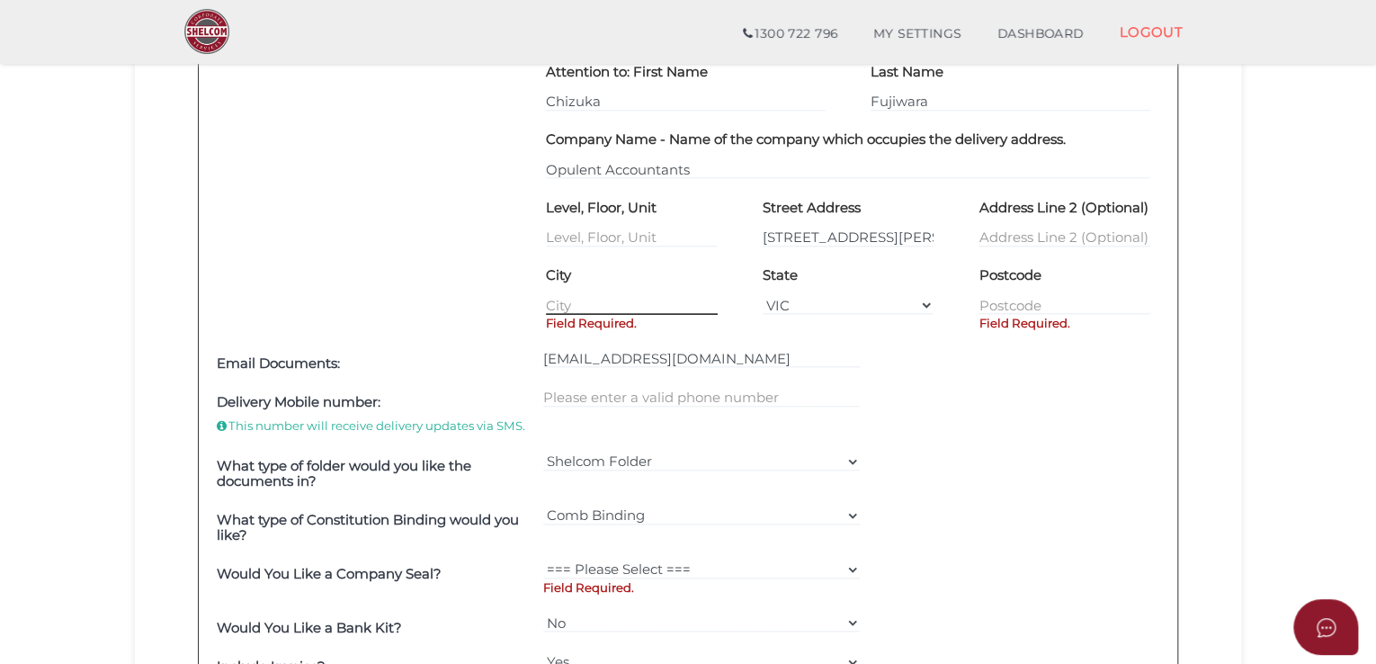
click at [617, 316] on div "City Field Required." at bounding box center [632, 288] width 172 height 55
type input "Burwood"
click at [1055, 303] on input "text" at bounding box center [1064, 305] width 172 height 20
type input "3125"
click at [251, 222] on div "Deliver documents to:" at bounding box center [372, 181] width 320 height 325
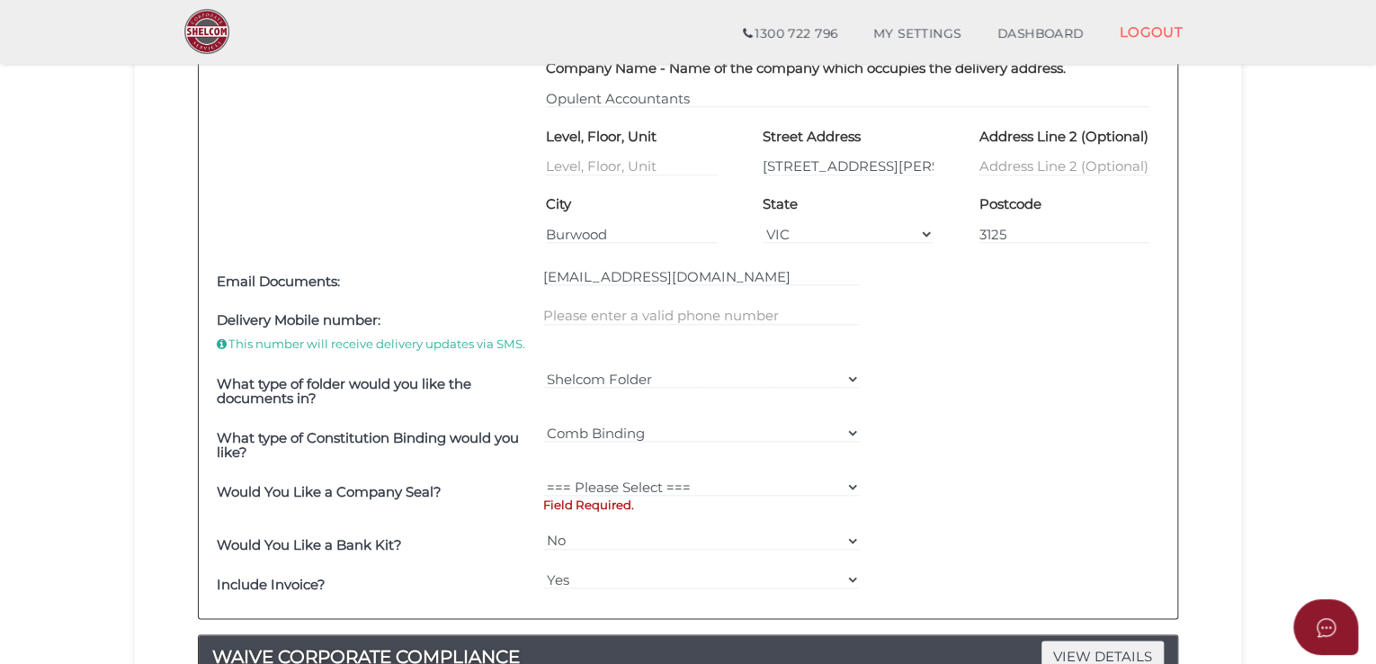
scroll to position [950, 0]
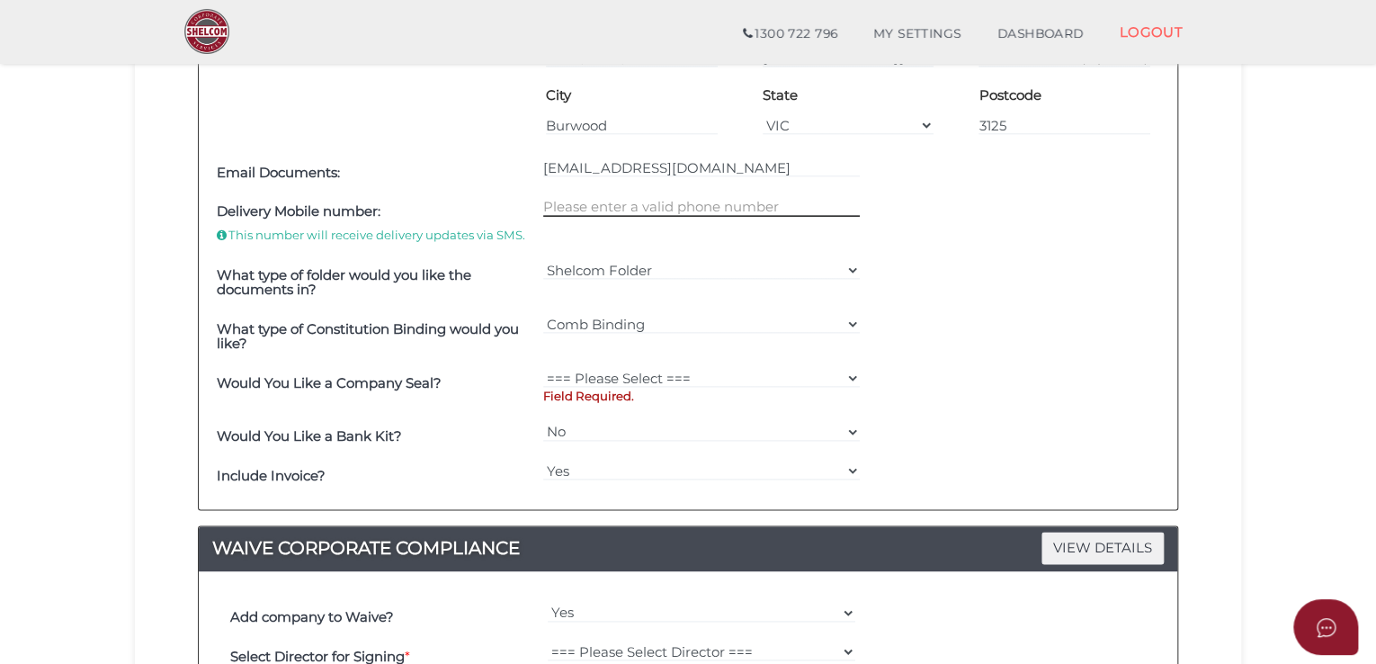
click at [579, 203] on input "text" at bounding box center [701, 207] width 317 height 20
type input "0481601014"
click at [612, 267] on select "Shelcom Folder === Please Select === Shelcom Folder Client Supplied Folder No F…" at bounding box center [701, 270] width 317 height 20
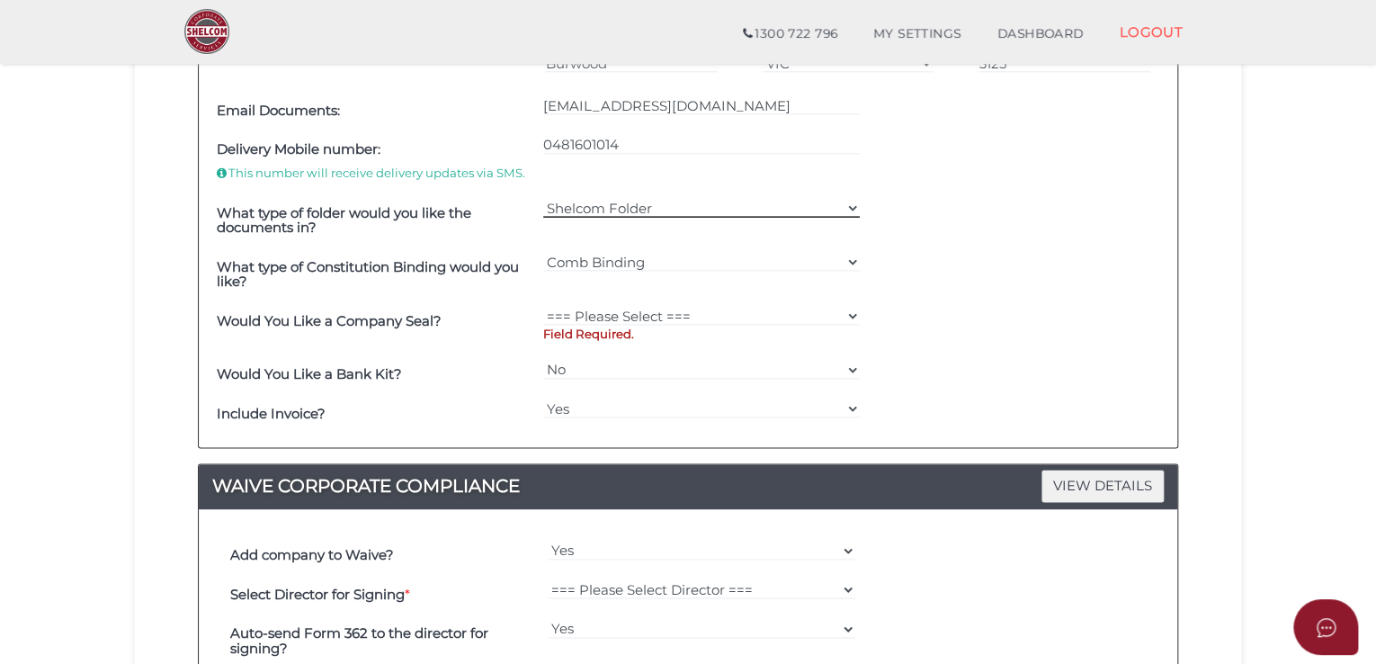
scroll to position [1040, 0]
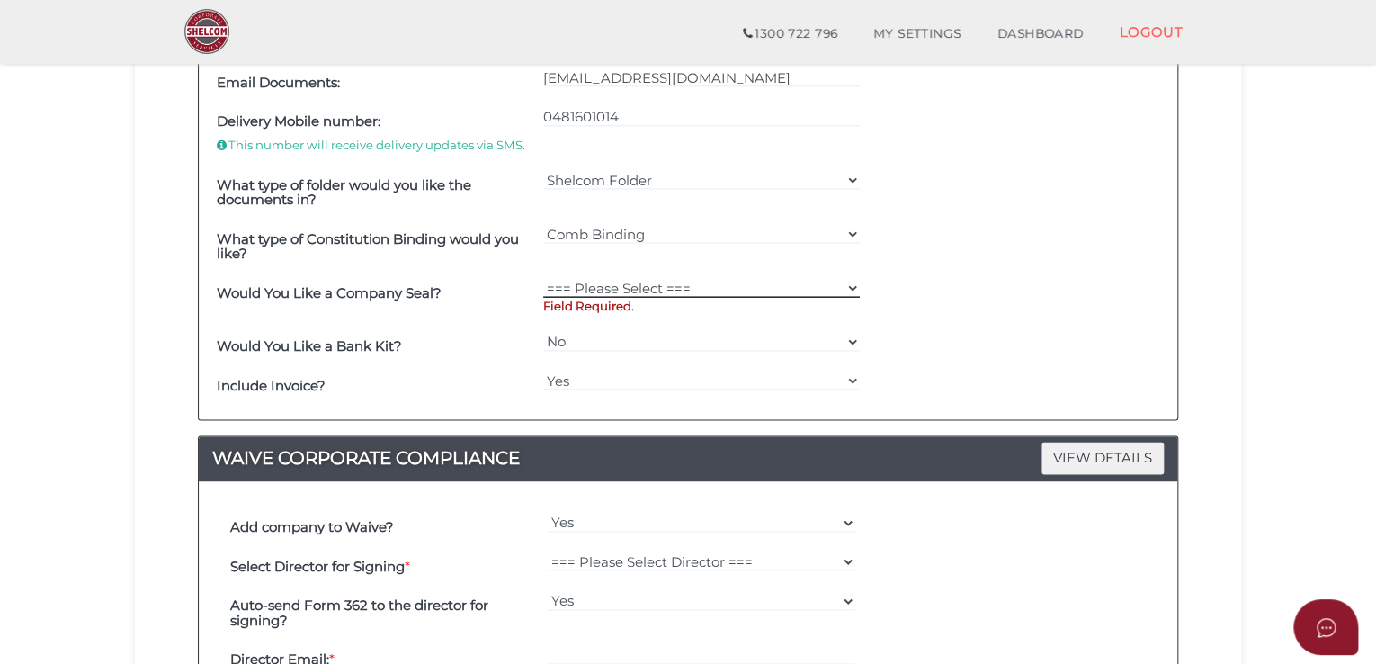
click at [568, 292] on select "=== Please Select === Fold Seal $50 No Seal" at bounding box center [701, 288] width 317 height 20
select select "0"
click at [543, 278] on select "=== Please Select === Fold Seal $50 No Seal" at bounding box center [701, 288] width 317 height 20
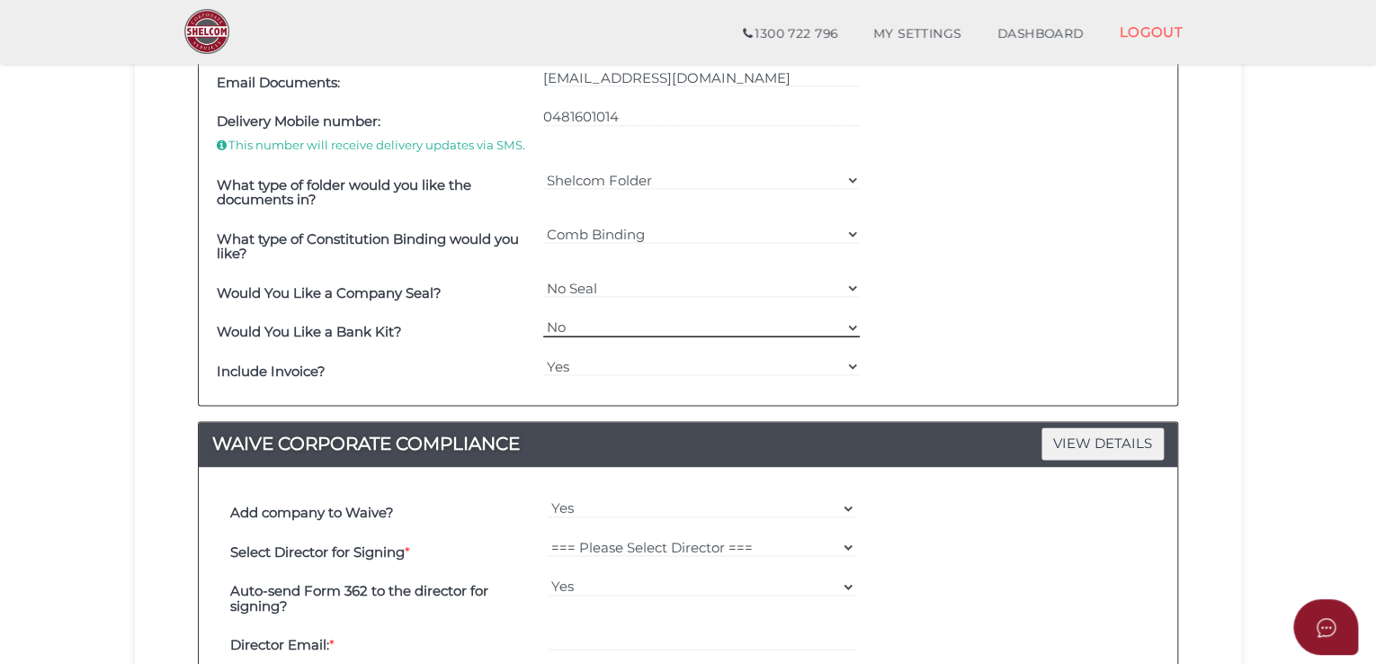
click at [612, 332] on select "Yes No" at bounding box center [701, 327] width 317 height 20
select select "Yes"
click at [543, 317] on select "Yes No" at bounding box center [701, 327] width 317 height 20
click at [1216, 361] on div "Order ID: 0589-FEq77 NOTES VIEW DETAILS Note Please kindly send the company fil…" at bounding box center [687, 127] width 1079 height 1857
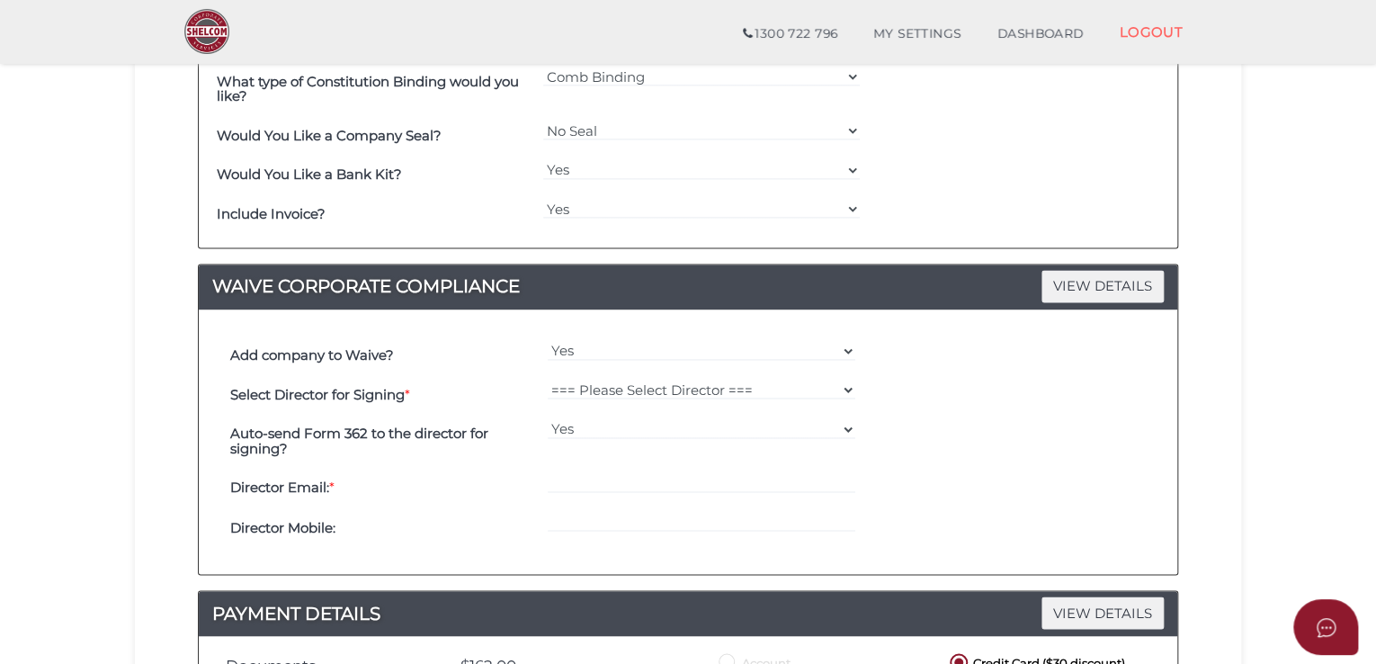
scroll to position [1219, 0]
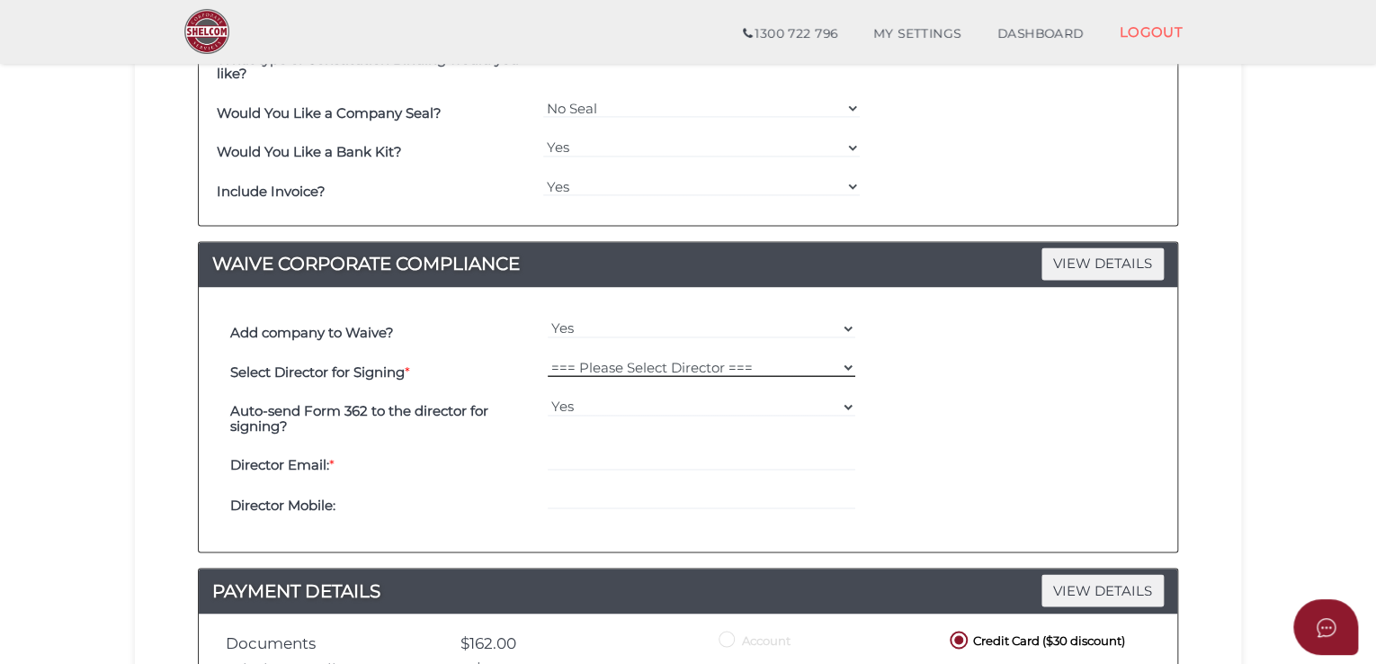
click at [608, 368] on select "=== Please Select Director === Thilanka Thisara Gunarathna Kahanda Kanattage Th…" at bounding box center [702, 367] width 308 height 20
select select "000026488"
click at [548, 357] on select "=== Please Select Director === Thilanka Thisara Gunarathna Kahanda Kanattage Th…" at bounding box center [702, 367] width 308 height 20
type input "Tisntis@yahoo.com.au"
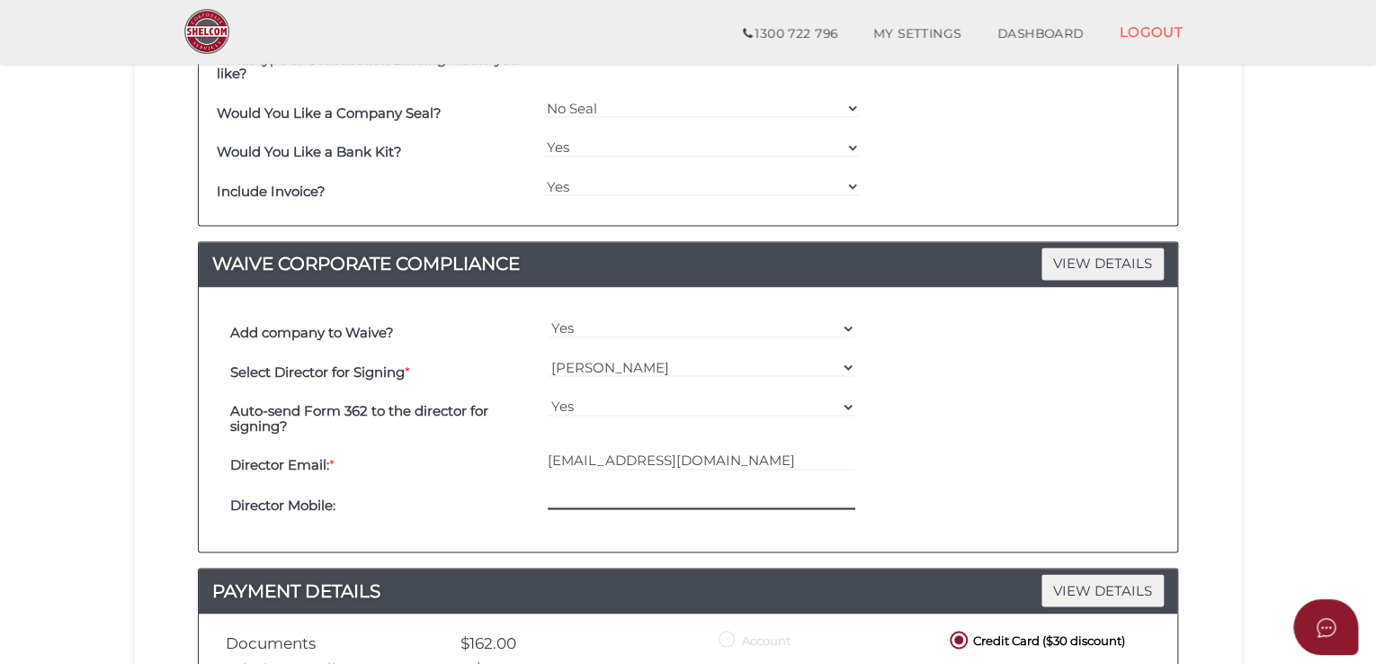
paste input "0422579885"
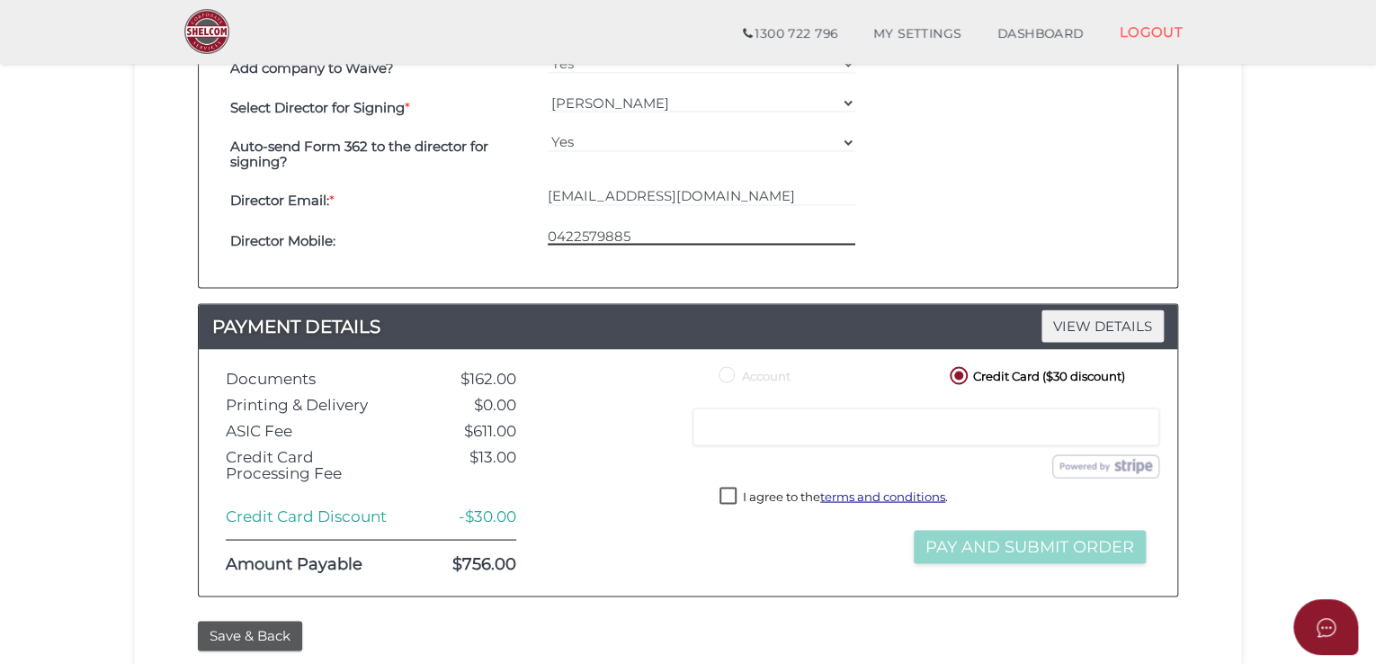
scroll to position [1628, 0]
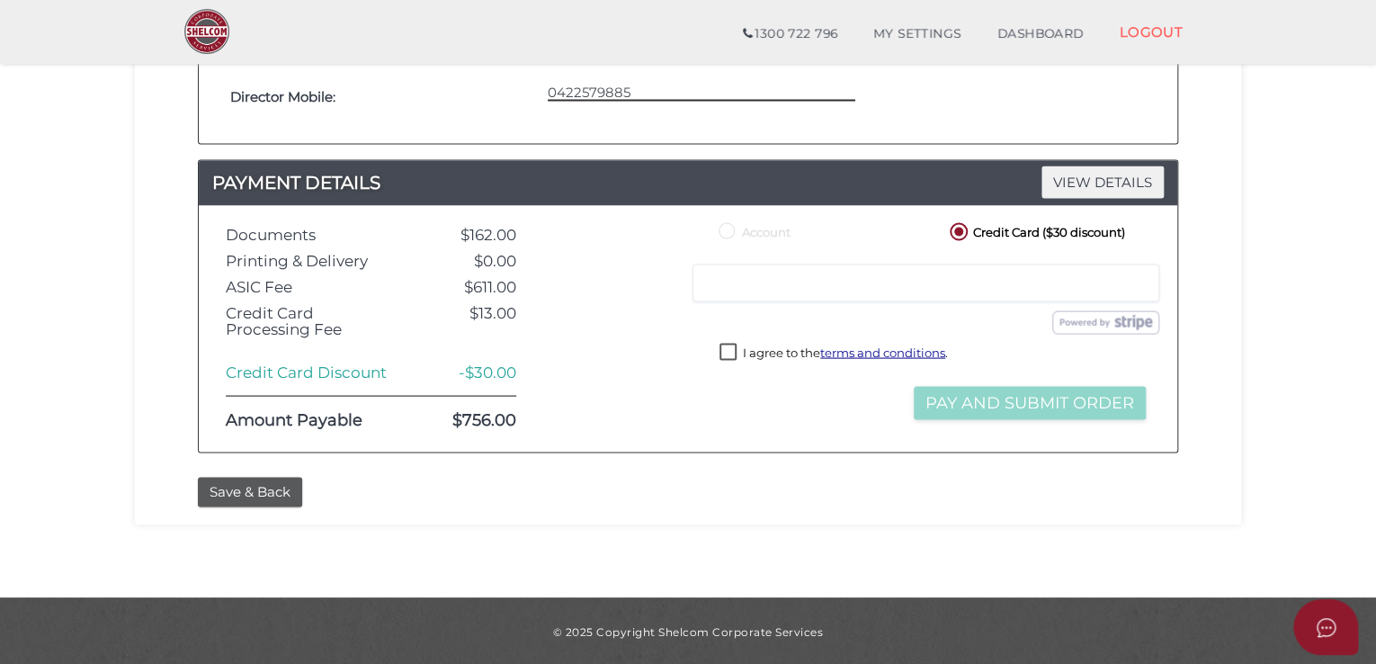
type input "0422579885"
click at [732, 363] on label "I agree to the terms and conditions ." at bounding box center [833, 354] width 228 height 22
checkbox input "true"
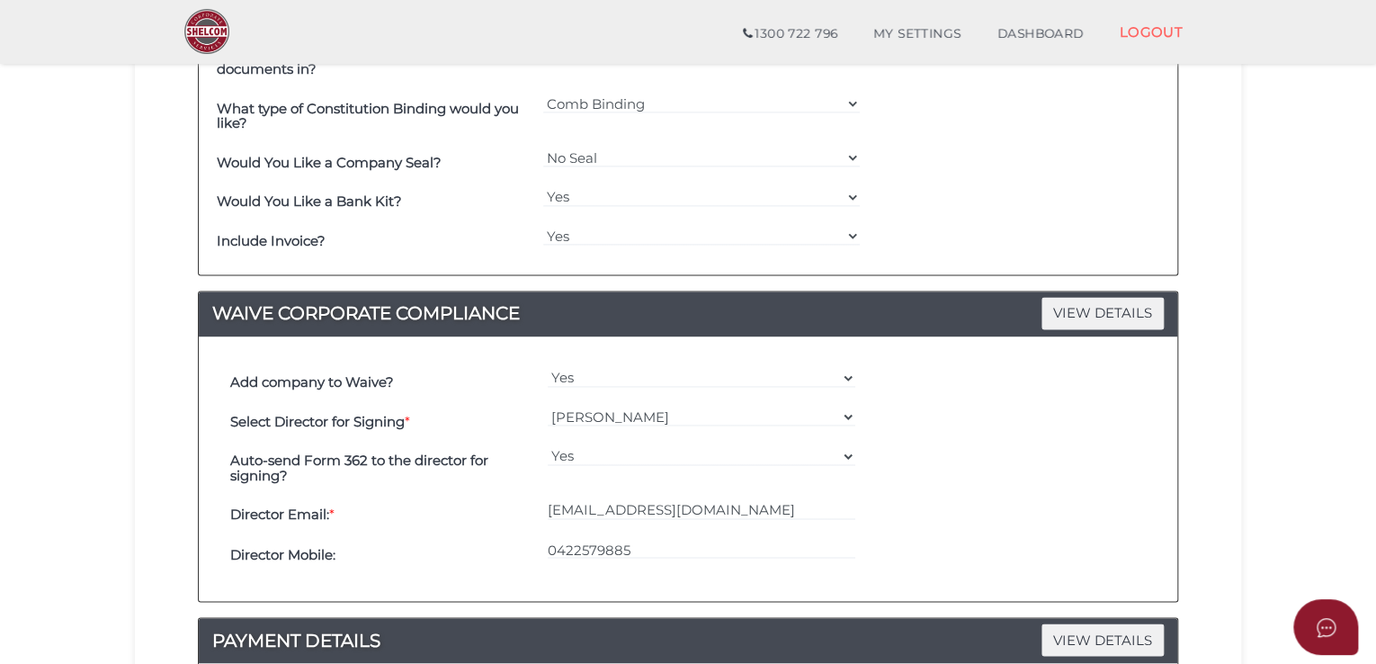
scroll to position [1529, 0]
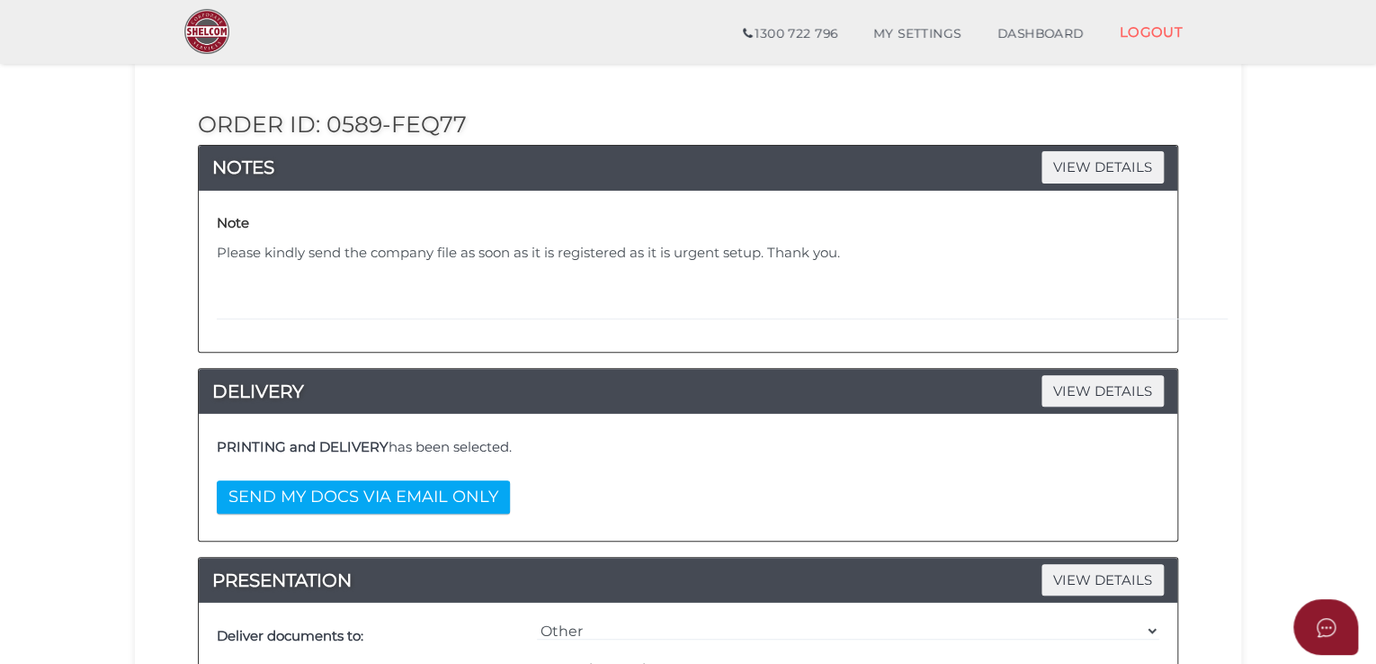
scroll to position [0, 0]
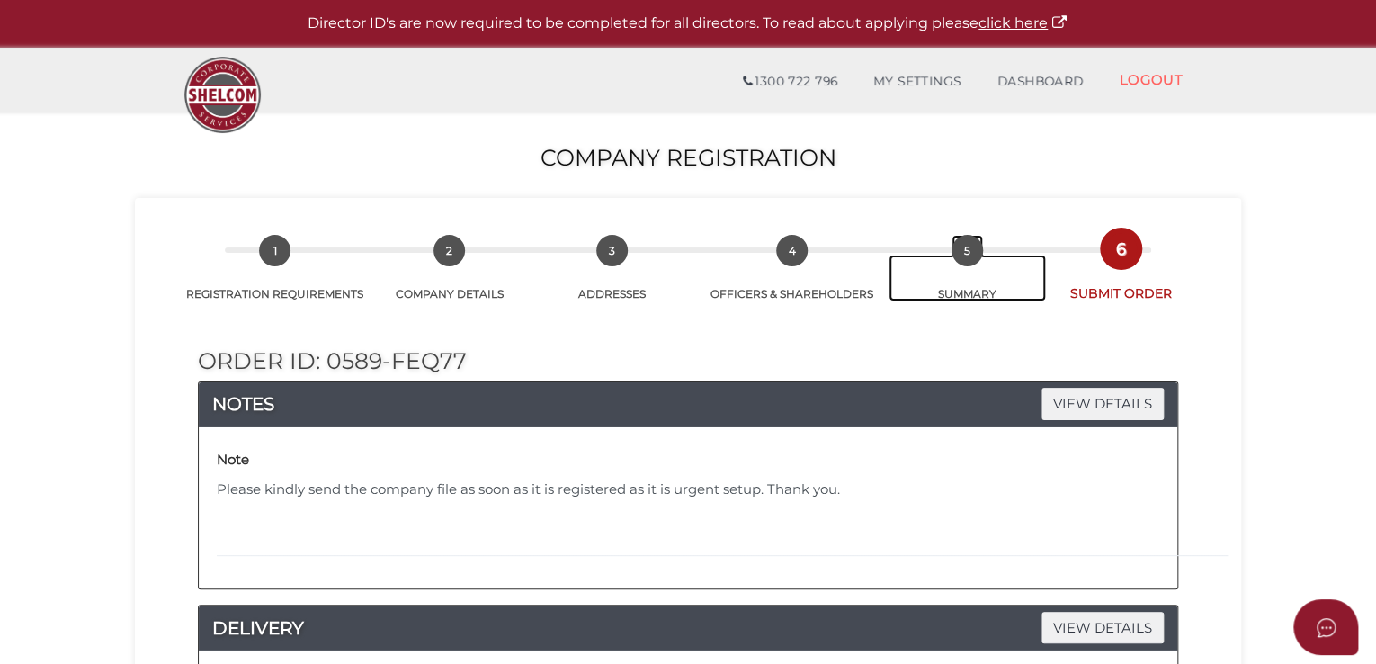
click at [969, 258] on span "5" at bounding box center [966, 250] width 31 height 31
click at [975, 292] on link "5 SUMMARY" at bounding box center [968, 278] width 158 height 47
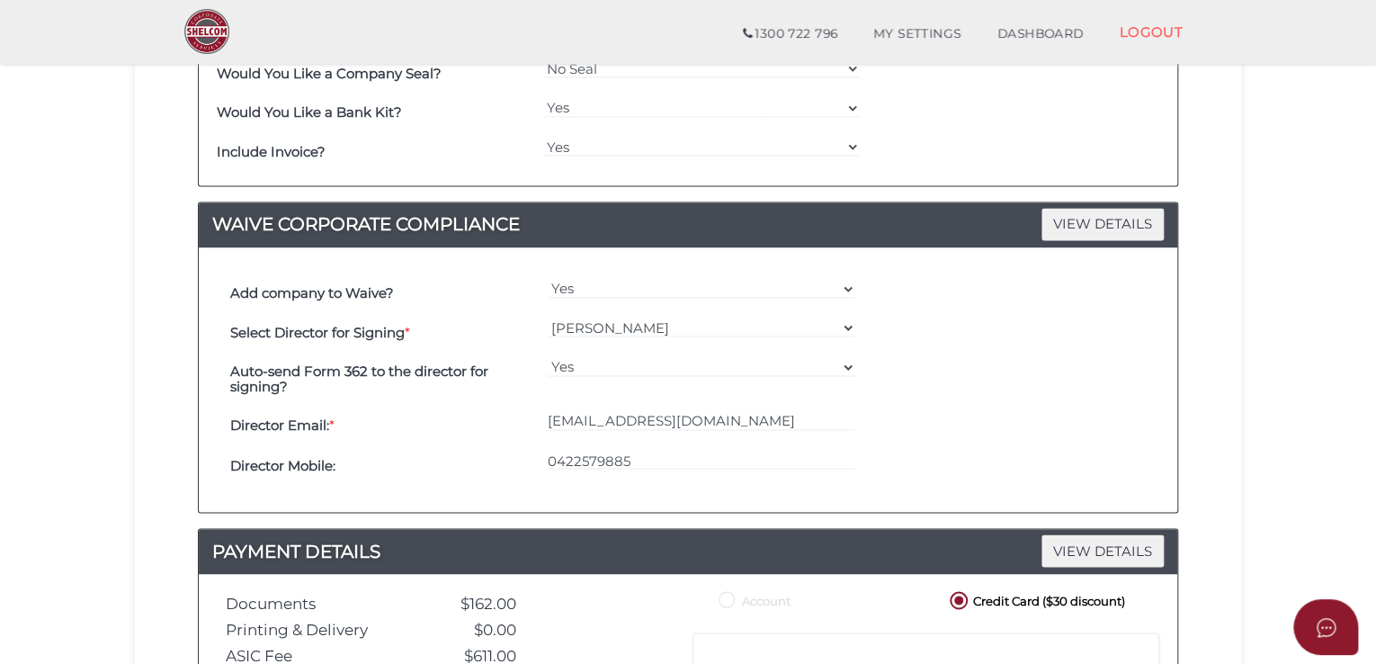
scroll to position [1628, 0]
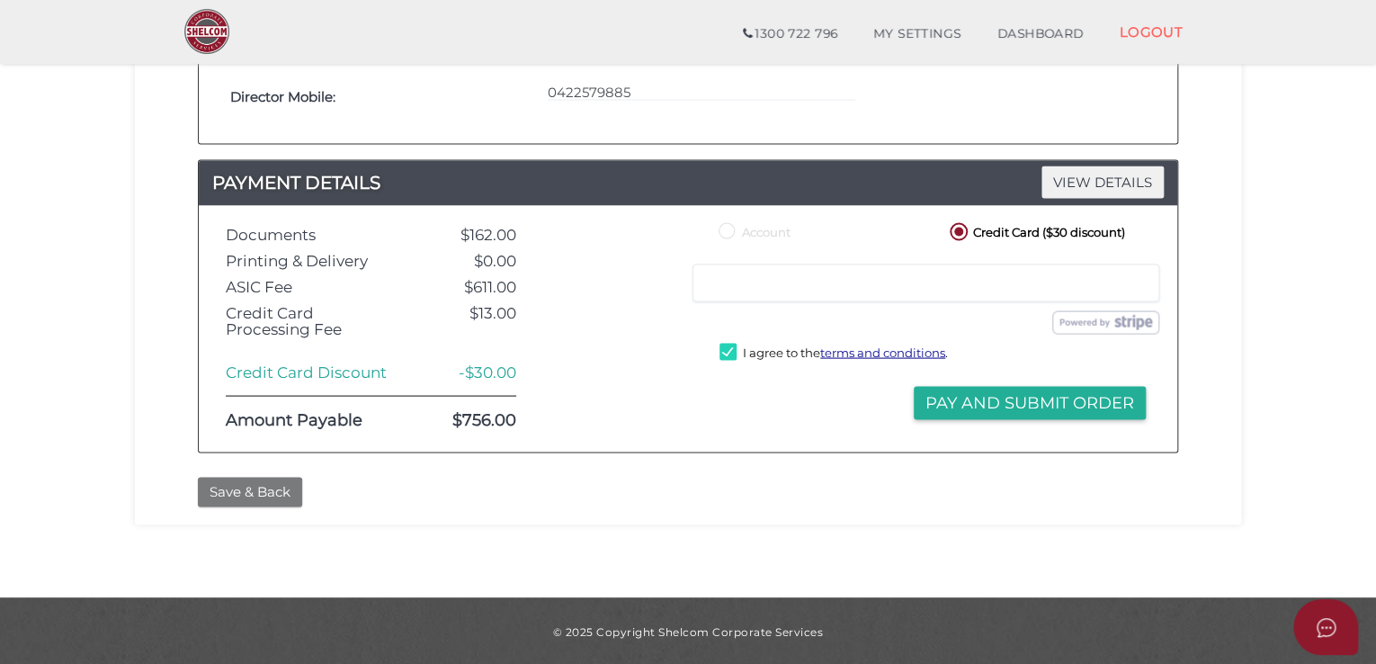
click at [242, 494] on button "Save & Back" at bounding box center [250, 492] width 104 height 30
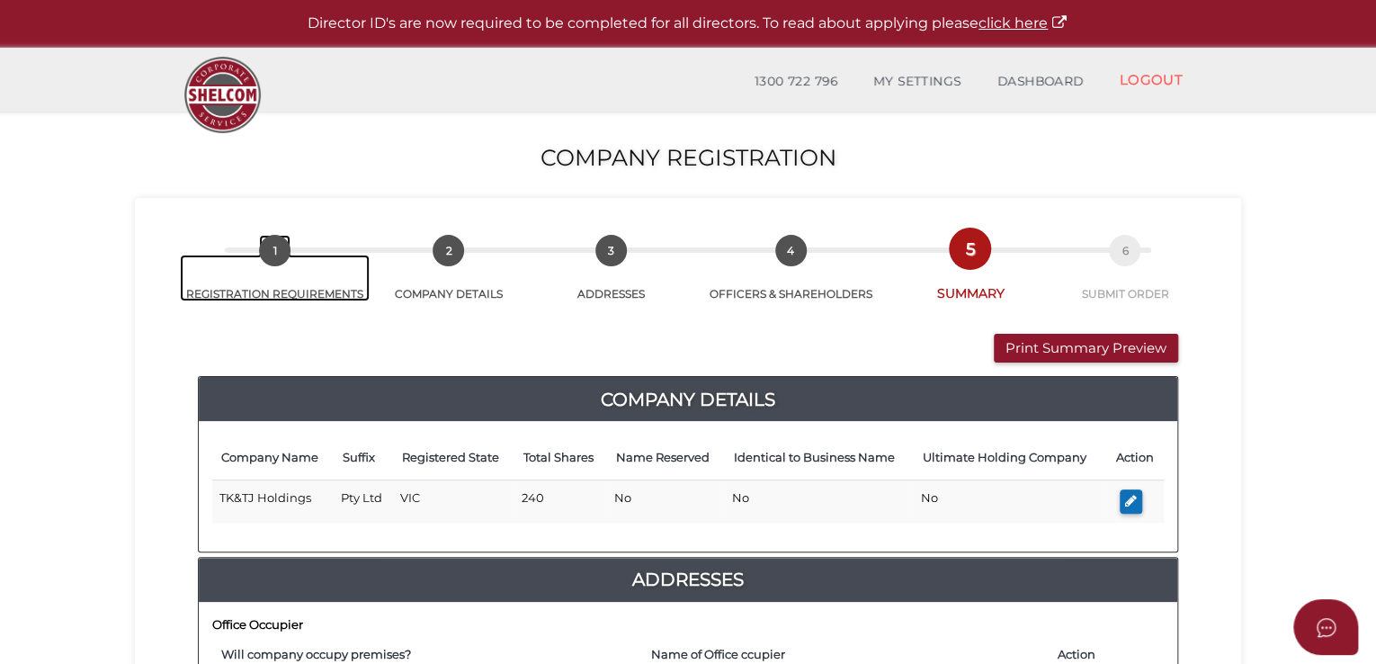
click at [324, 286] on link "1 REGISTRATION REQUIREMENTS" at bounding box center [275, 278] width 190 height 47
click at [272, 258] on span "1" at bounding box center [274, 250] width 31 height 31
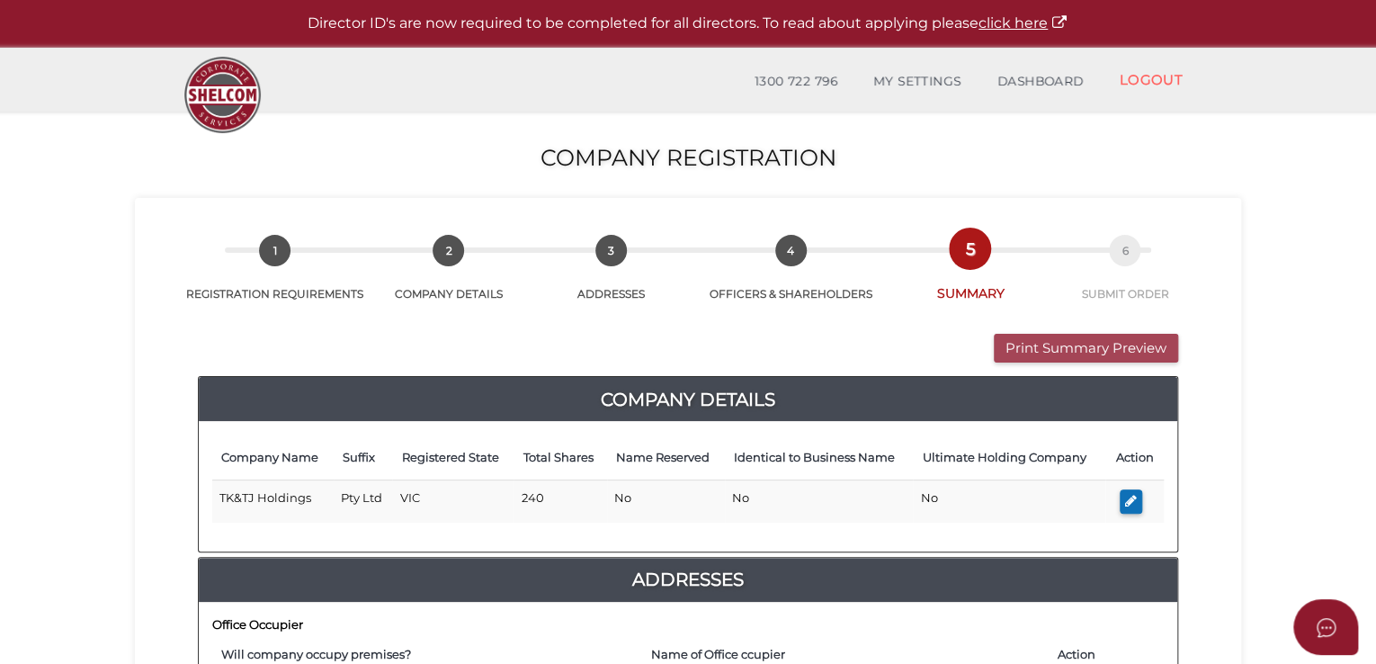
click at [1048, 341] on button "Print Summary Preview" at bounding box center [1086, 349] width 184 height 30
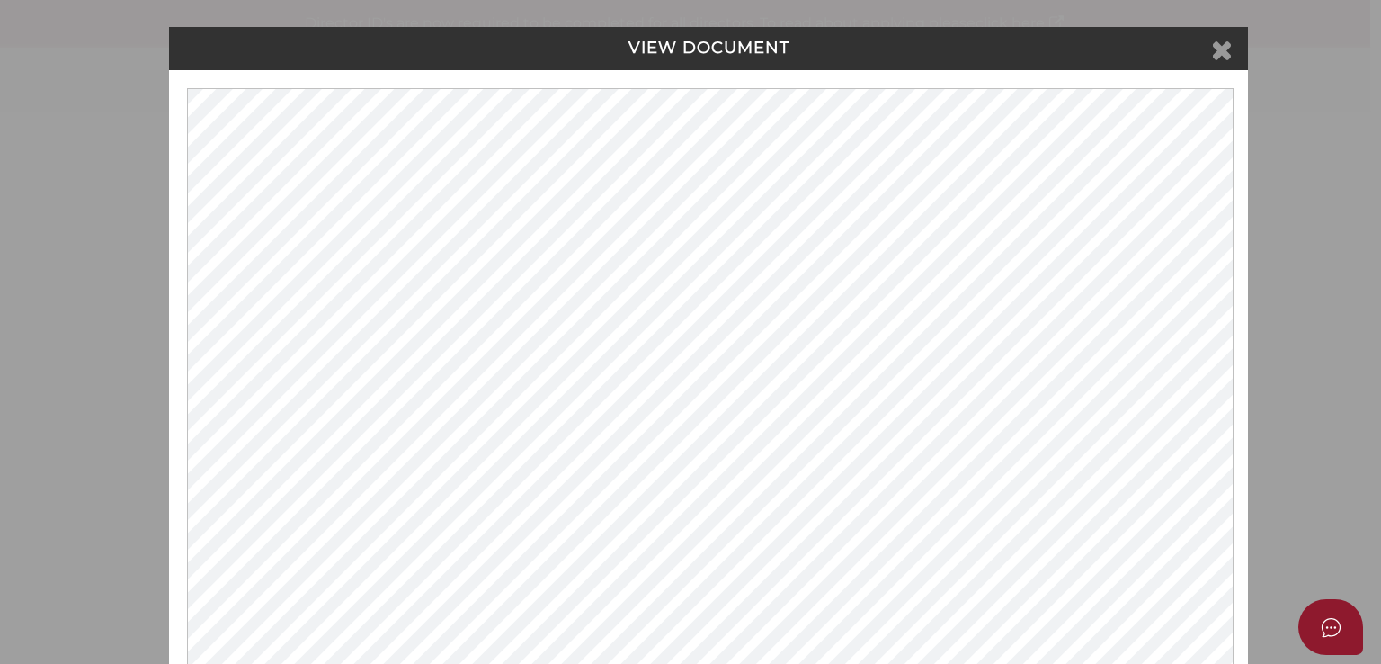
click at [1219, 42] on icon at bounding box center [1222, 49] width 22 height 27
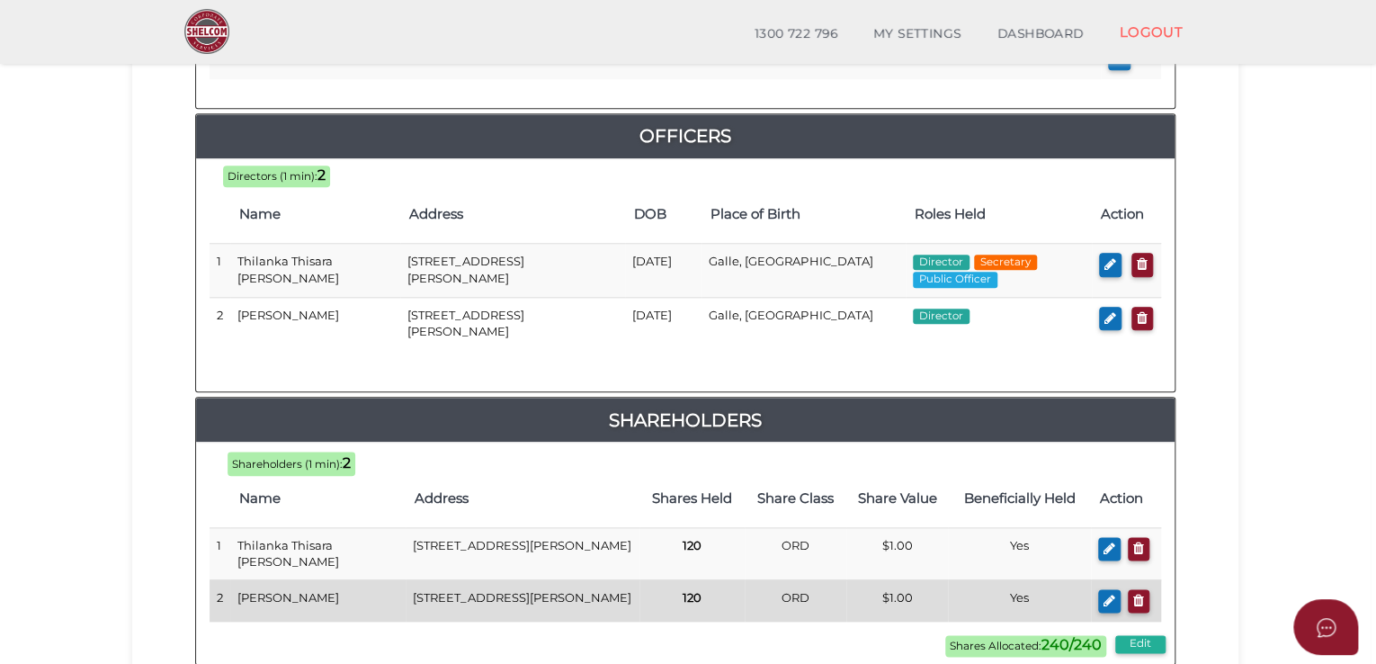
scroll to position [989, 0]
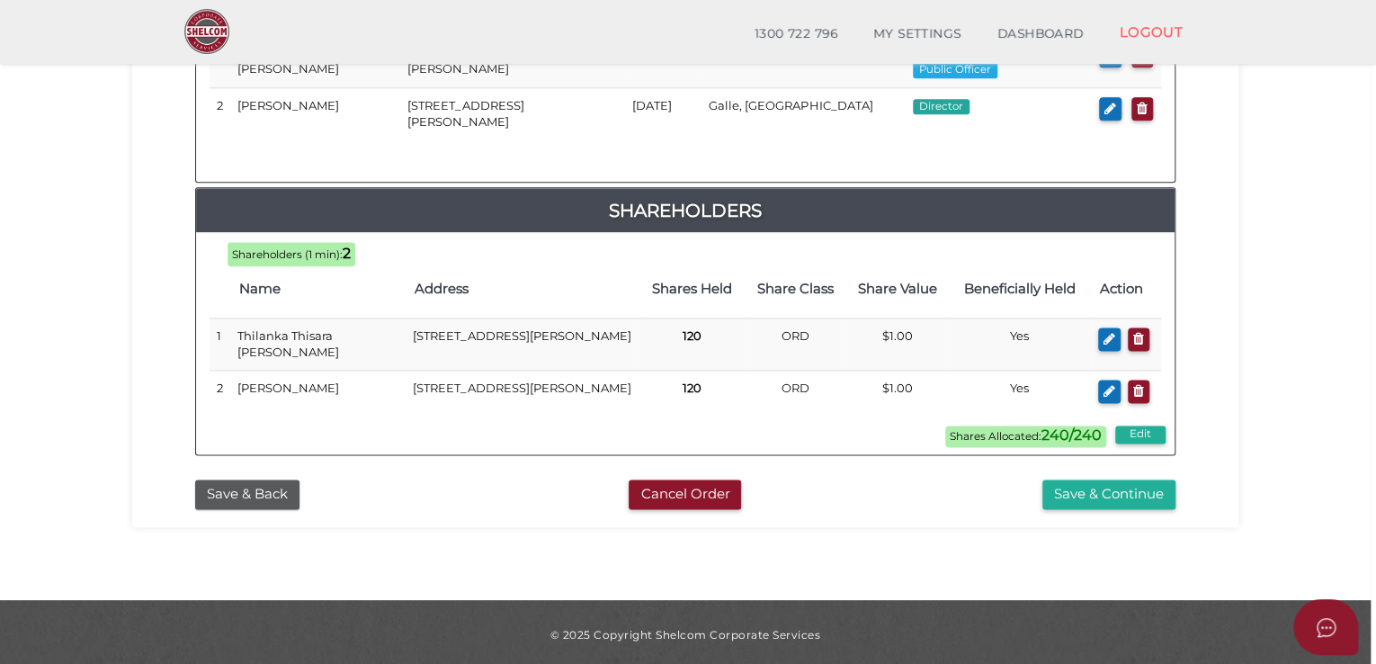
click at [1113, 509] on button "Save & Continue" at bounding box center [1108, 494] width 133 height 30
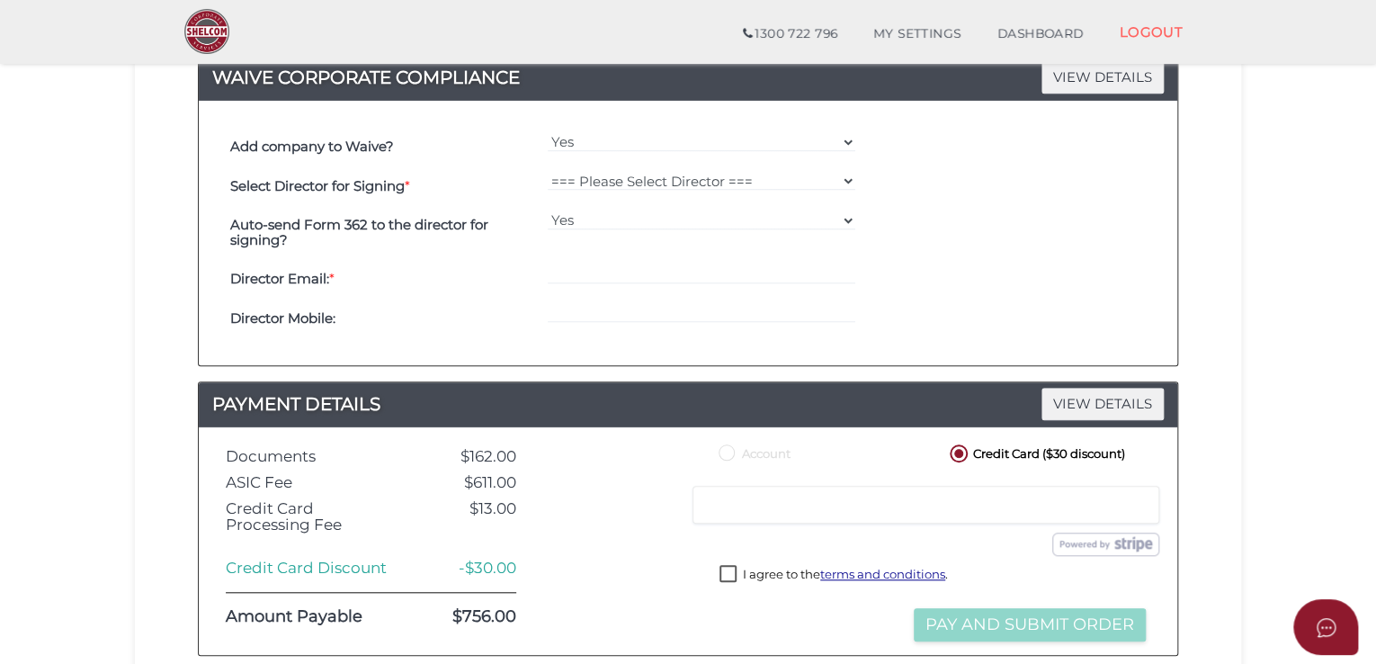
scroll to position [540, 0]
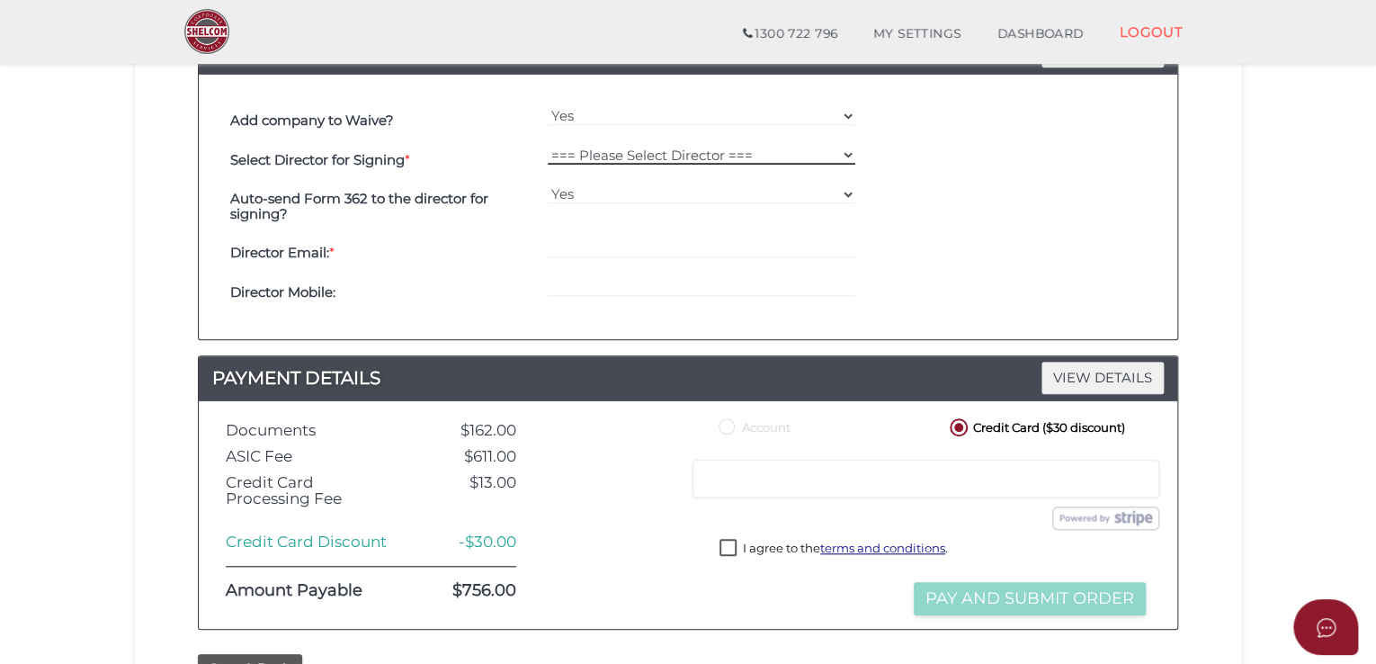
click at [660, 162] on select "=== Please Select Director === Thilanka Thisara [PERSON_NAME] [PERSON_NAME]" at bounding box center [702, 155] width 308 height 20
select select "000026488"
click at [548, 145] on select "=== Please Select Director === Thilanka Thisara [PERSON_NAME] [PERSON_NAME]" at bounding box center [702, 155] width 308 height 20
type input "[EMAIL_ADDRESS][DOMAIN_NAME]"
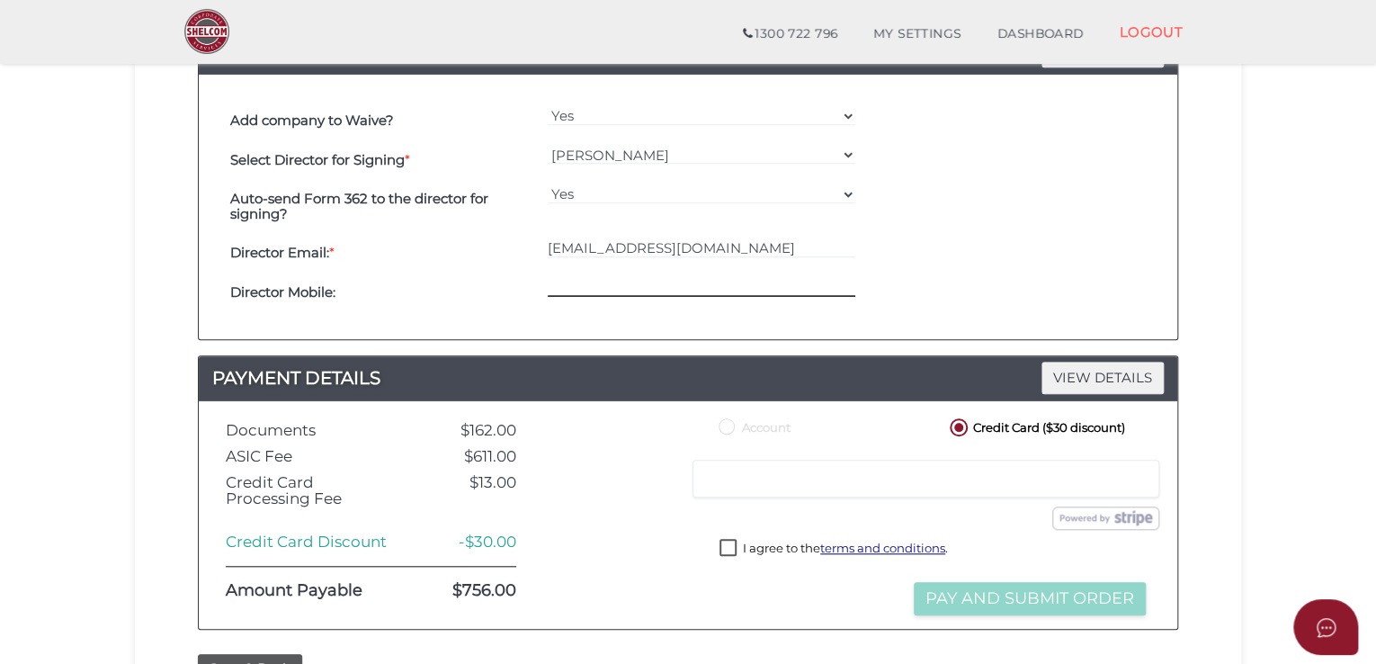
click at [585, 283] on input "tel" at bounding box center [702, 287] width 308 height 20
paste input "0422579885"
type input "0422579885"
click at [735, 561] on label "I agree to the terms and conditions ." at bounding box center [833, 550] width 228 height 22
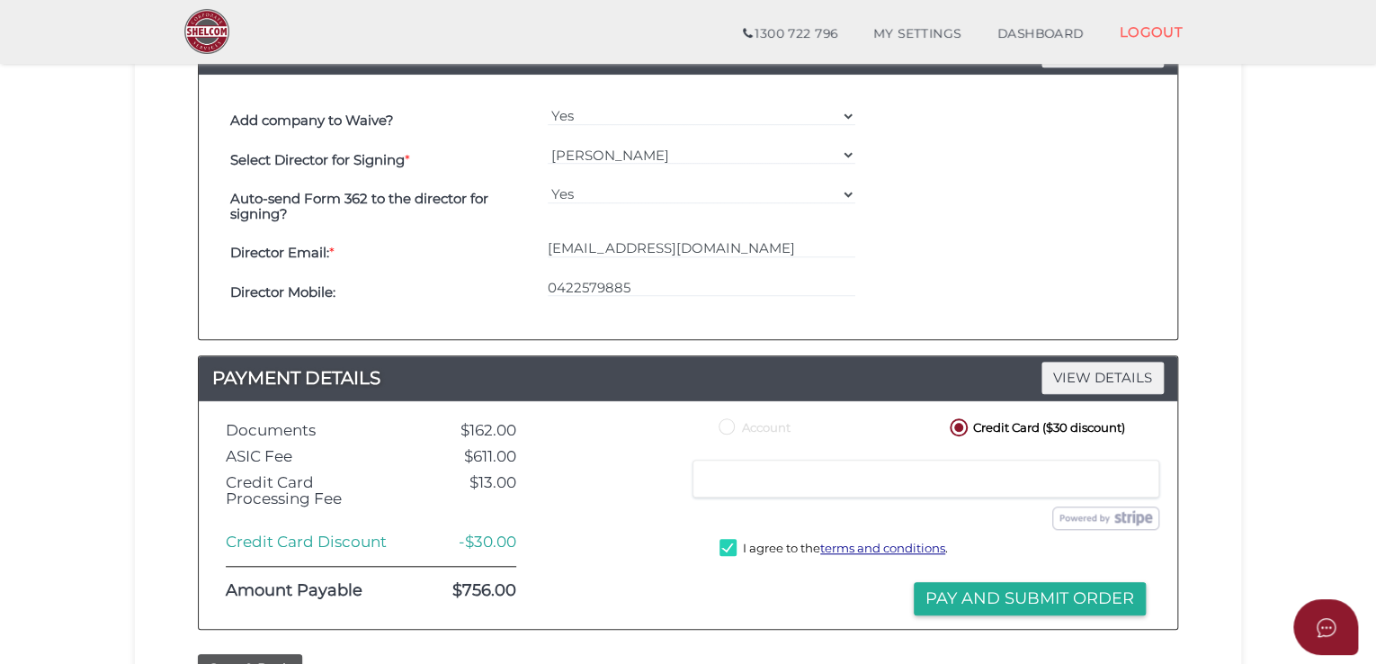
click at [1292, 407] on section "Company Registration fbeb1354afabc08cc8cd95e4bd2dfdee 1 REGISTRATION REQUIREMEN…" at bounding box center [688, 141] width 1376 height 1267
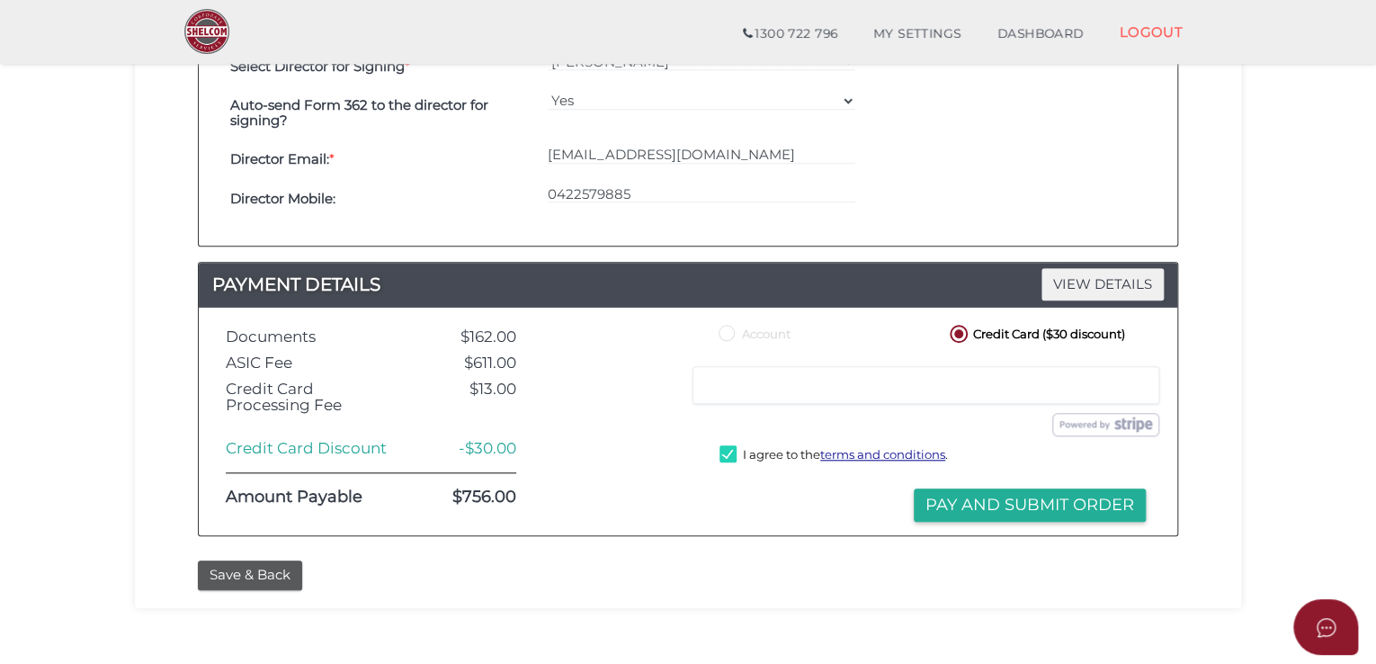
scroll to position [736, 0]
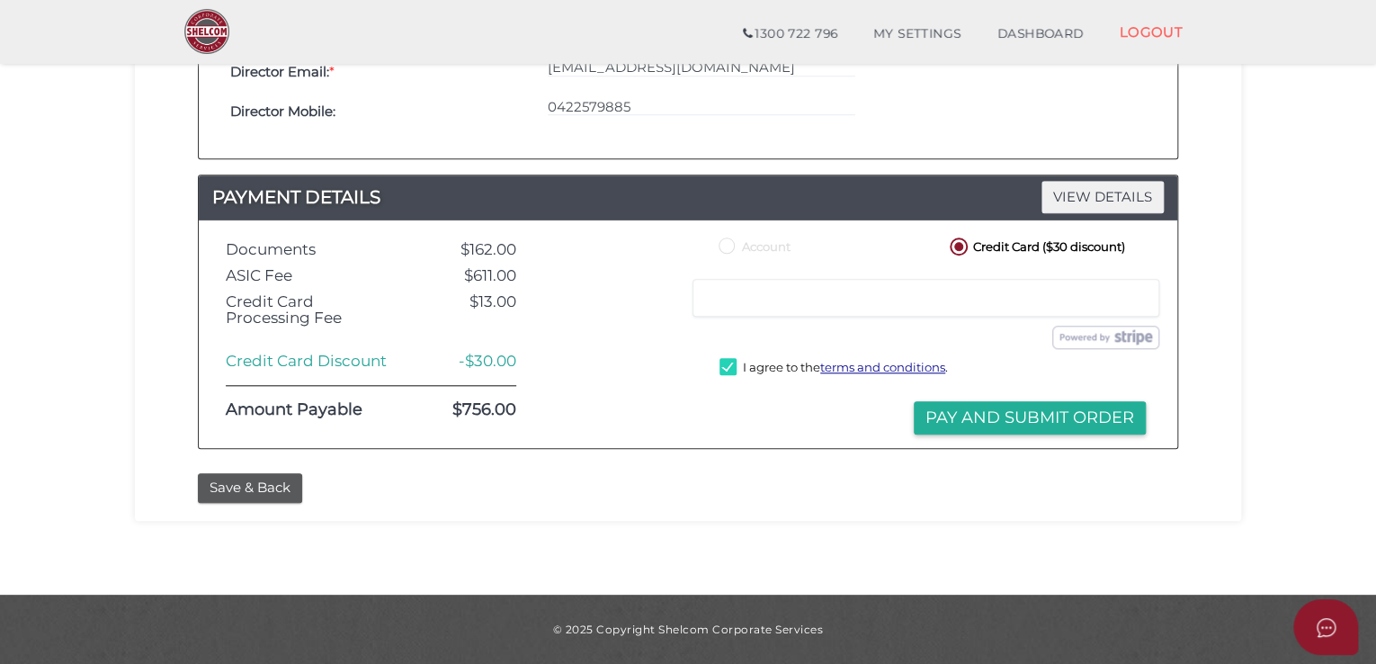
click at [303, 353] on div "Credit Card Discount" at bounding box center [313, 361] width 202 height 17
click at [728, 368] on label "I agree to the terms and conditions ." at bounding box center [833, 369] width 228 height 22
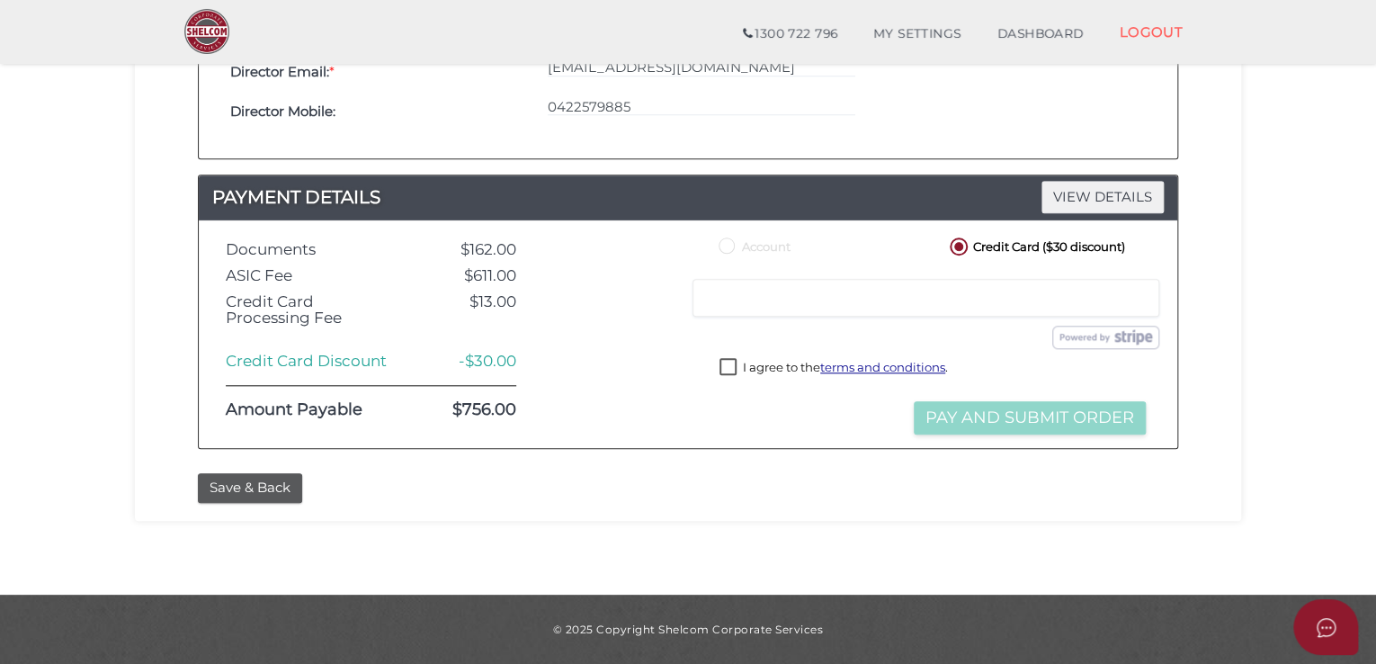
click at [724, 369] on label "I agree to the terms and conditions ." at bounding box center [833, 369] width 228 height 22
checkbox input "true"
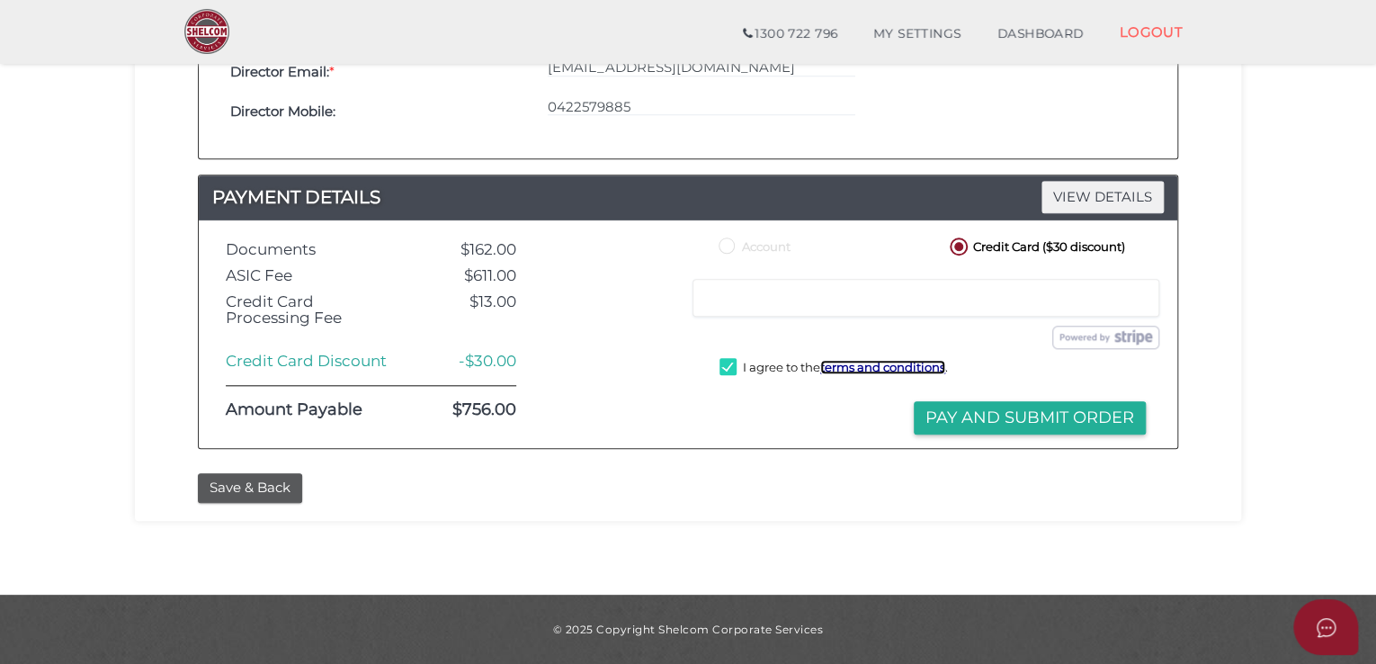
click at [871, 370] on u "terms and conditions" at bounding box center [882, 367] width 125 height 14
click at [683, 419] on div at bounding box center [616, 334] width 172 height 201
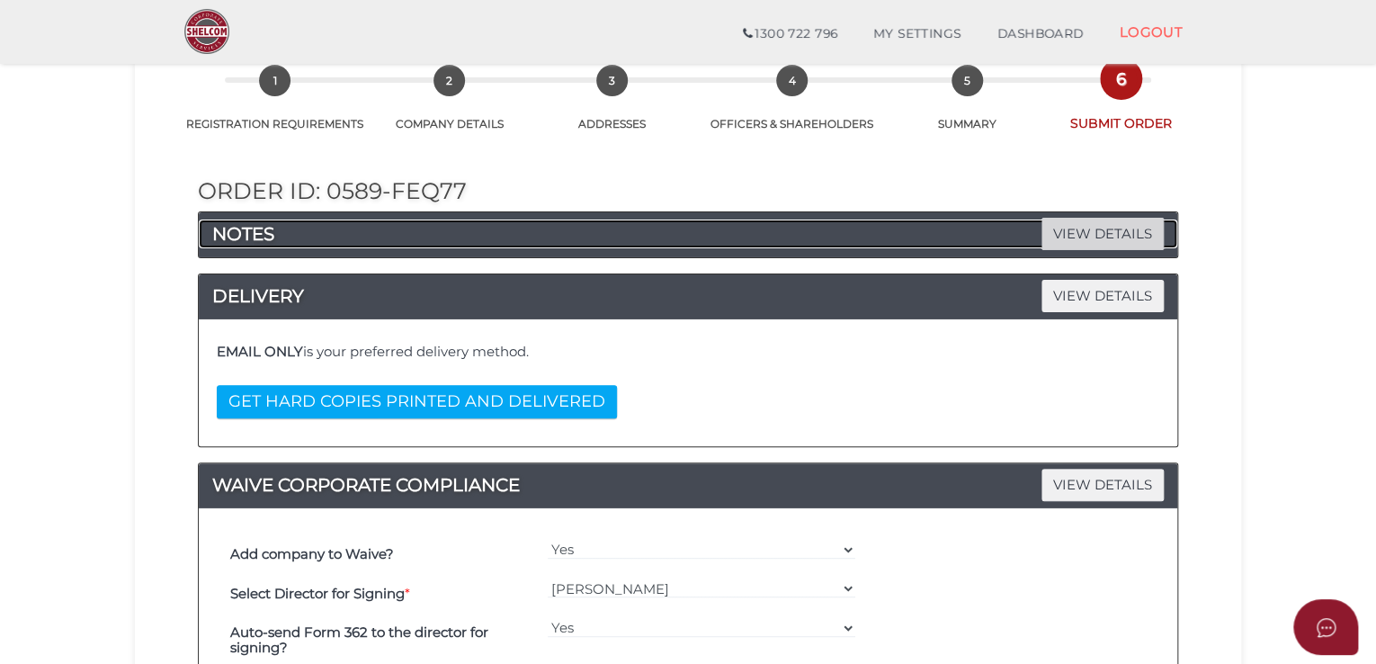
click at [1125, 245] on span "VIEW DETAILS" at bounding box center [1102, 233] width 122 height 31
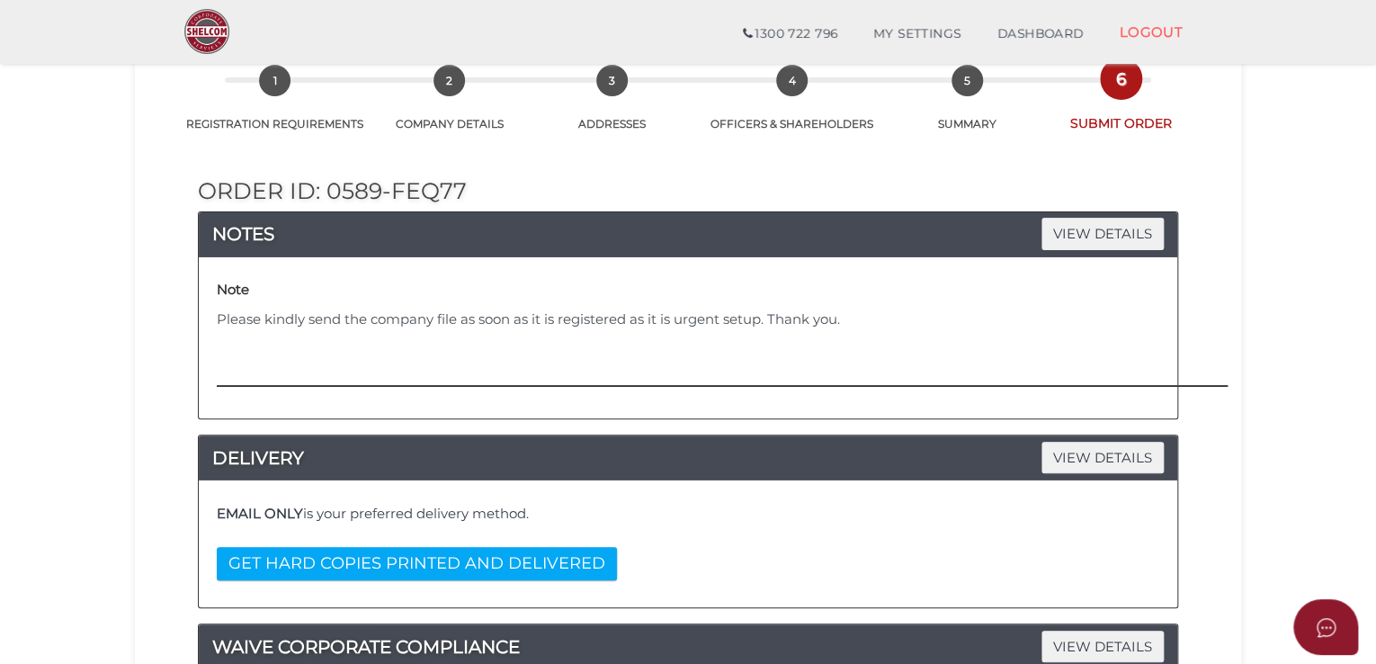
click at [738, 317] on textarea "Please kindly send the company file as soon as it is registered as it is urgent…" at bounding box center [823, 347] width 1212 height 77
click at [695, 375] on textarea "Please kindly send the company file as soon as it is registered as it is urgent…" at bounding box center [823, 347] width 1212 height 77
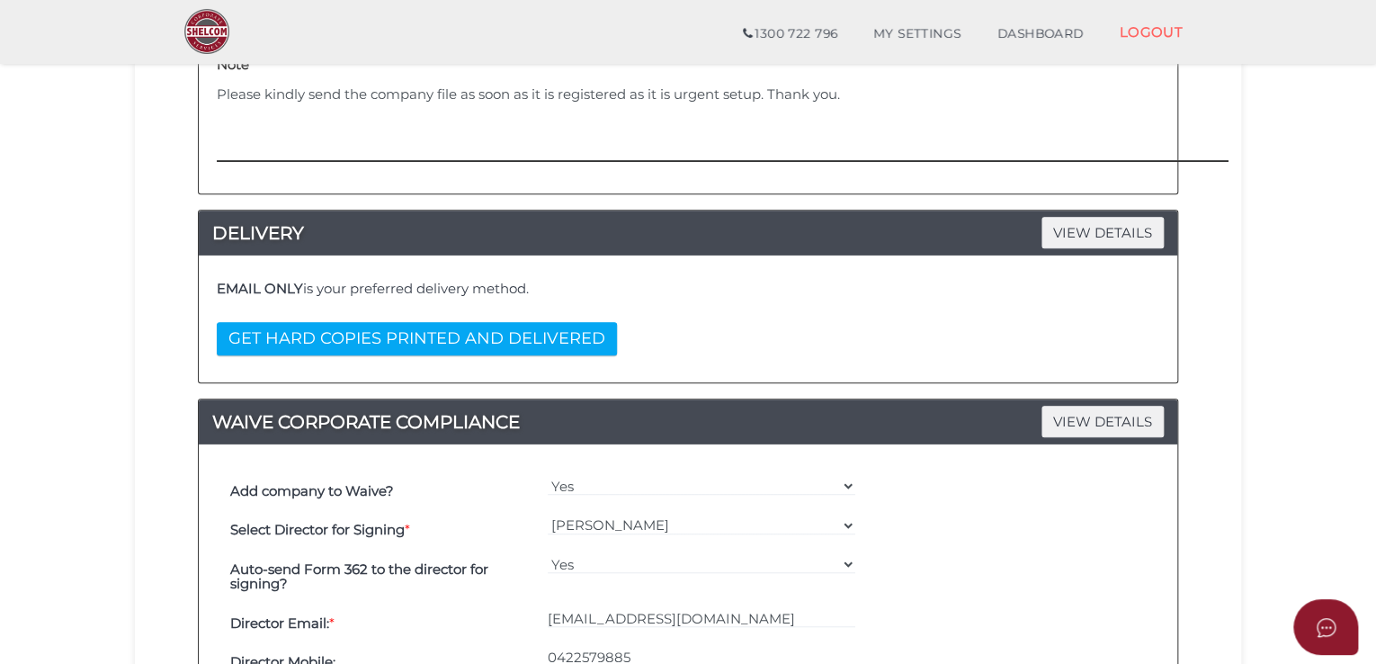
scroll to position [466, 0]
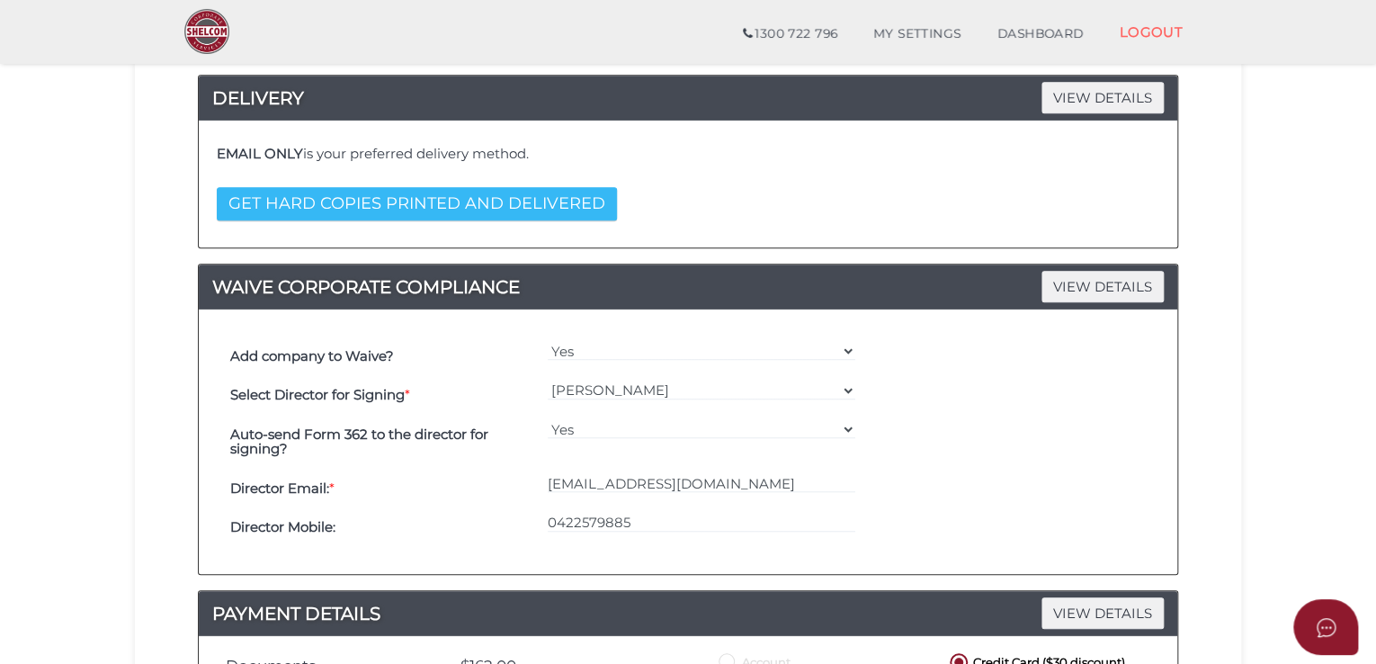
click at [350, 208] on button "GET HARD COPIES PRINTED AND DELIVERED" at bounding box center [417, 203] width 400 height 33
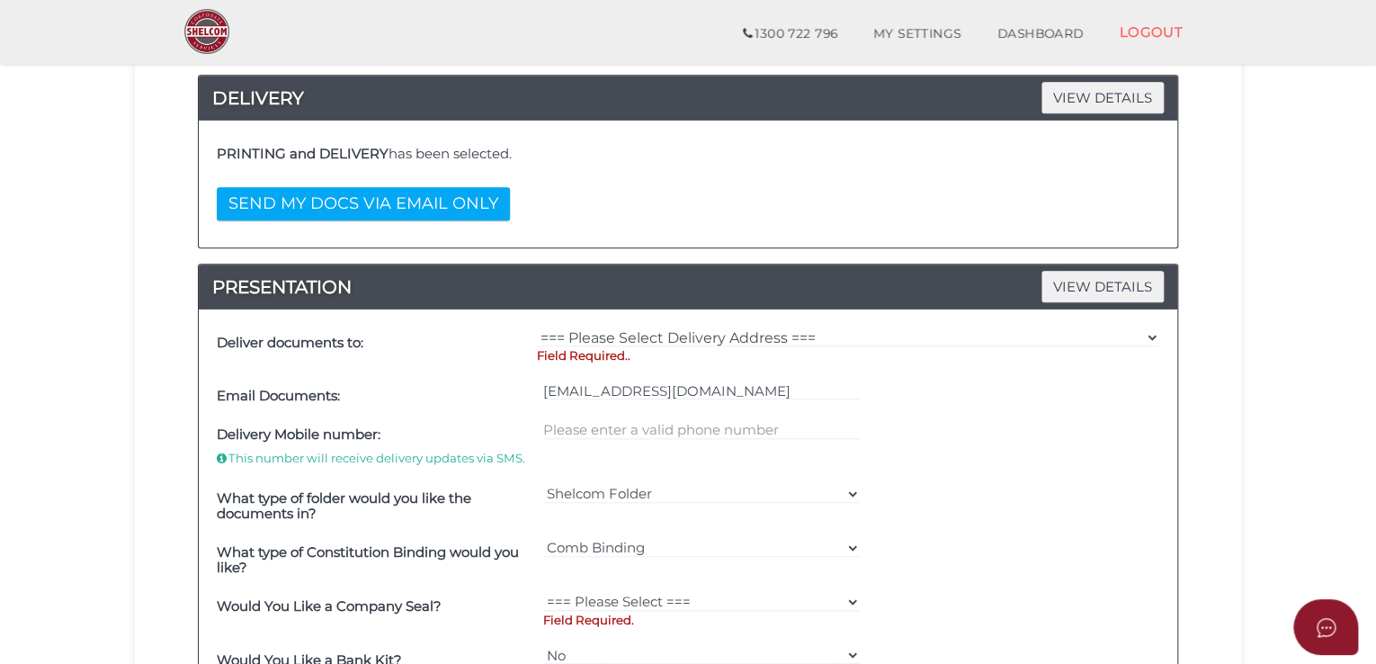
click at [1291, 251] on section "Company Registration fbeb1354afabc08cc8cd95e4bd2dfdee 1 REGISTRATION REQUIREMEN…" at bounding box center [688, 548] width 1376 height 1932
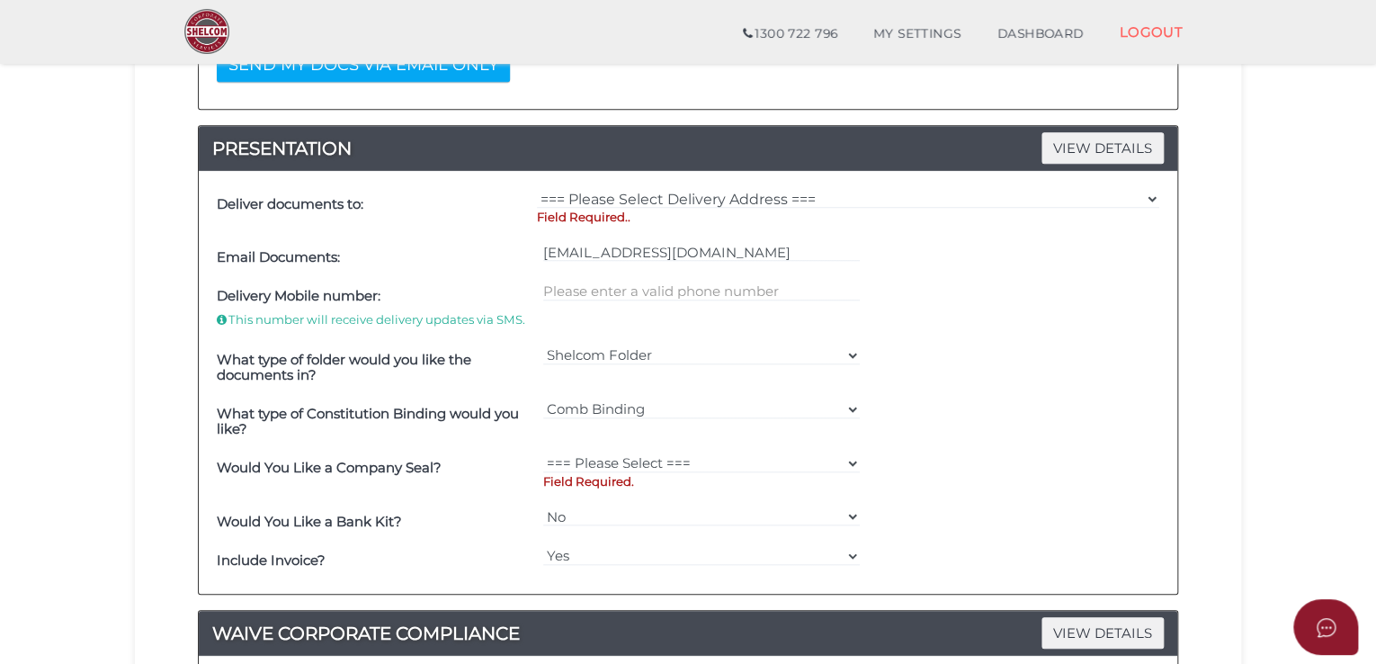
scroll to position [646, 0]
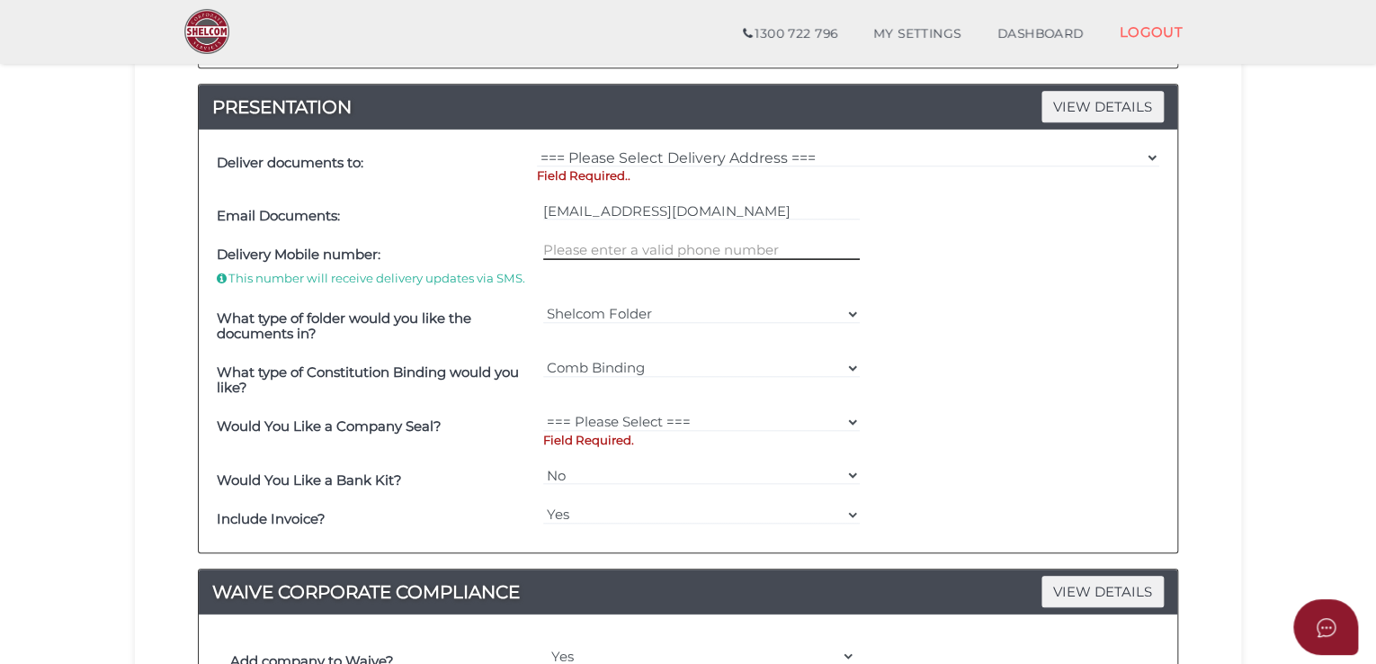
click at [656, 249] on input "text" at bounding box center [701, 250] width 317 height 20
click at [686, 415] on select "=== Please Select === Fold Seal $50 No Seal" at bounding box center [701, 422] width 317 height 20
select select "0"
click at [543, 412] on select "=== Please Select === Fold Seal $50 No Seal" at bounding box center [701, 422] width 317 height 20
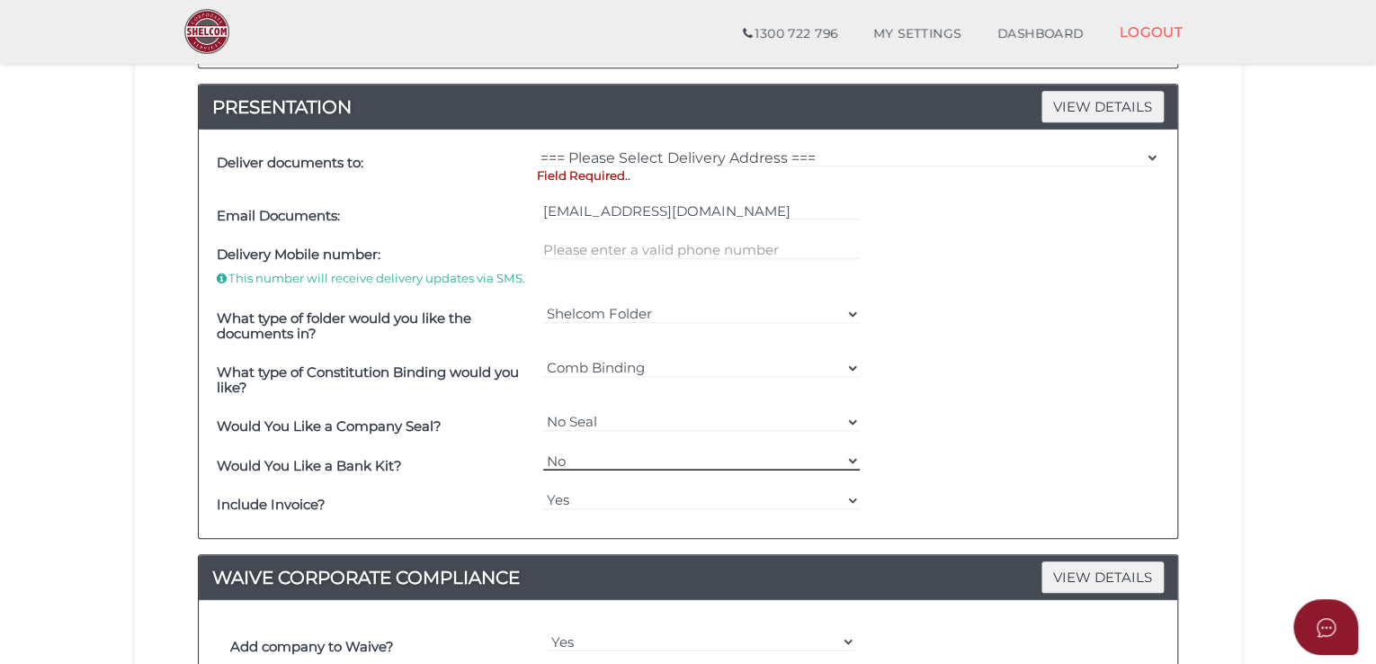
click at [564, 455] on select "Yes No" at bounding box center [701, 461] width 317 height 20
click at [543, 451] on select "Yes No" at bounding box center [701, 461] width 317 height 20
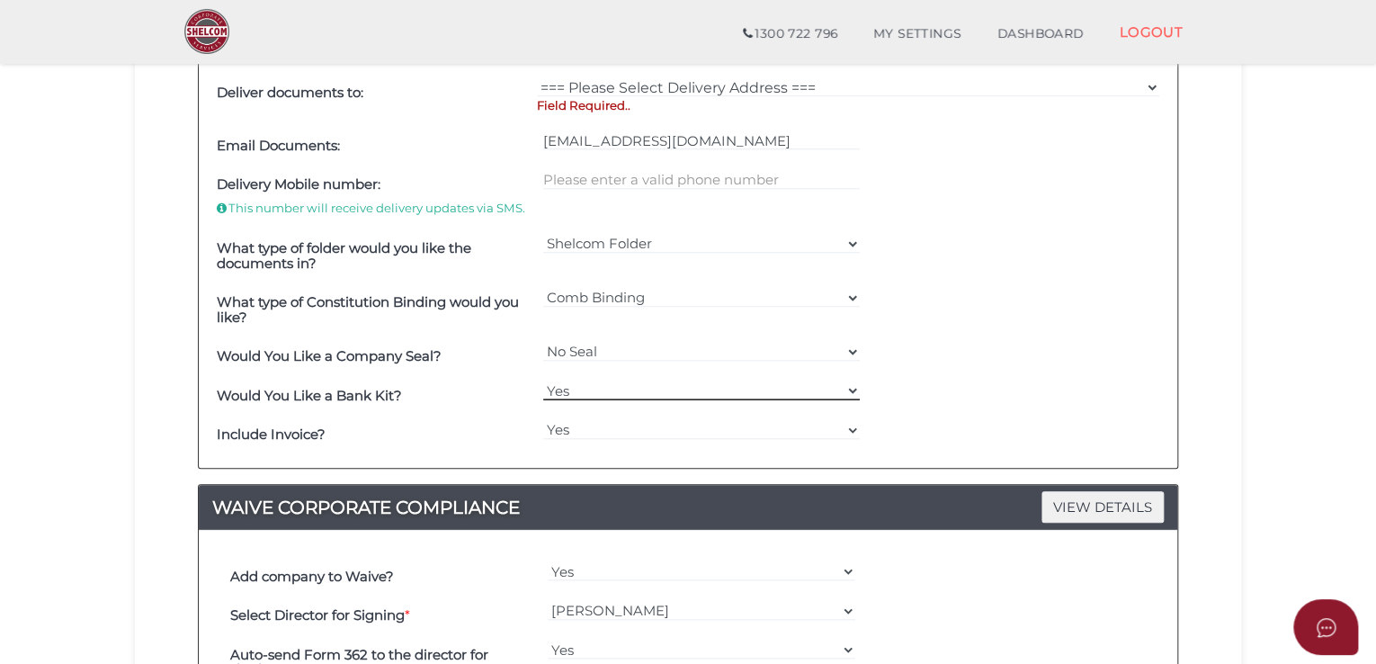
scroll to position [826, 0]
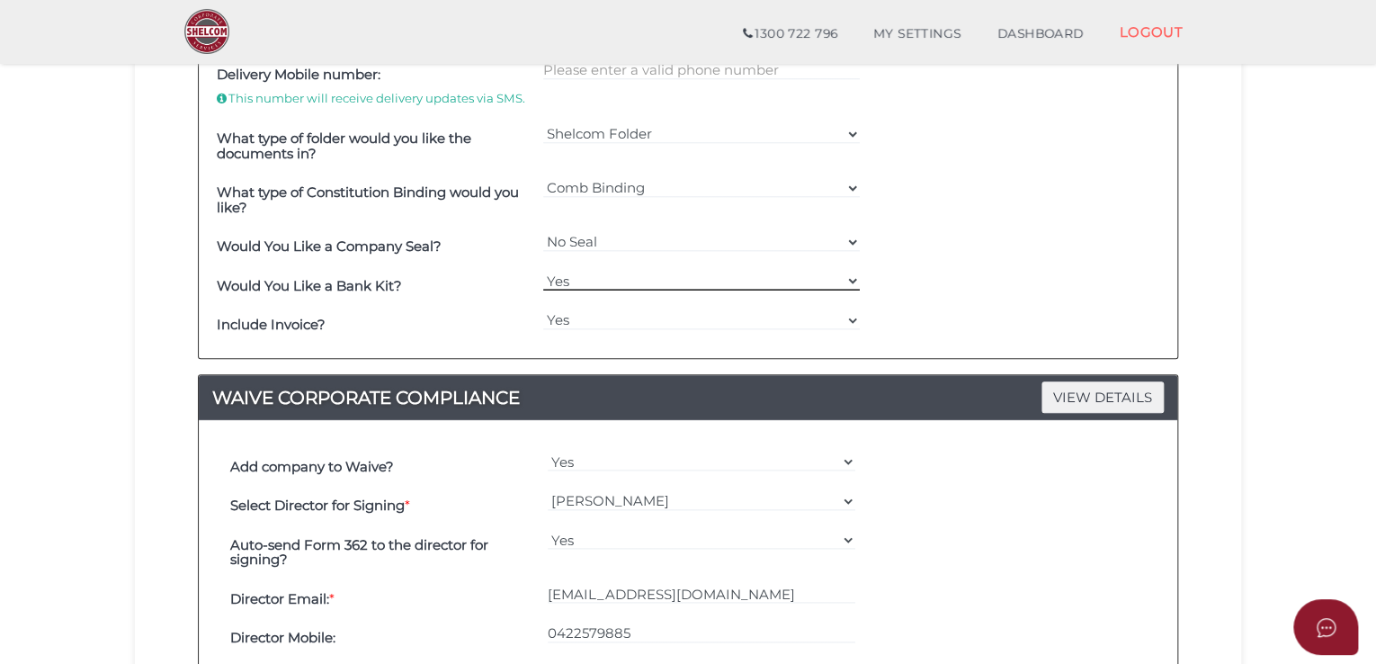
click at [576, 280] on select "Yes No" at bounding box center [701, 281] width 317 height 20
click at [227, 285] on b "Would You Like a Bank Kit?" at bounding box center [309, 285] width 185 height 17
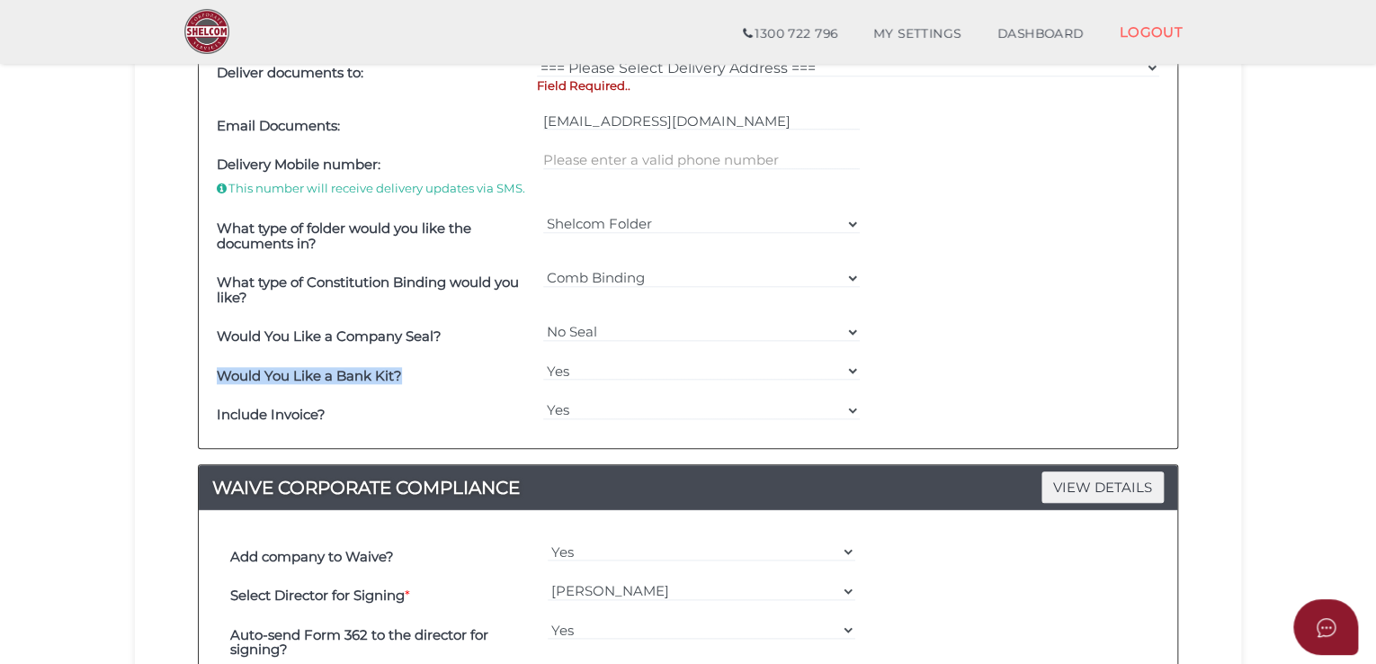
drag, startPoint x: 399, startPoint y: 382, endPoint x: 209, endPoint y: 382, distance: 190.7
click at [209, 382] on div "Deliver documents to: === Please Select Delivery Address === (User Address - [P…" at bounding box center [688, 244] width 978 height 408
click at [333, 368] on b "Would You Like a Bank Kit?" at bounding box center [309, 375] width 185 height 17
click at [605, 369] on select "Yes No" at bounding box center [701, 371] width 317 height 20
select select "No"
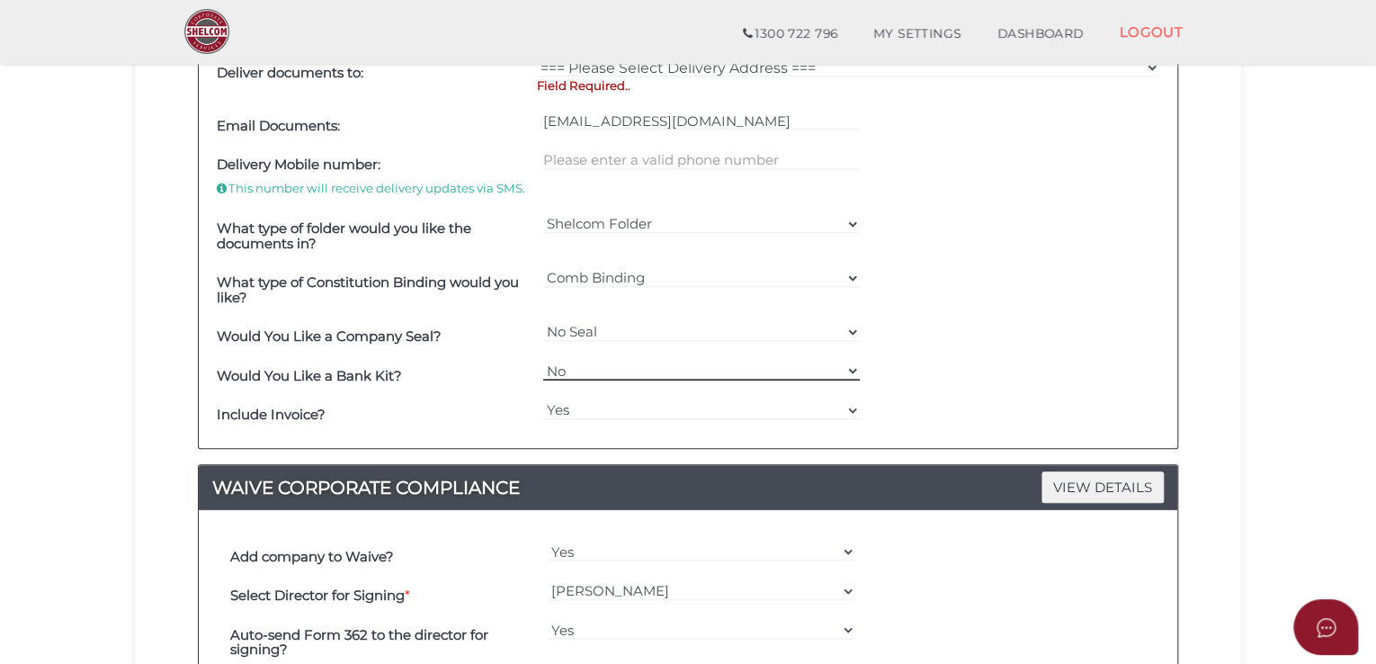
click at [543, 361] on select "Yes No" at bounding box center [701, 371] width 317 height 20
click at [286, 418] on b "Include Invoice?" at bounding box center [271, 414] width 109 height 17
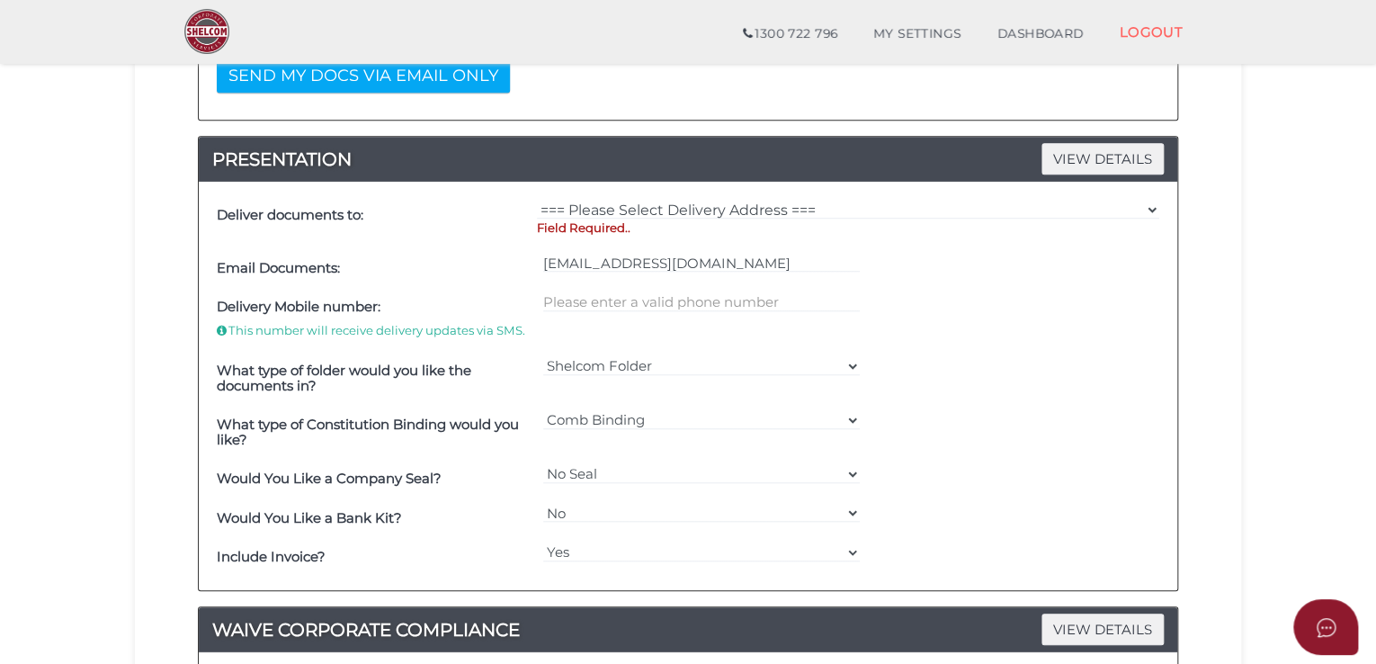
scroll to position [556, 0]
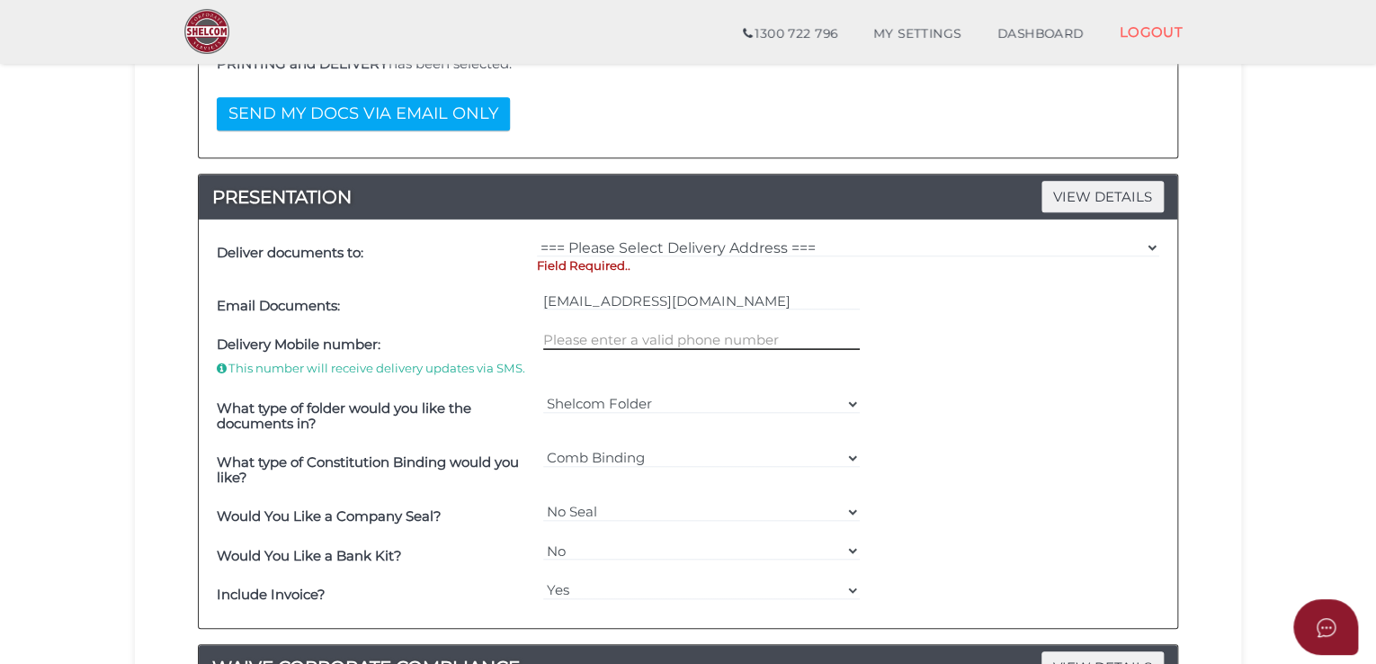
click at [586, 345] on input "text" at bounding box center [701, 340] width 317 height 20
type input "0481601014"
click at [1070, 470] on div "What type of Constitution Binding would you like? === Please Select === Comb Bi…" at bounding box center [687, 470] width 951 height 54
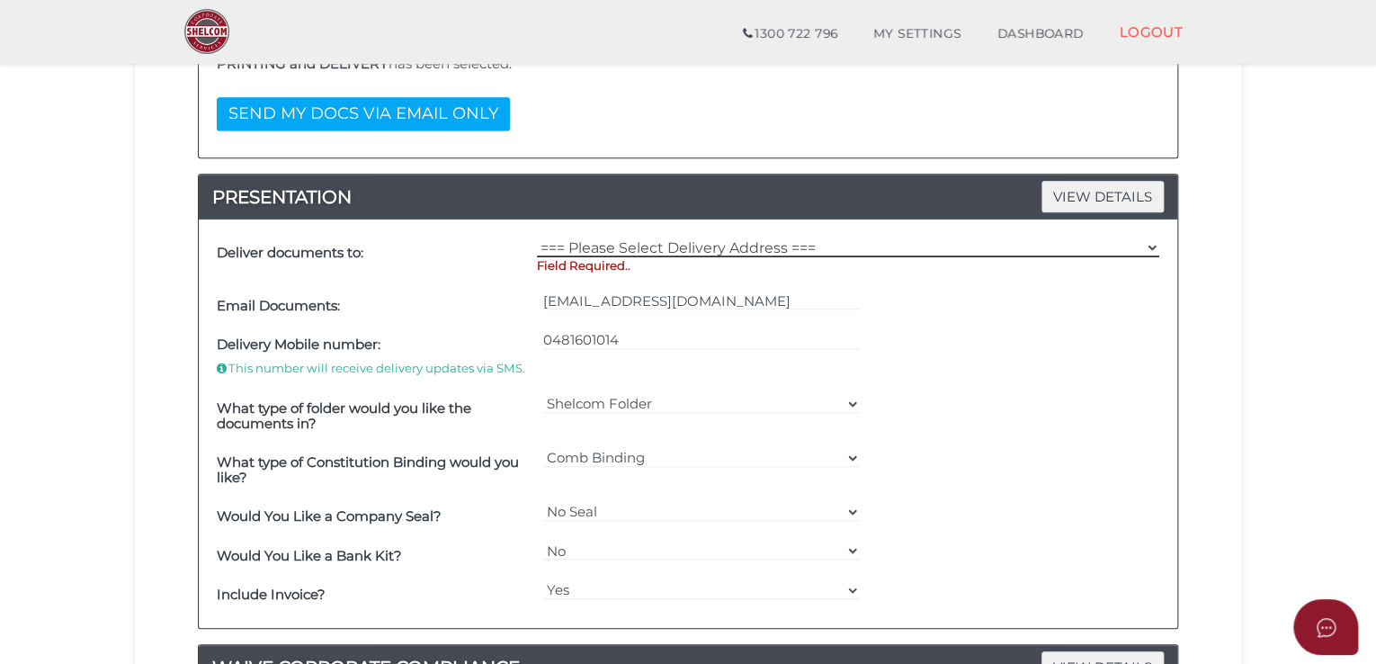
click at [662, 246] on select "=== Please Select Delivery Address === (User Address - [PERSON_NAME]) null , , …" at bounding box center [848, 247] width 622 height 20
select select "Other"
click at [537, 237] on select "=== Please Select Delivery Address === (User Address - [PERSON_NAME]) null , , …" at bounding box center [848, 247] width 622 height 20
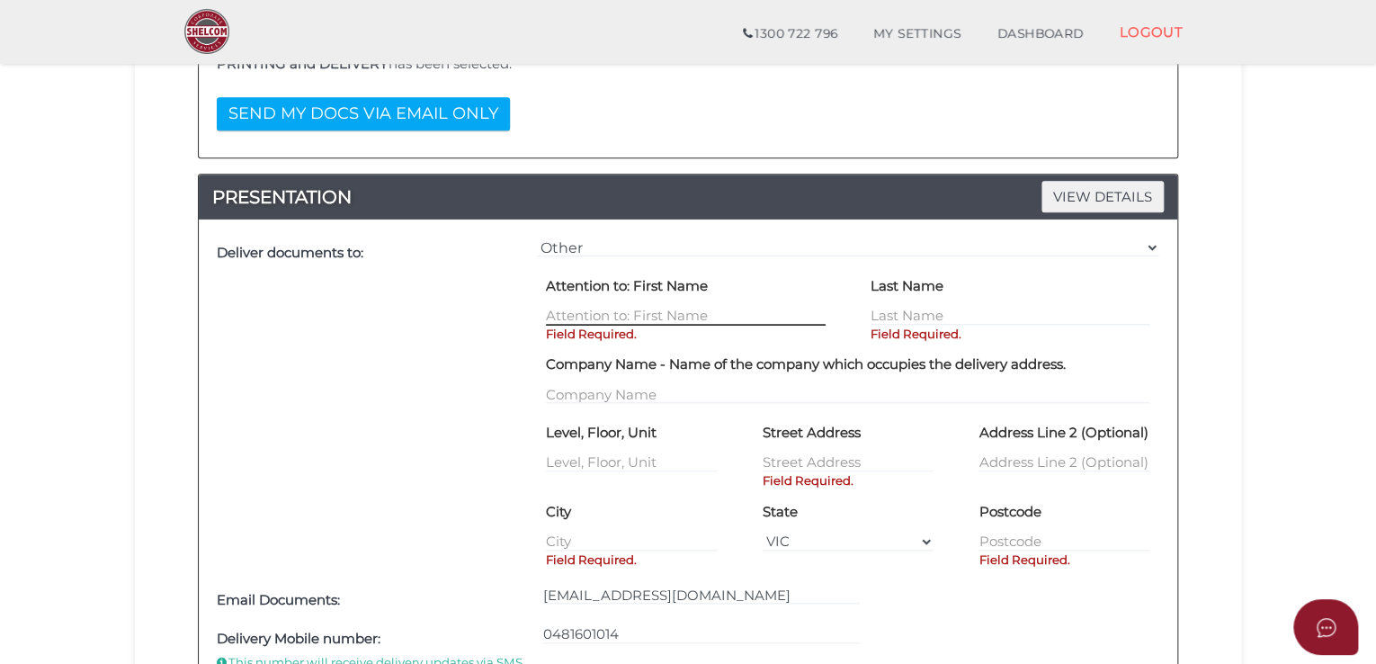
click at [673, 308] on input "text" at bounding box center [686, 316] width 280 height 20
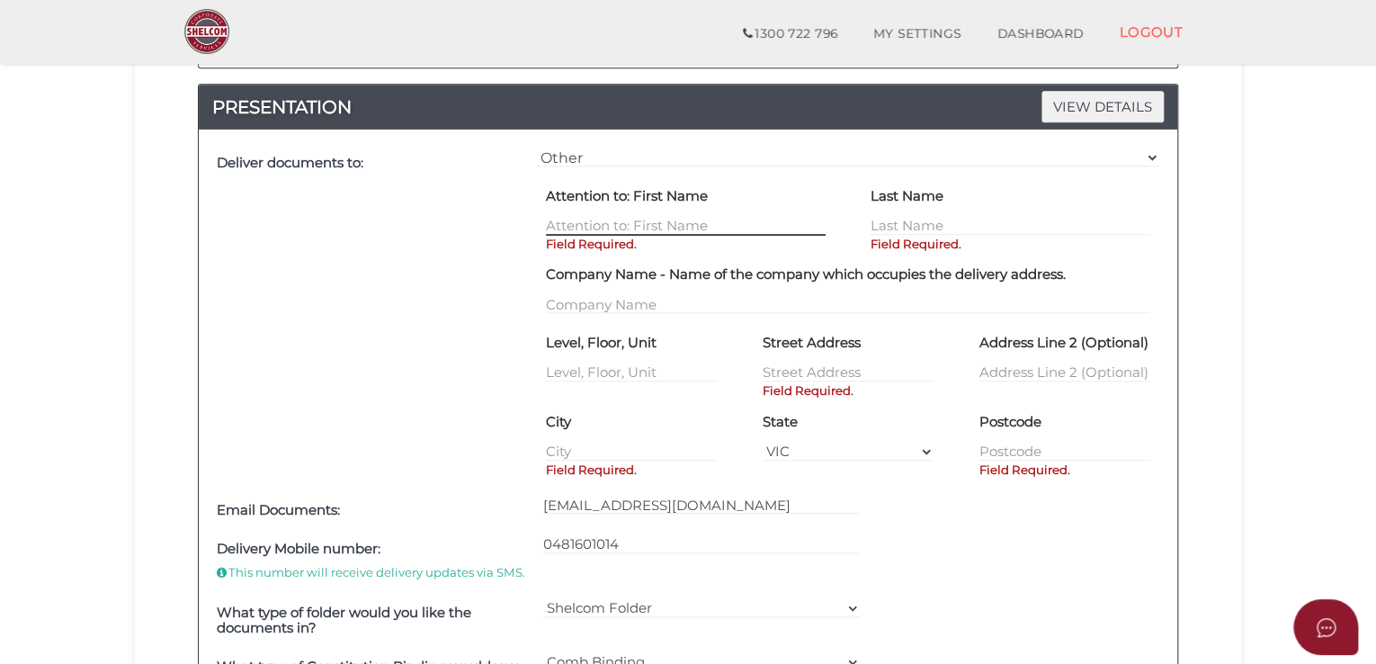
click at [604, 216] on input "text" at bounding box center [686, 226] width 280 height 20
type input "Chizuka"
click at [1071, 226] on input "text" at bounding box center [1011, 226] width 280 height 20
type input "Fujiwara"
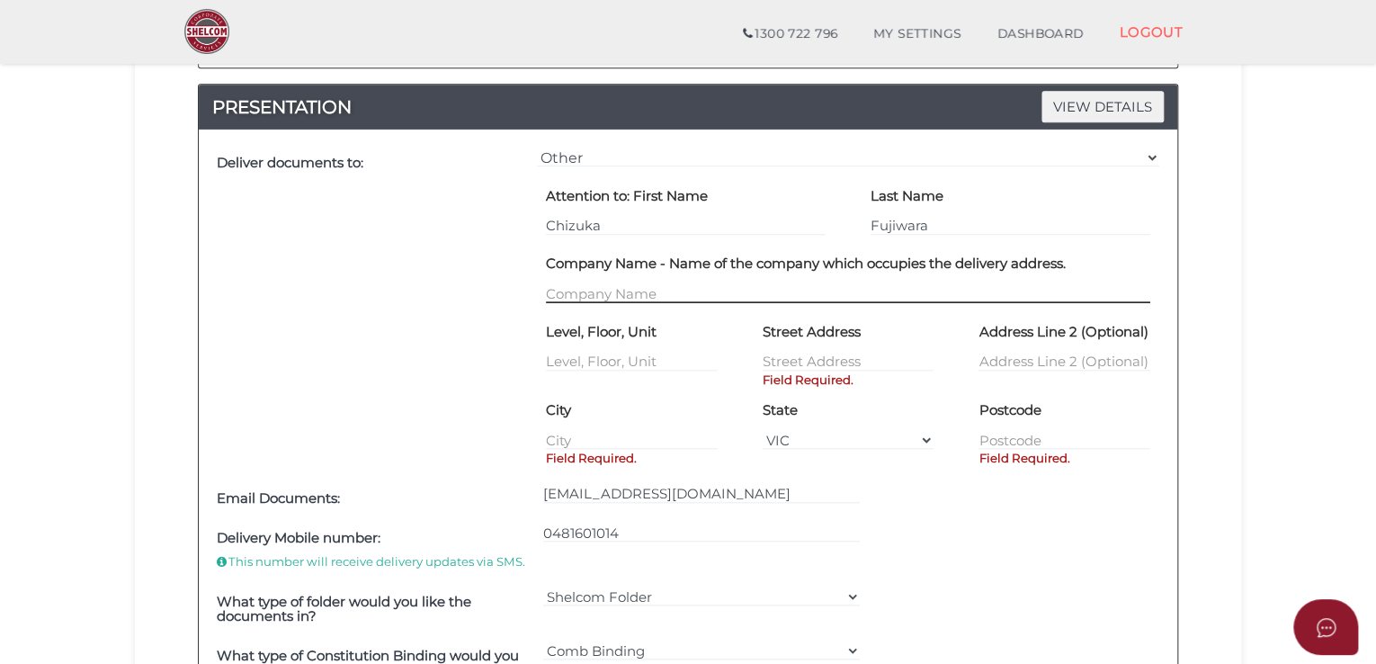
click at [673, 283] on input "text" at bounding box center [848, 293] width 604 height 20
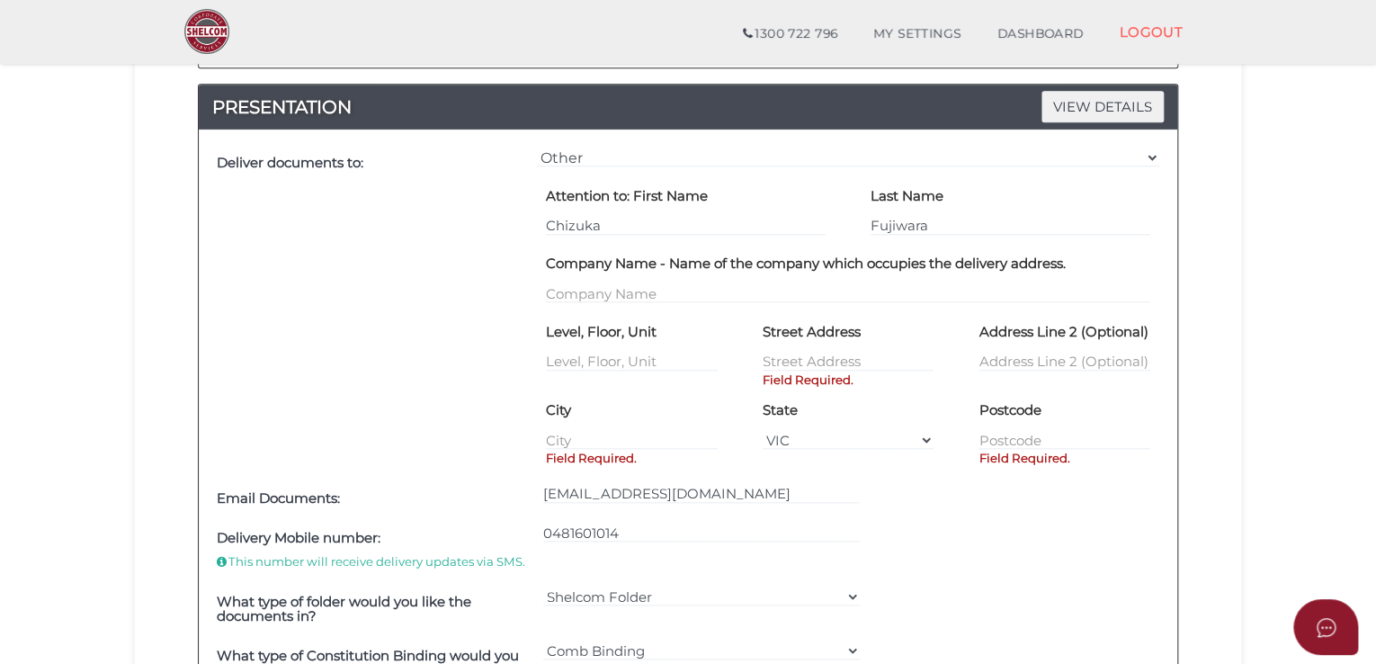
click at [714, 325] on div "Level, Floor, Unit" at bounding box center [632, 344] width 172 height 55
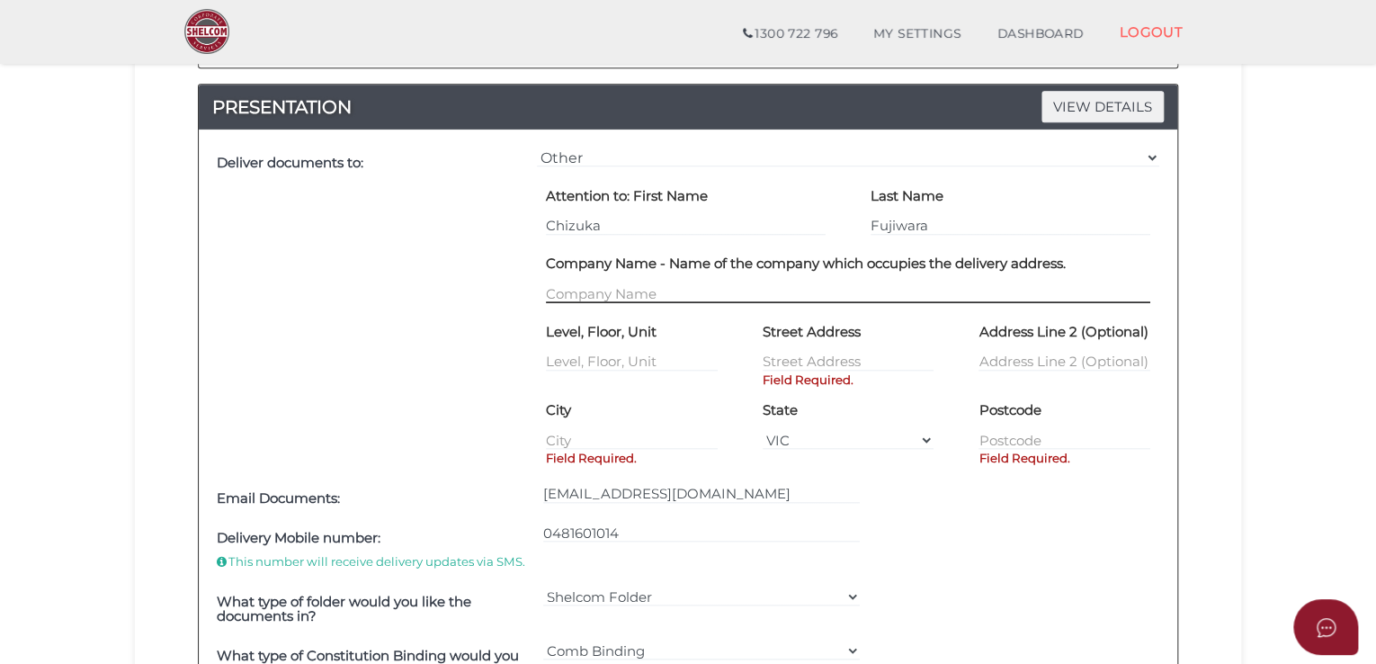
drag, startPoint x: 667, startPoint y: 290, endPoint x: 658, endPoint y: 300, distance: 14.0
click at [667, 290] on input "text" at bounding box center [848, 293] width 604 height 20
click at [676, 294] on input "text" at bounding box center [848, 293] width 604 height 20
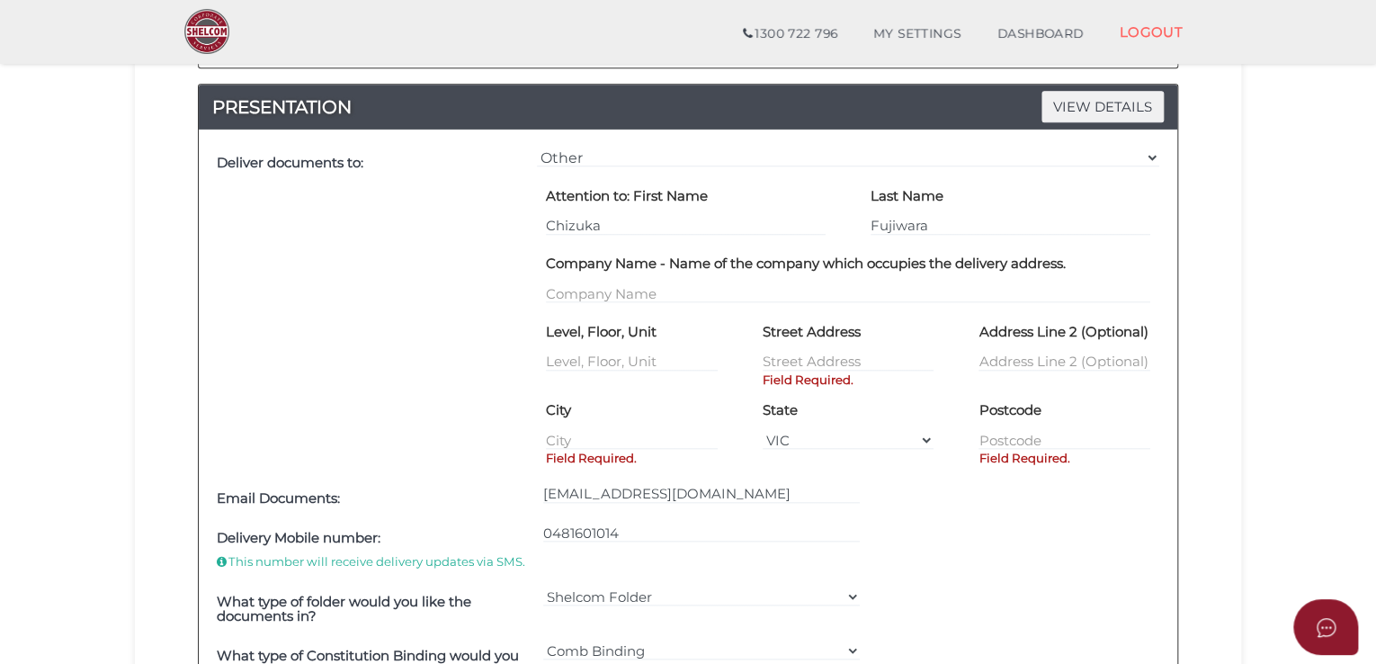
click at [654, 281] on div "Company Name - Name of the company which occupies the delivery address." at bounding box center [848, 276] width 604 height 55
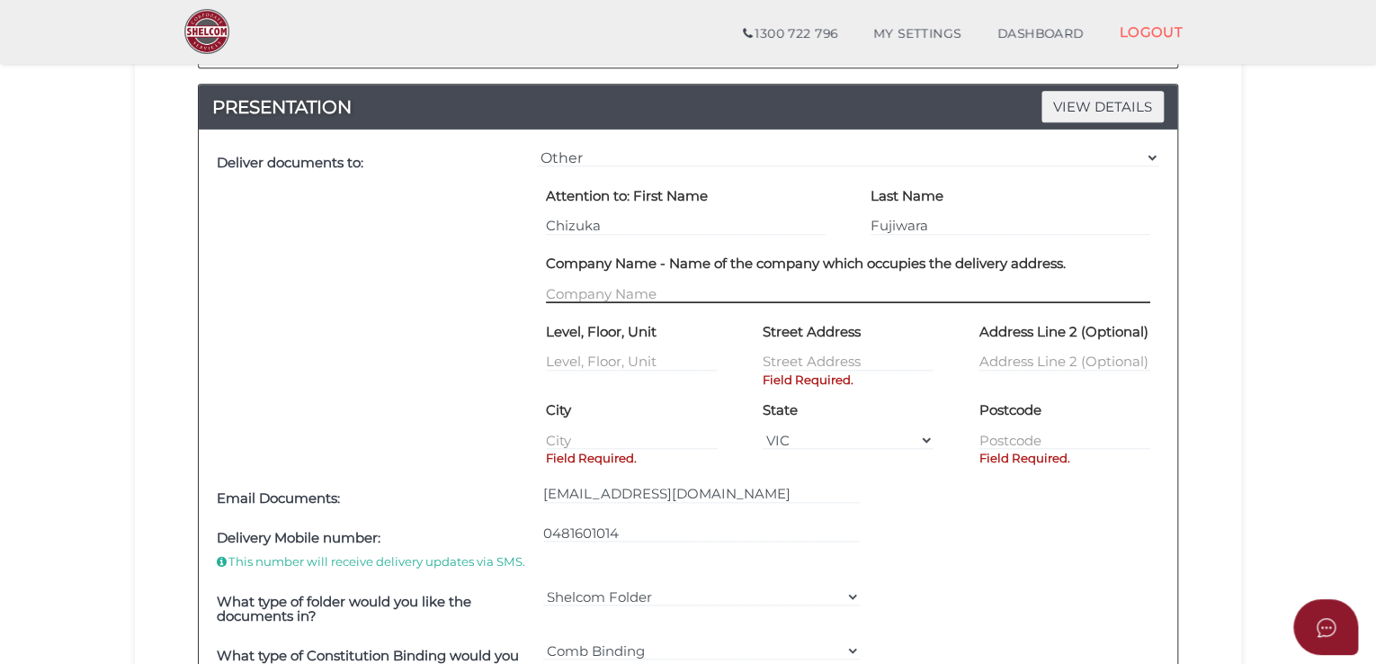
click at [649, 285] on input "text" at bounding box center [848, 293] width 604 height 20
click at [688, 292] on input "Opulent Accou" at bounding box center [848, 293] width 604 height 20
type input "Opulent Accountants"
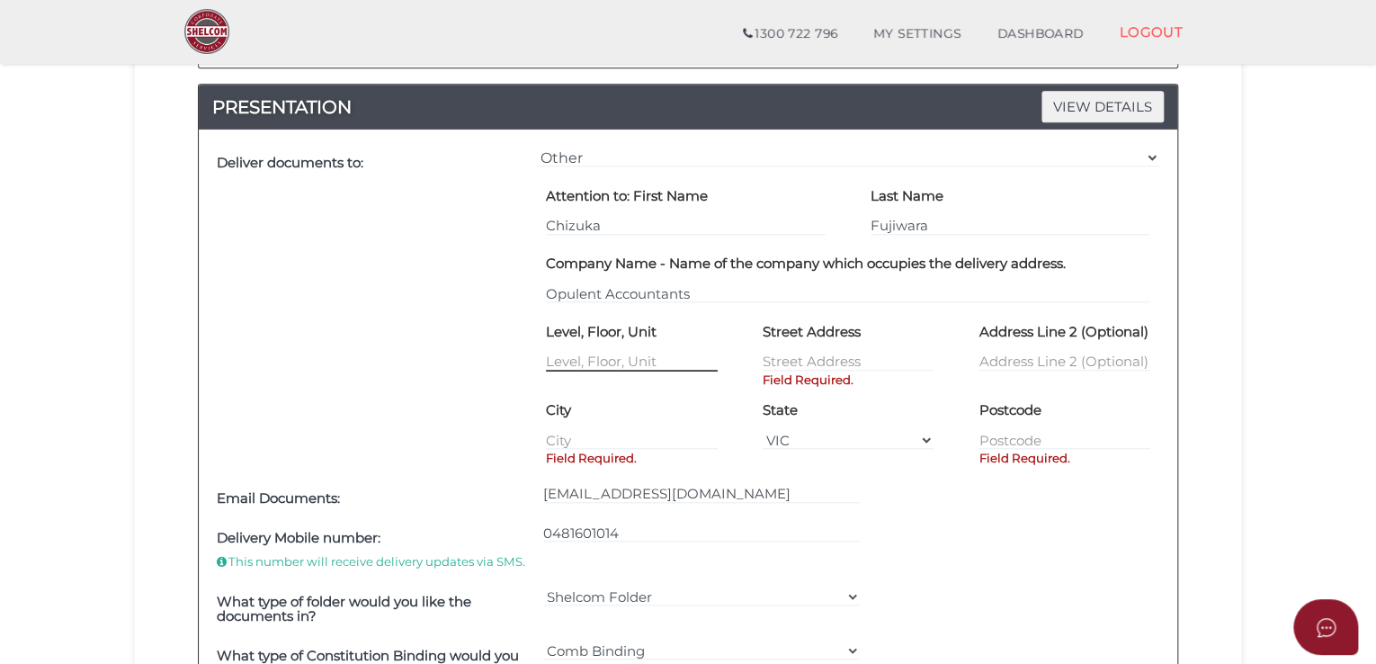
click at [608, 360] on input "text" at bounding box center [632, 362] width 172 height 20
click at [785, 355] on input "text" at bounding box center [849, 362] width 172 height 20
click at [889, 398] on div "State [GEOGRAPHIC_DATA] [GEOGRAPHIC_DATA] [GEOGRAPHIC_DATA] [GEOGRAPHIC_DATA] […" at bounding box center [849, 423] width 172 height 55
click at [832, 362] on input "text" at bounding box center [849, 362] width 172 height 20
click at [867, 404] on div "State [GEOGRAPHIC_DATA] [GEOGRAPHIC_DATA] [GEOGRAPHIC_DATA] [GEOGRAPHIC_DATA] […" at bounding box center [849, 423] width 172 height 55
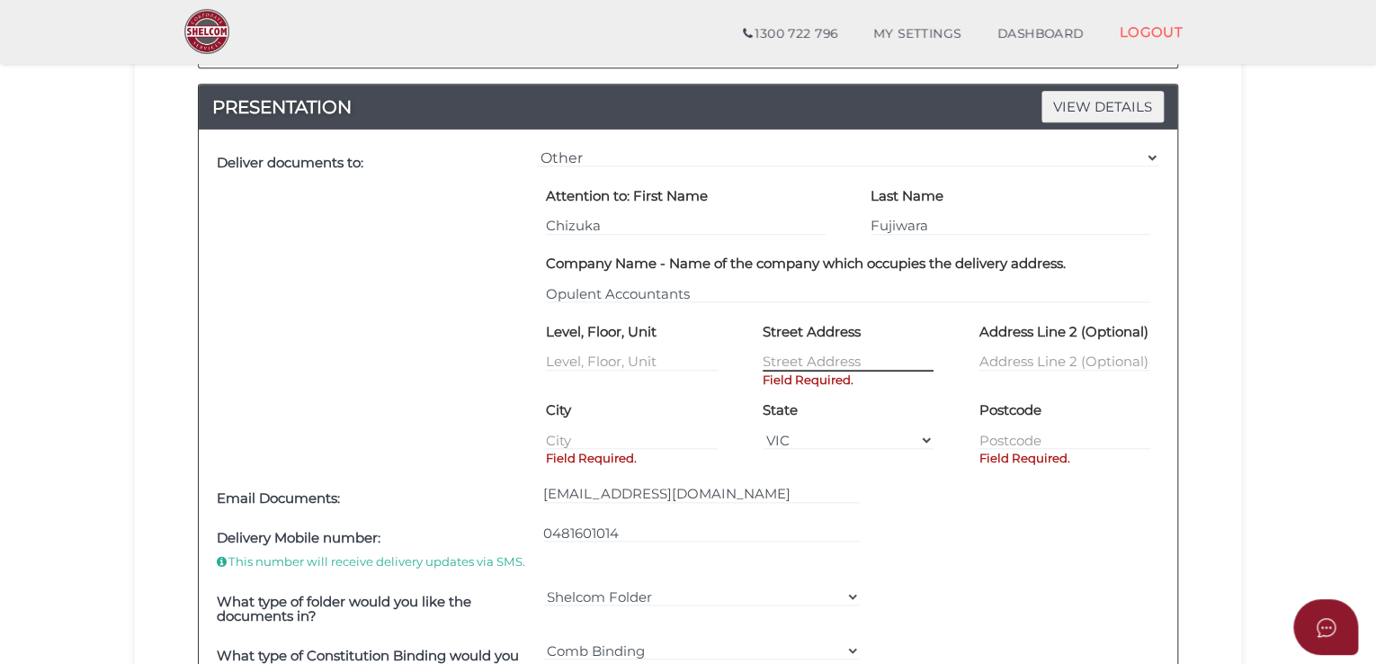
click at [853, 365] on input "text" at bounding box center [849, 362] width 172 height 20
click at [831, 358] on input "text" at bounding box center [849, 362] width 172 height 20
type input "22"
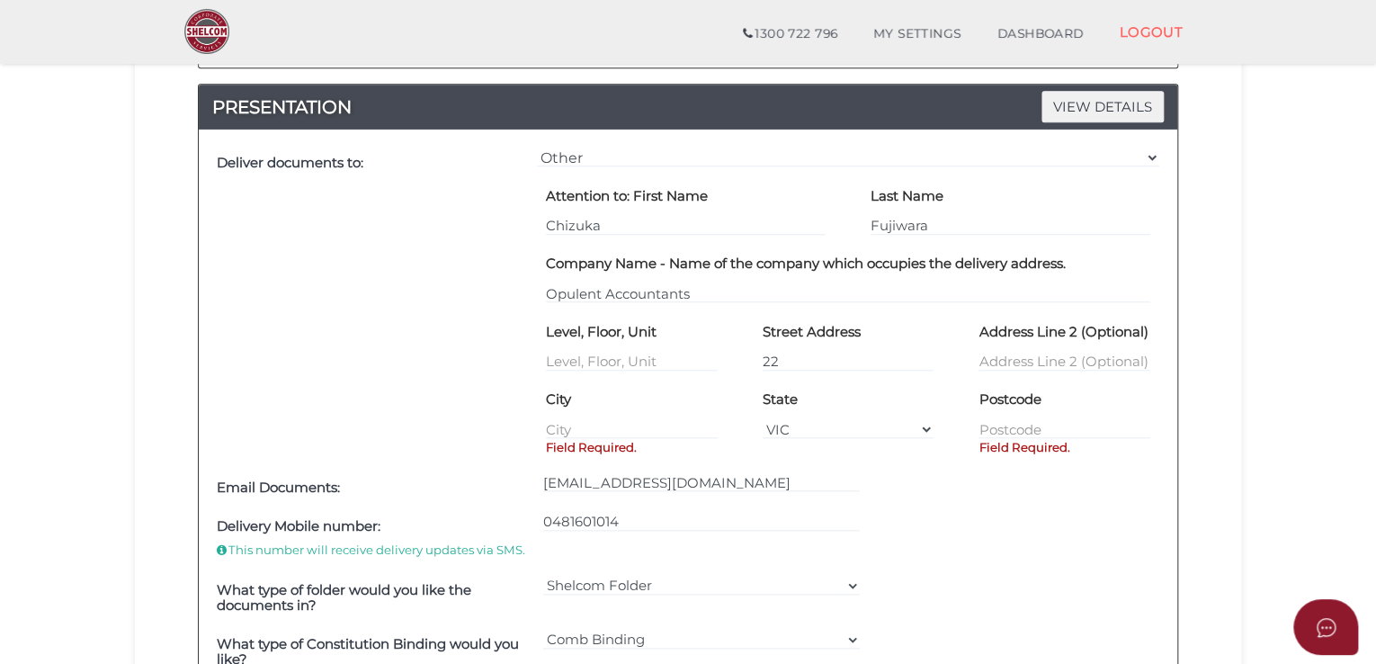
click at [73, 253] on section "Company Registration fbeb1354afabc08cc8cd95e4bd2dfdee 1 REGISTRATION REQUIREMEN…" at bounding box center [688, 496] width 1376 height 2189
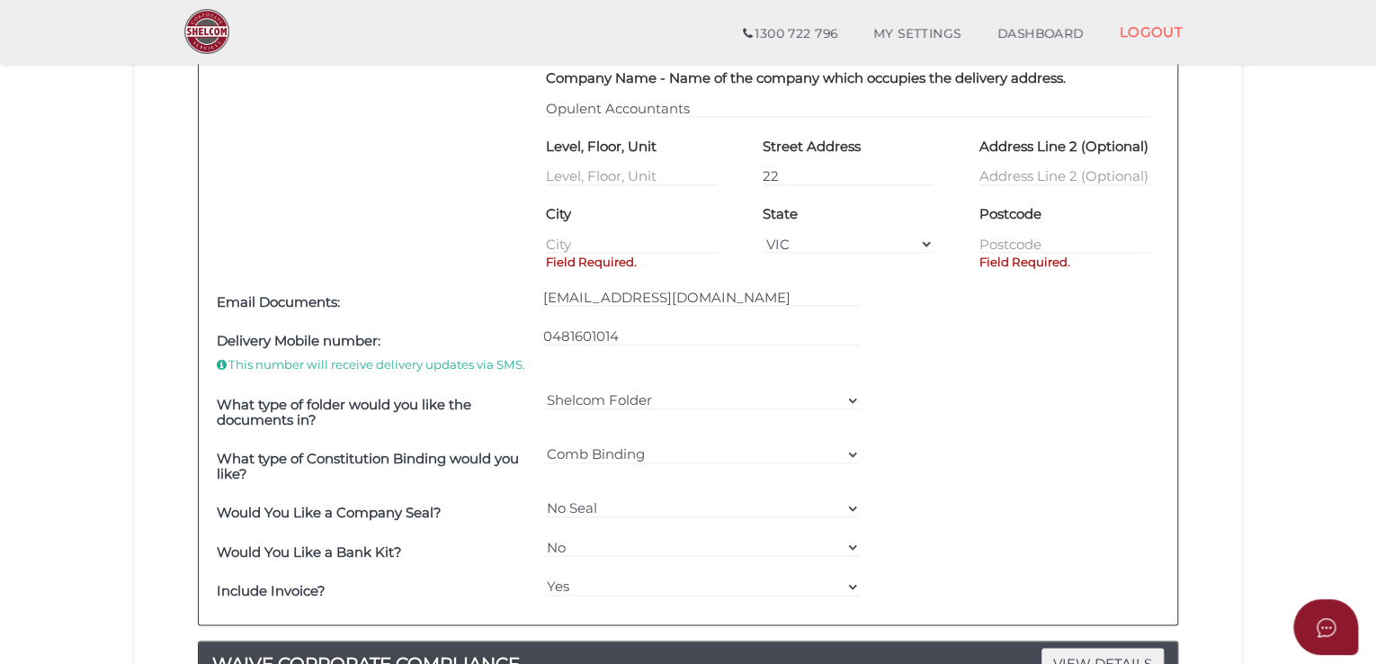
scroll to position [915, 0]
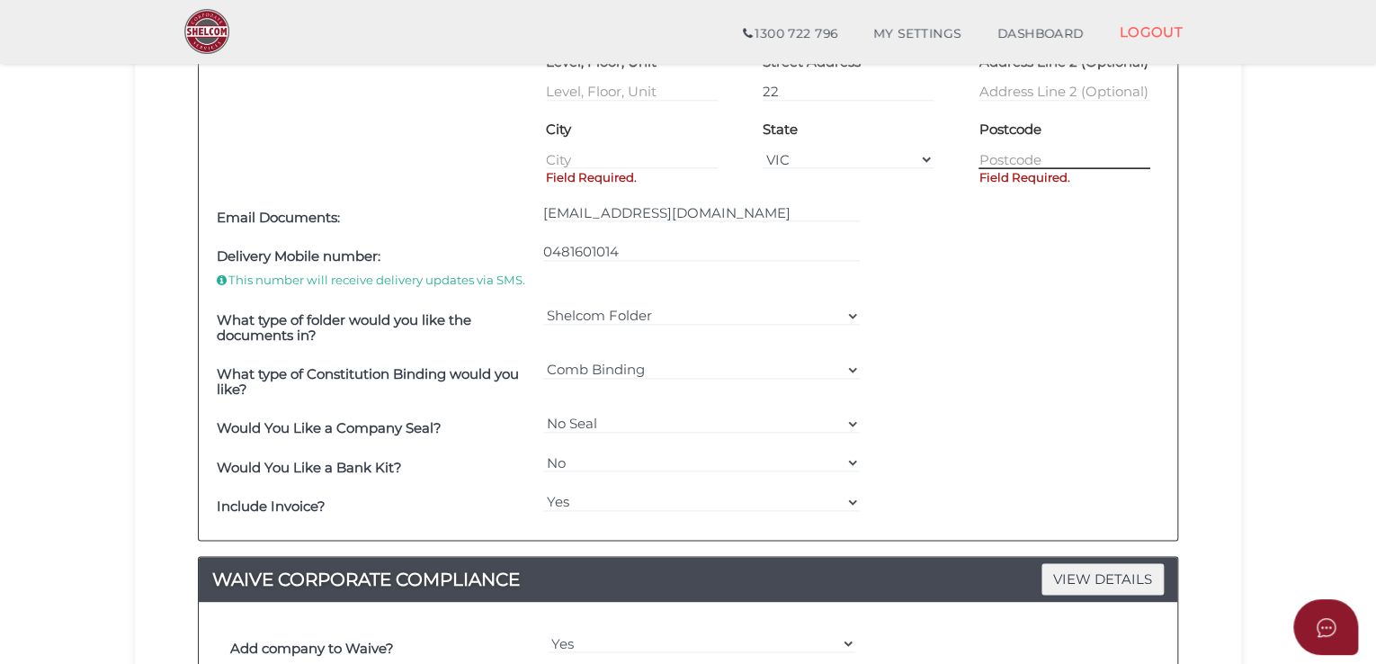
click at [1003, 149] on input "text" at bounding box center [1064, 159] width 172 height 20
type input "3125"
click at [1312, 355] on section "Company Registration fbeb1354afabc08cc8cd95e4bd2dfdee 1 REGISTRATION REQUIREMEN…" at bounding box center [688, 226] width 1376 height 2189
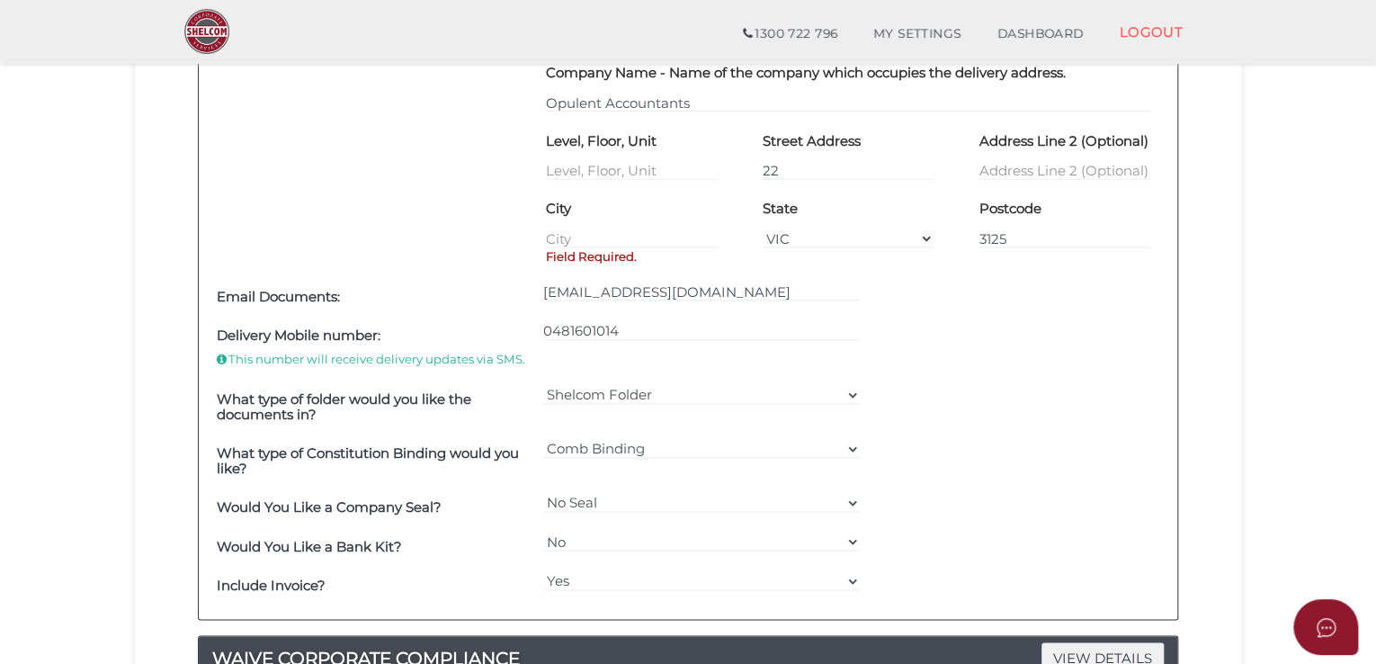
scroll to position [1005, 0]
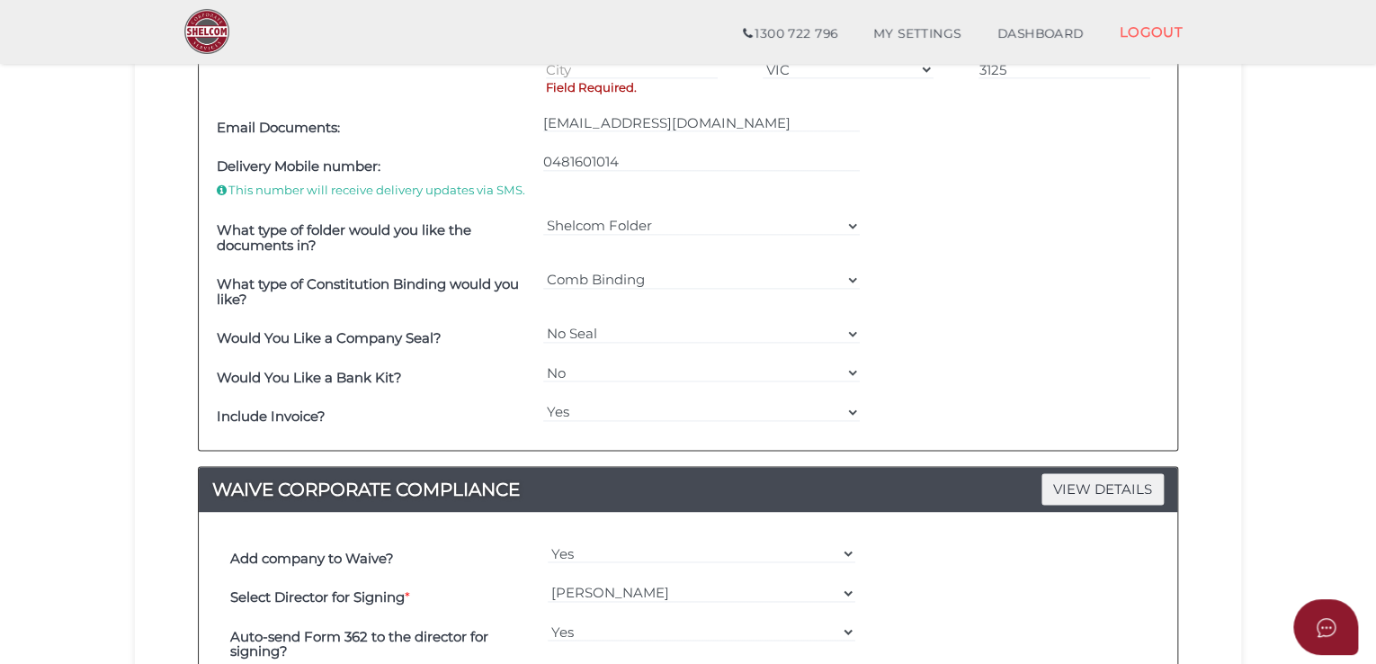
click at [82, 263] on section "Company Registration fbeb1354afabc08cc8cd95e4bd2dfdee 1 REGISTRATION REQUIREMEN…" at bounding box center [688, 136] width 1376 height 2189
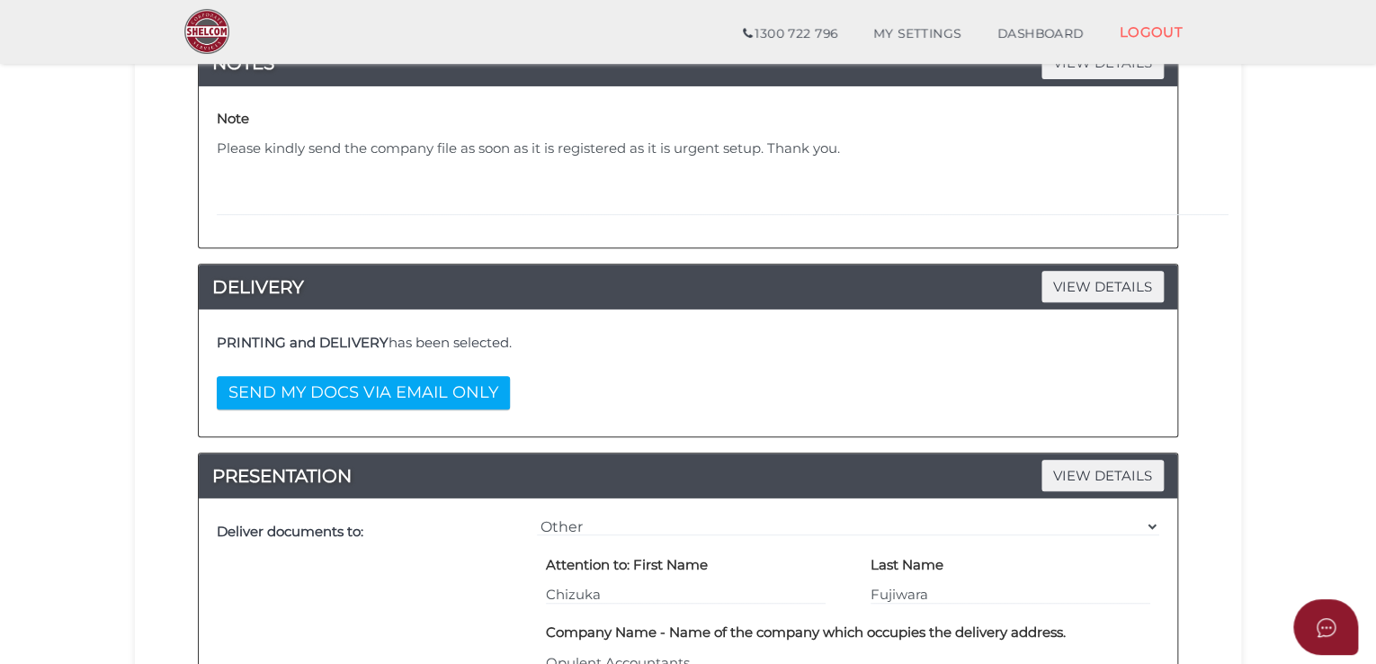
scroll to position [106, 0]
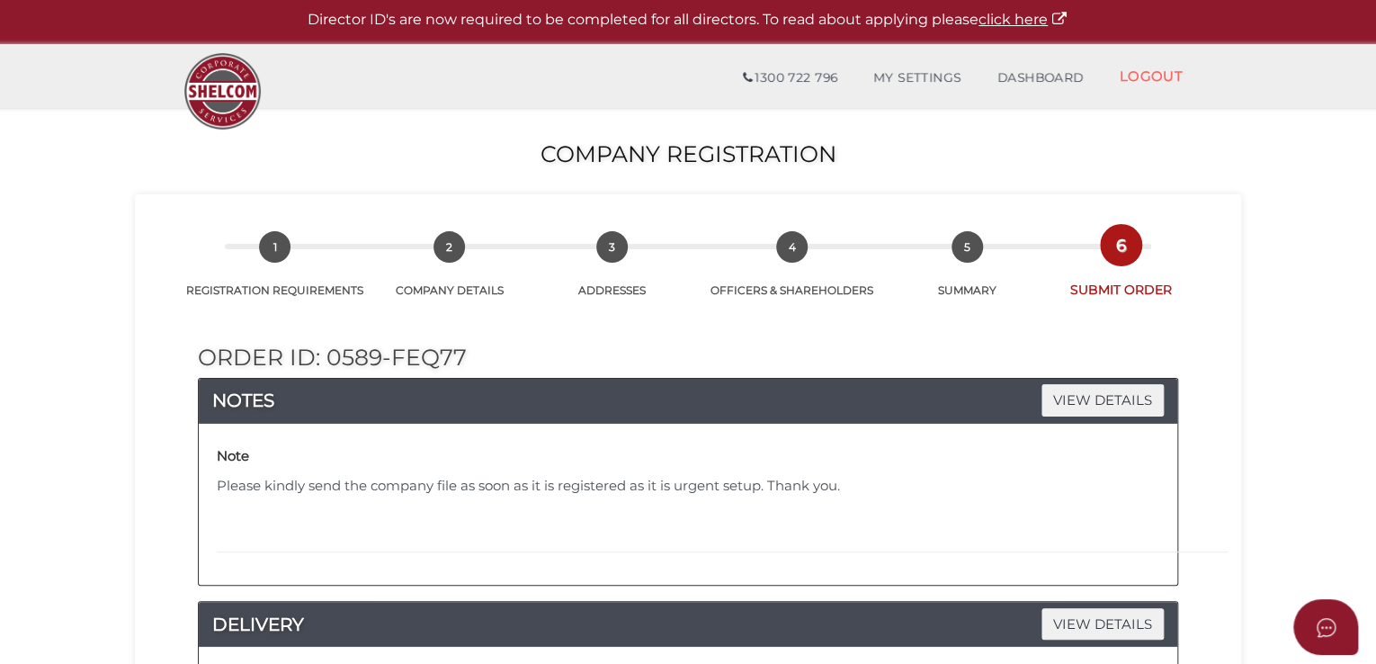
scroll to position [0, 0]
